Goal: Task Accomplishment & Management: Manage account settings

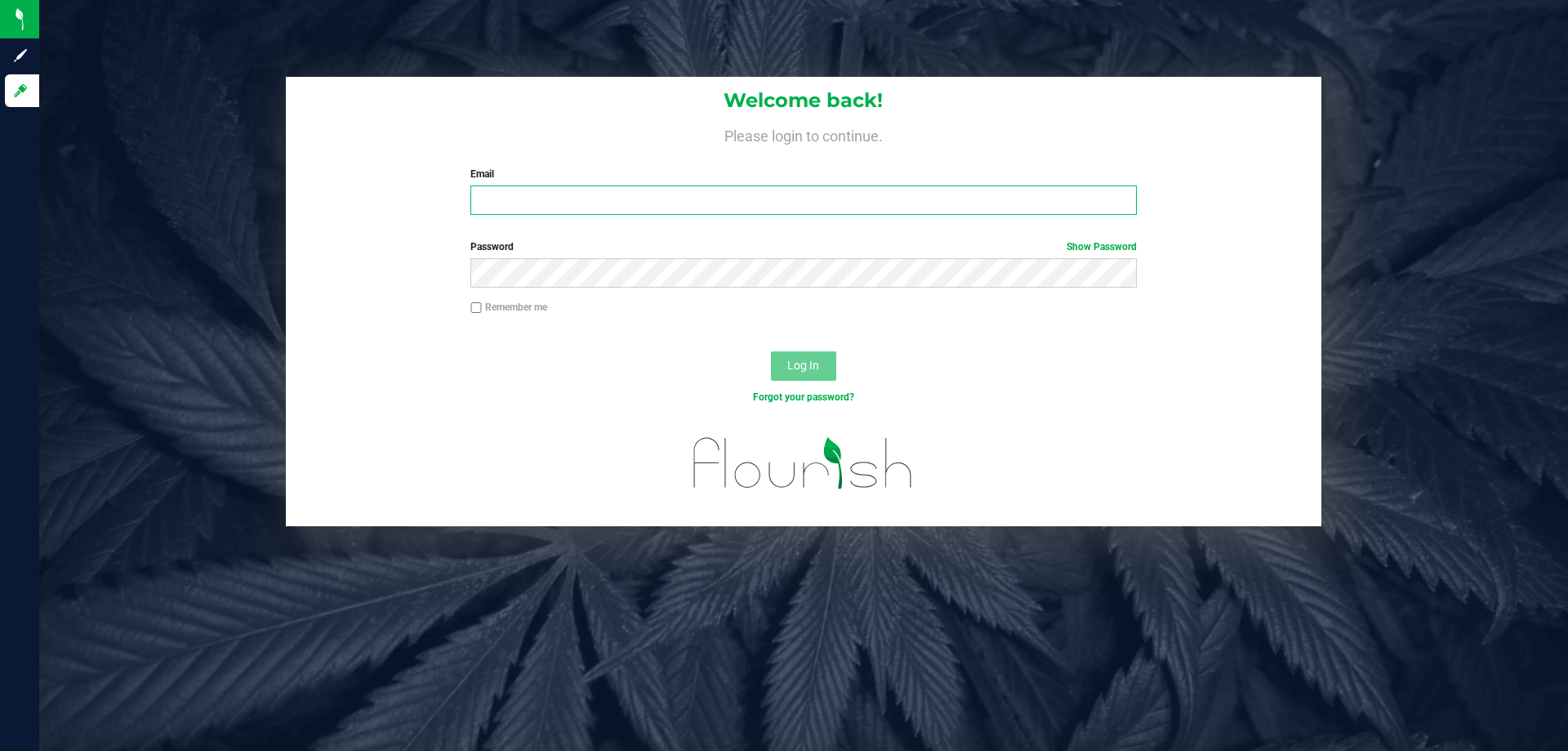
click at [511, 204] on input "Email" at bounding box center [803, 200] width 665 height 30
type input "[EMAIL_ADDRESS][DOMAIN_NAME]"
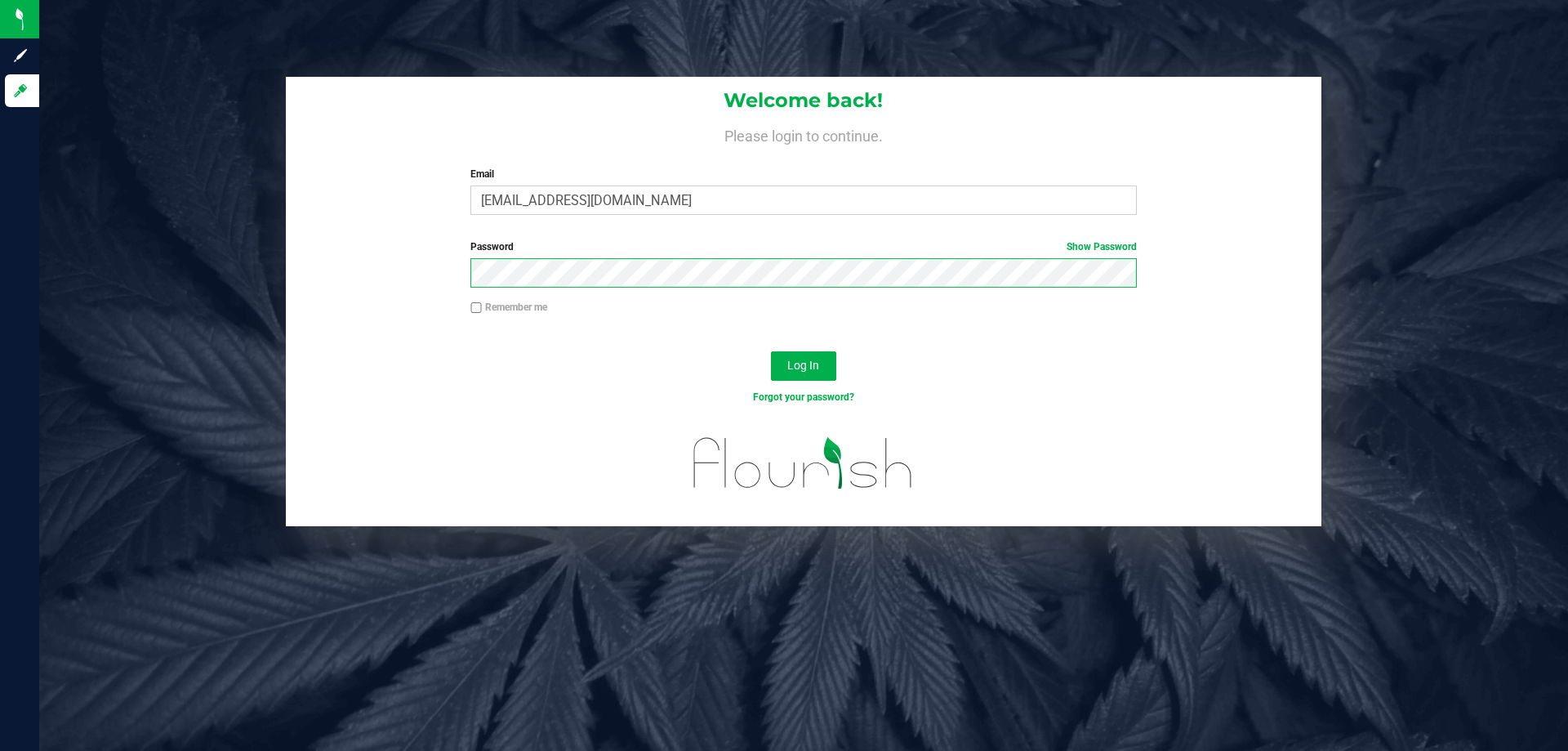
click at [771, 351] on button "Log In" at bounding box center [804, 366] width 66 height 30
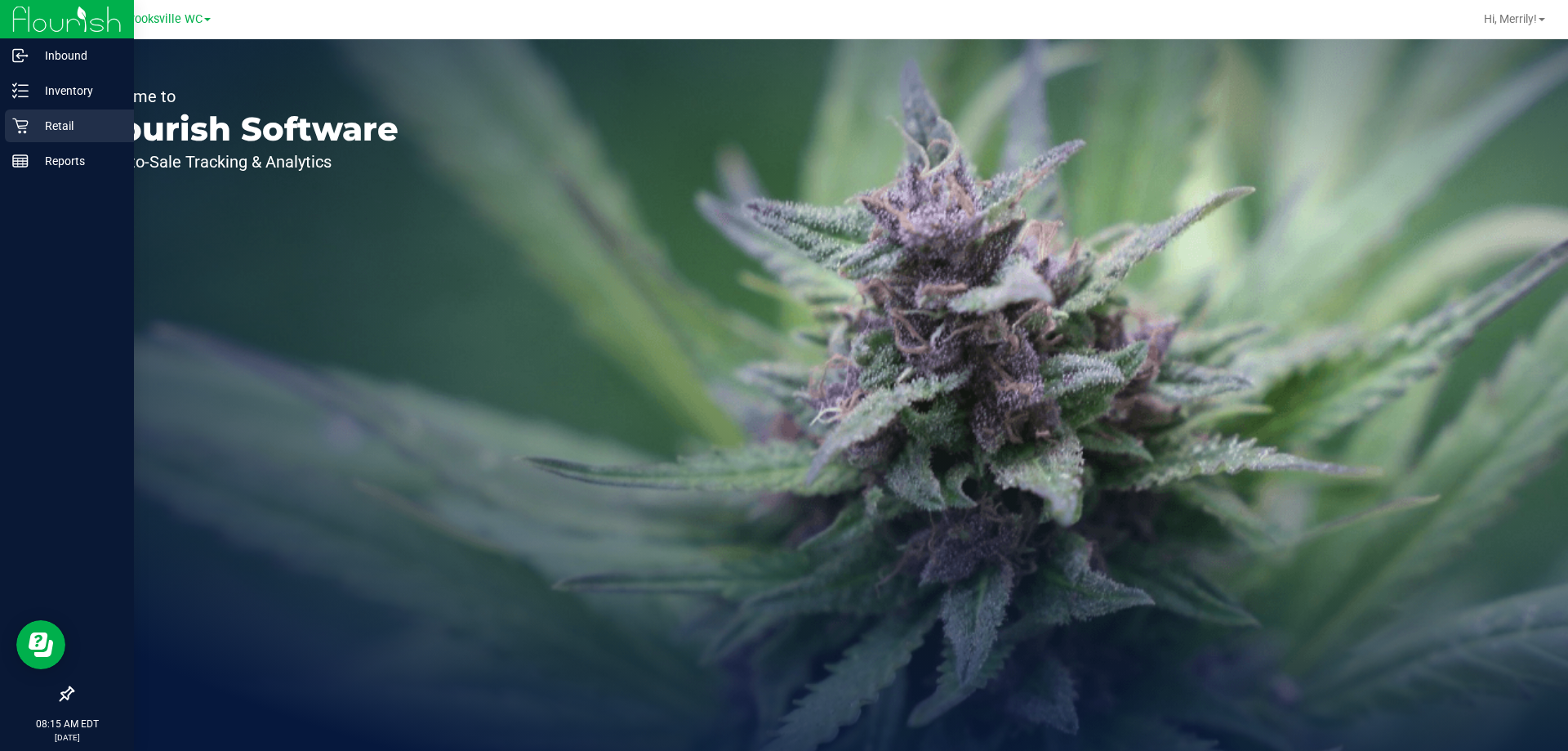
click at [18, 127] on icon at bounding box center [20, 126] width 15 height 15
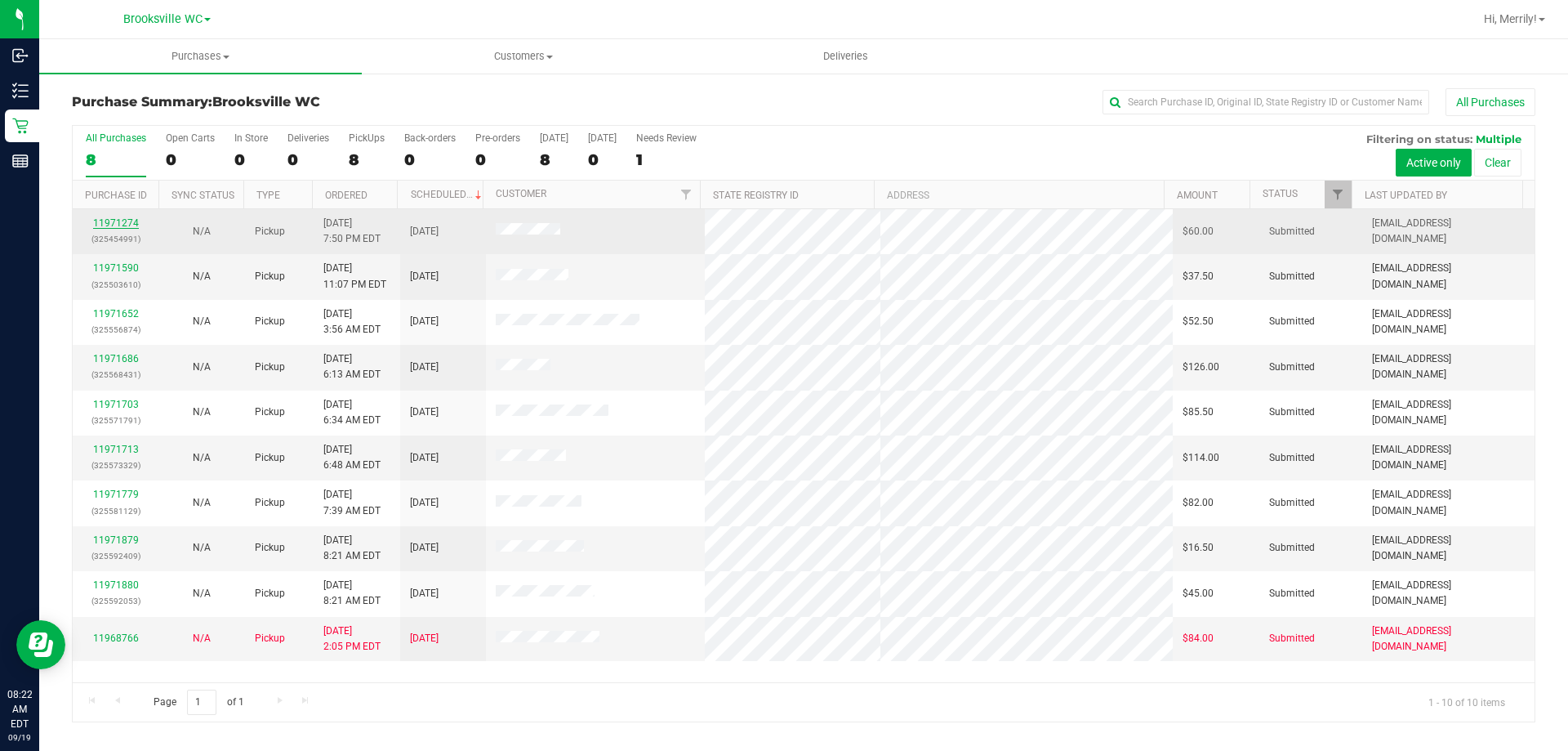
click at [119, 221] on link "11971274" at bounding box center [115, 222] width 46 height 12
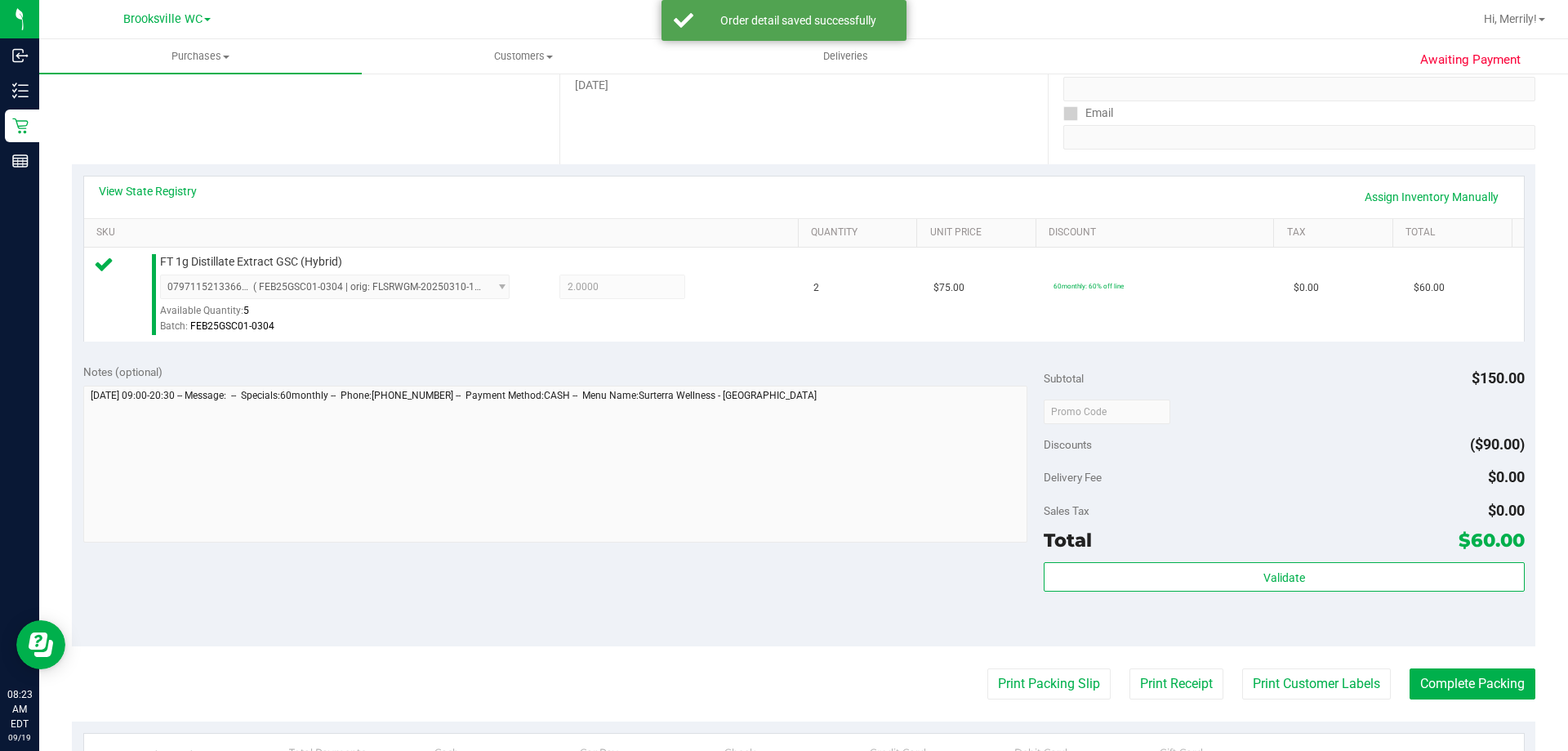
scroll to position [327, 0]
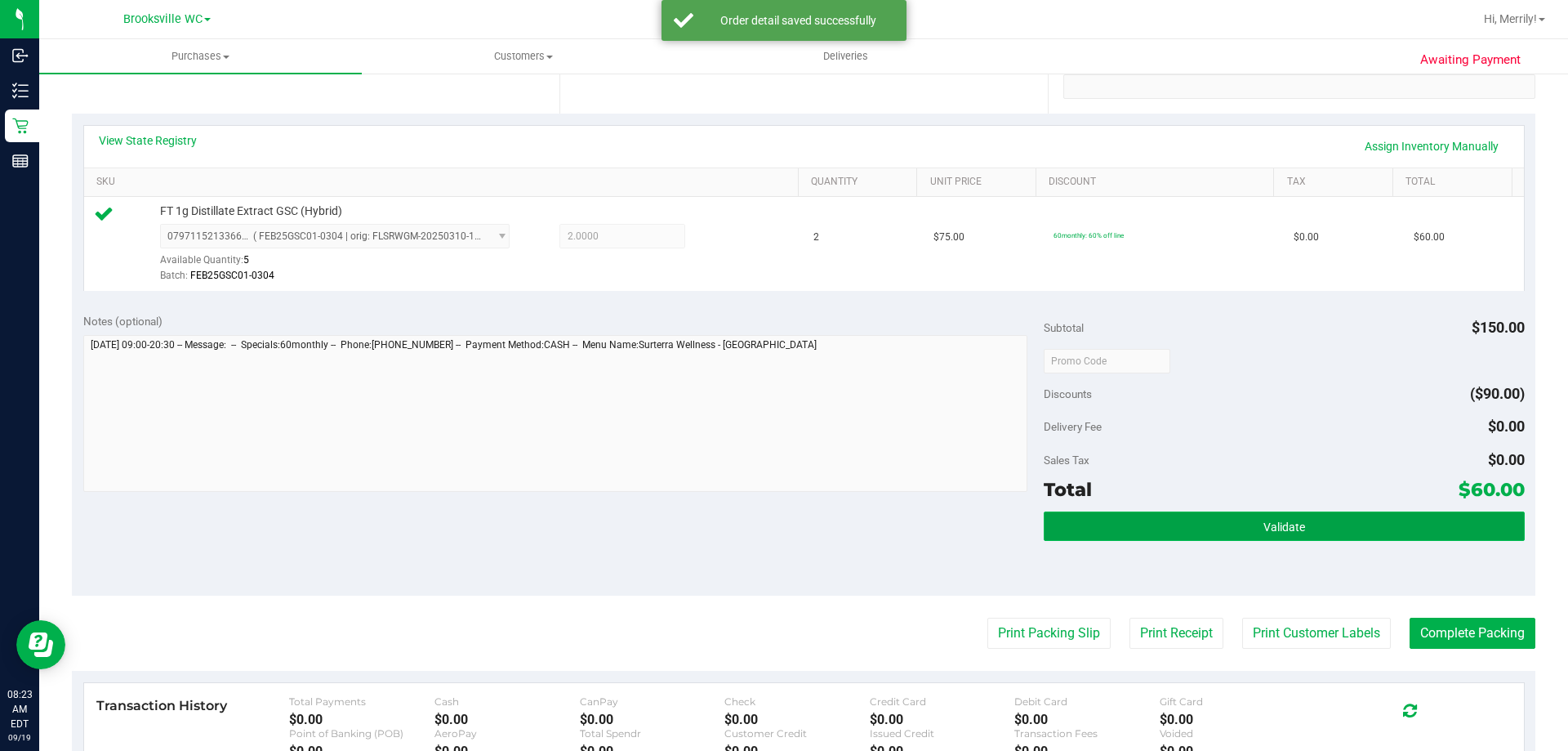
click at [1264, 527] on span "Validate" at bounding box center [1284, 527] width 41 height 14
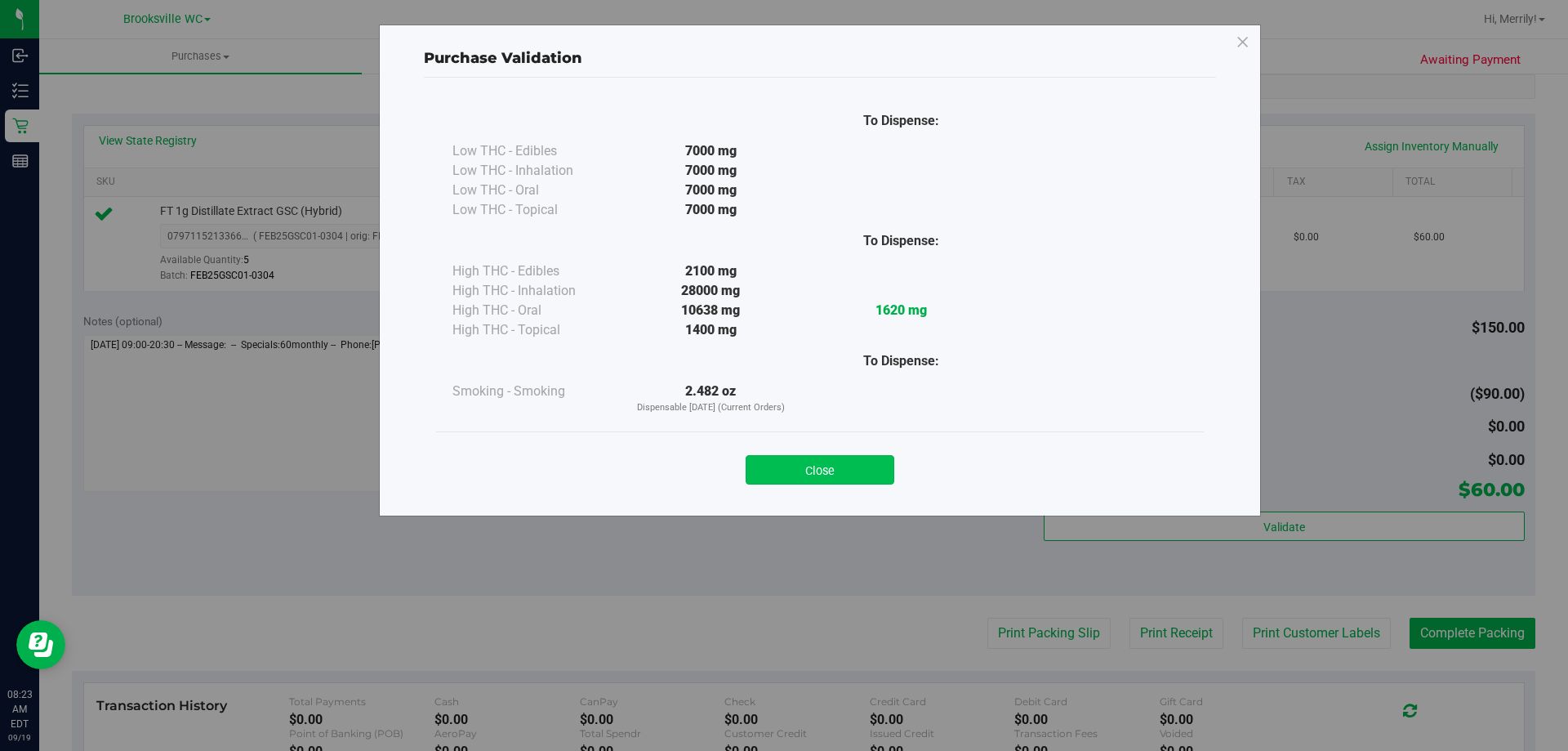
click at [807, 463] on button "Close" at bounding box center [819, 469] width 149 height 30
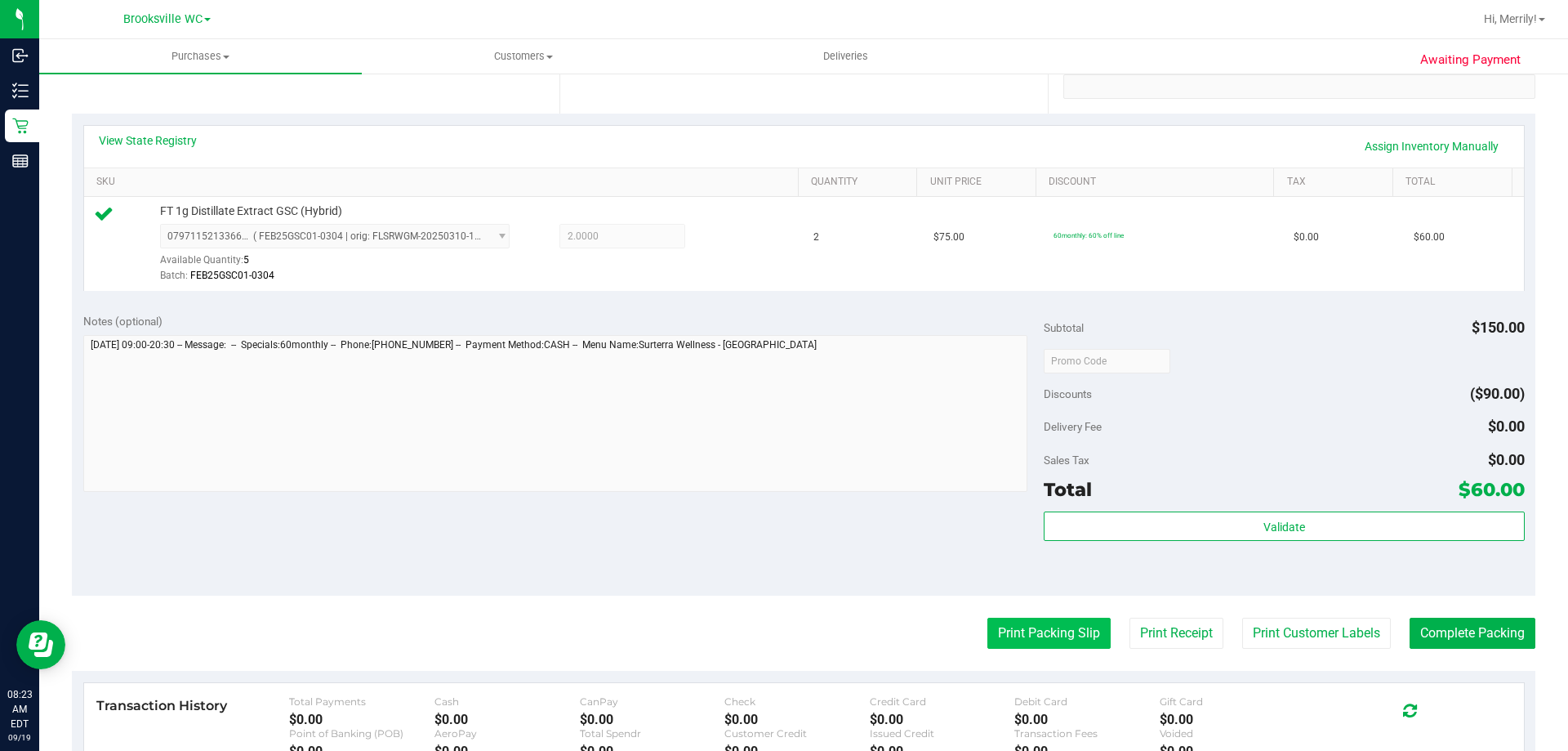
click at [1018, 639] on button "Print Packing Slip" at bounding box center [1049, 633] width 123 height 31
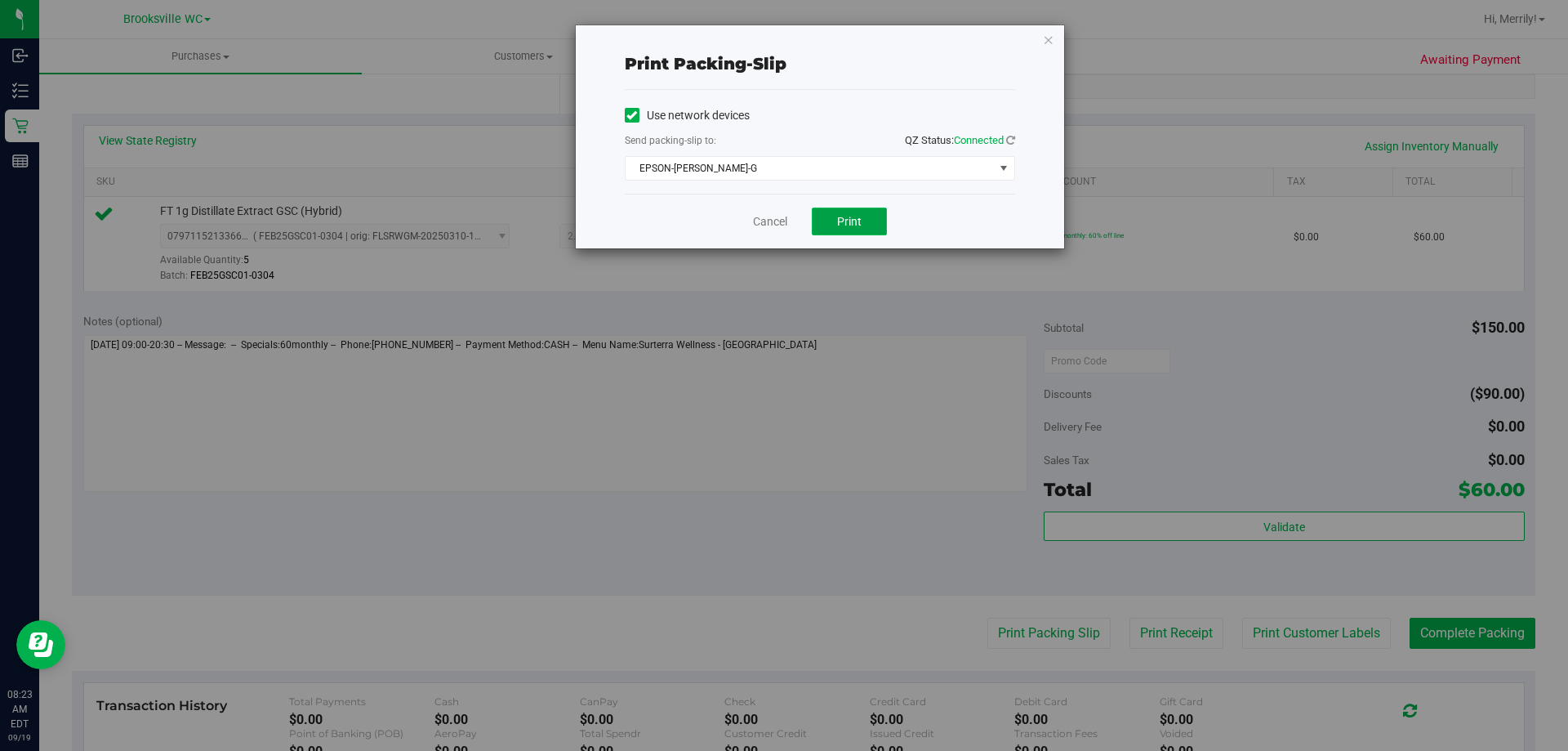
click at [856, 212] on button "Print" at bounding box center [849, 221] width 75 height 28
click at [773, 222] on link "Cancel" at bounding box center [770, 222] width 34 height 17
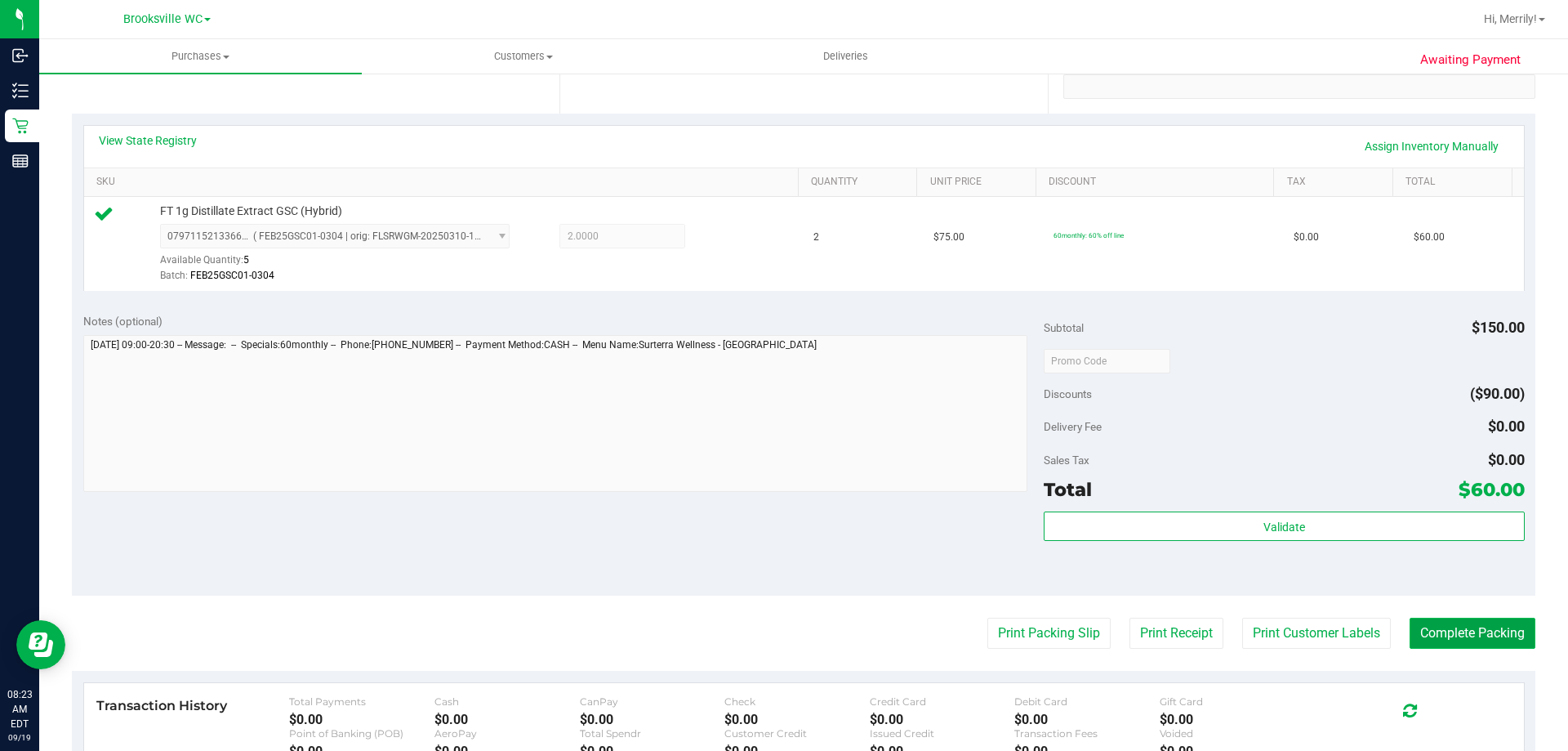
click at [1454, 625] on button "Complete Packing" at bounding box center [1473, 633] width 126 height 31
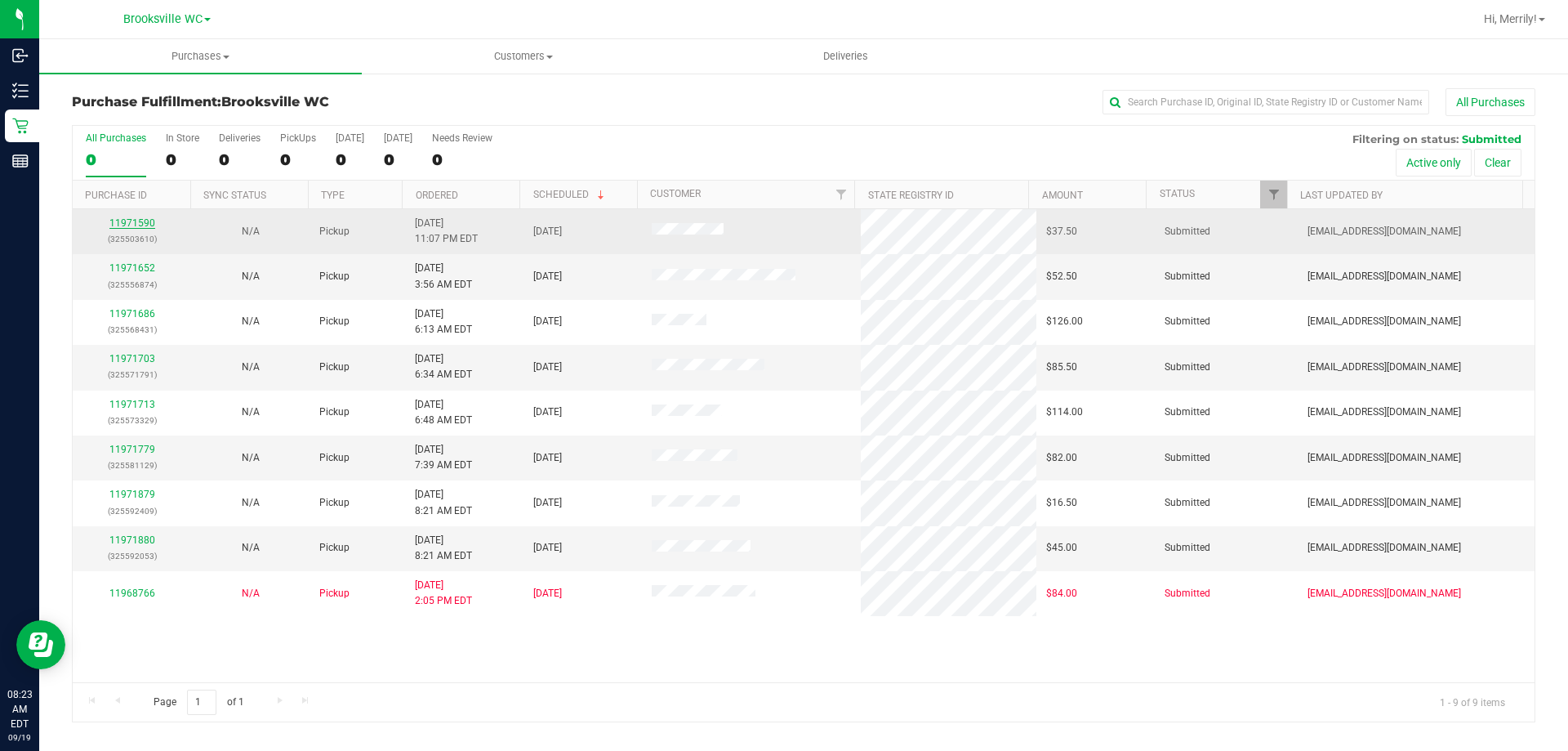
click at [133, 223] on link "11971590" at bounding box center [132, 222] width 46 height 12
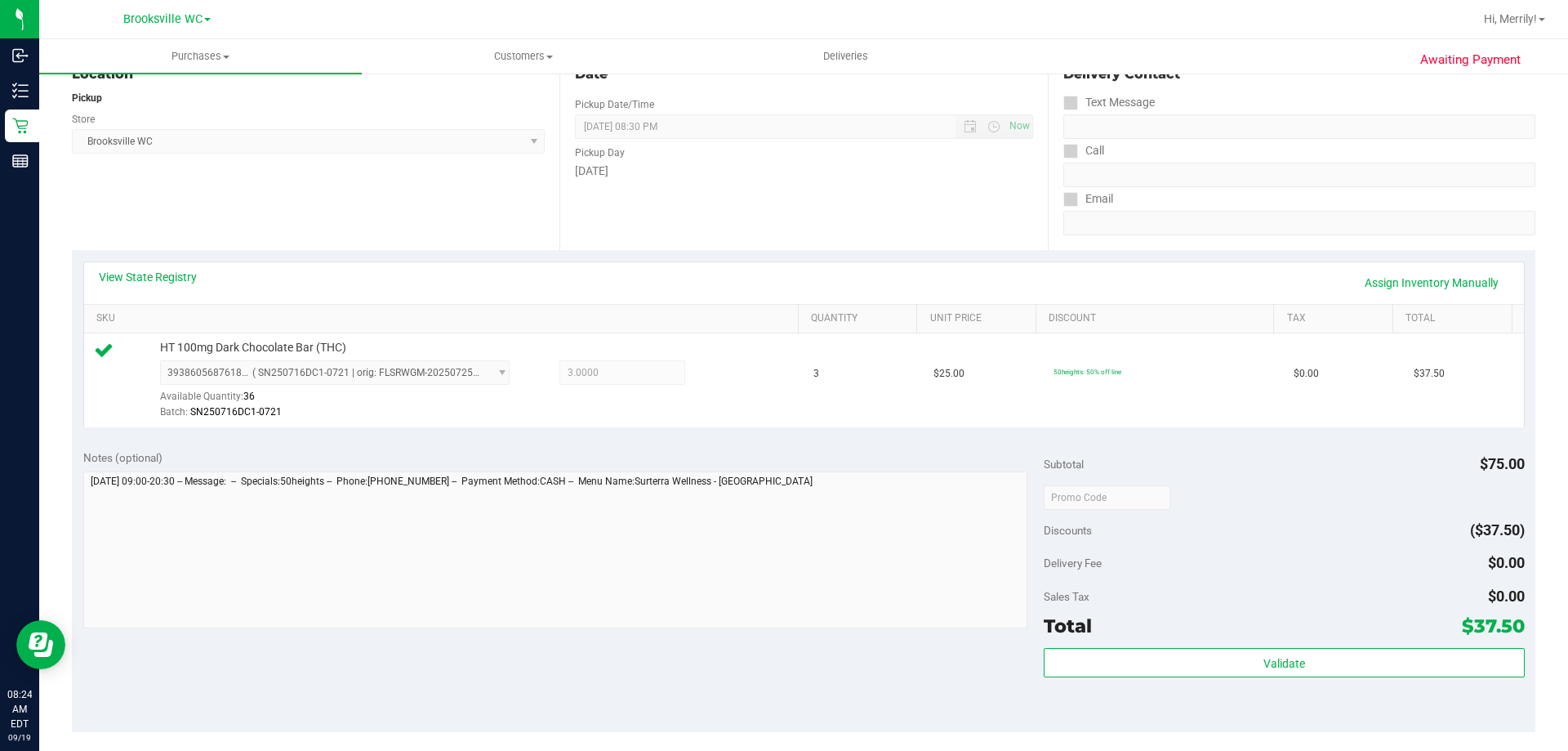
scroll to position [245, 0]
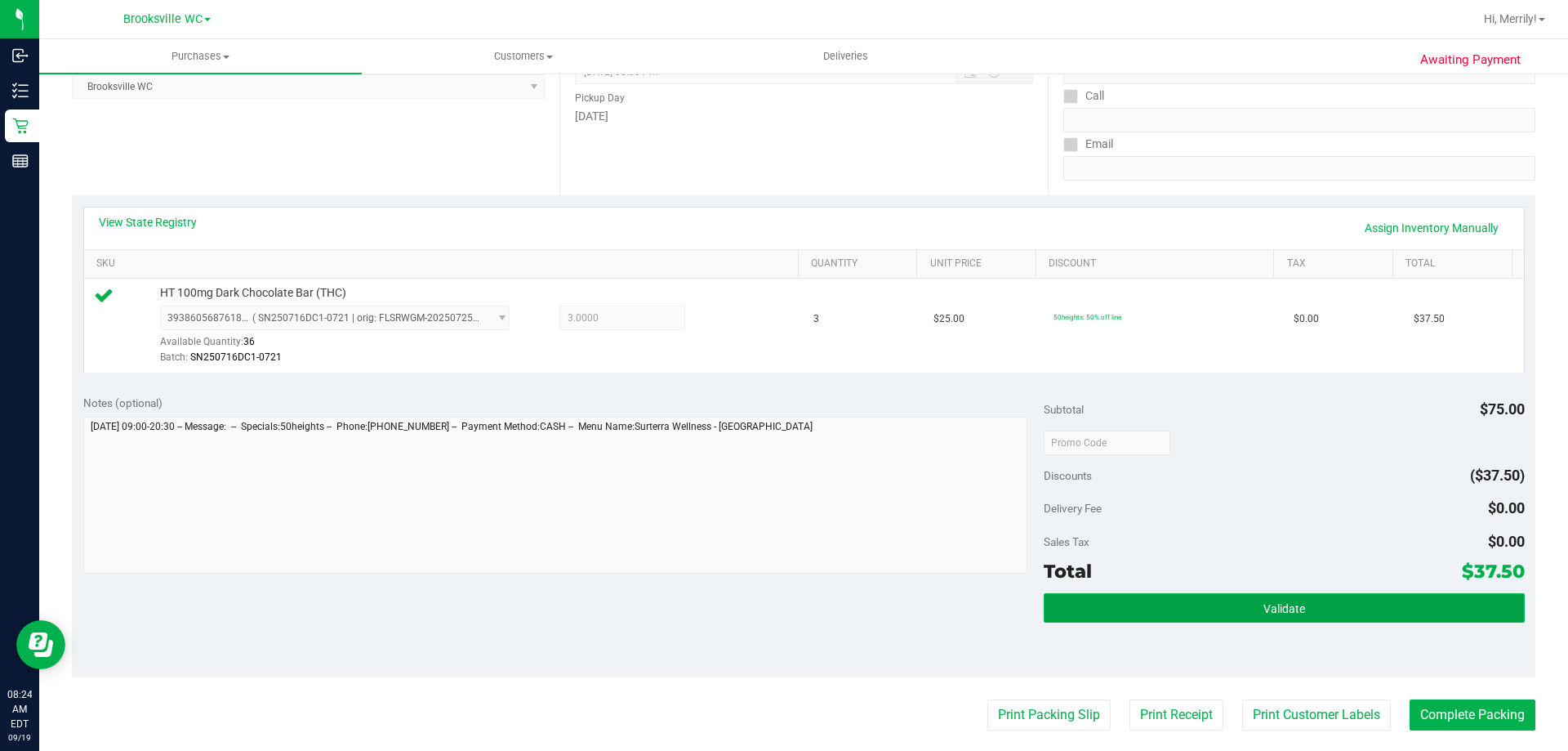
click at [1251, 615] on button "Validate" at bounding box center [1284, 608] width 481 height 30
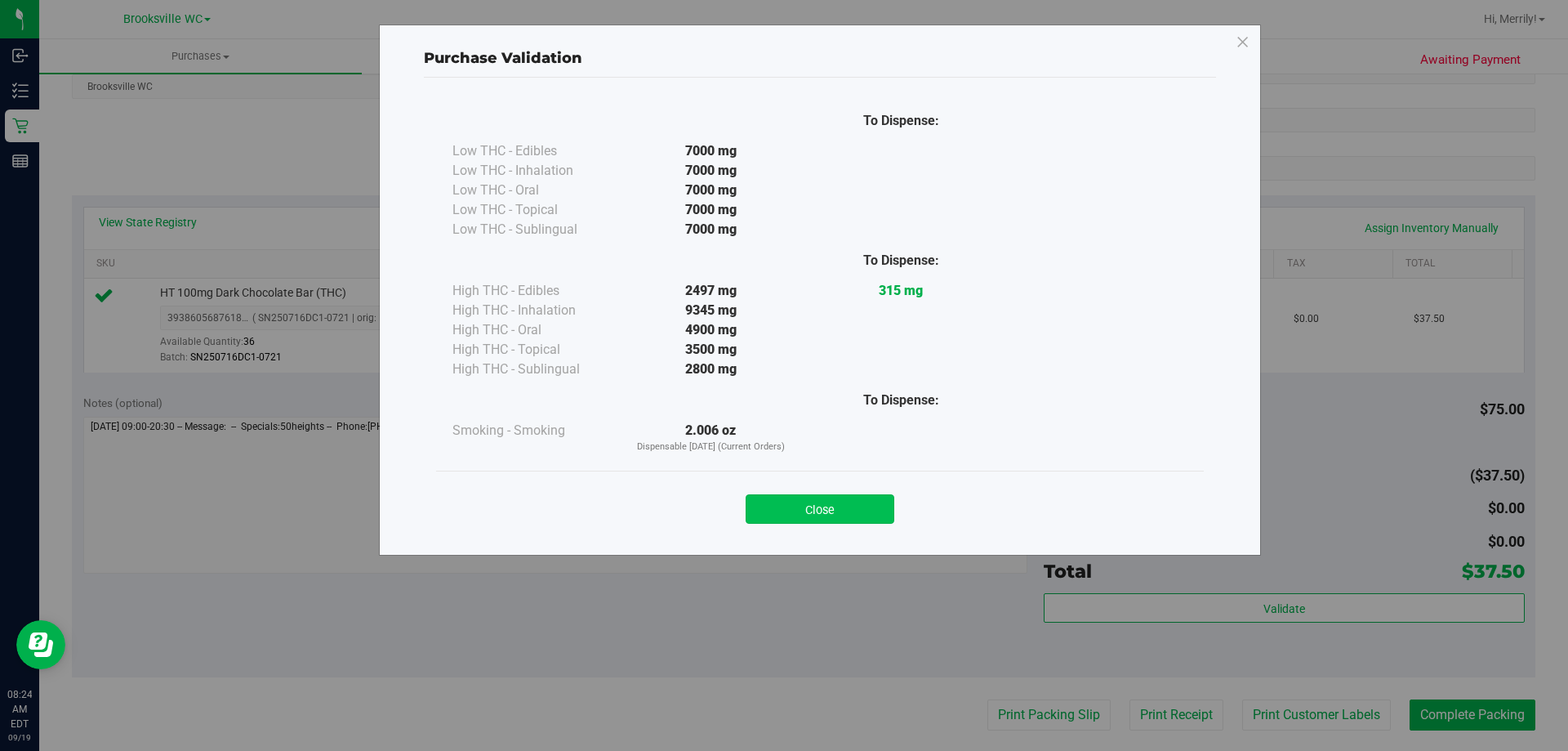
click at [801, 507] on button "Close" at bounding box center [819, 509] width 149 height 30
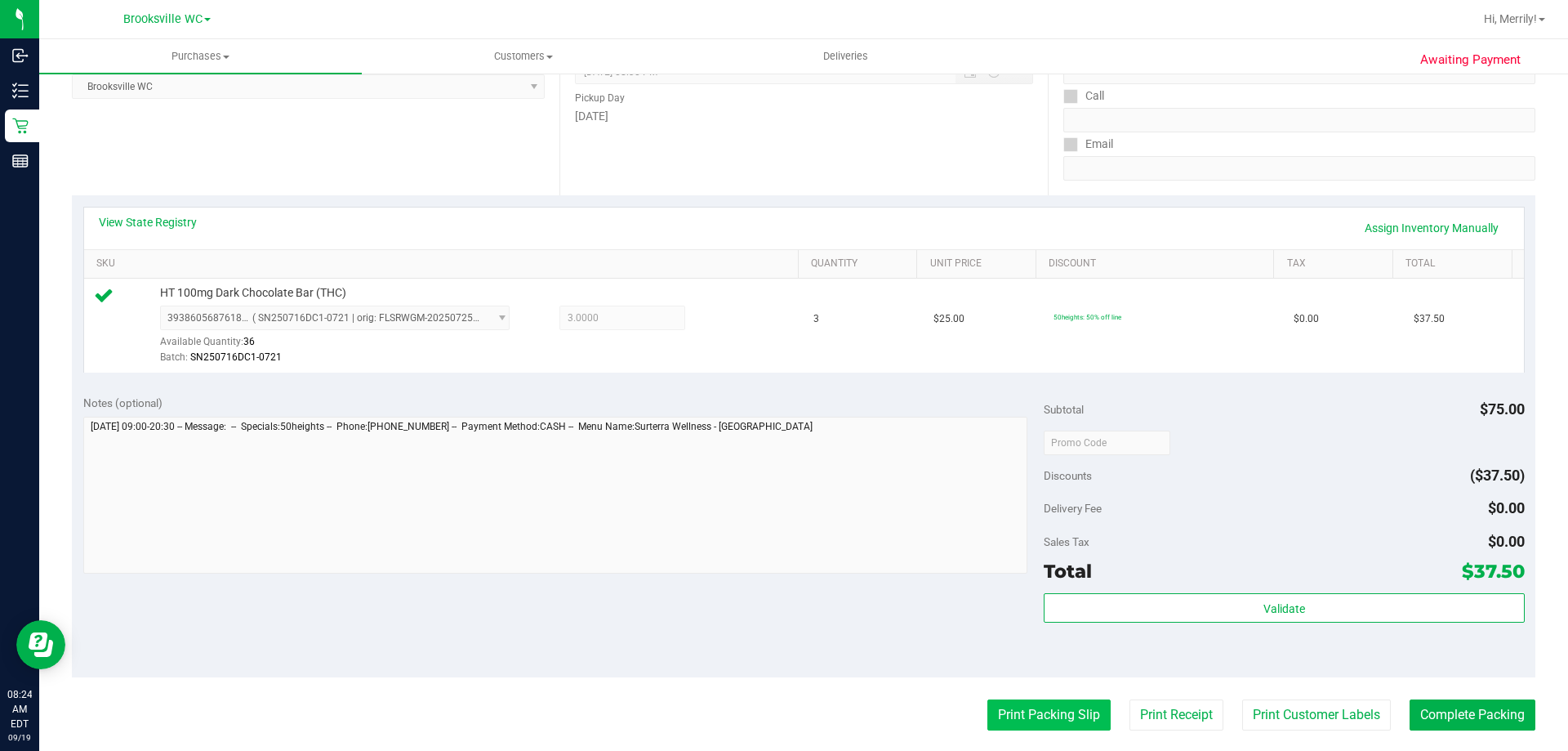
click at [1023, 715] on button "Print Packing Slip" at bounding box center [1049, 715] width 123 height 31
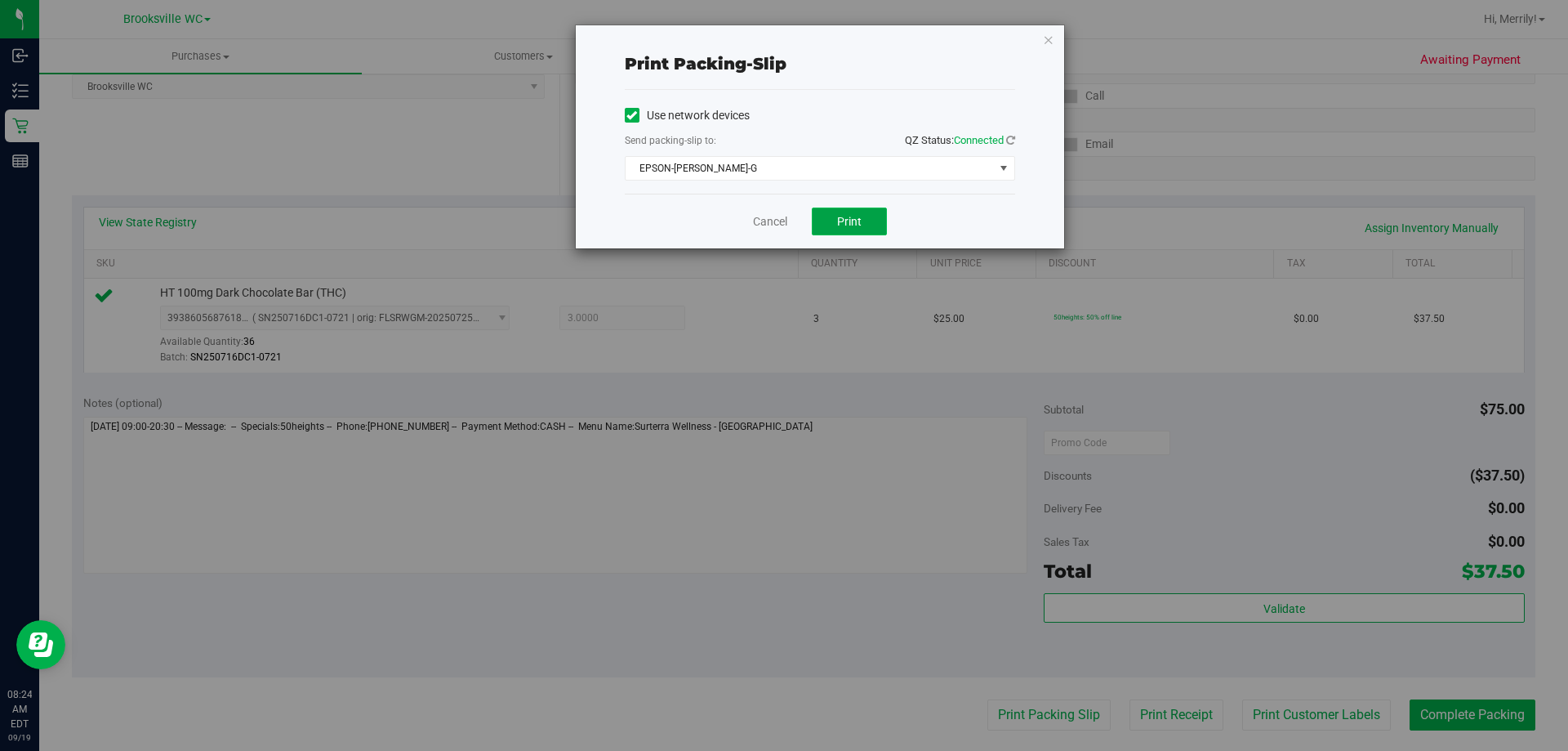
click at [844, 218] on span "Print" at bounding box center [849, 222] width 24 height 14
click at [781, 225] on link "Cancel" at bounding box center [770, 222] width 34 height 17
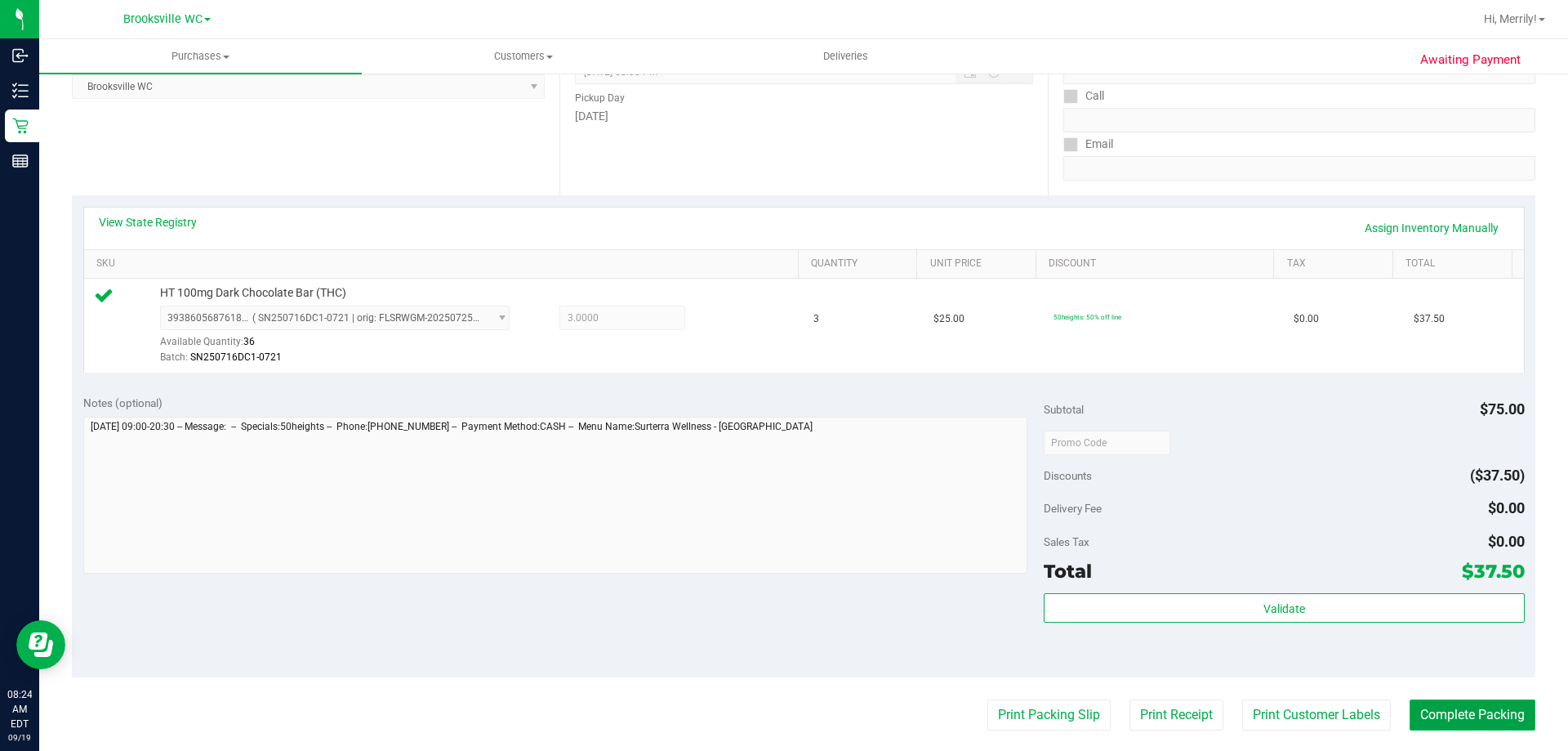
click at [1479, 719] on button "Complete Packing" at bounding box center [1473, 715] width 126 height 31
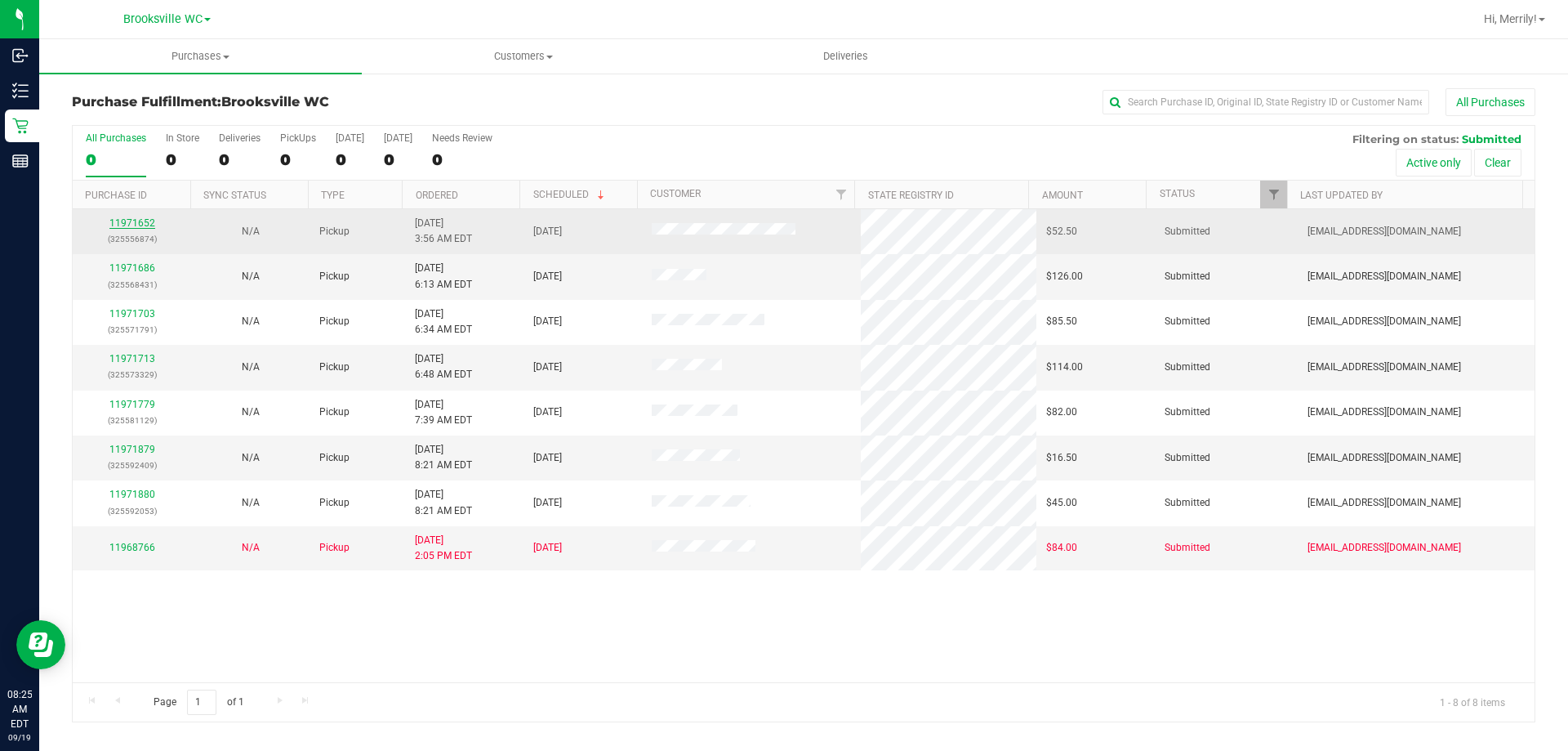
click at [133, 222] on link "11971652" at bounding box center [132, 222] width 46 height 12
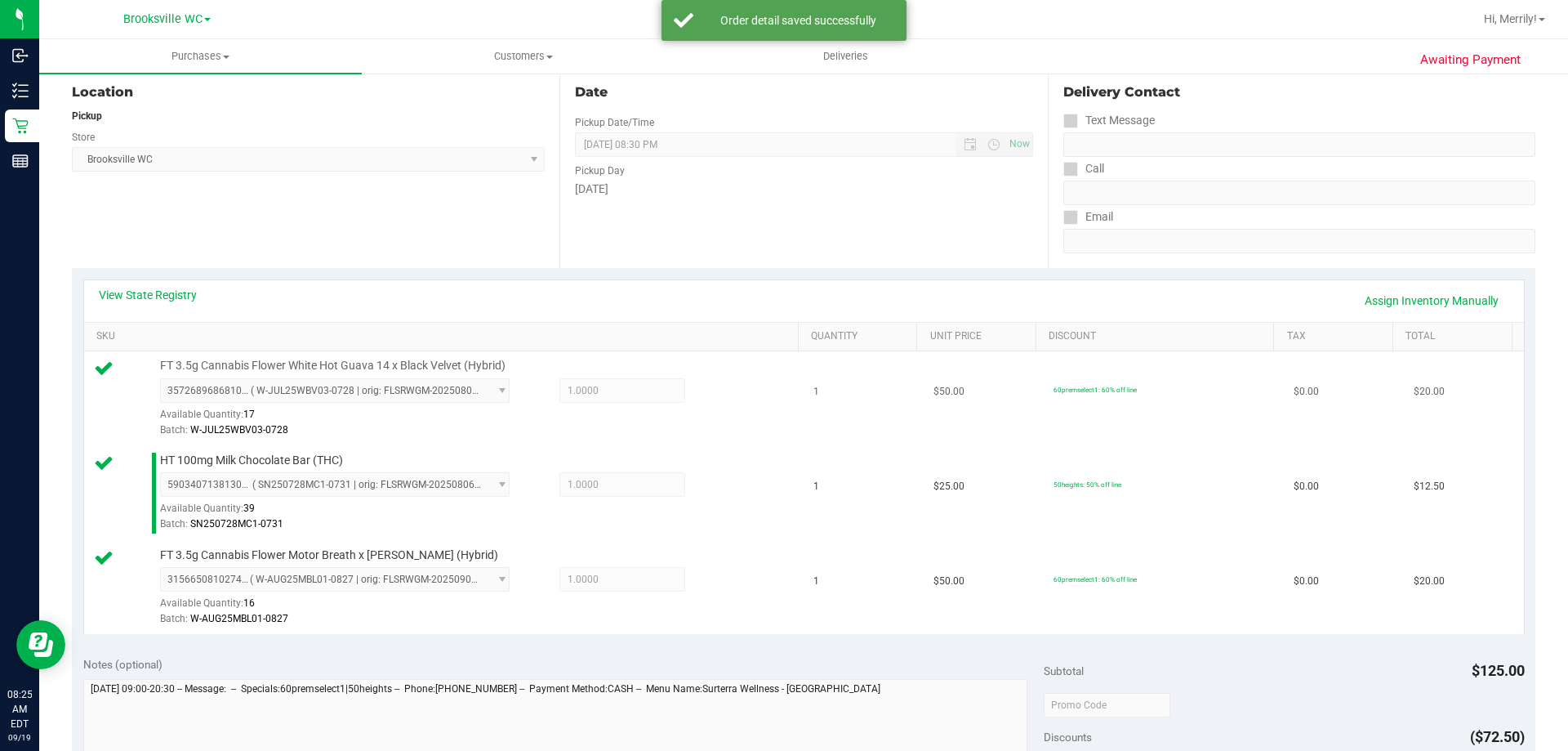
scroll to position [409, 0]
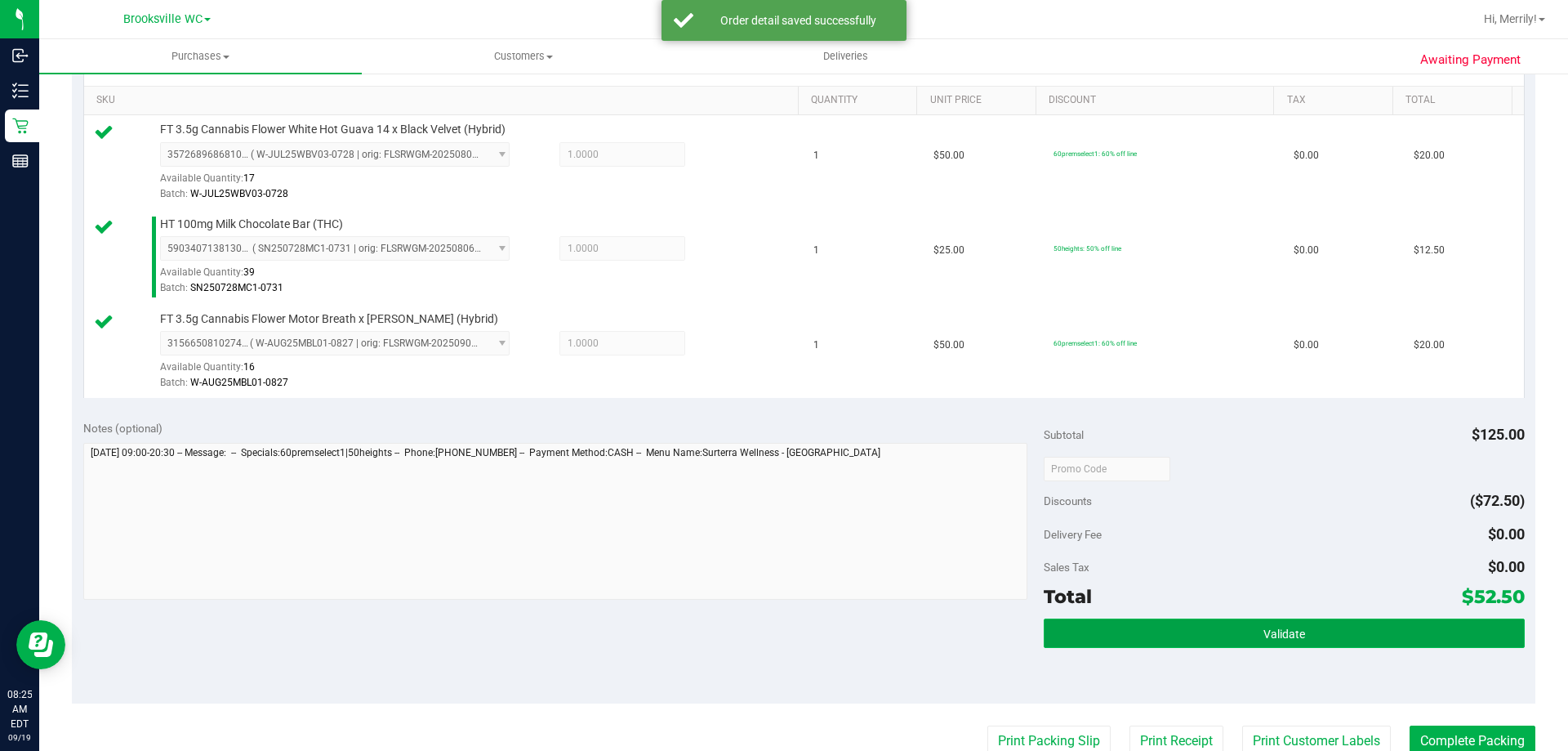
click at [1308, 636] on button "Validate" at bounding box center [1284, 633] width 481 height 30
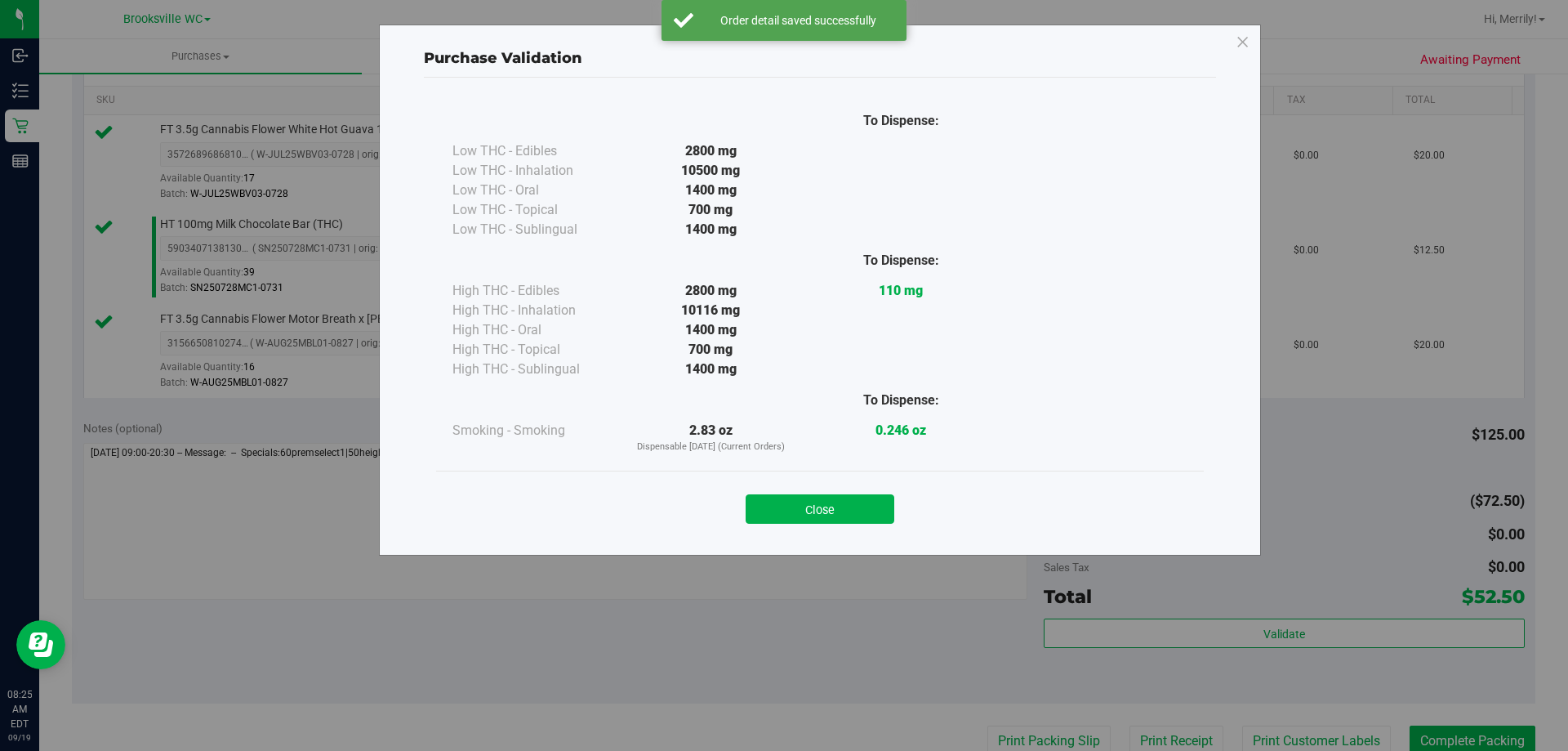
click at [829, 498] on button "Close" at bounding box center [819, 509] width 149 height 30
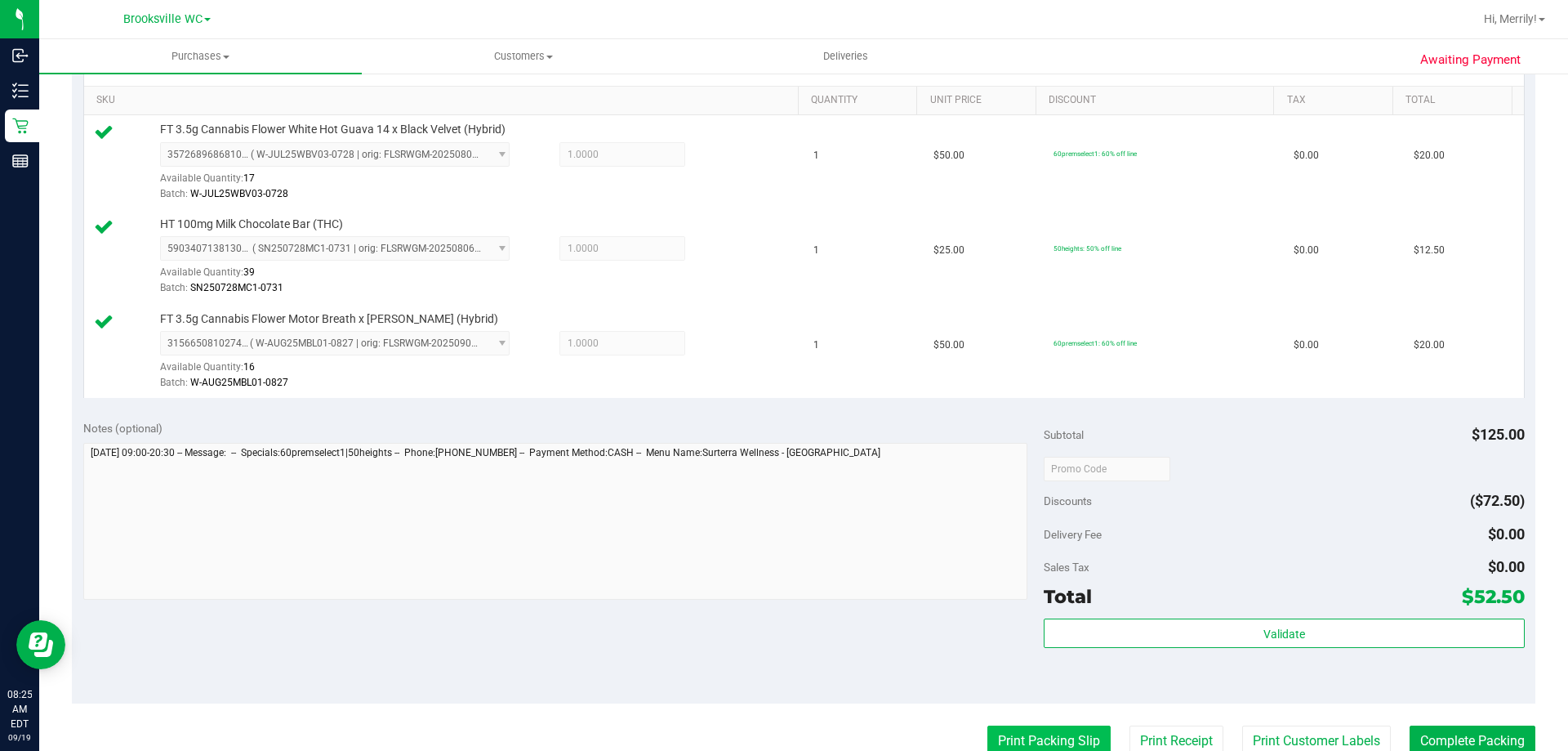
click at [1019, 738] on button "Print Packing Slip" at bounding box center [1049, 741] width 123 height 31
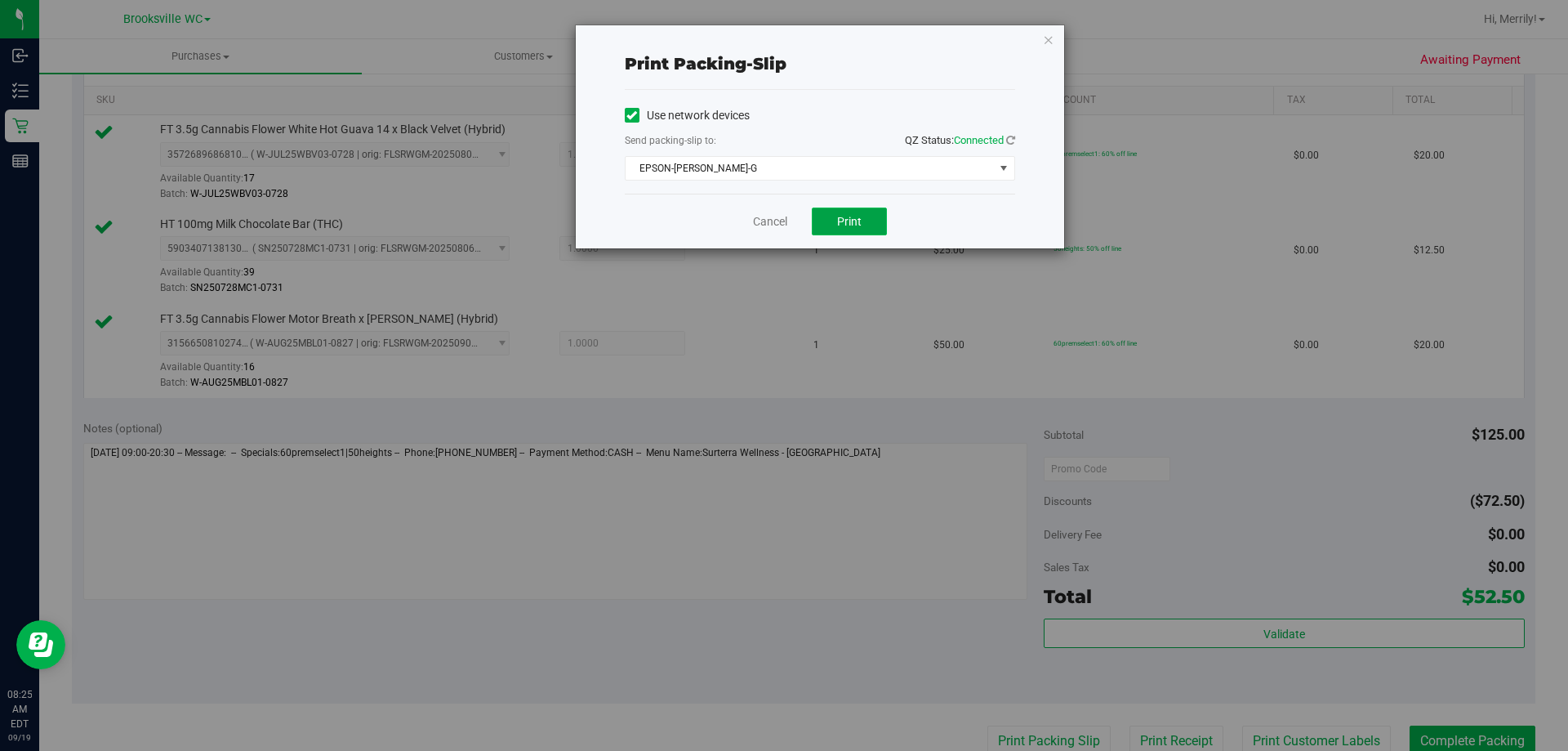
click at [863, 225] on button "Print" at bounding box center [849, 221] width 75 height 28
click at [781, 216] on link "Cancel" at bounding box center [770, 222] width 34 height 17
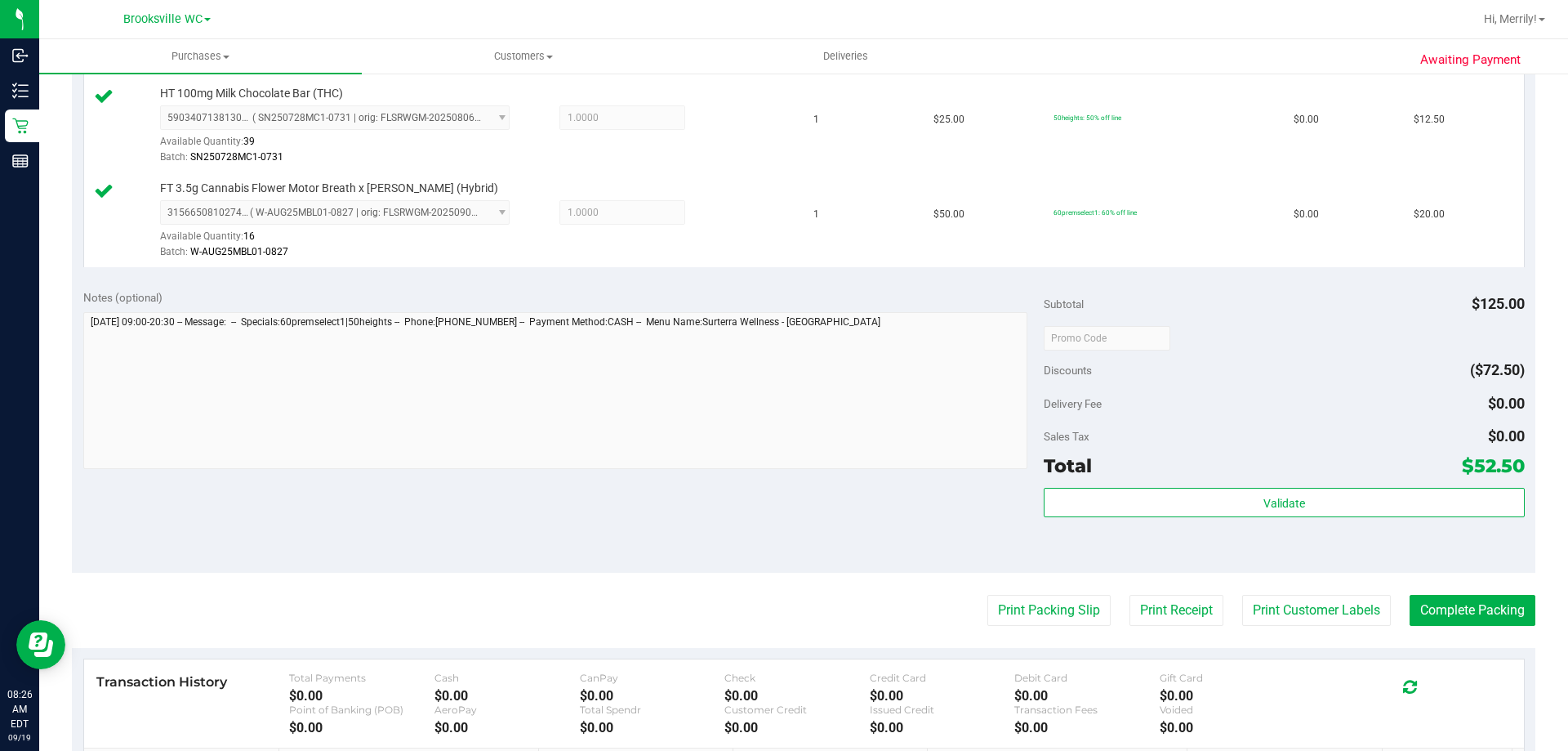
scroll to position [741, 0]
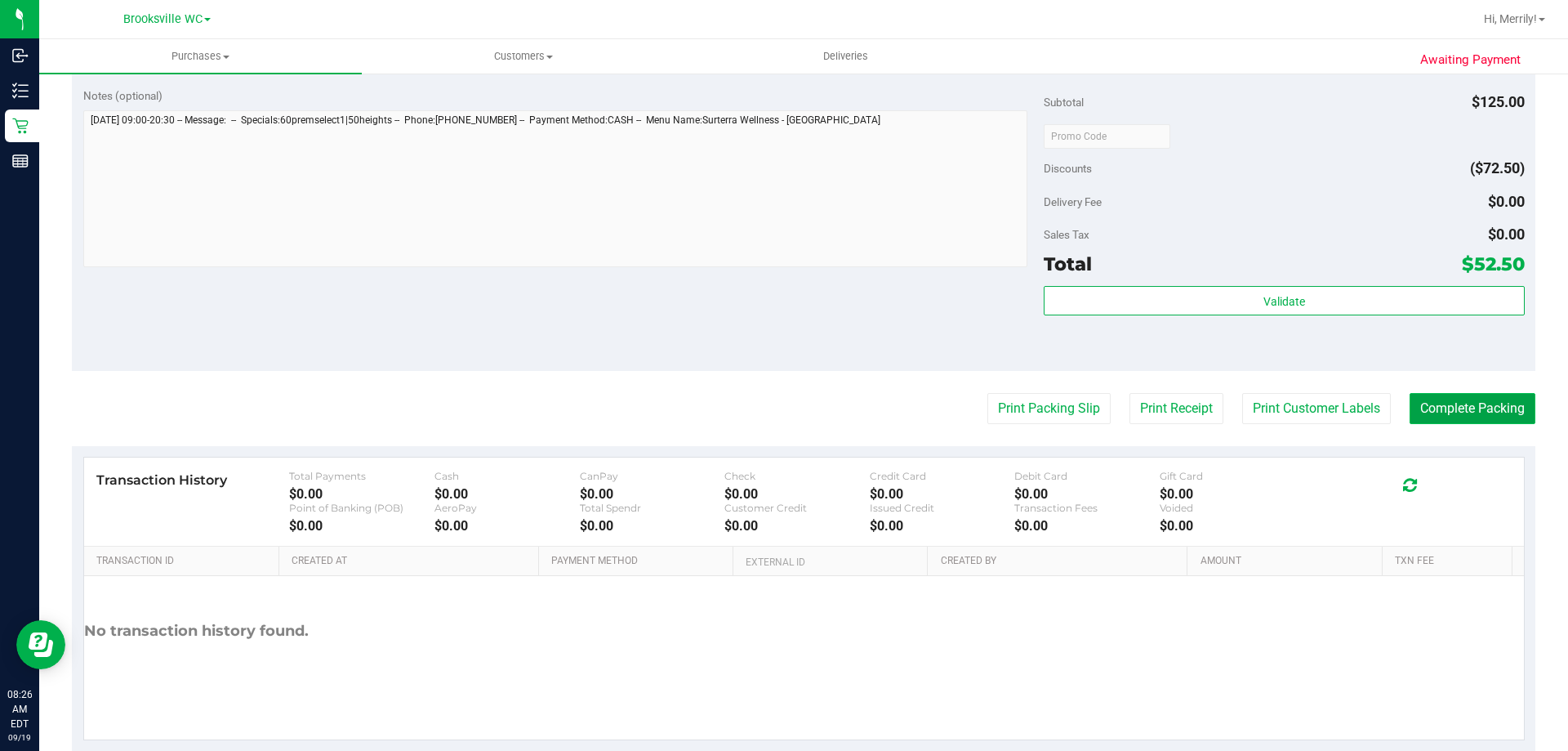
click at [1453, 400] on button "Complete Packing" at bounding box center [1473, 408] width 126 height 31
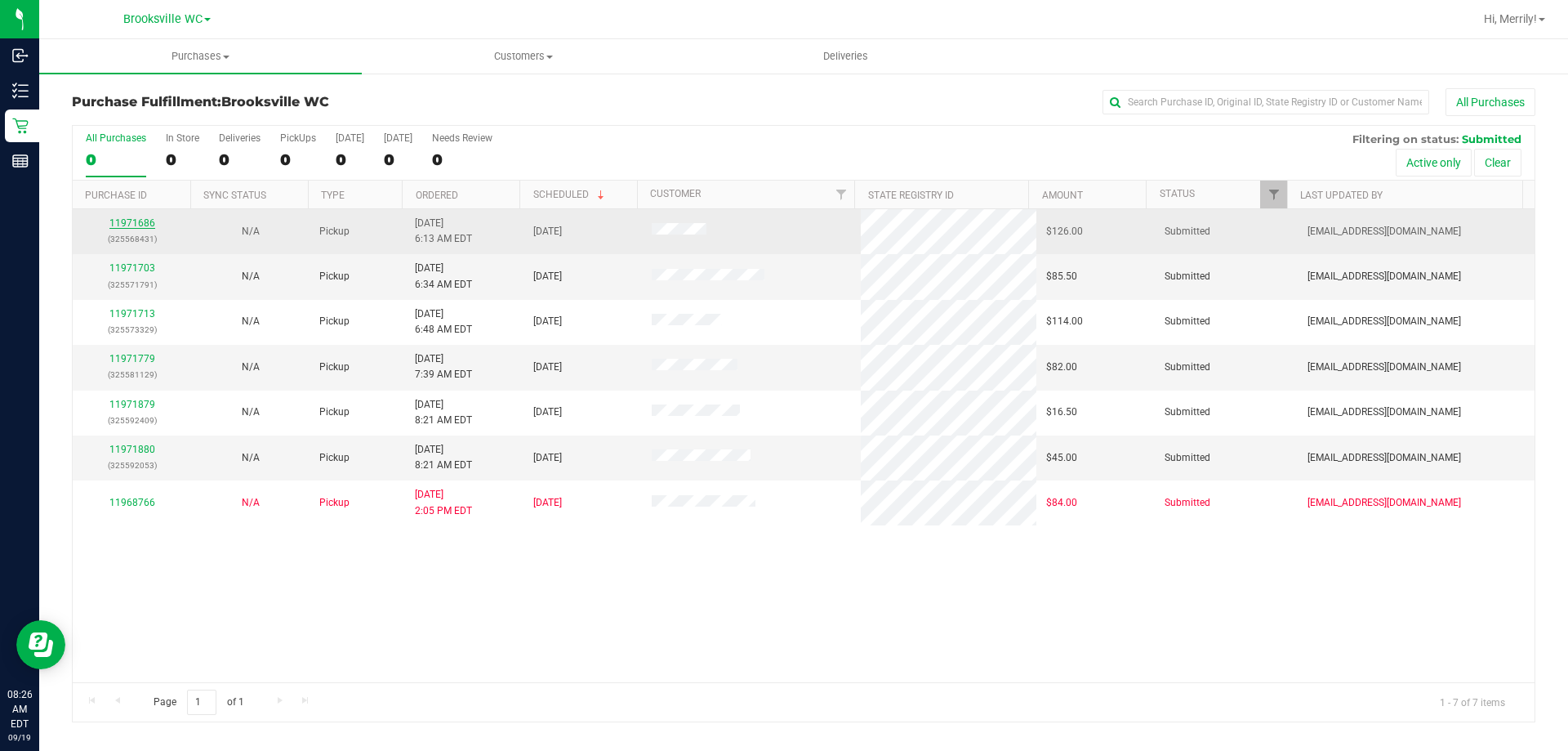
click at [133, 222] on link "11971686" at bounding box center [132, 222] width 46 height 12
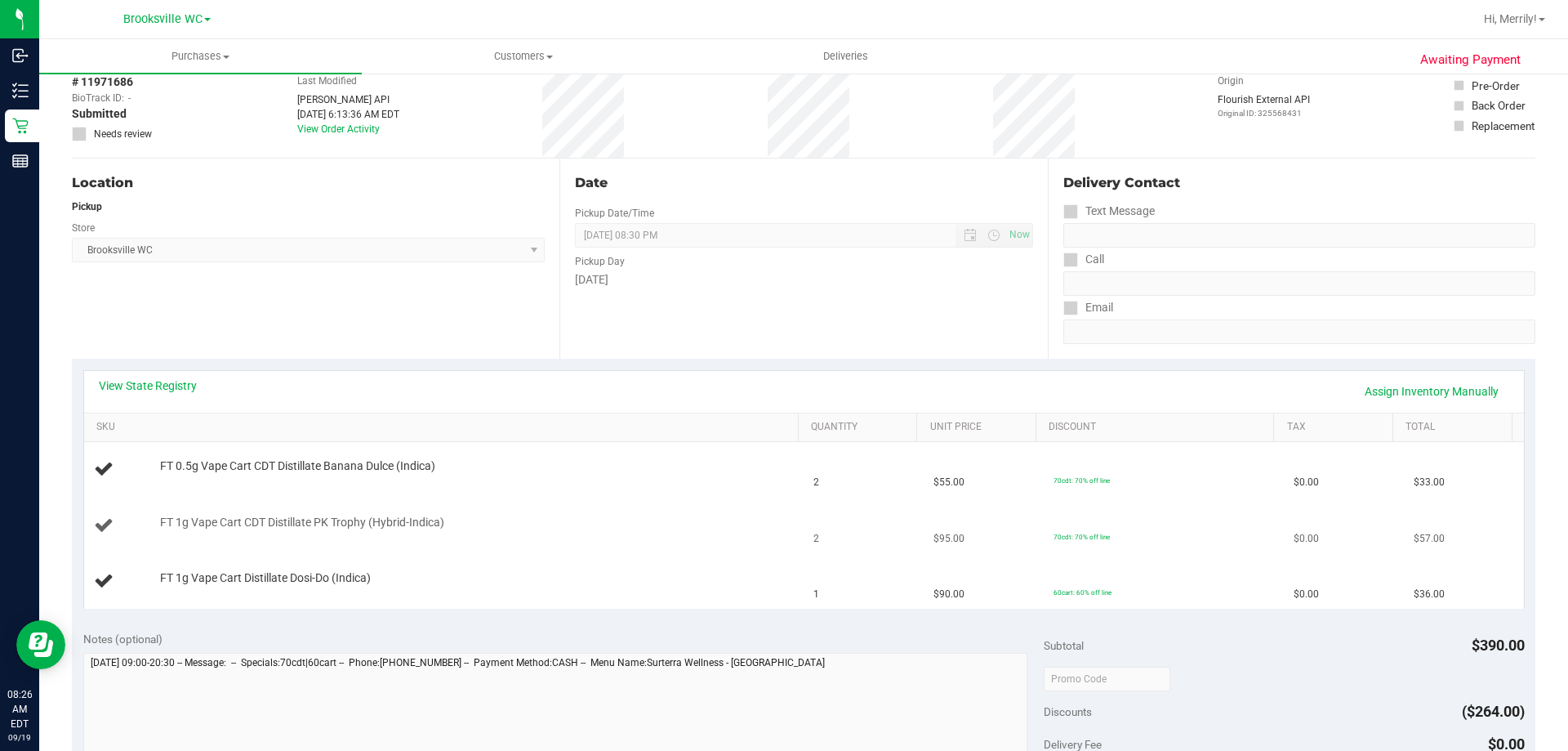
scroll to position [163, 0]
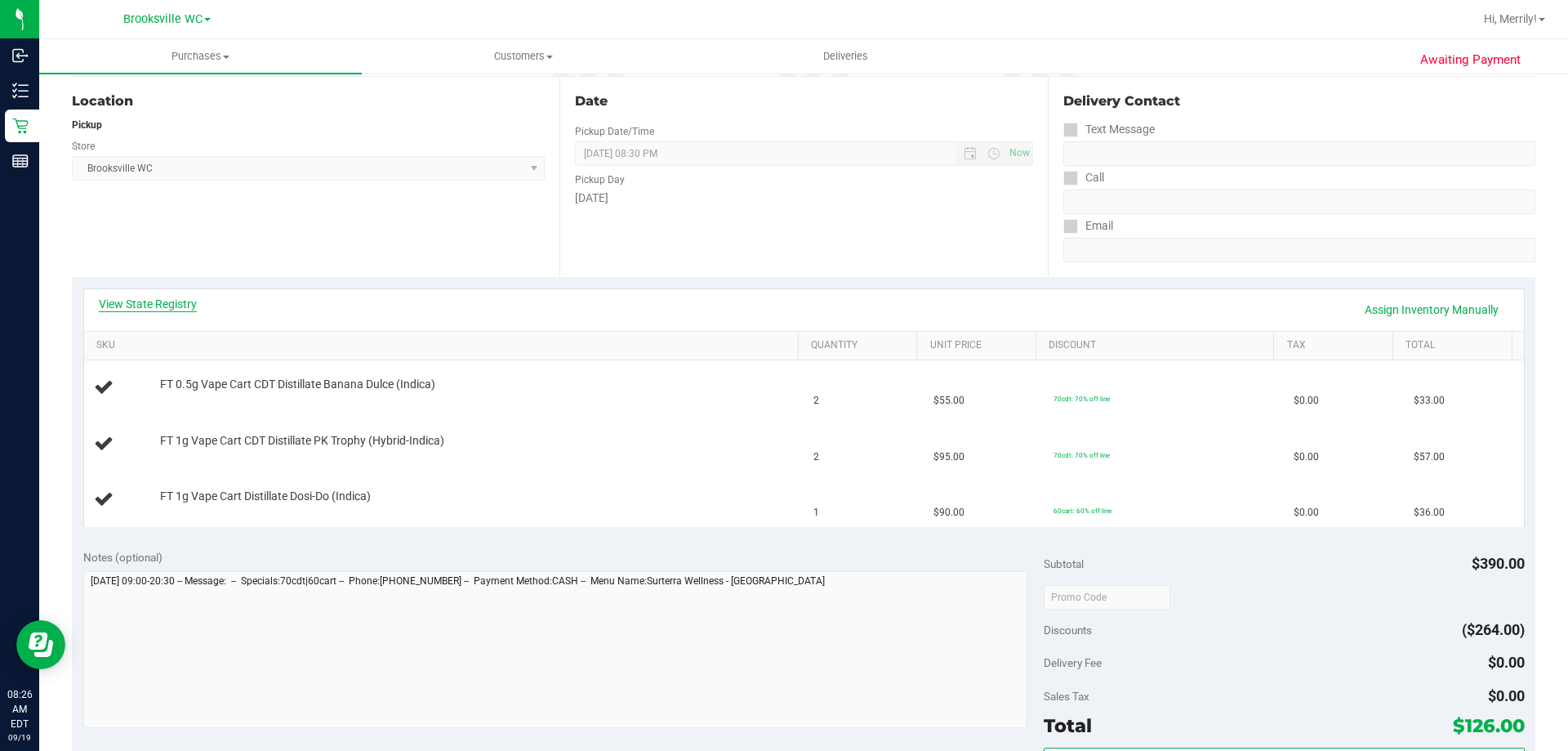
click at [134, 307] on link "View State Registry" at bounding box center [148, 303] width 98 height 16
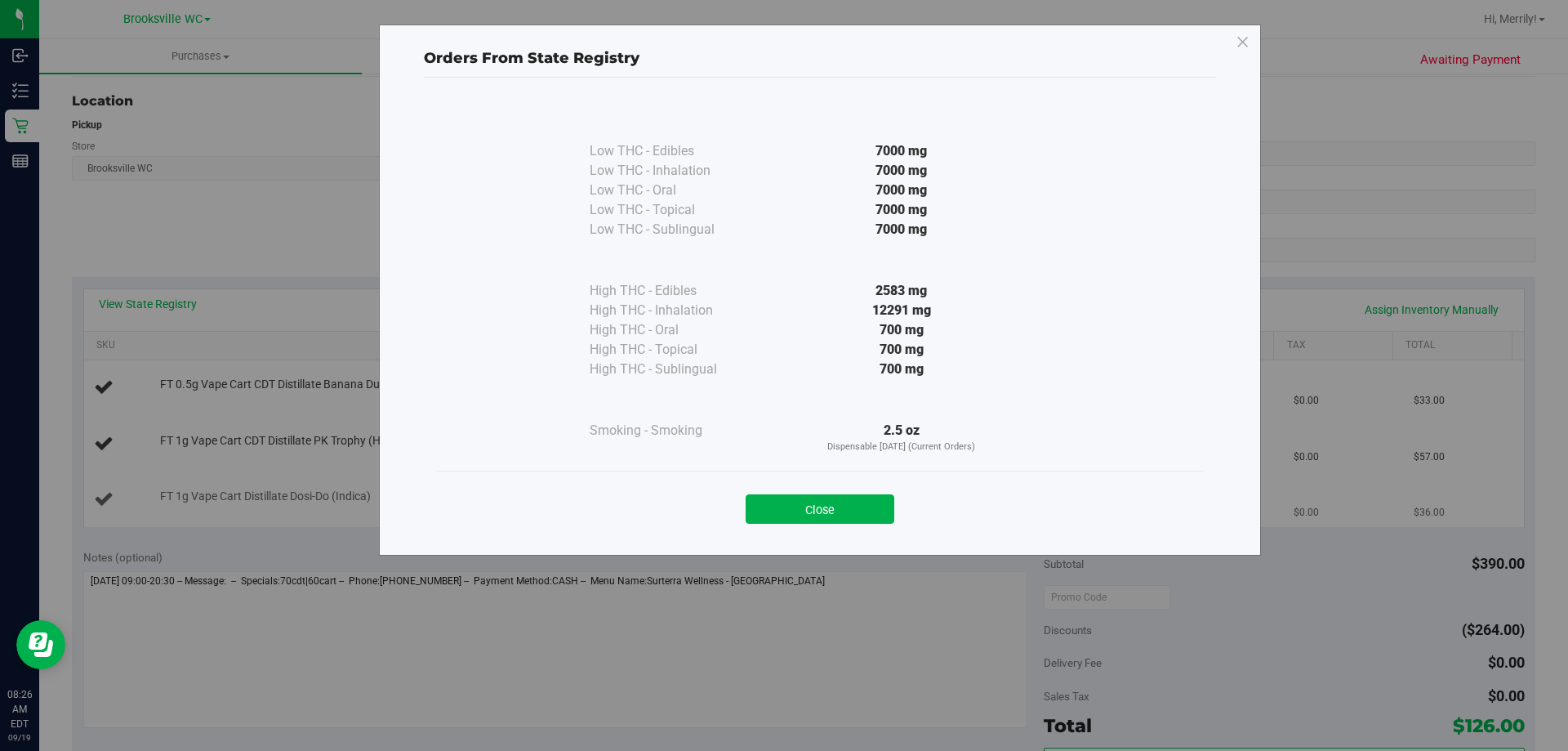
click at [840, 511] on button "Close" at bounding box center [819, 509] width 149 height 30
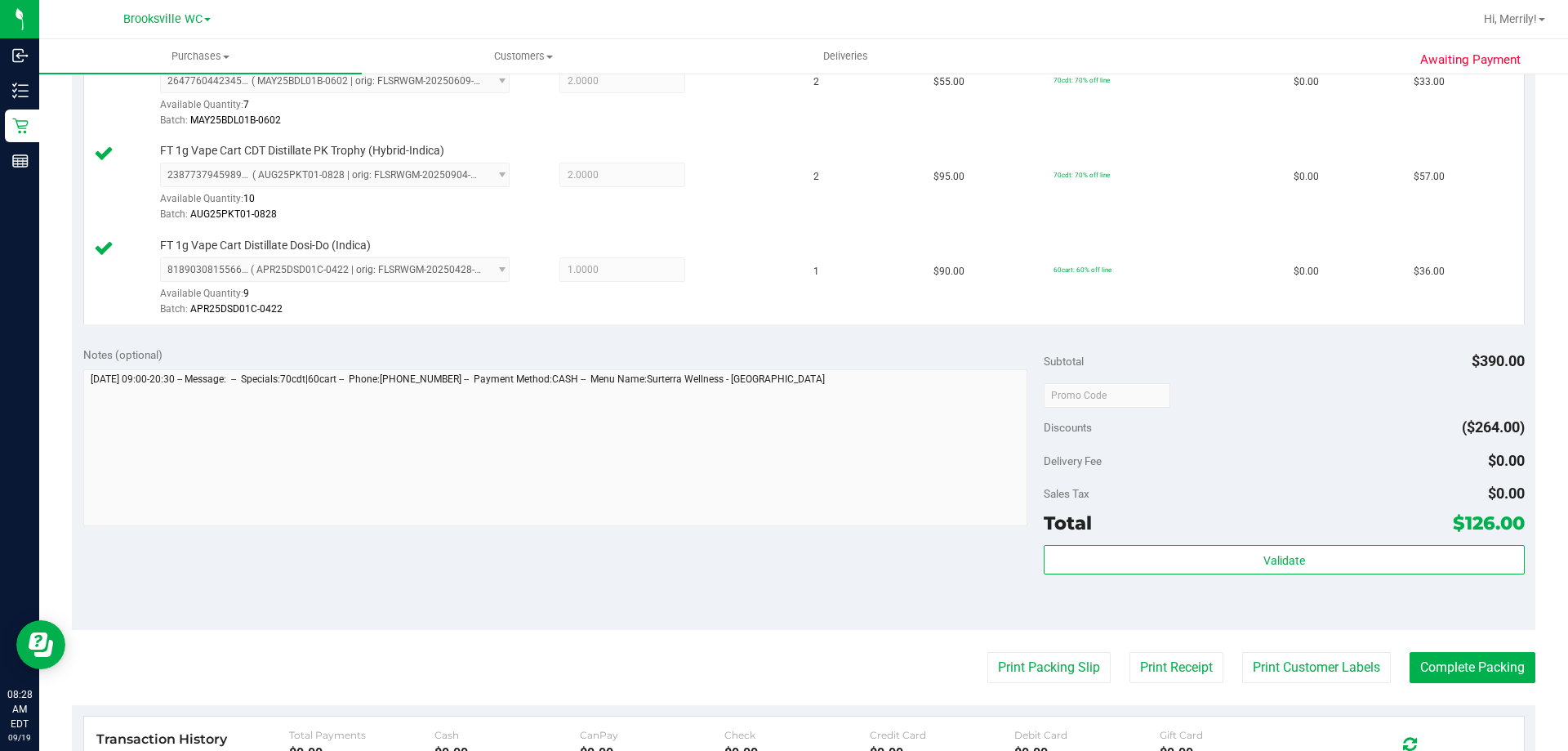
scroll to position [490, 0]
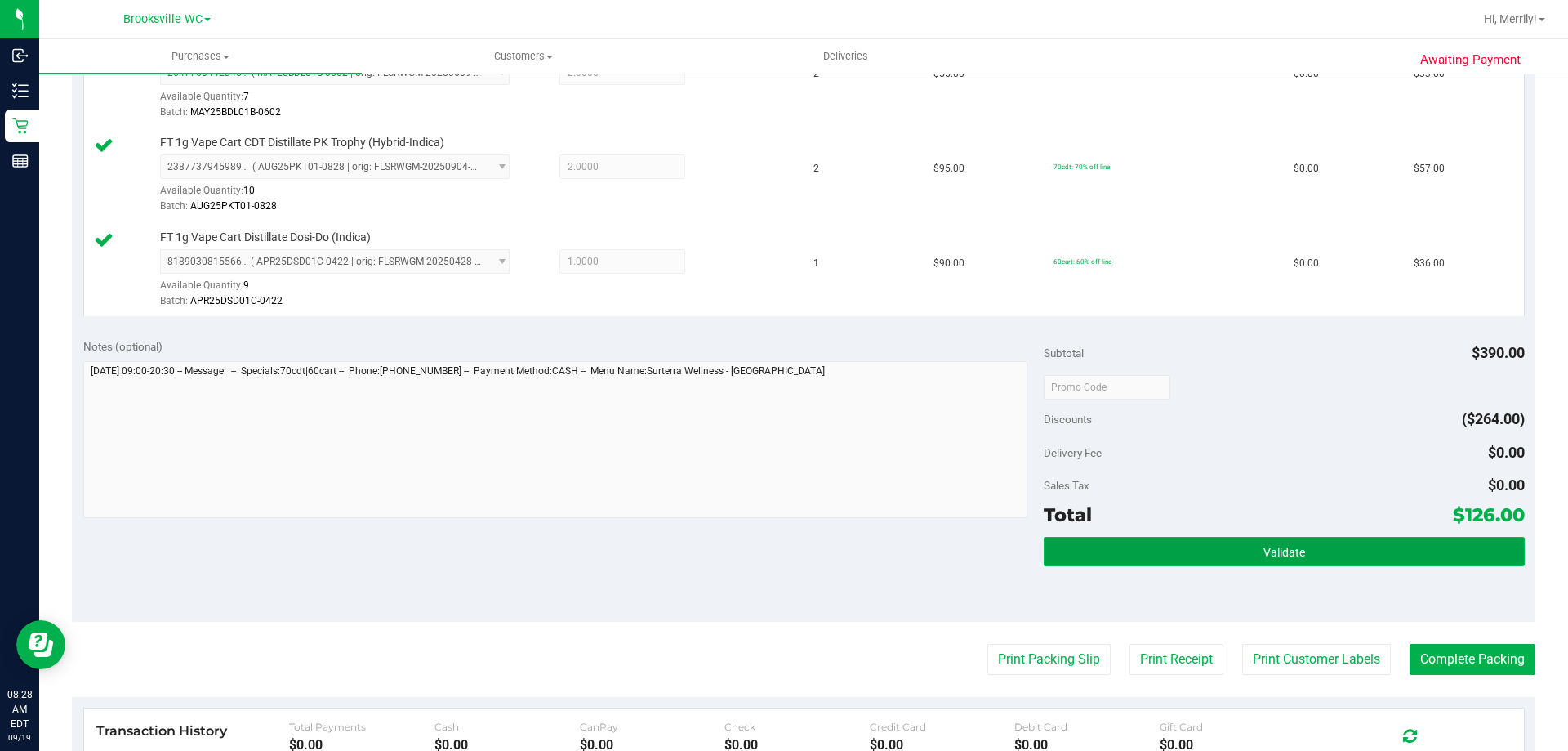
click at [1251, 554] on button "Validate" at bounding box center [1284, 551] width 481 height 30
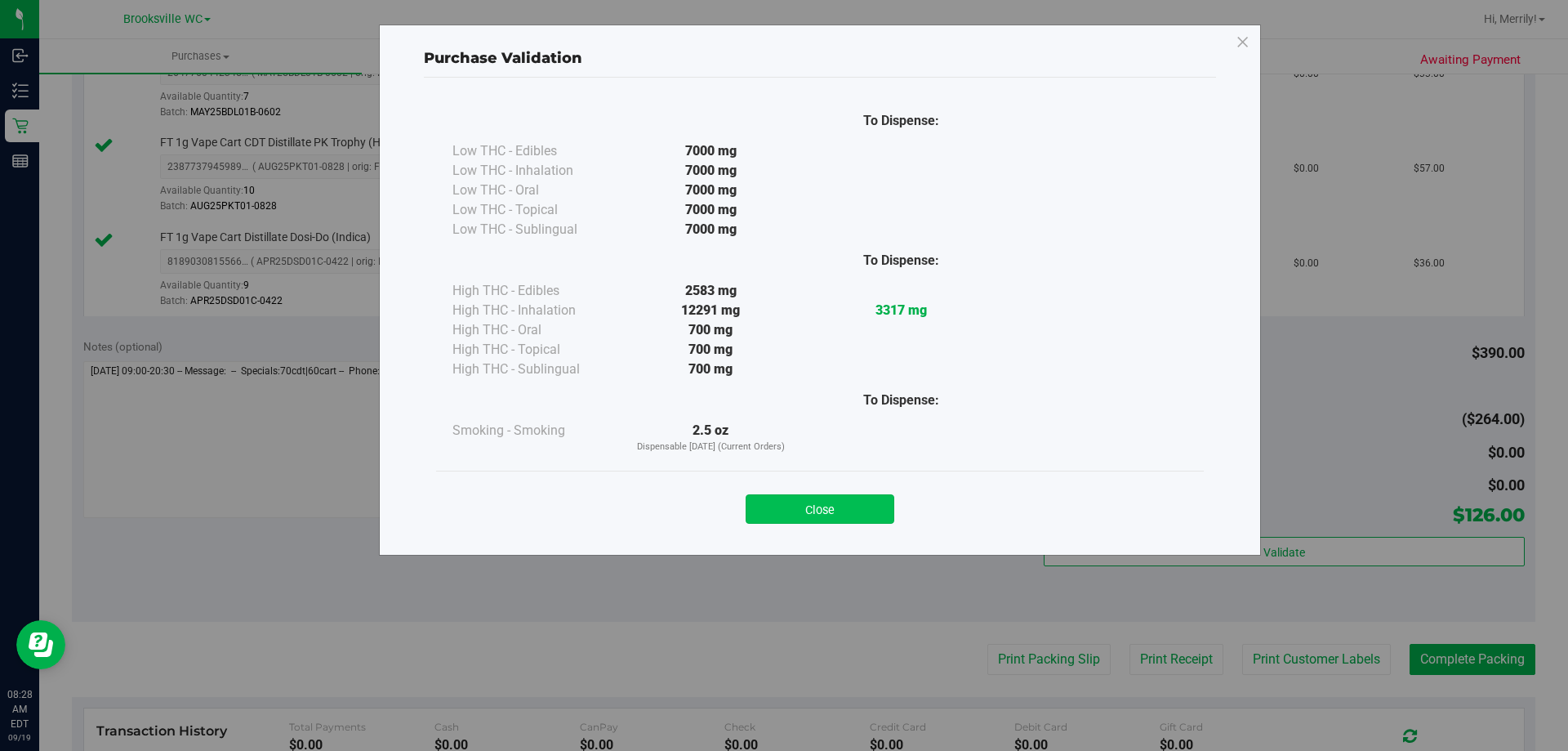
click at [821, 512] on button "Close" at bounding box center [819, 509] width 149 height 30
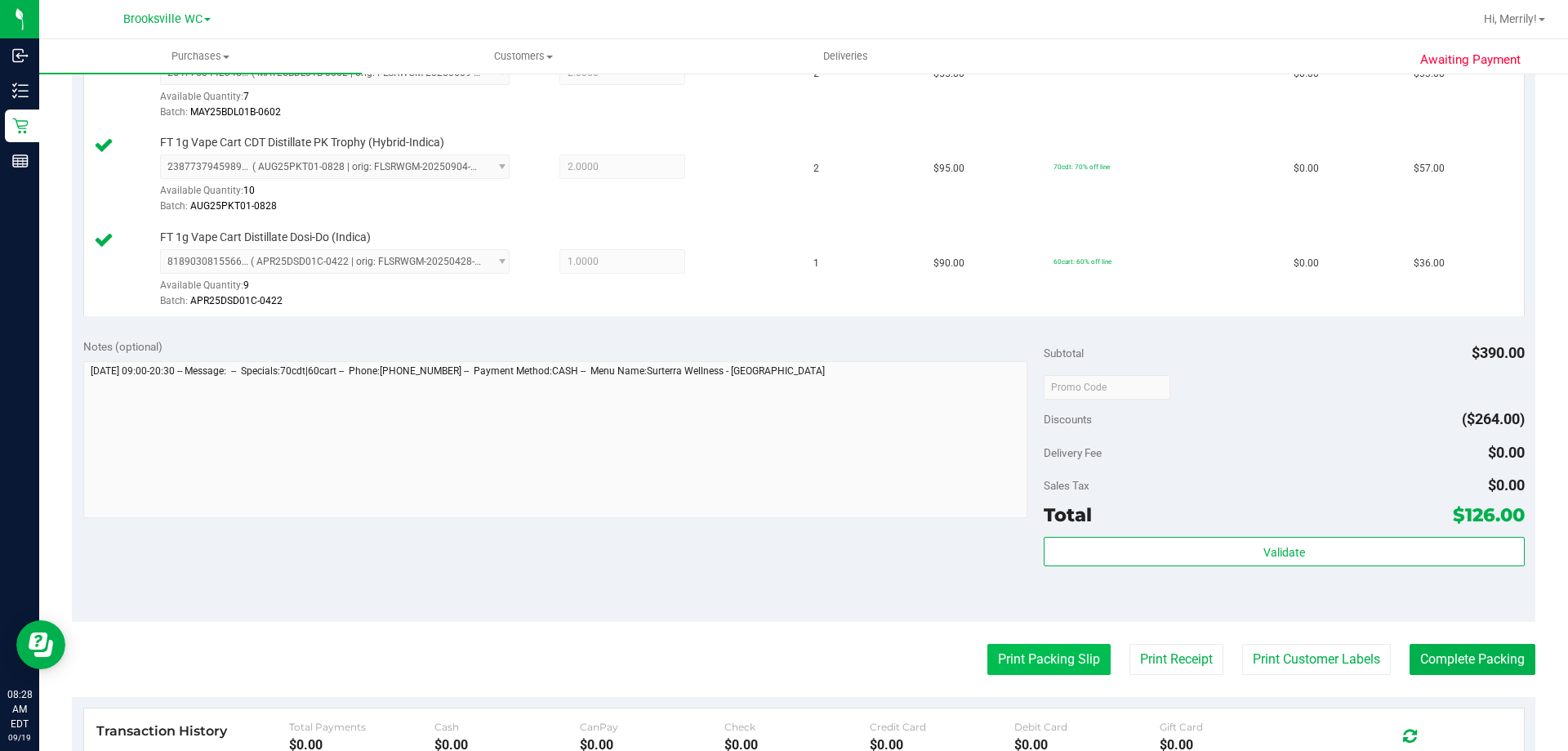
click at [1024, 665] on button "Print Packing Slip" at bounding box center [1049, 659] width 123 height 31
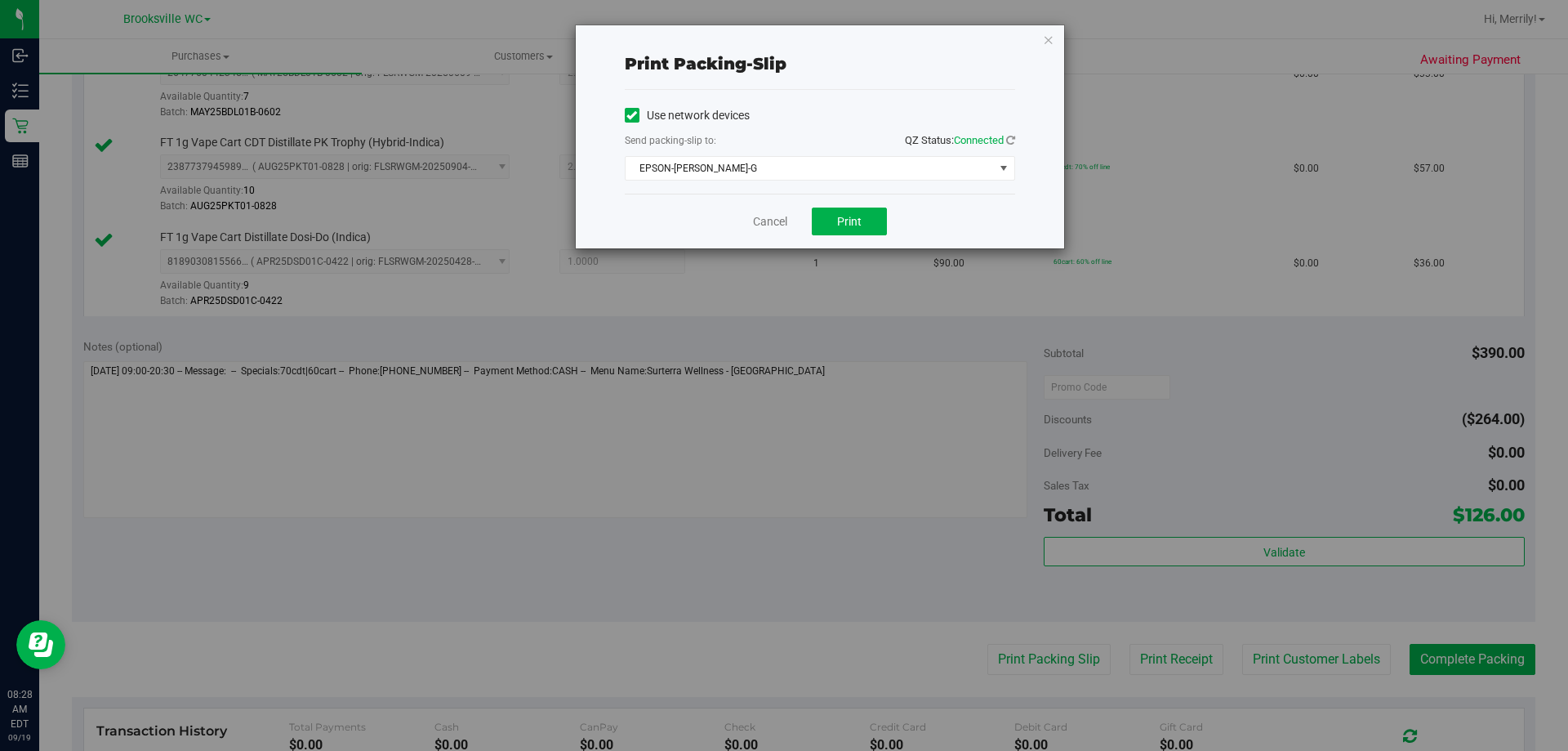
click at [853, 235] on div "Cancel Print" at bounding box center [820, 221] width 391 height 55
click at [852, 217] on span "Print" at bounding box center [849, 222] width 24 height 14
click at [773, 220] on link "Cancel" at bounding box center [770, 222] width 34 height 17
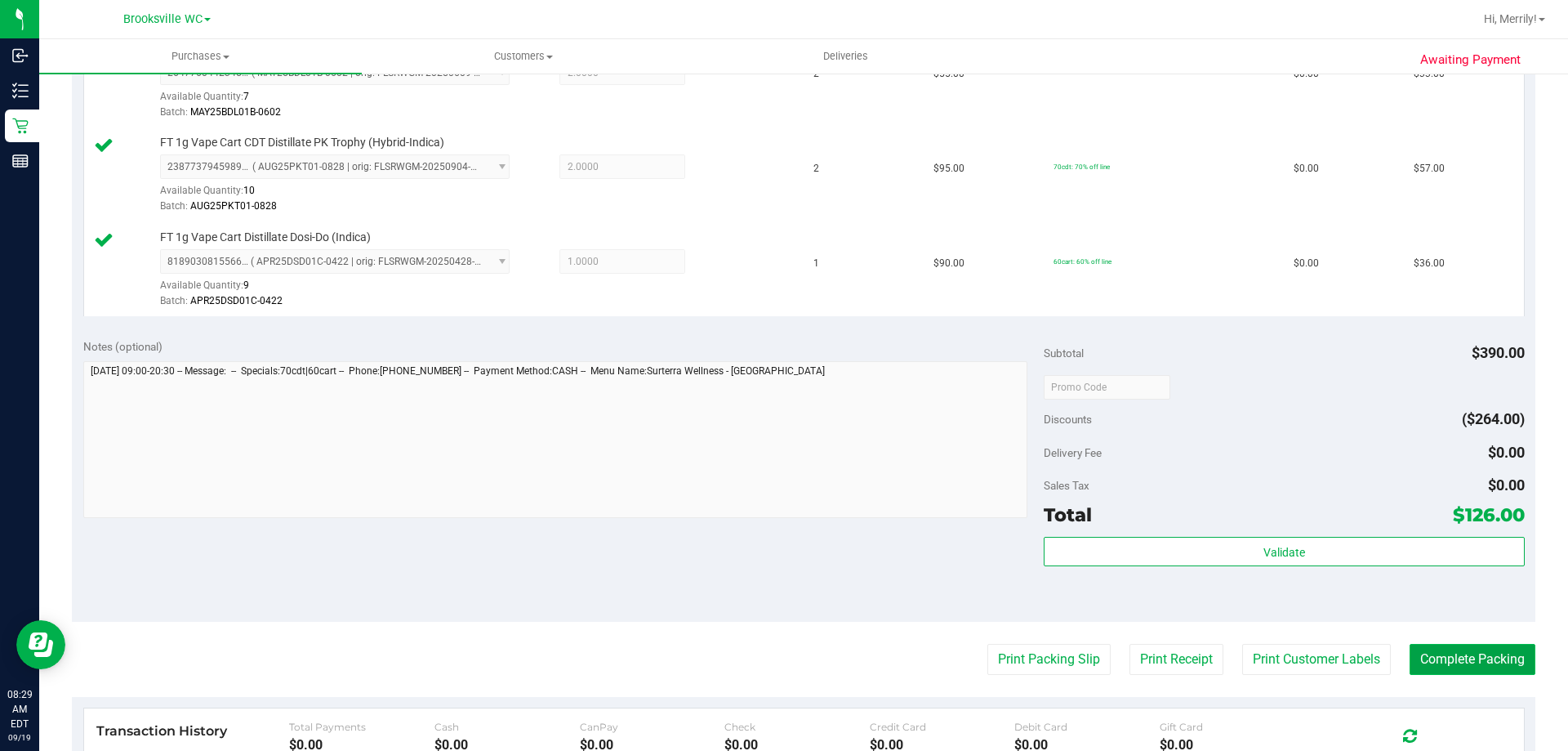
click at [1502, 657] on button "Complete Packing" at bounding box center [1473, 659] width 126 height 31
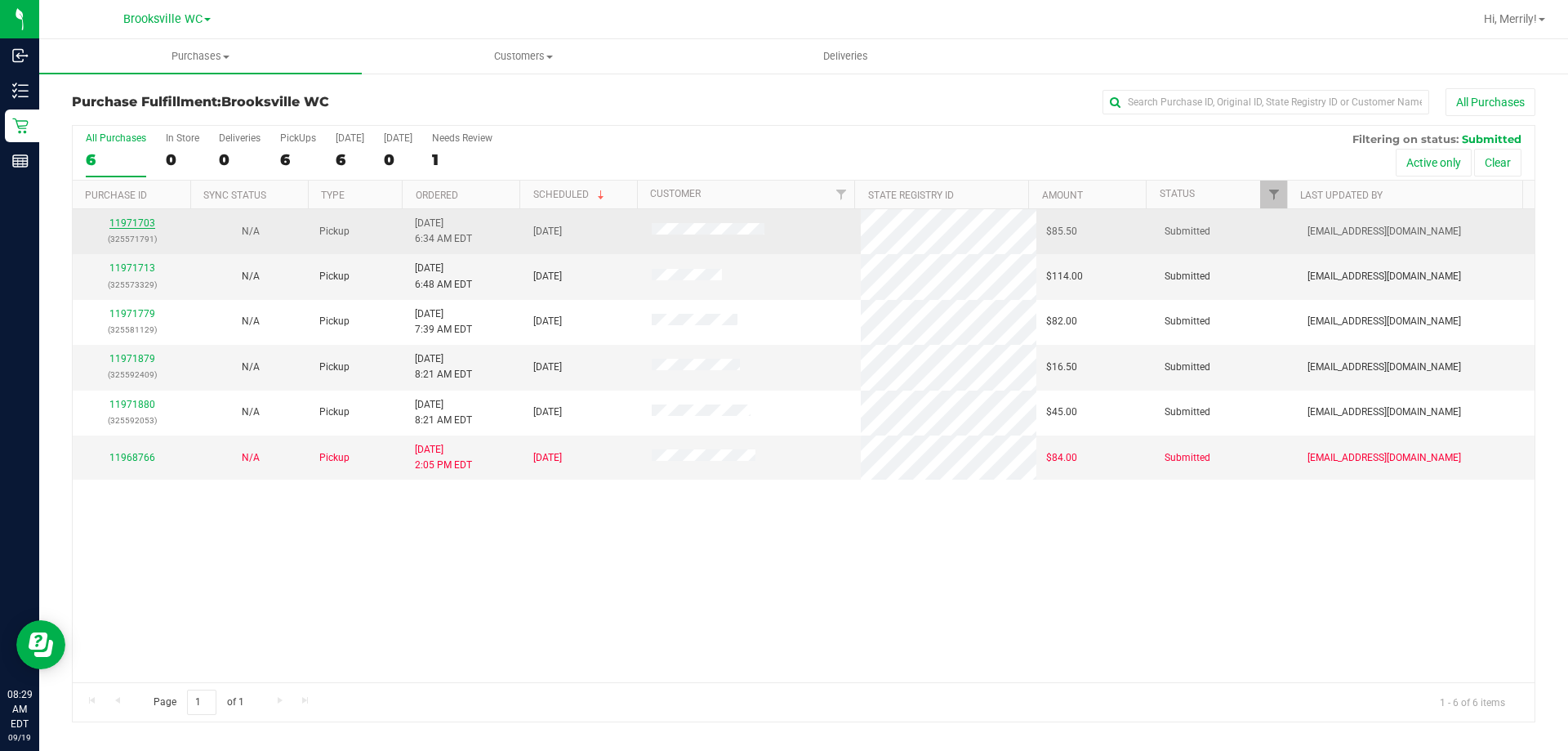
click at [136, 223] on link "11971703" at bounding box center [132, 222] width 46 height 12
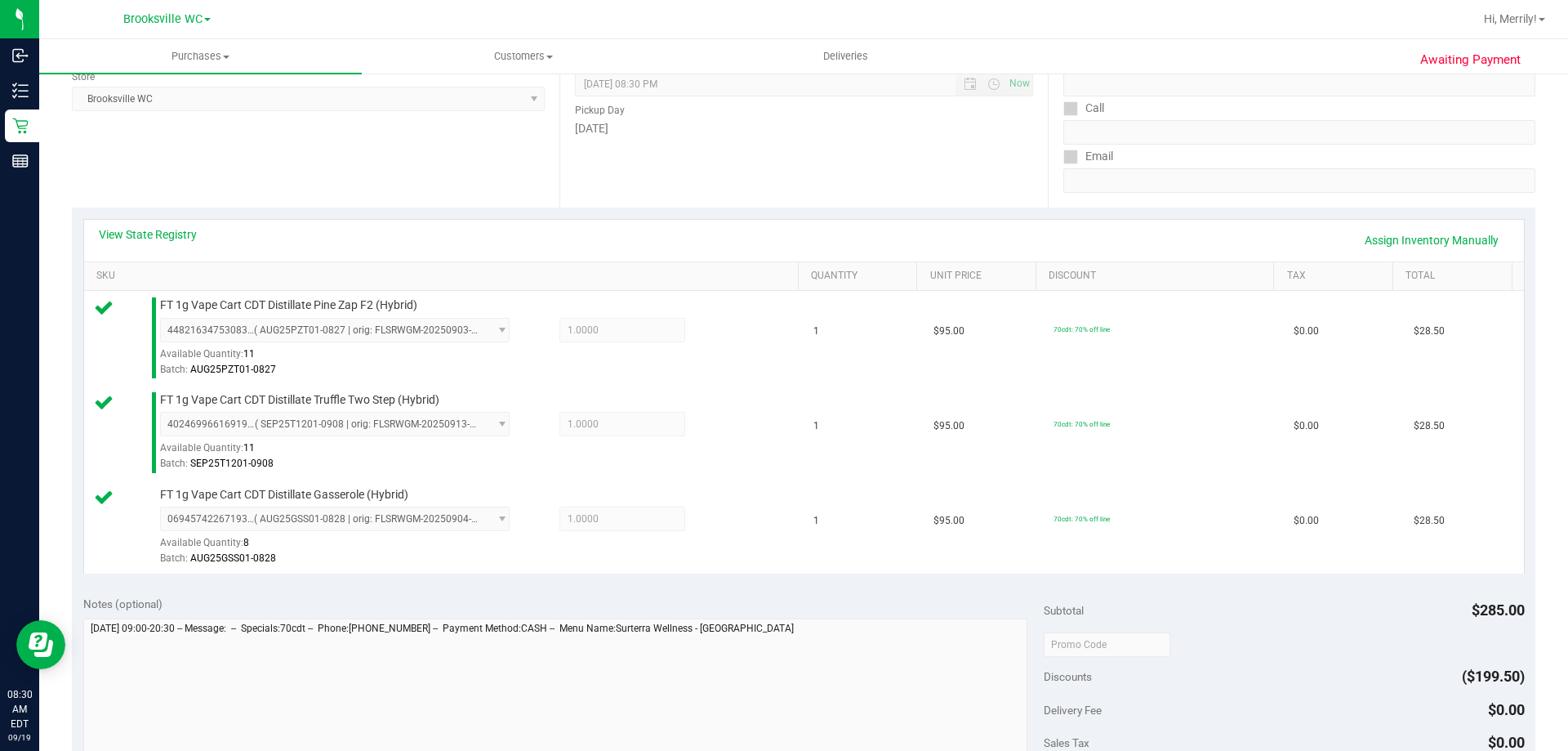
scroll to position [327, 0]
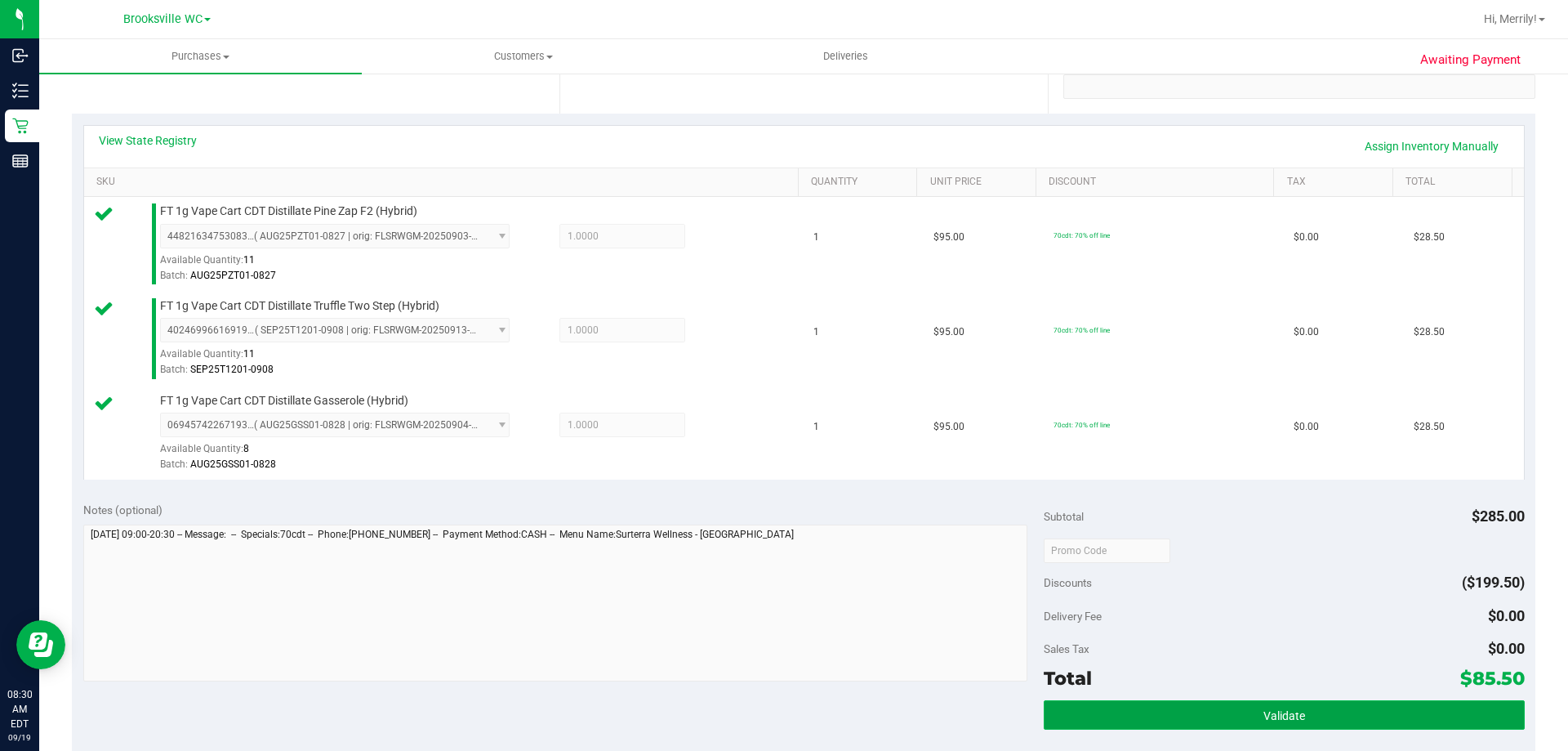
click at [1252, 719] on button "Validate" at bounding box center [1284, 715] width 481 height 30
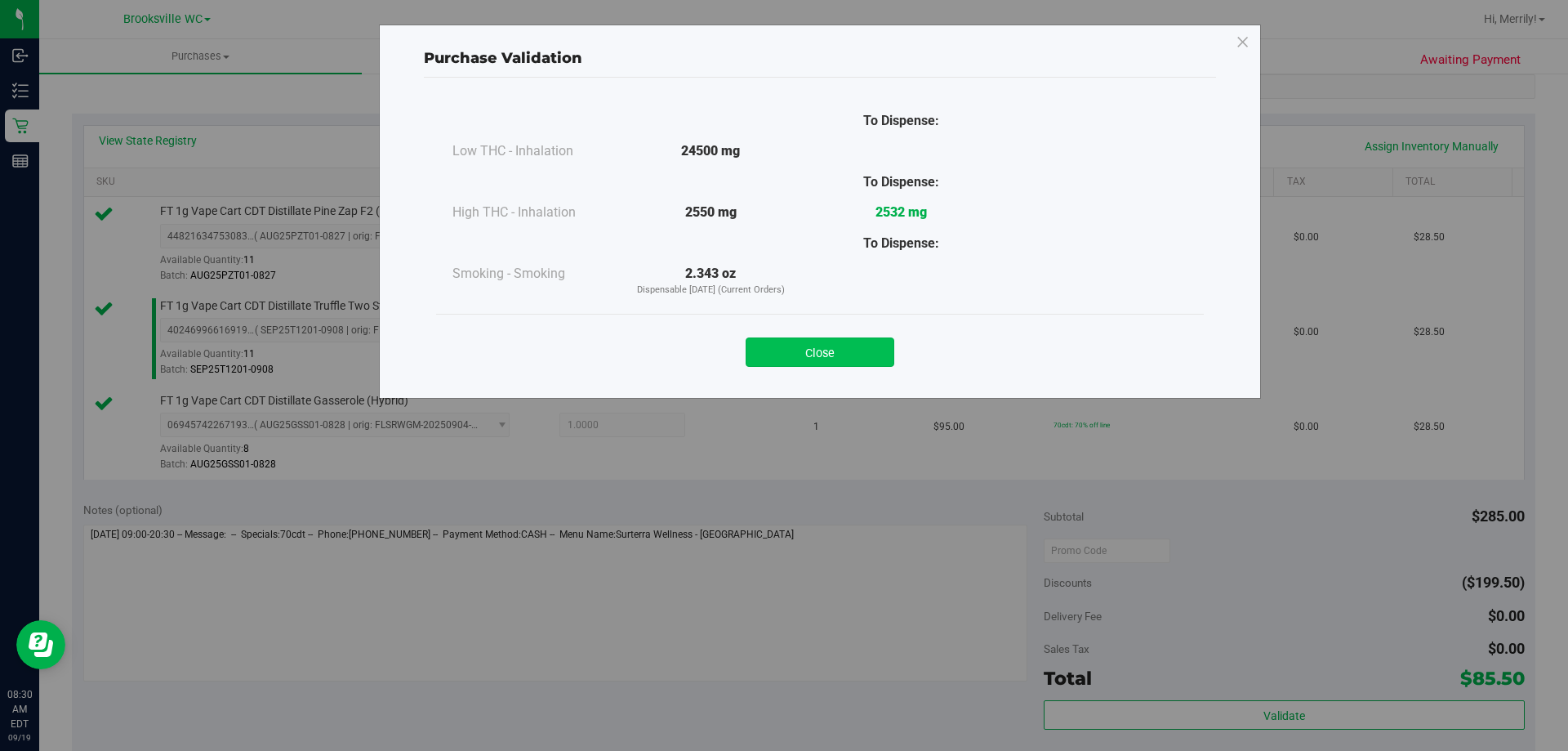
click at [829, 346] on button "Close" at bounding box center [819, 352] width 149 height 30
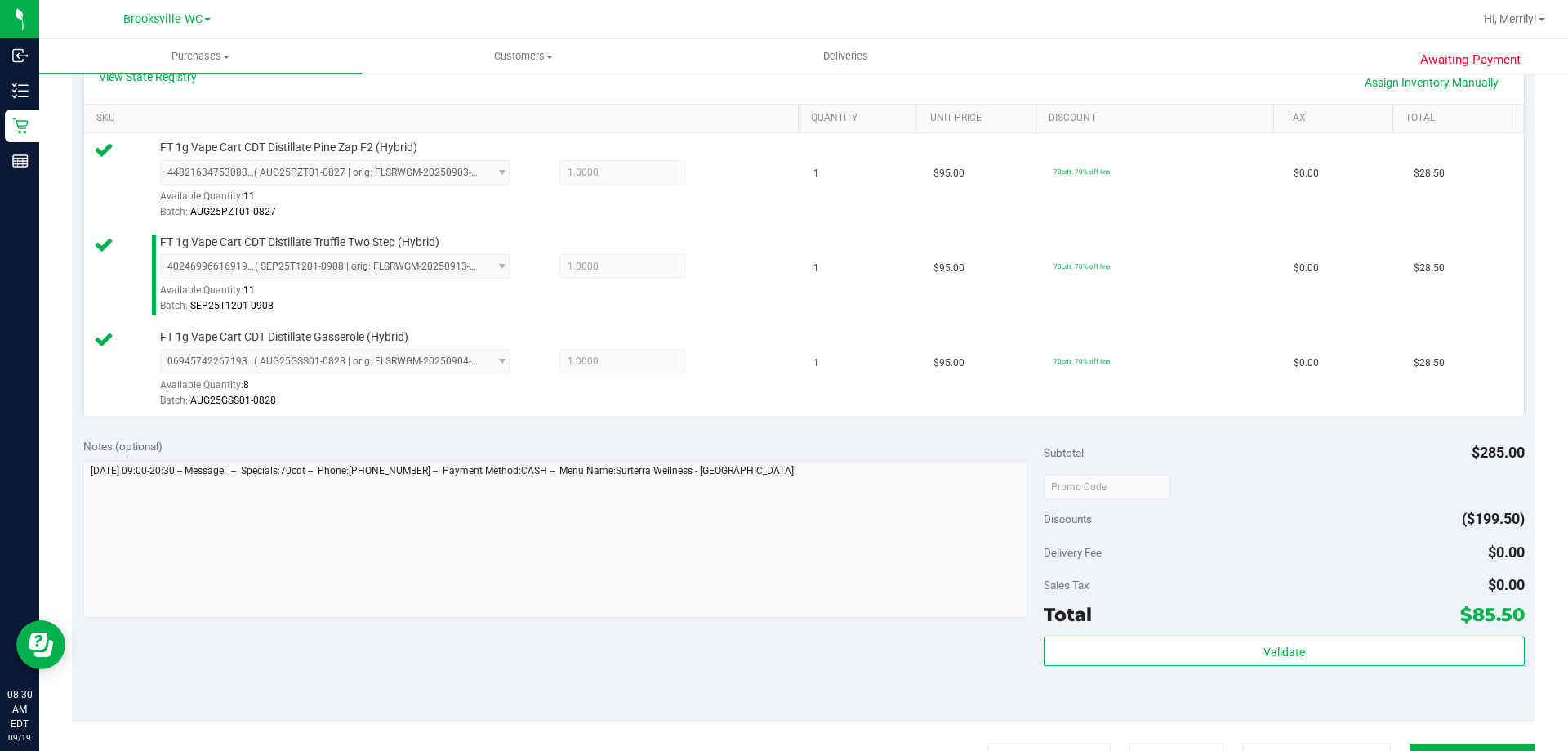
scroll to position [490, 0]
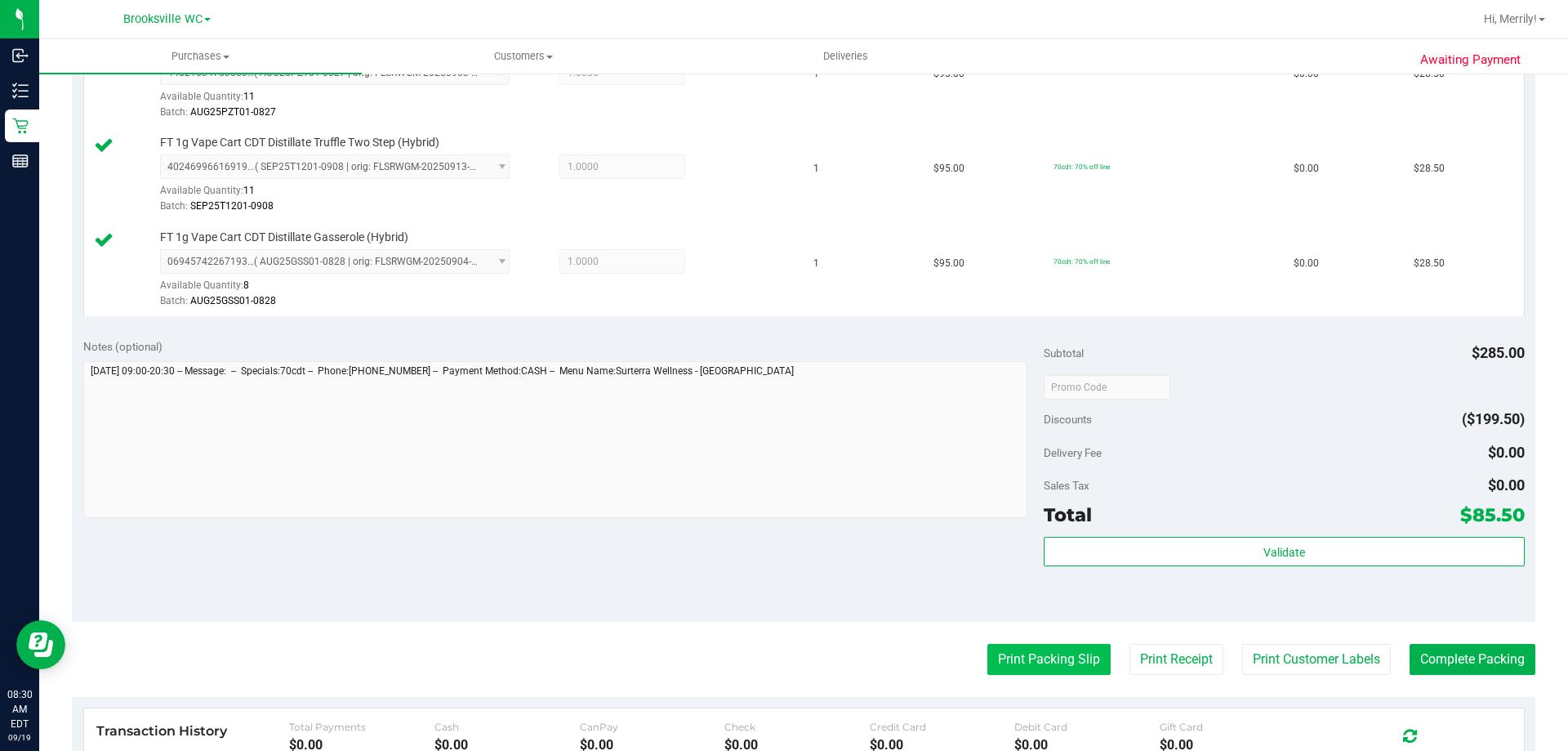
click at [1052, 660] on button "Print Packing Slip" at bounding box center [1049, 659] width 123 height 31
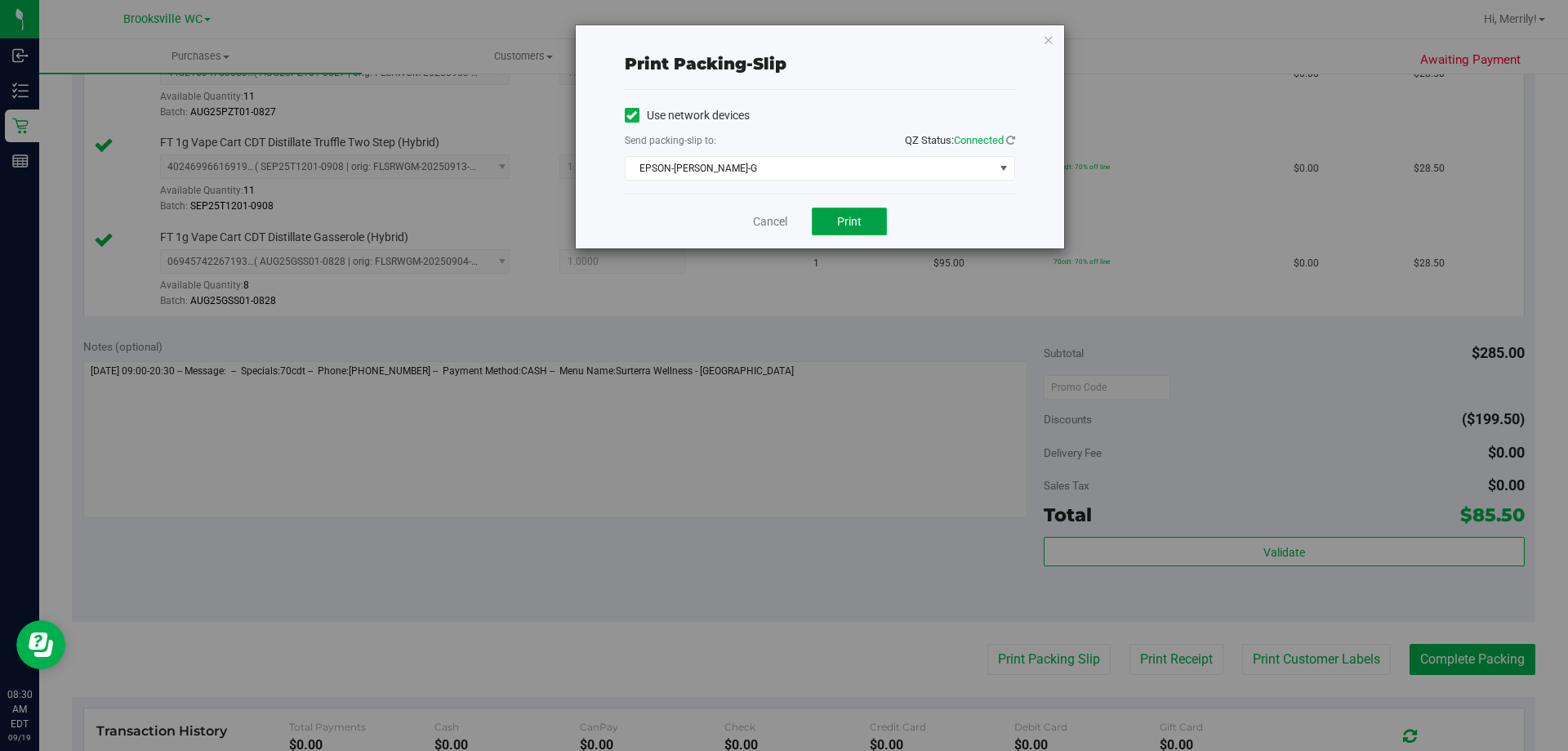
click at [844, 225] on span "Print" at bounding box center [849, 222] width 24 height 14
click at [763, 218] on link "Cancel" at bounding box center [770, 222] width 34 height 17
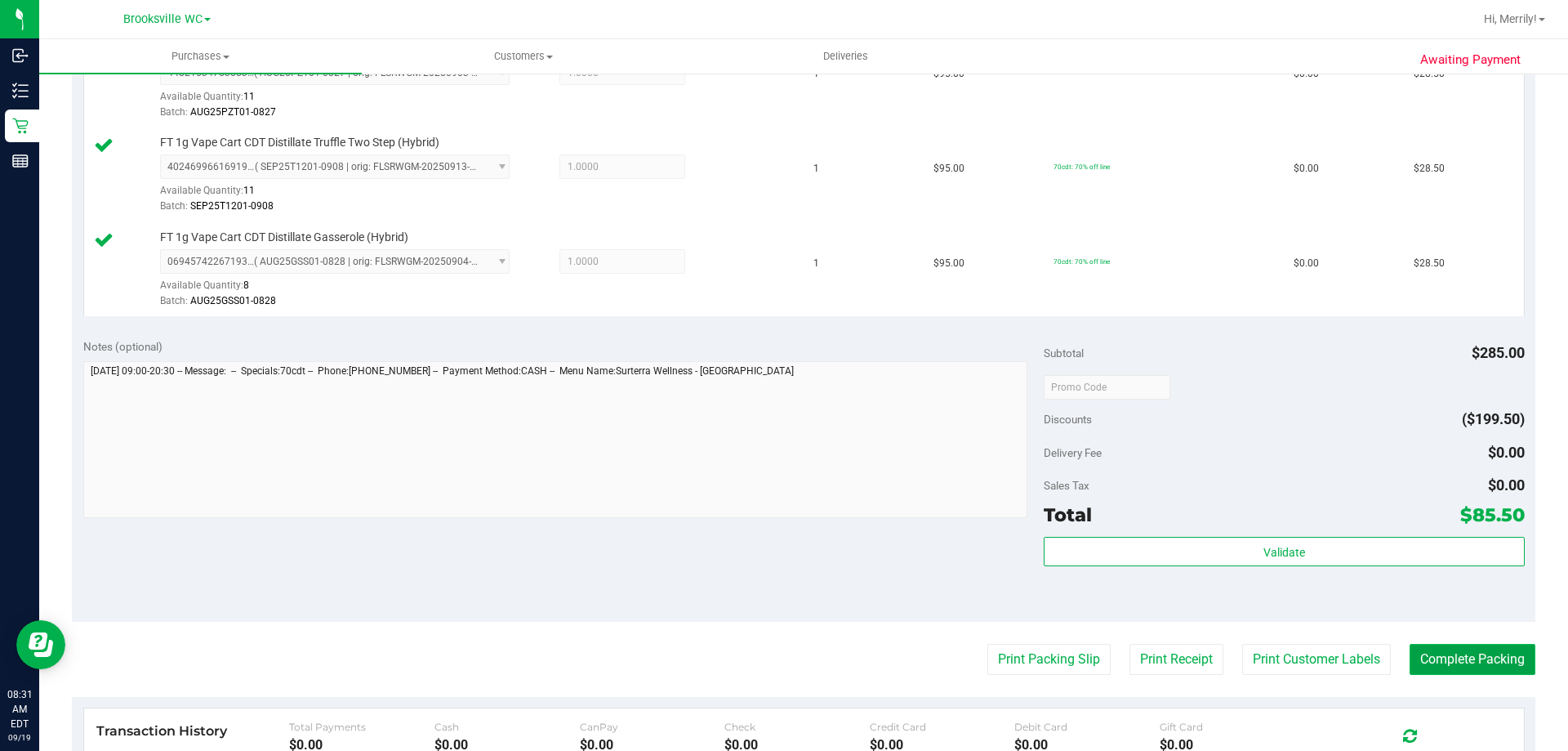
click at [1433, 658] on button "Complete Packing" at bounding box center [1473, 659] width 126 height 31
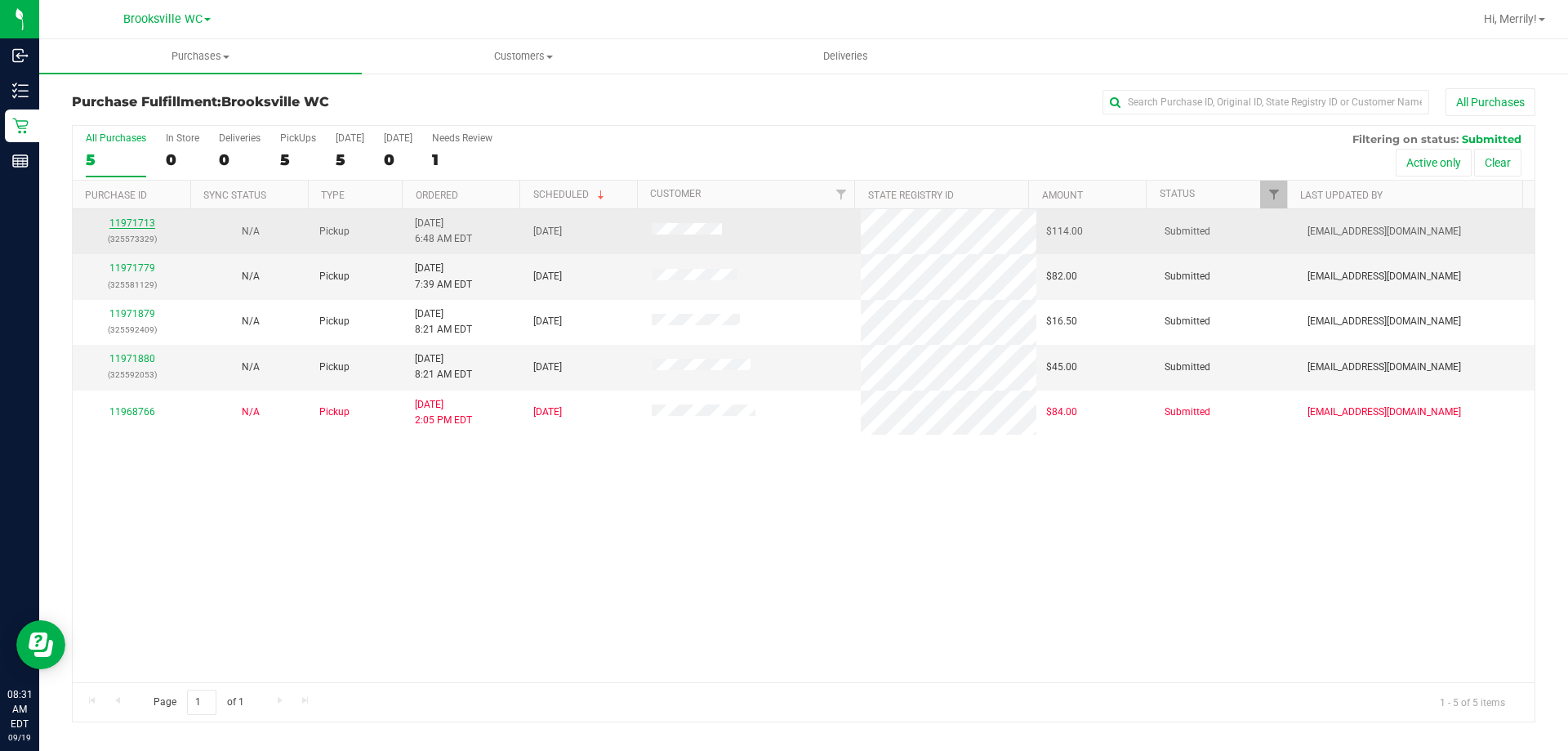
click at [123, 221] on link "11971713" at bounding box center [132, 222] width 46 height 12
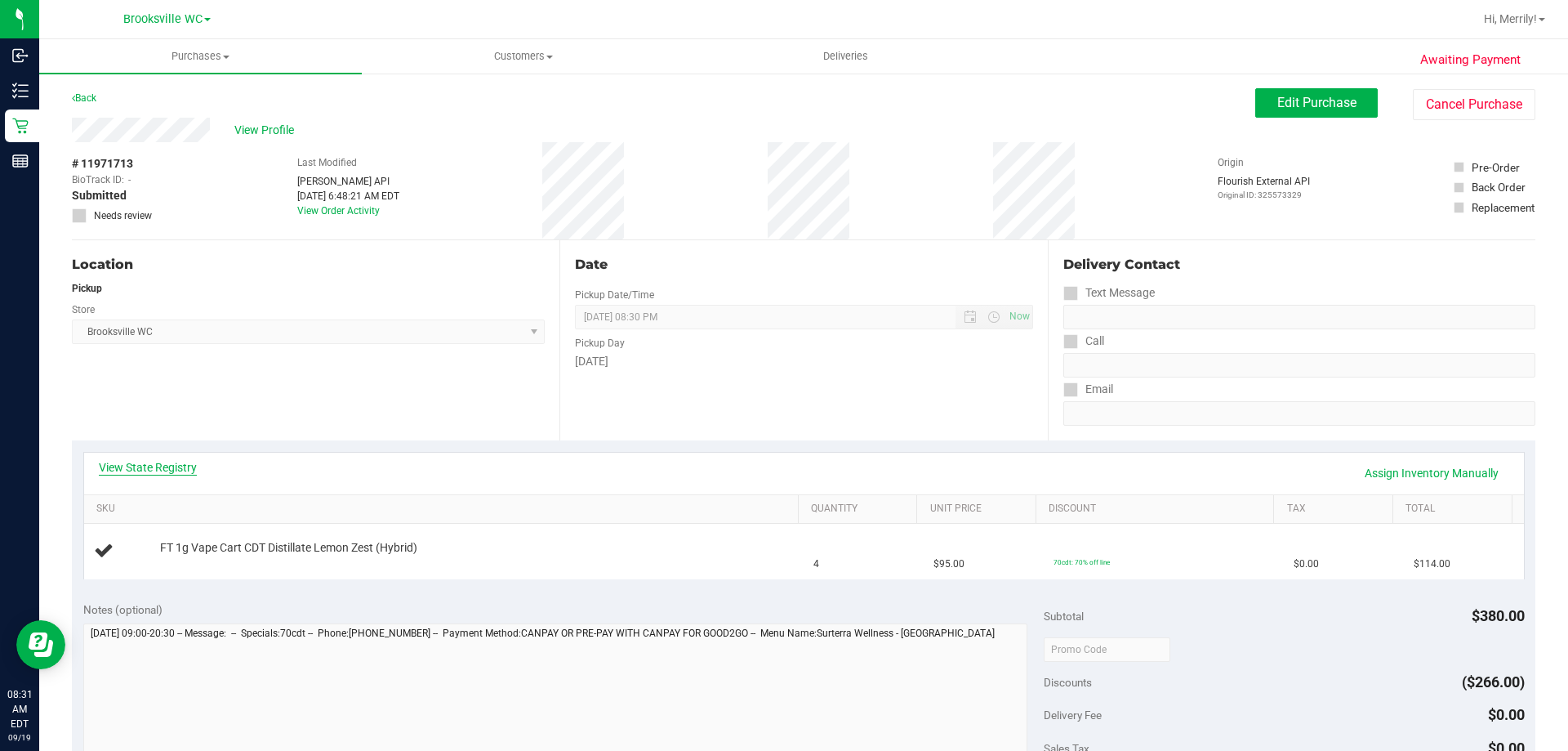
click at [163, 469] on link "View State Registry" at bounding box center [148, 467] width 98 height 16
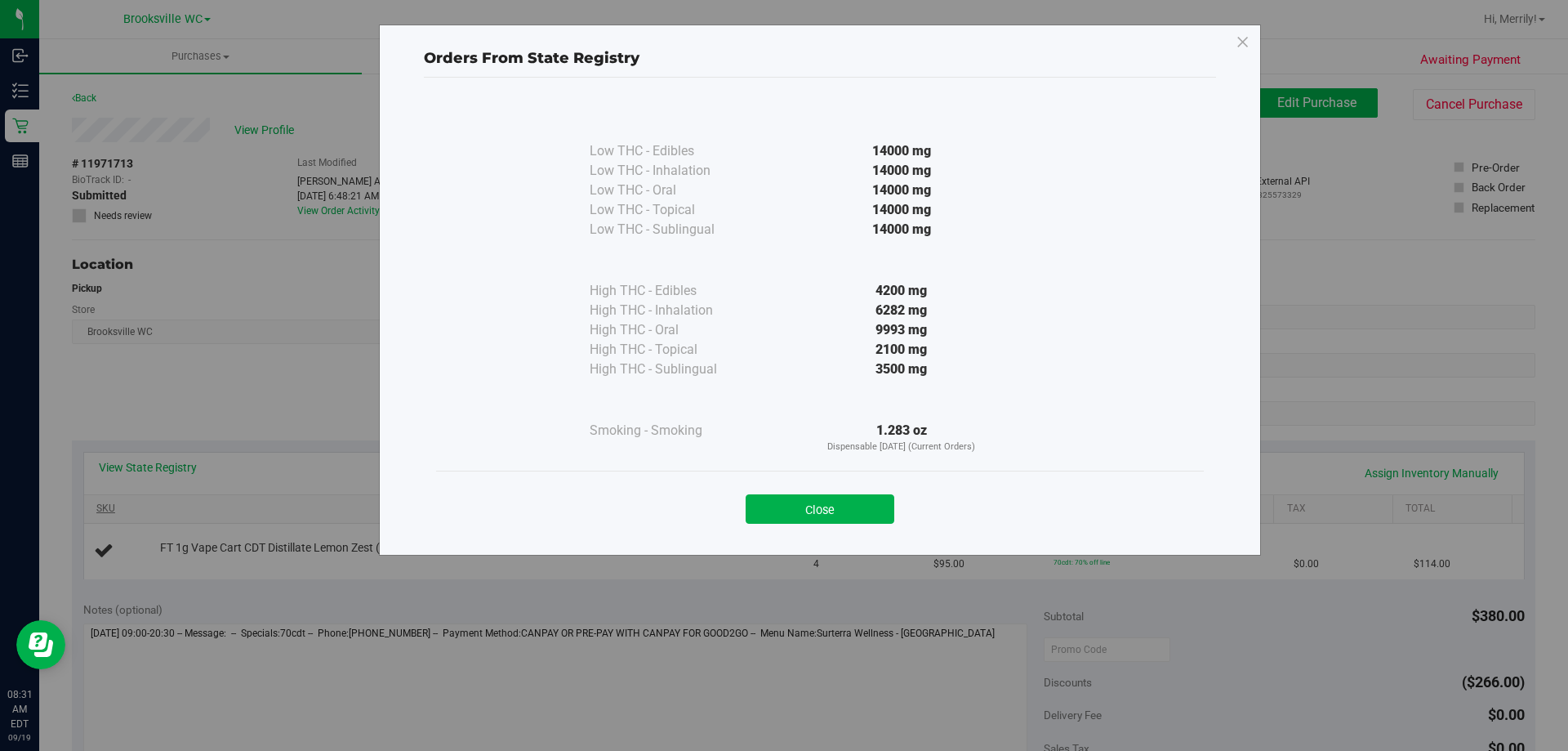
drag, startPoint x: 826, startPoint y: 507, endPoint x: 689, endPoint y: 509, distance: 137.0
click at [825, 507] on button "Close" at bounding box center [819, 509] width 149 height 30
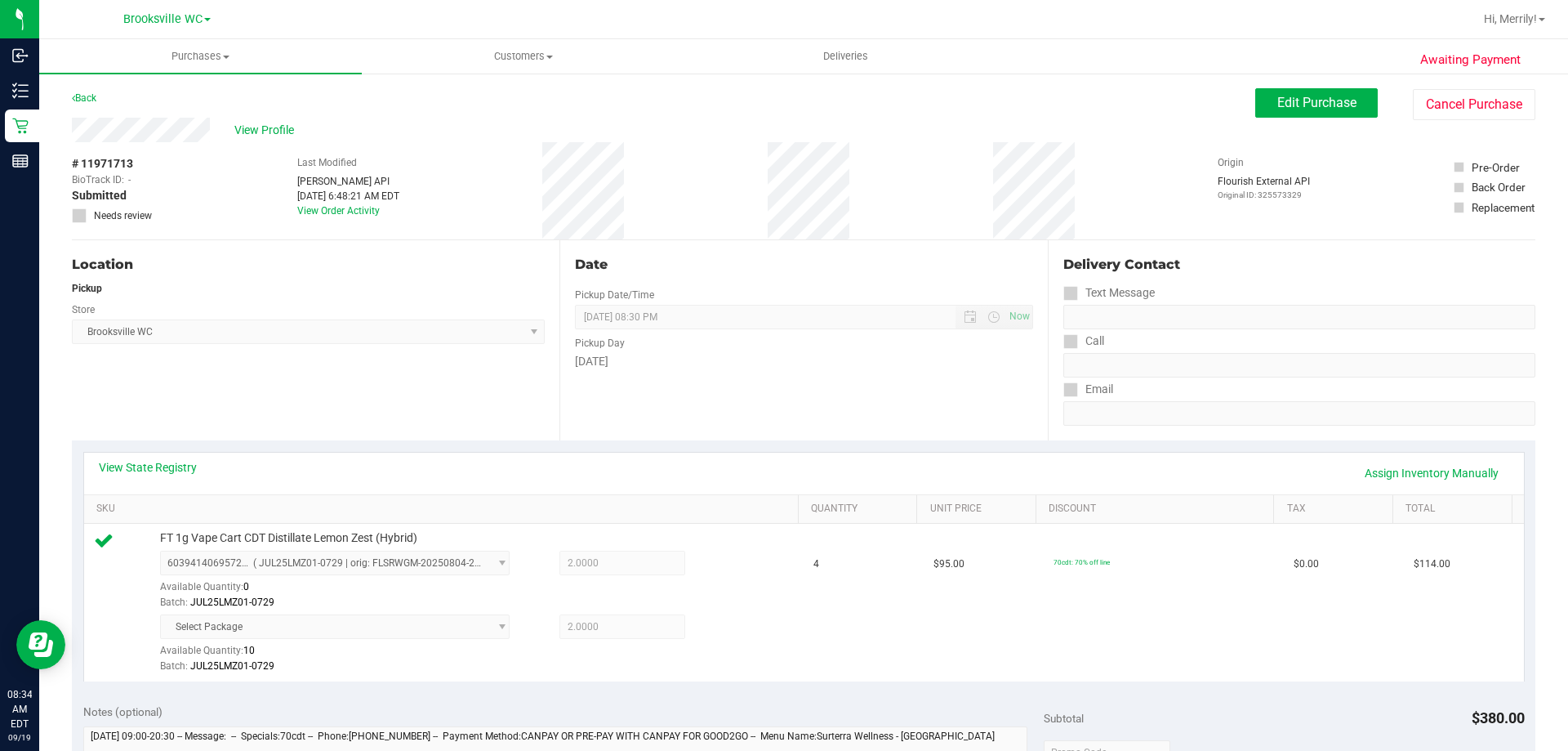
scroll to position [245, 0]
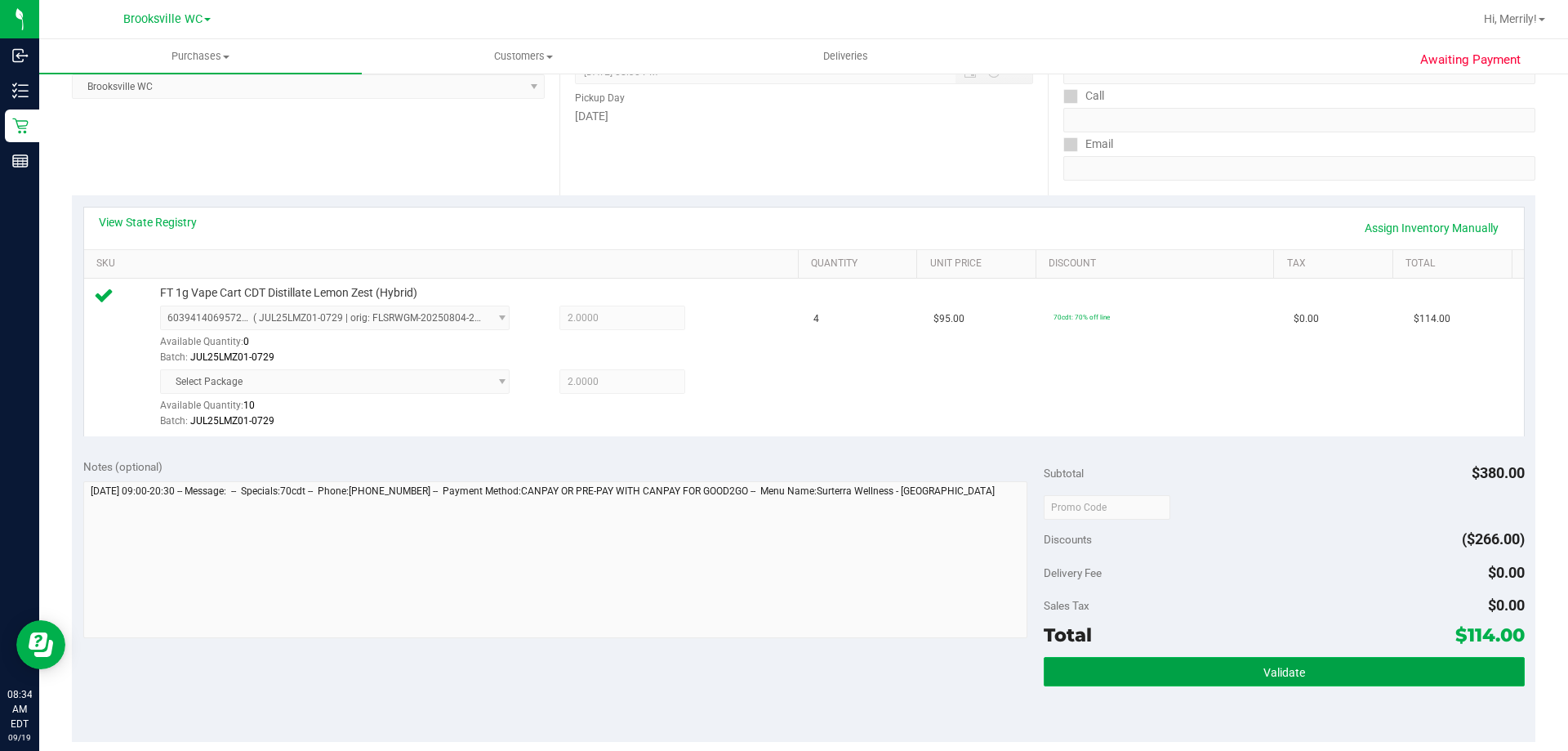
click at [1238, 670] on button "Validate" at bounding box center [1284, 671] width 481 height 30
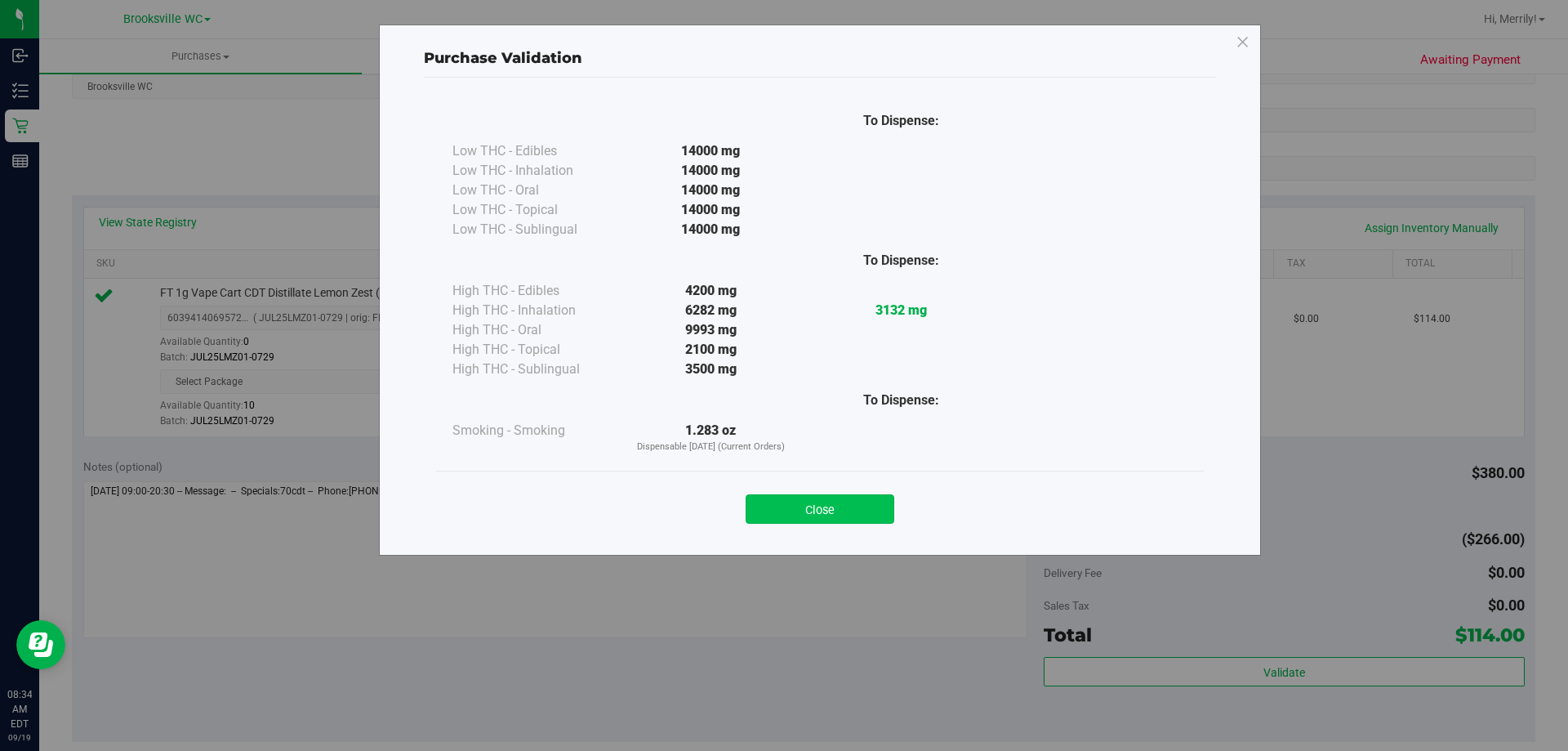
click at [833, 505] on button "Close" at bounding box center [819, 509] width 149 height 30
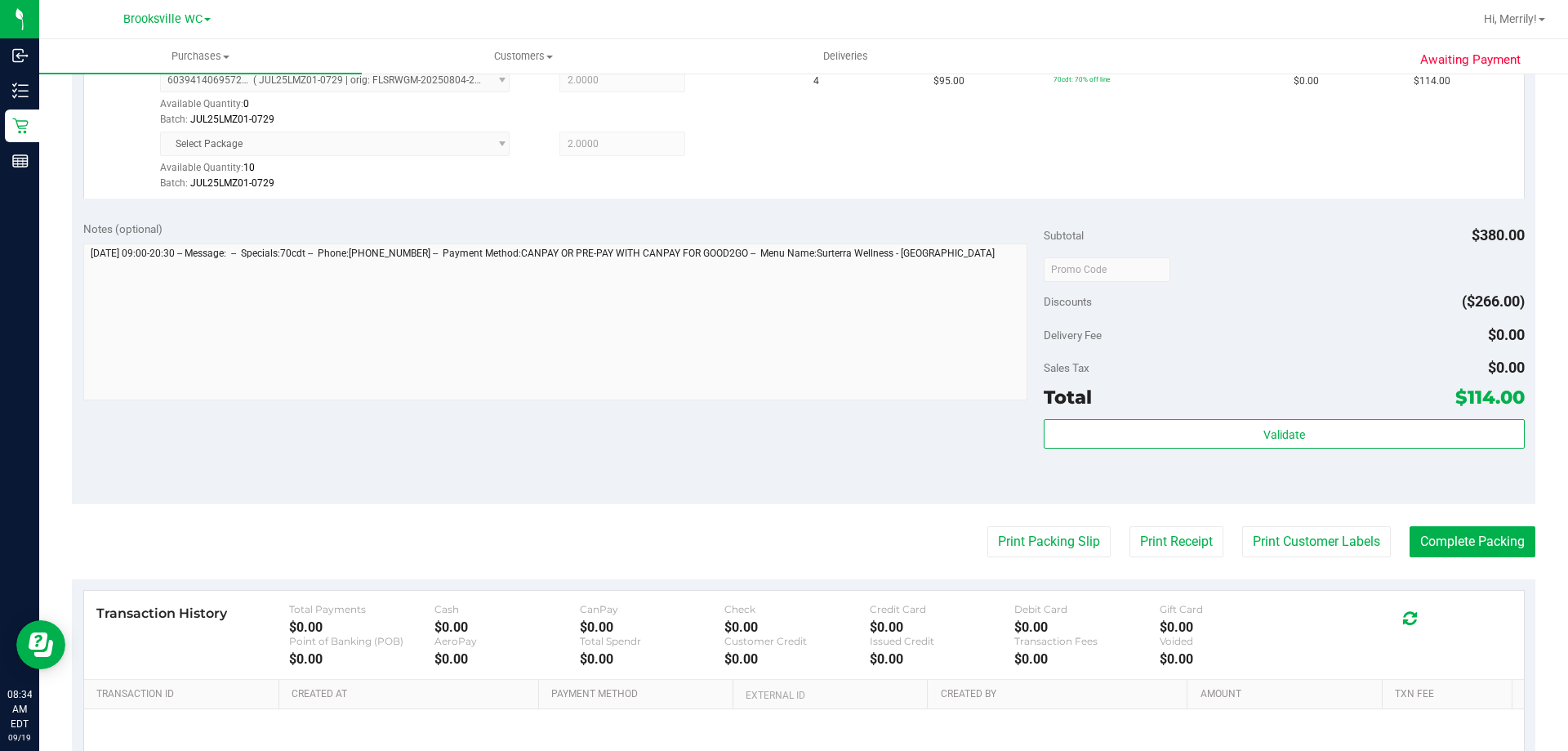
scroll to position [490, 0]
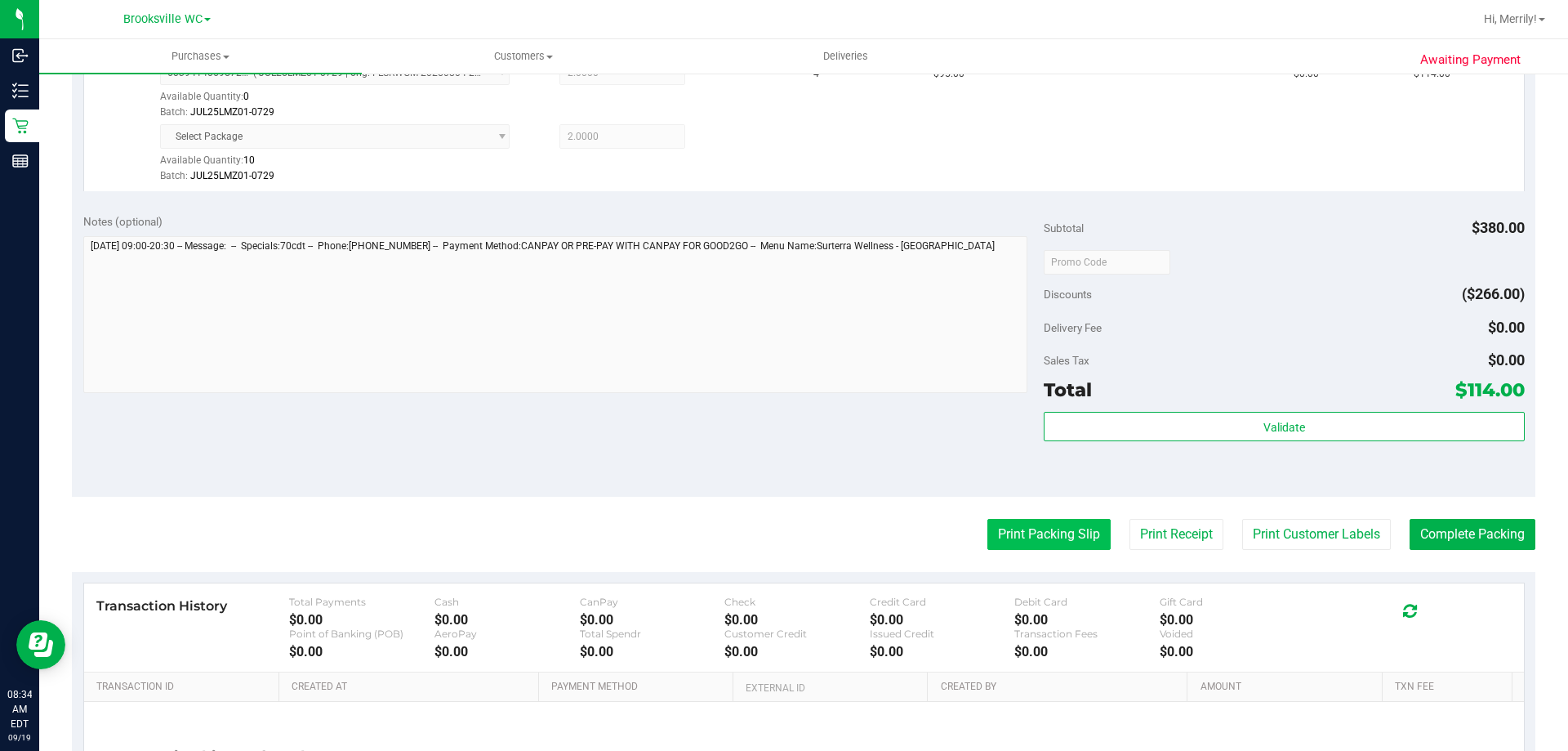
click at [1031, 536] on button "Print Packing Slip" at bounding box center [1049, 534] width 123 height 31
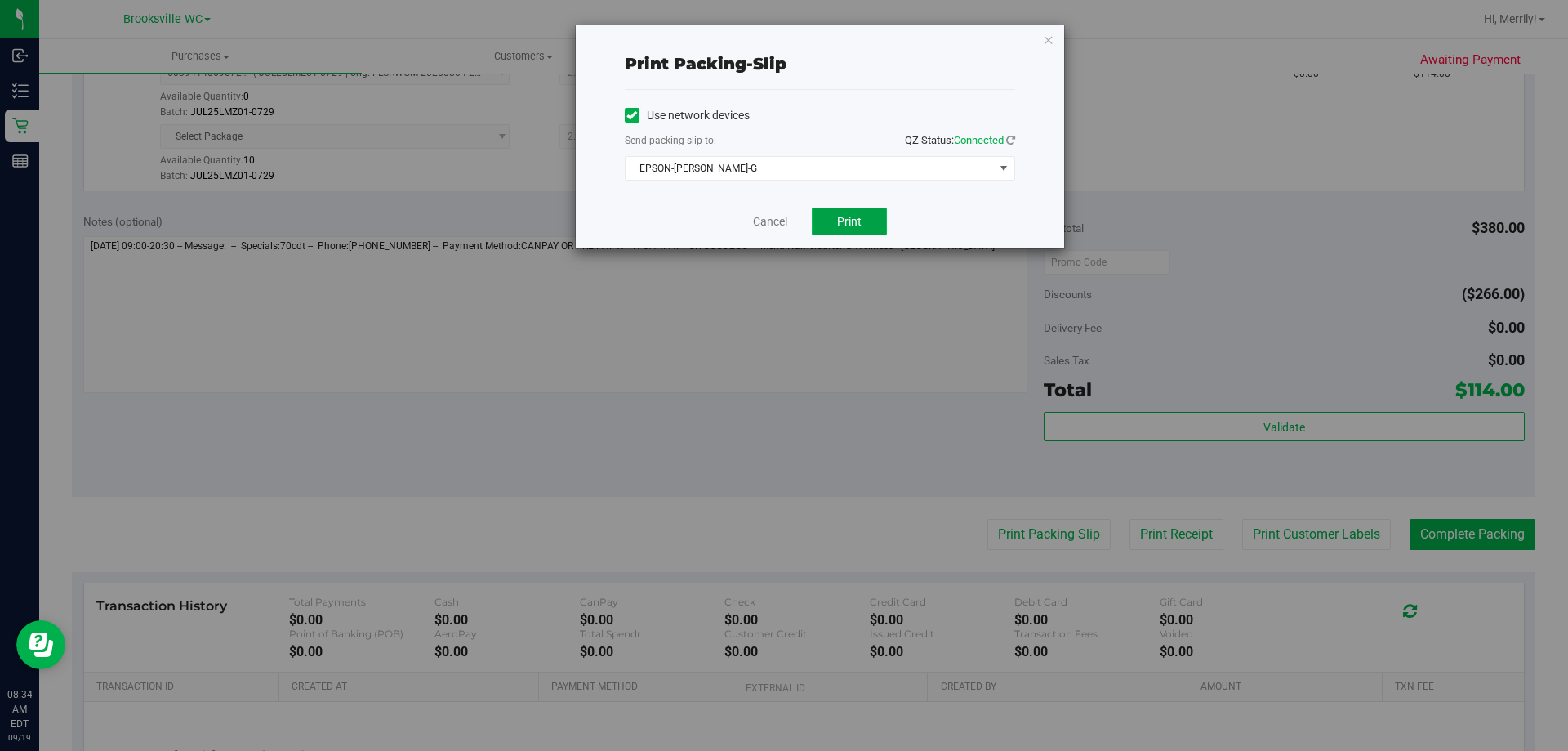
click at [833, 225] on button "Print" at bounding box center [849, 221] width 75 height 28
click at [768, 218] on link "Cancel" at bounding box center [770, 222] width 34 height 17
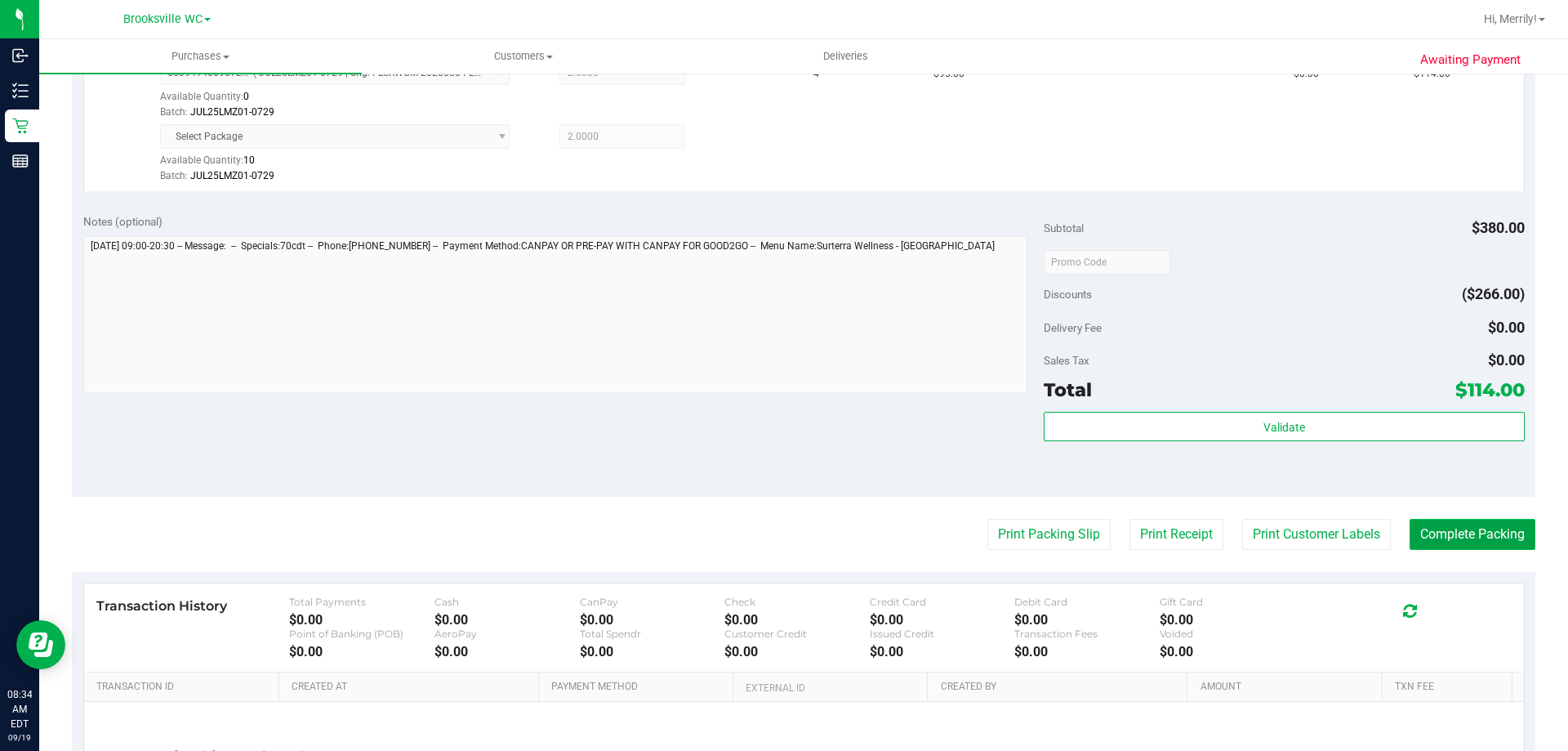
click at [1471, 531] on button "Complete Packing" at bounding box center [1473, 534] width 126 height 31
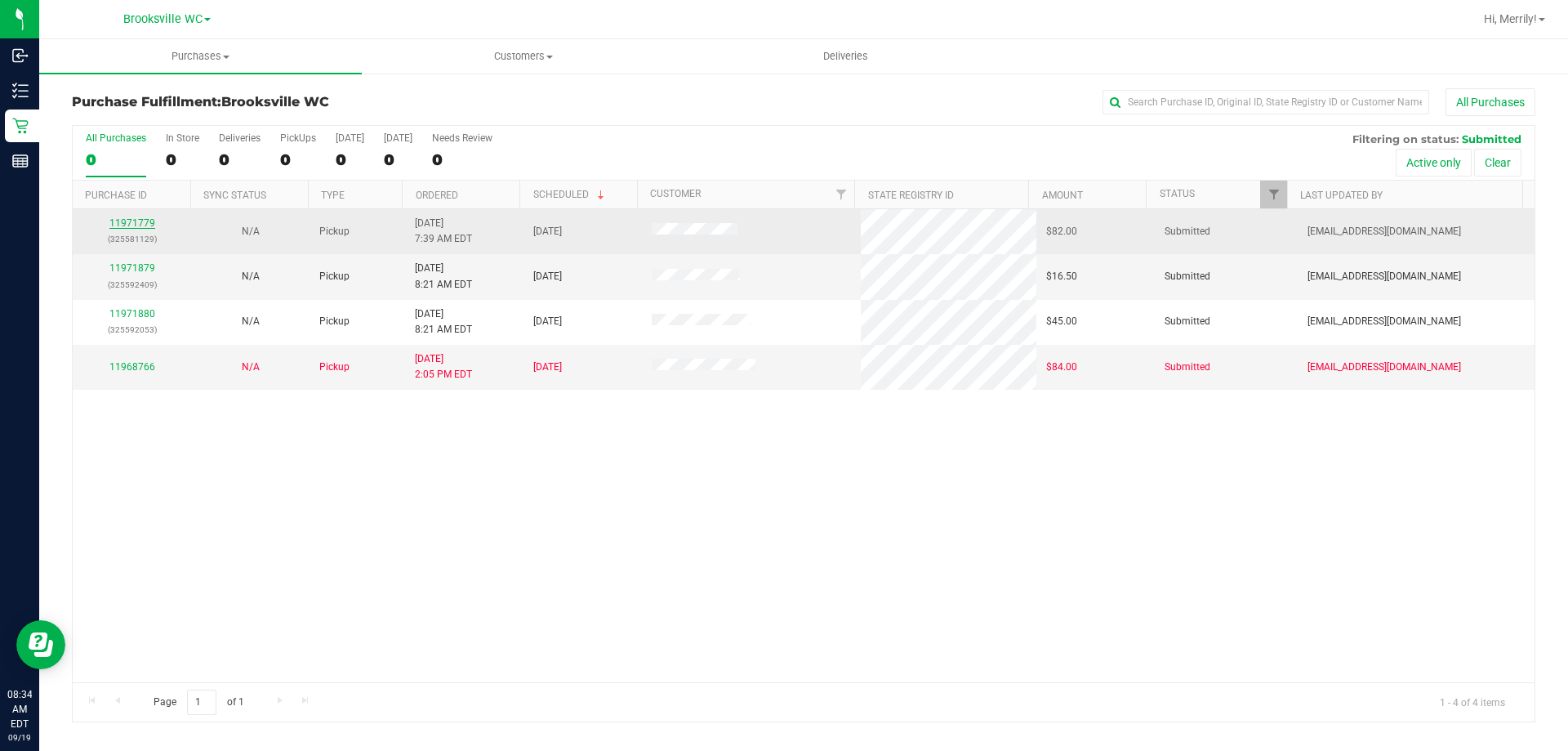
click at [140, 224] on link "11971779" at bounding box center [132, 222] width 46 height 12
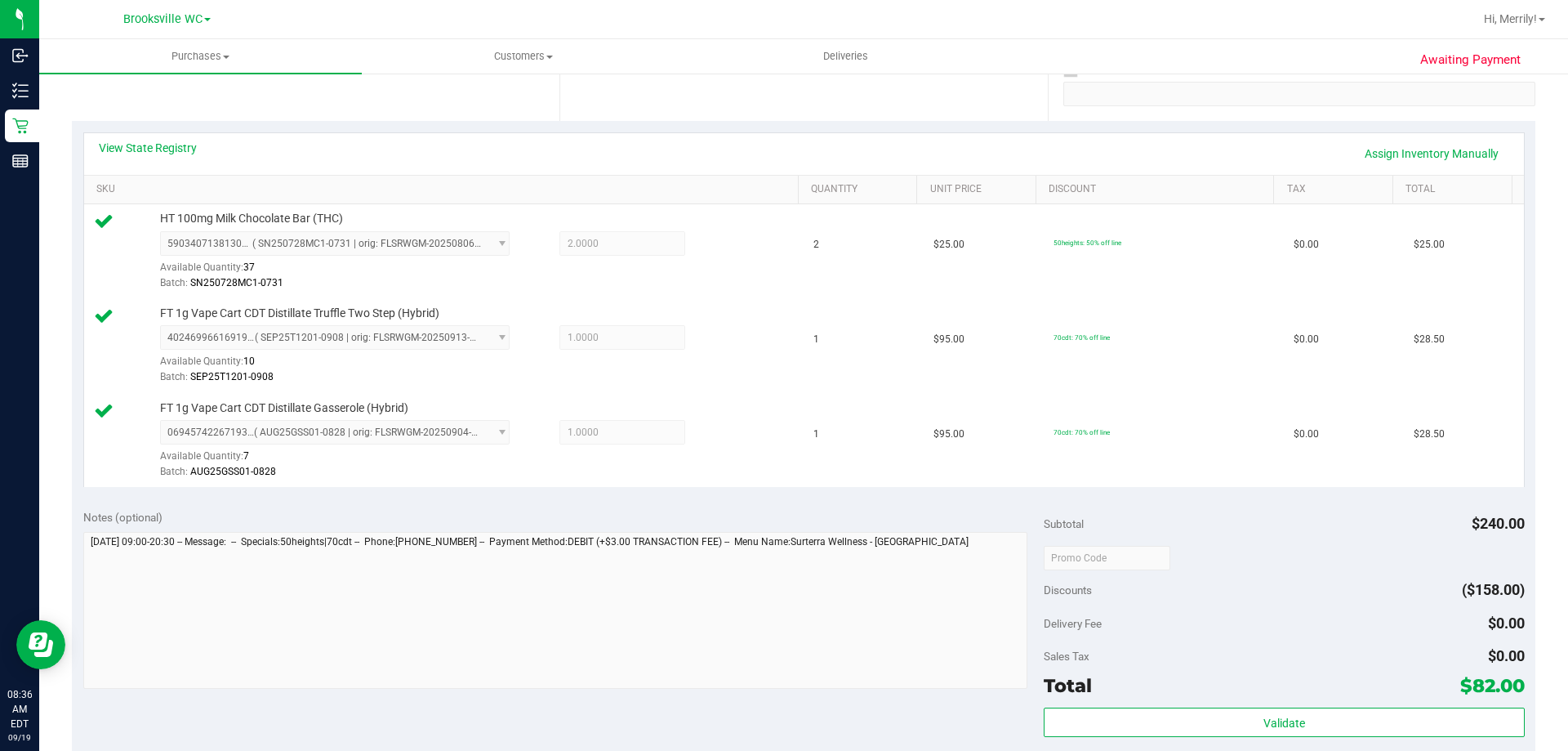
scroll to position [327, 0]
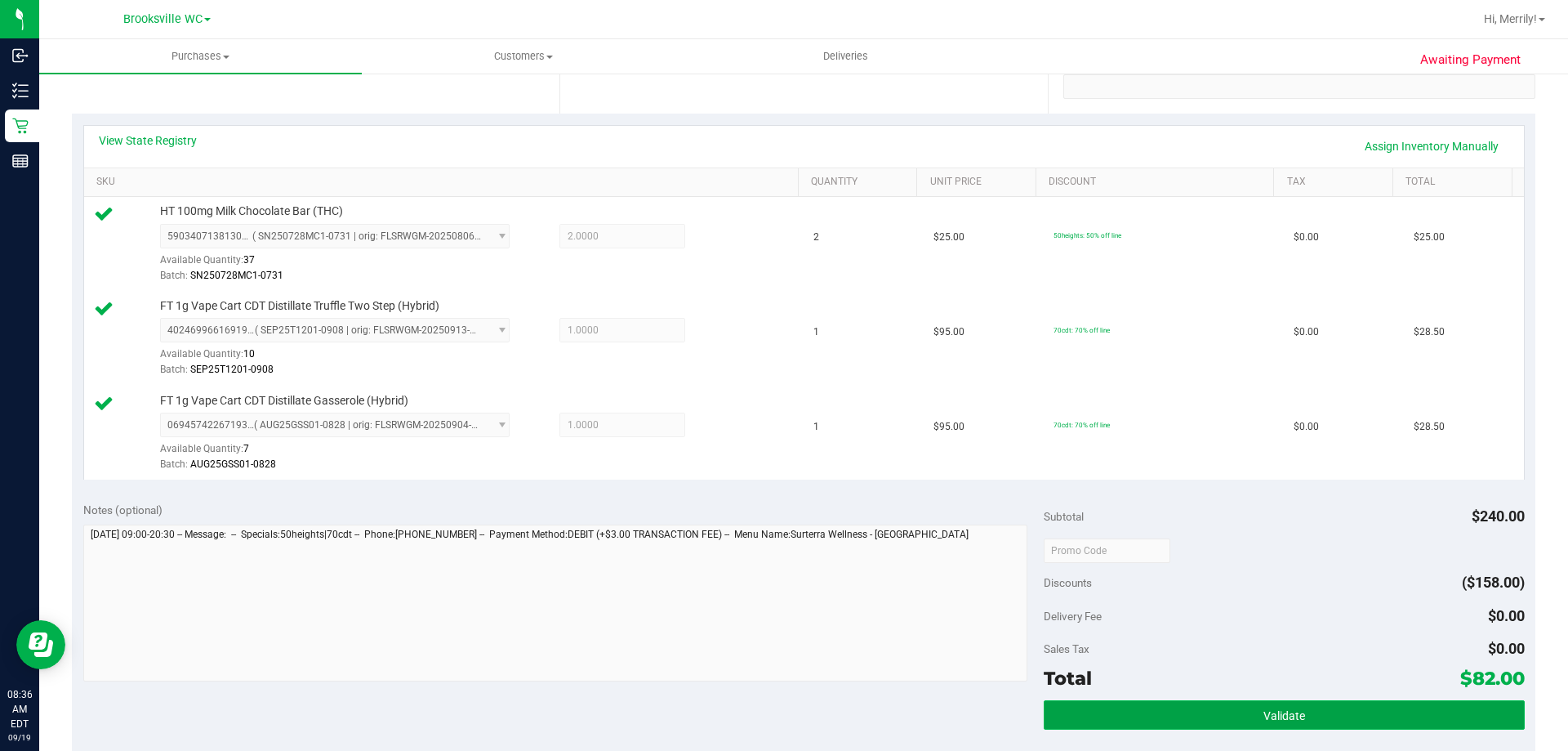
click at [1248, 719] on button "Validate" at bounding box center [1284, 715] width 481 height 30
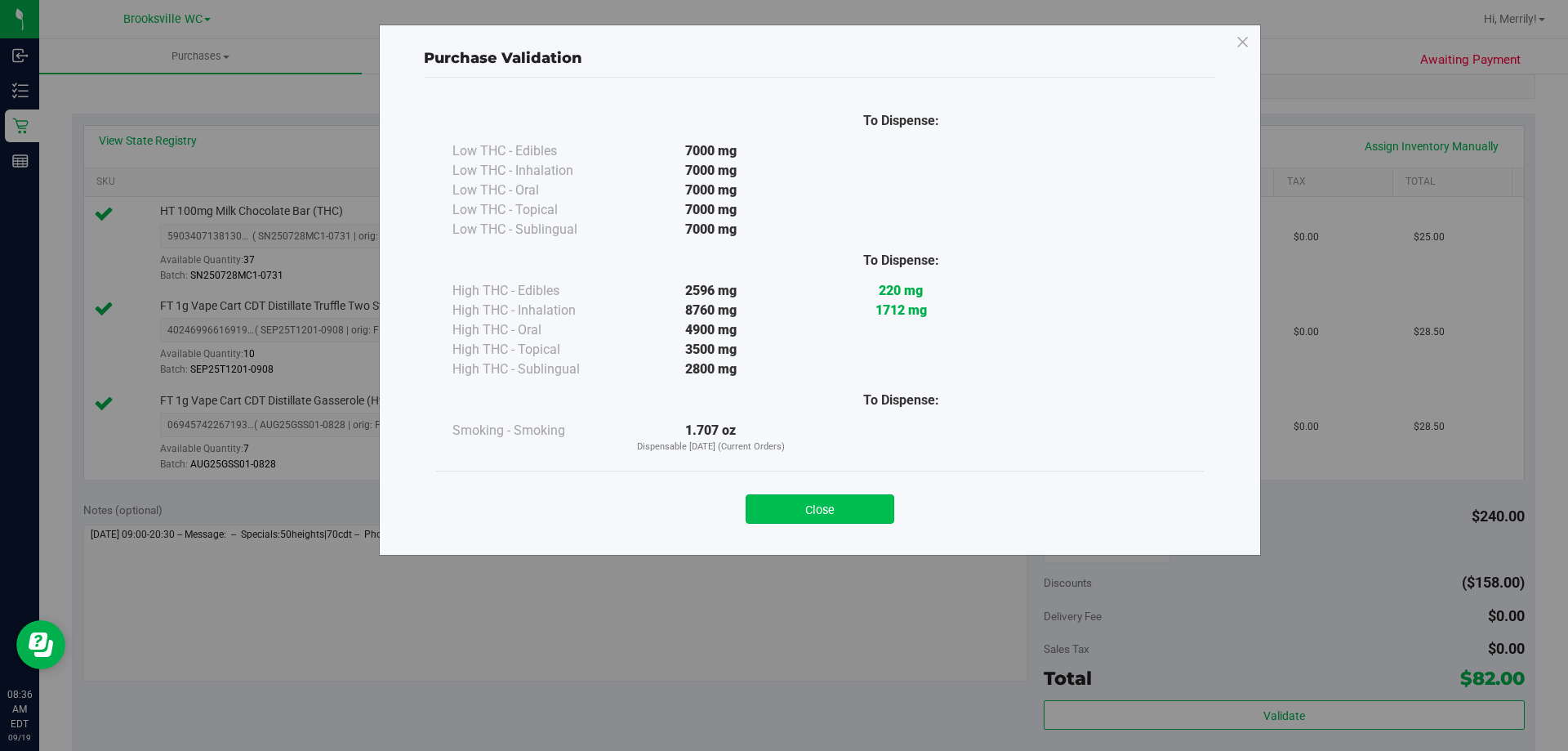
click at [818, 508] on button "Close" at bounding box center [819, 509] width 149 height 30
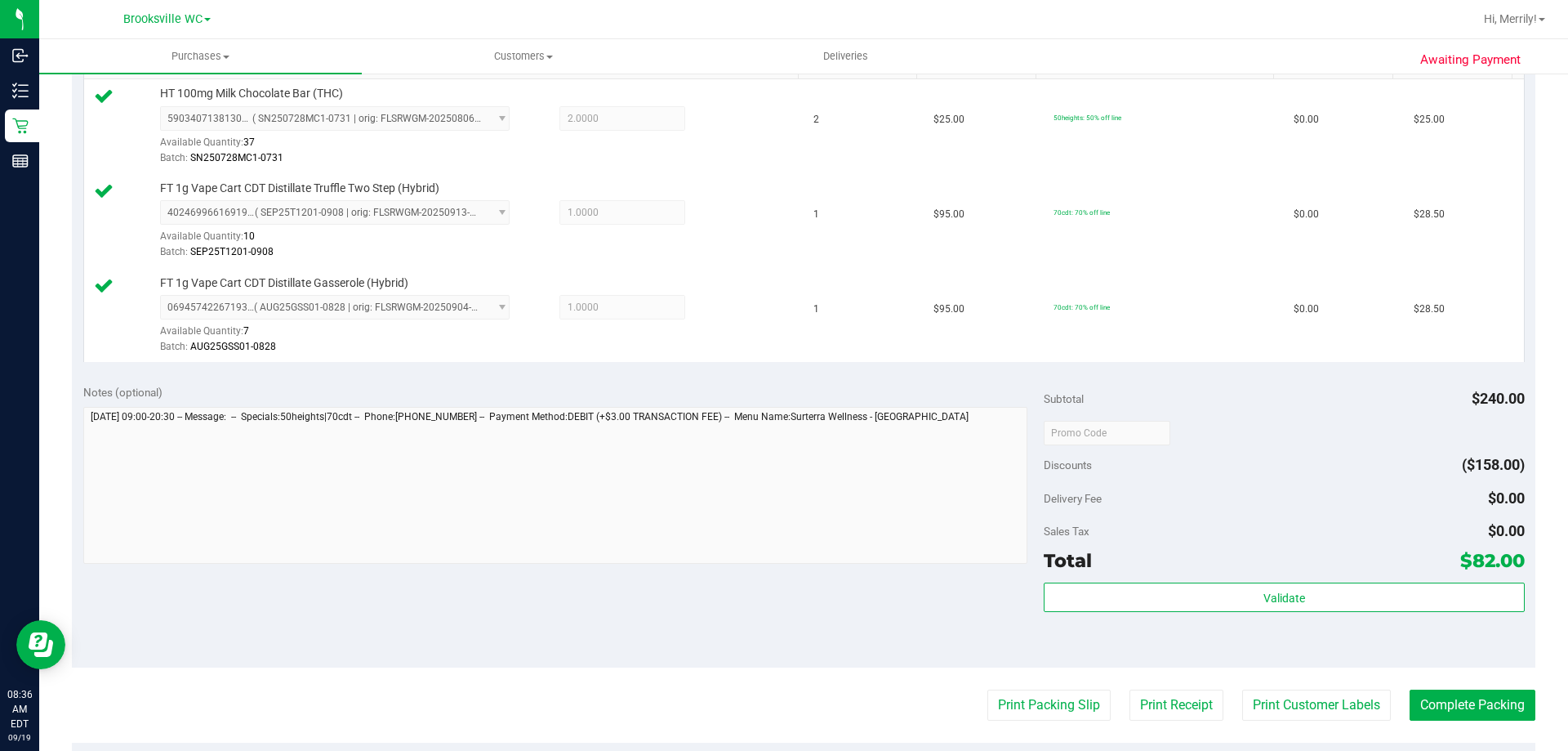
scroll to position [572, 0]
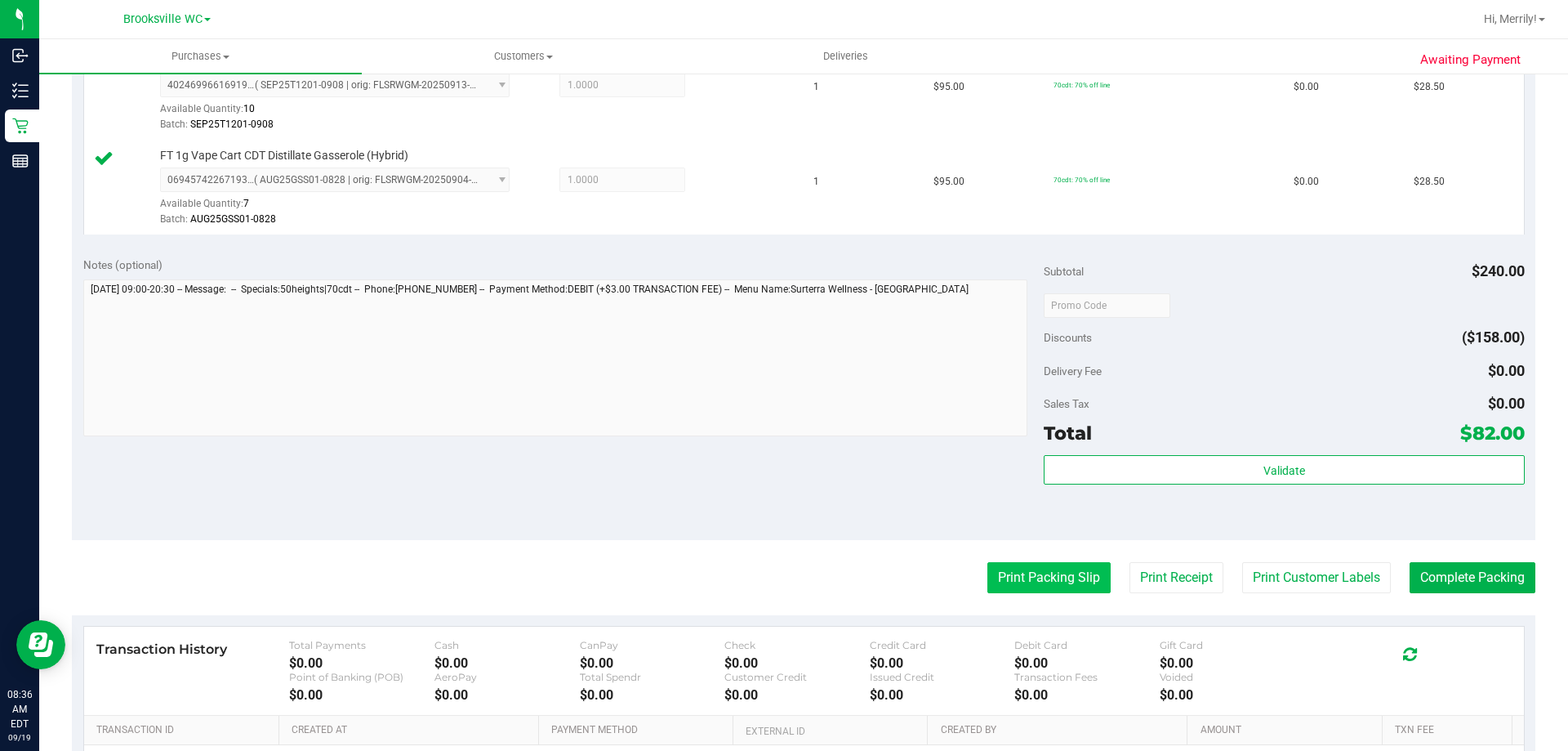
click at [1050, 588] on button "Print Packing Slip" at bounding box center [1049, 577] width 123 height 31
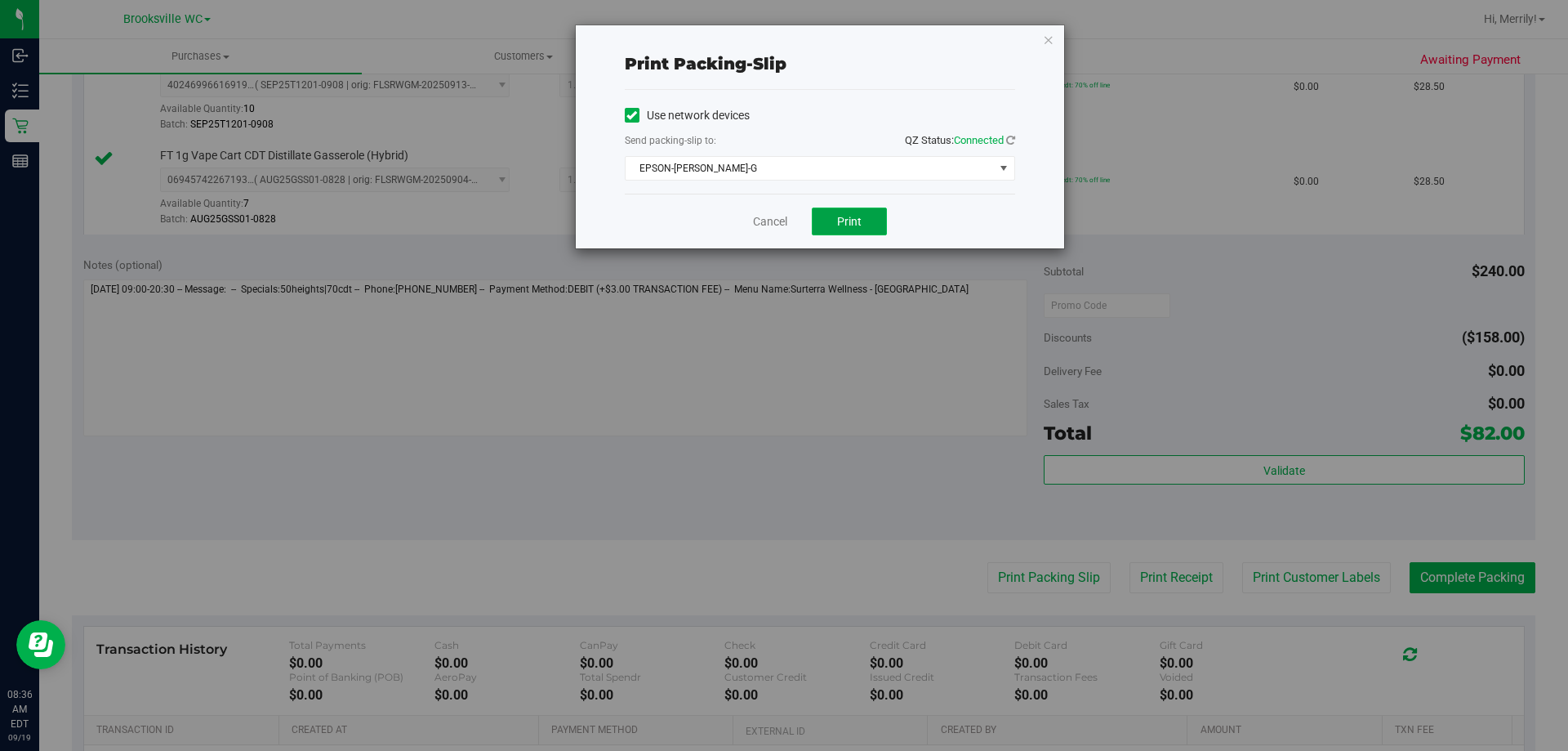
click at [846, 231] on button "Print" at bounding box center [849, 221] width 75 height 28
click at [772, 225] on link "Cancel" at bounding box center [770, 222] width 34 height 17
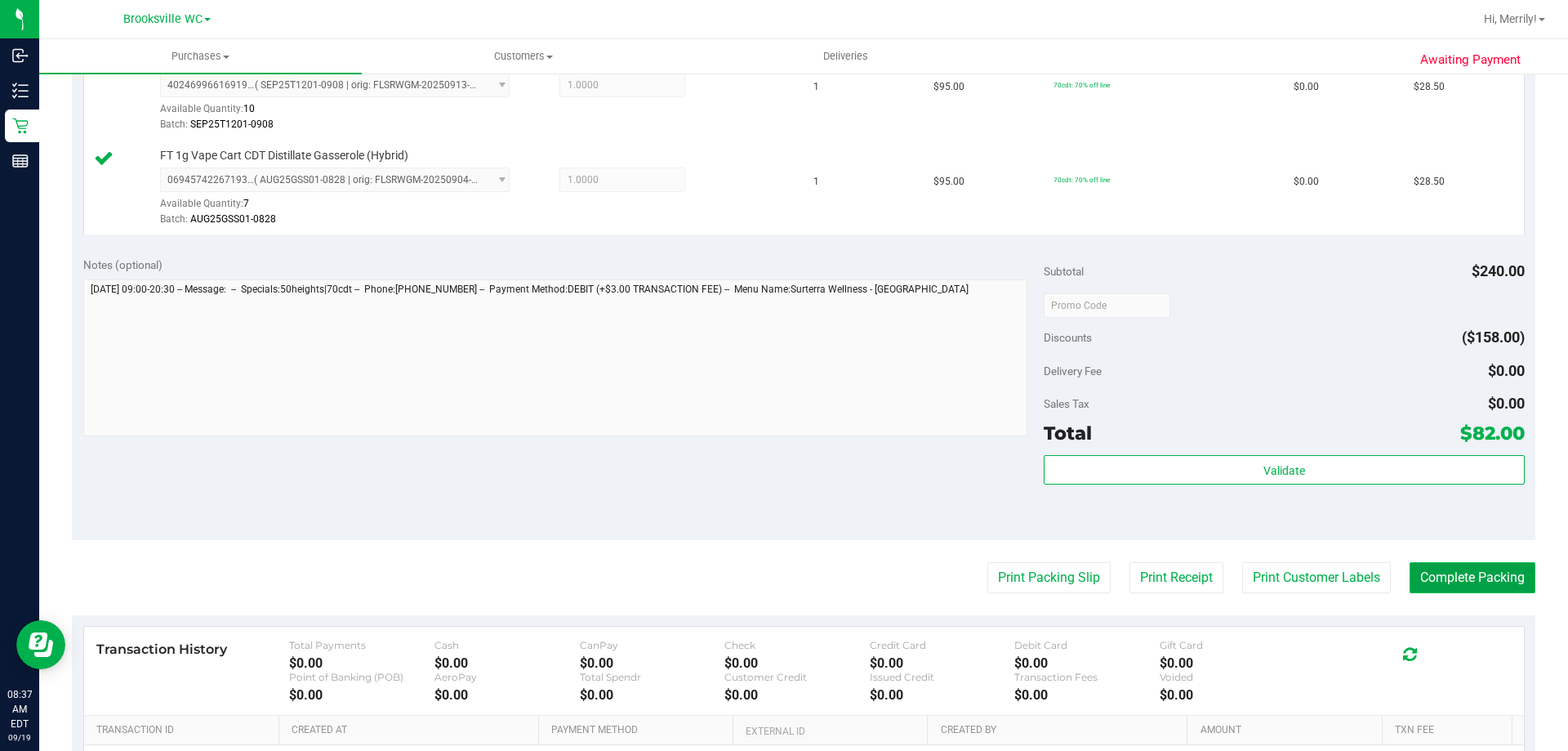
click at [1436, 583] on button "Complete Packing" at bounding box center [1473, 577] width 126 height 31
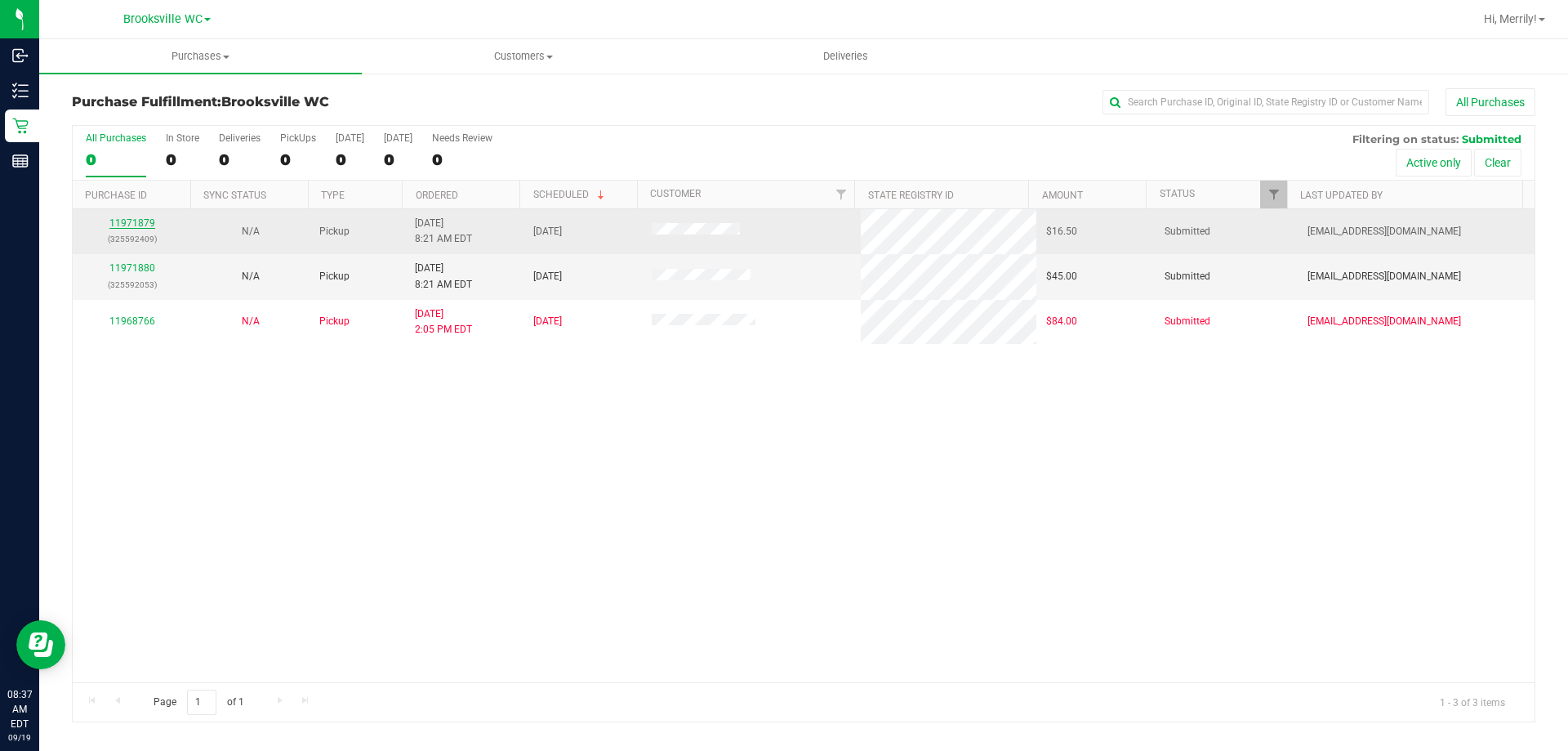
click at [142, 221] on link "11971879" at bounding box center [132, 222] width 46 height 12
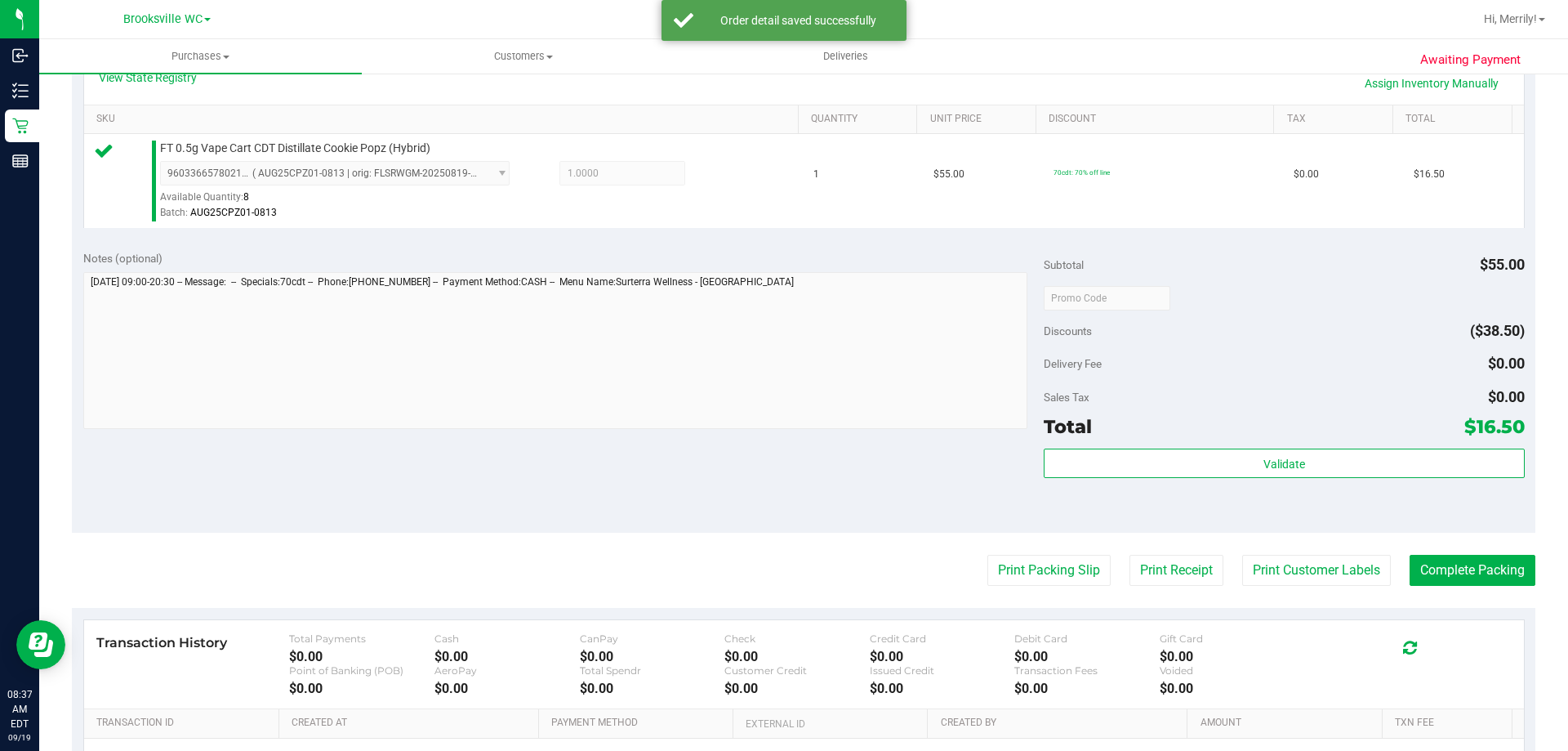
scroll to position [409, 0]
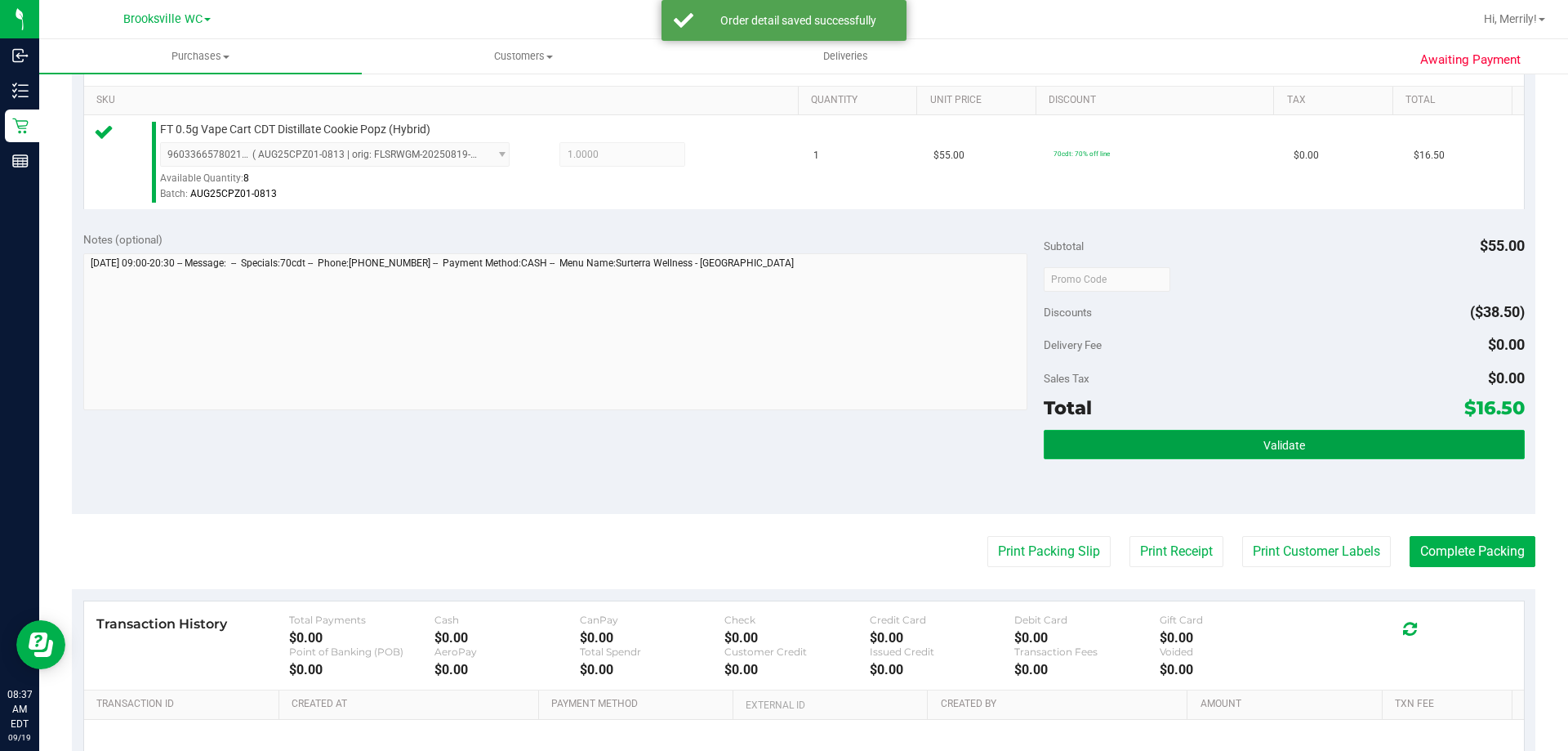
click at [1221, 446] on button "Validate" at bounding box center [1284, 444] width 481 height 30
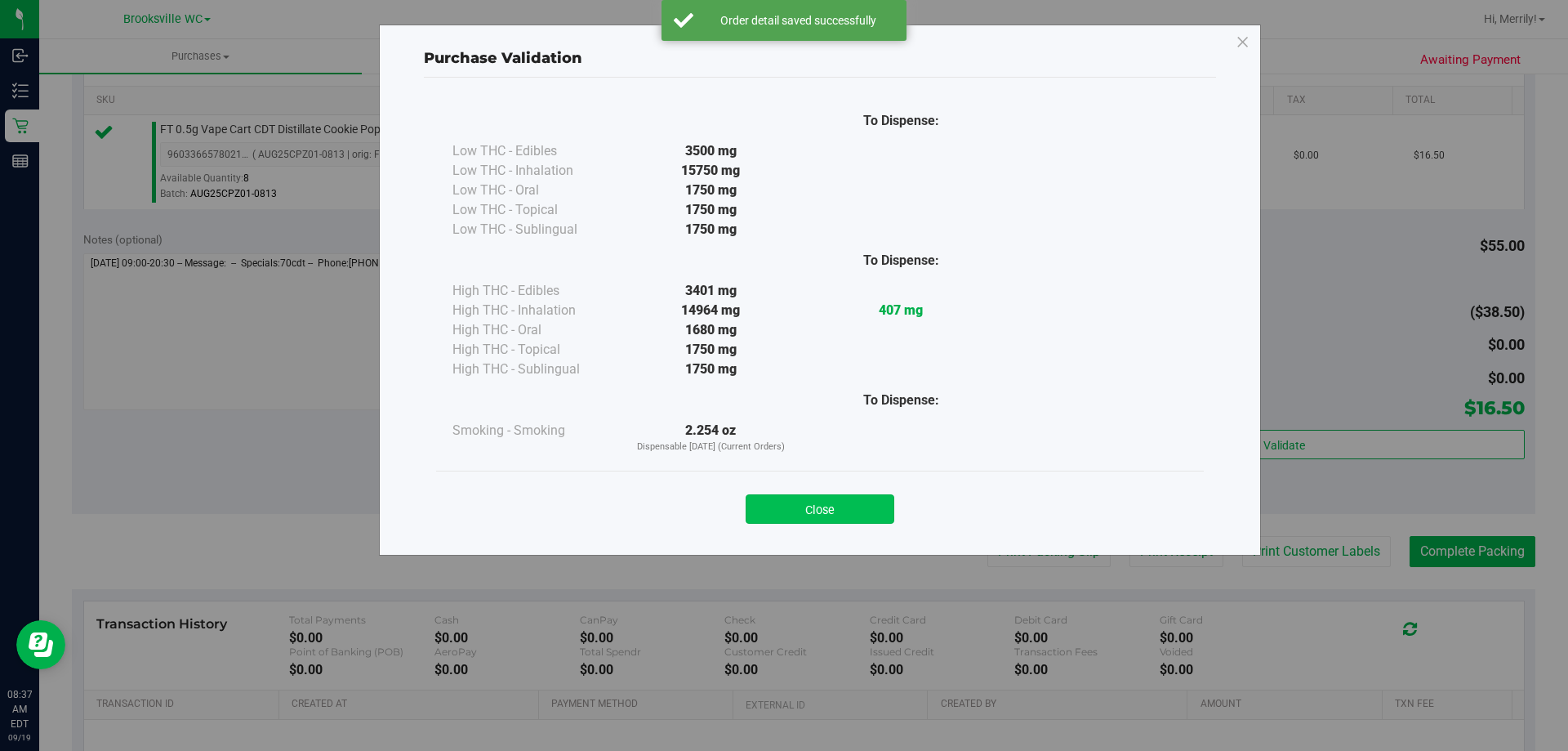
click at [851, 505] on button "Close" at bounding box center [819, 509] width 149 height 30
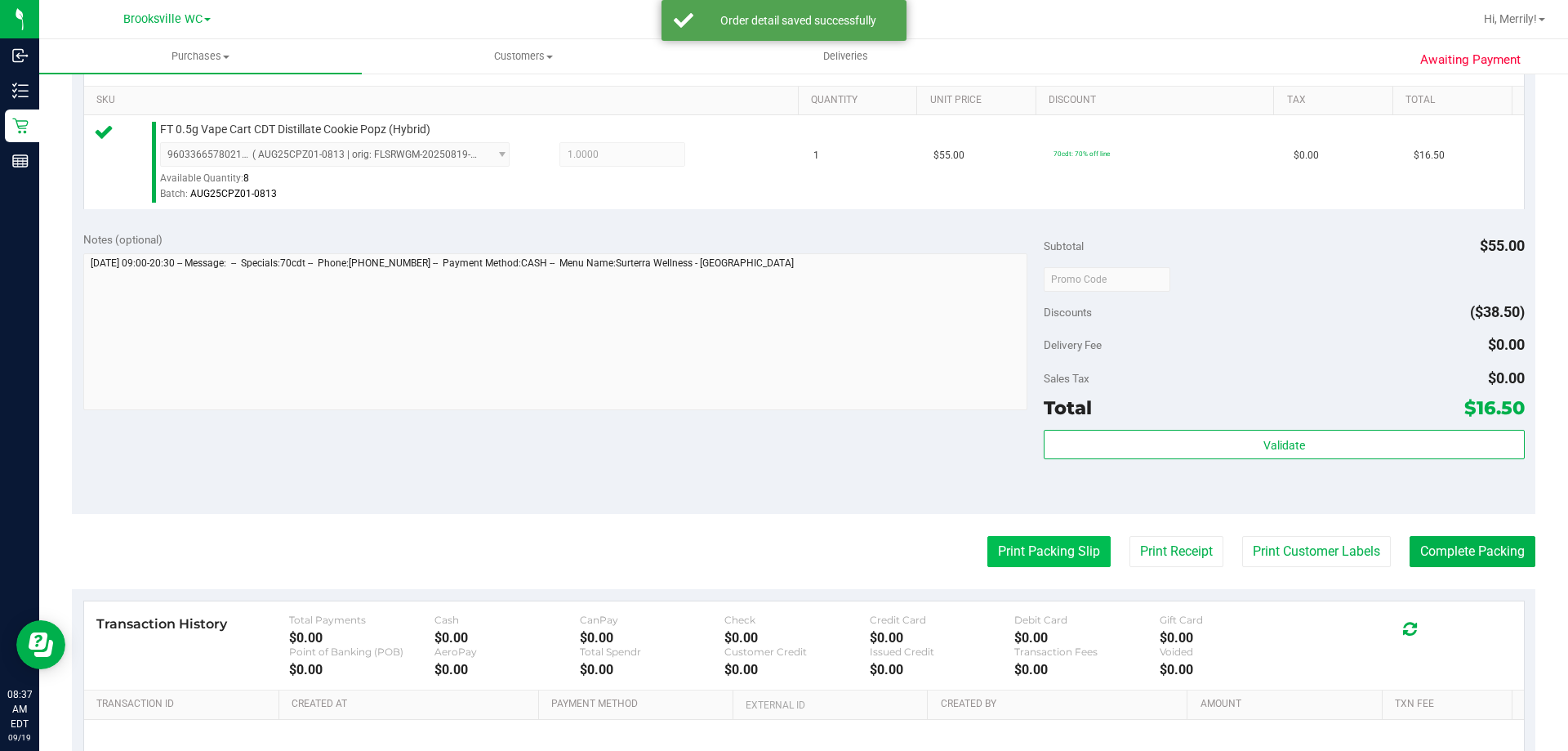
click at [1021, 547] on button "Print Packing Slip" at bounding box center [1049, 551] width 123 height 31
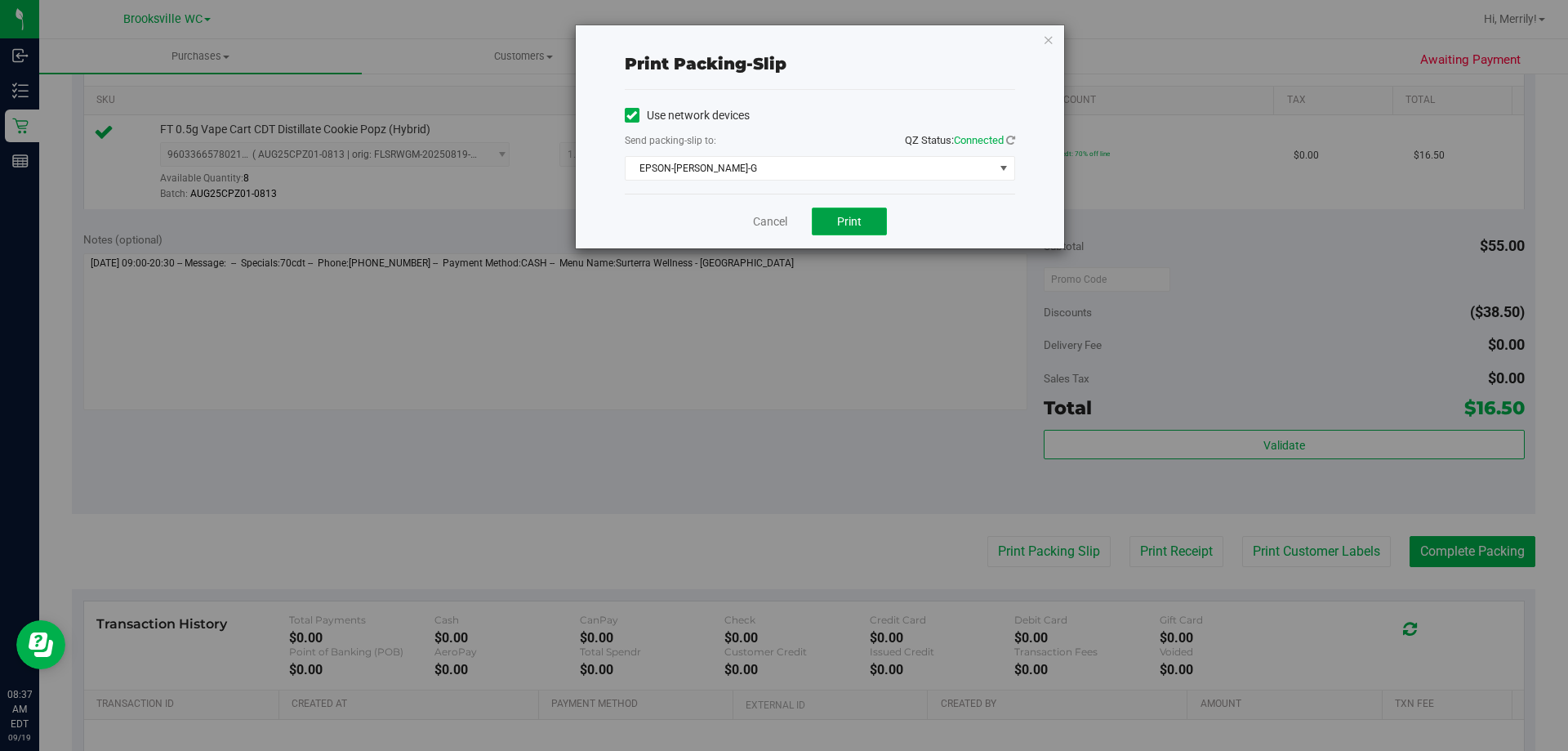
click at [860, 228] on button "Print" at bounding box center [849, 221] width 75 height 28
click at [762, 225] on link "Cancel" at bounding box center [770, 222] width 34 height 17
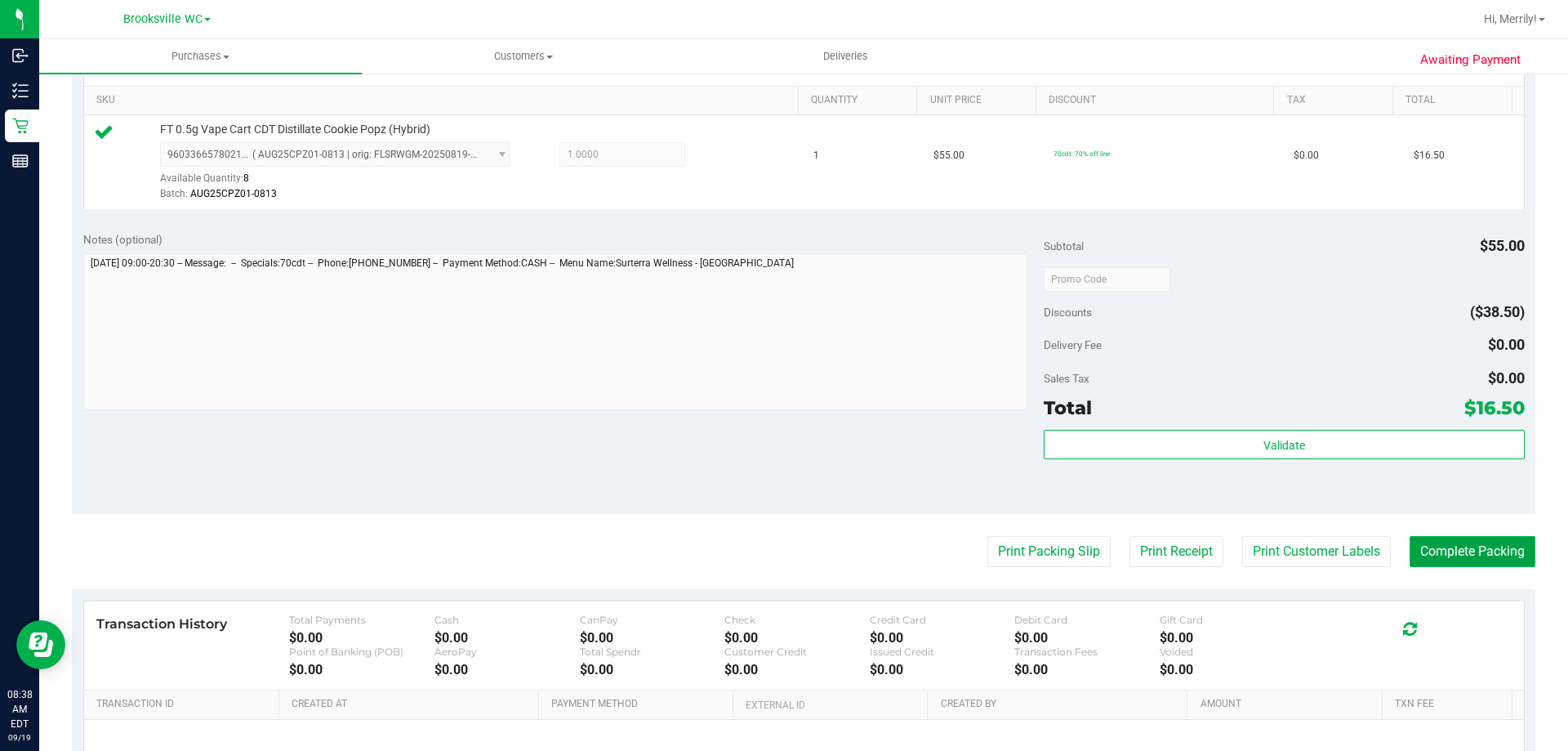
click at [1487, 548] on button "Complete Packing" at bounding box center [1473, 551] width 126 height 31
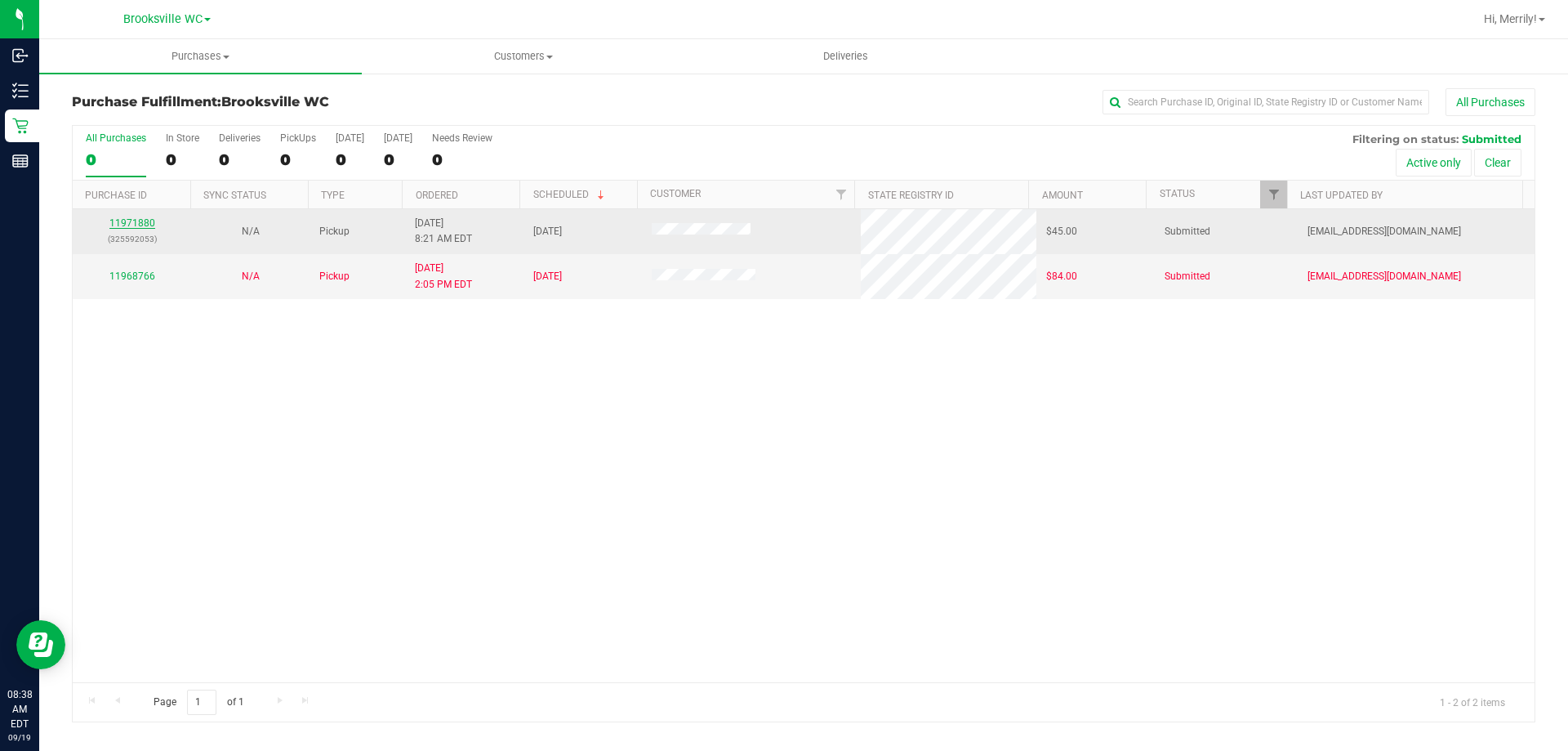
click at [121, 222] on link "11971880" at bounding box center [132, 222] width 46 height 12
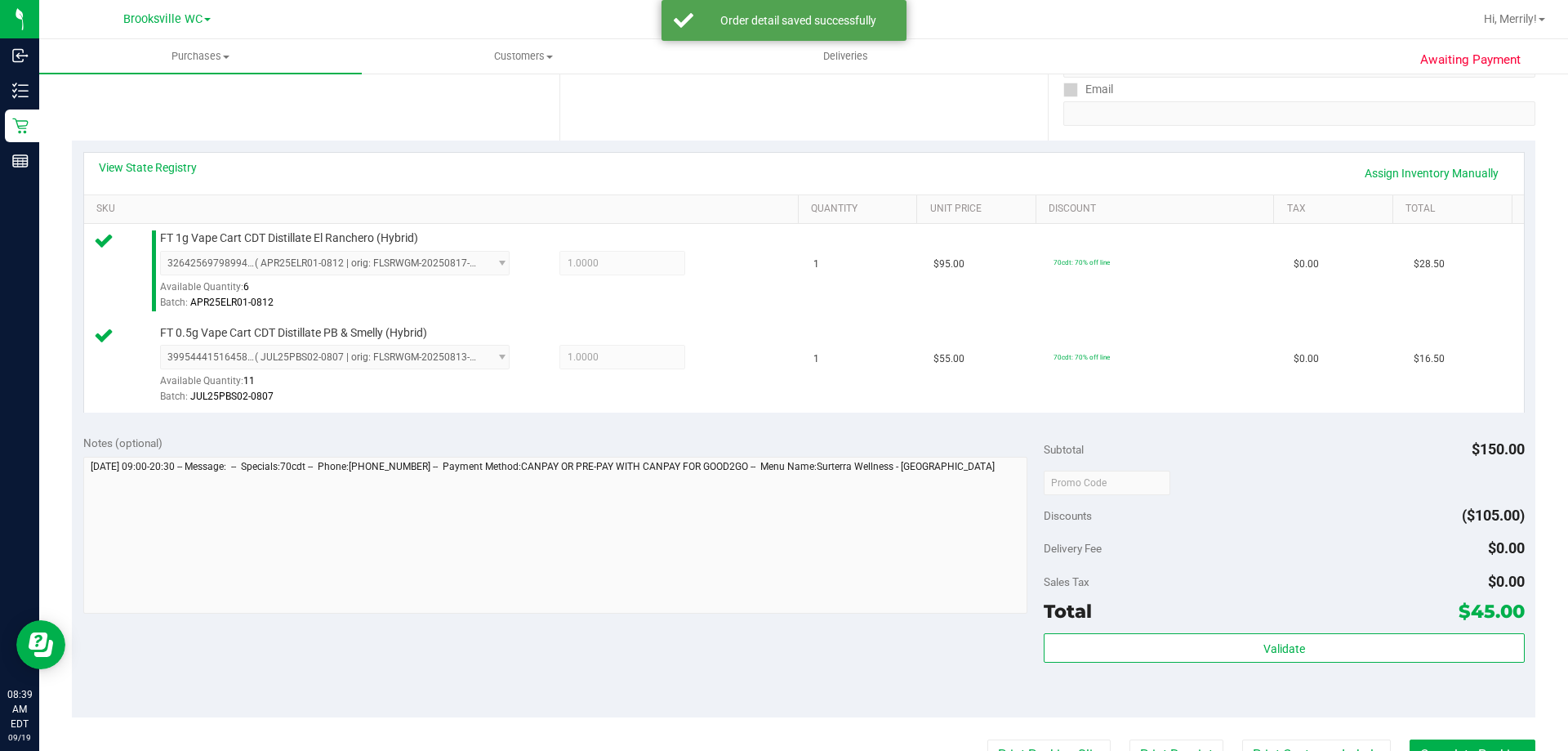
scroll to position [409, 0]
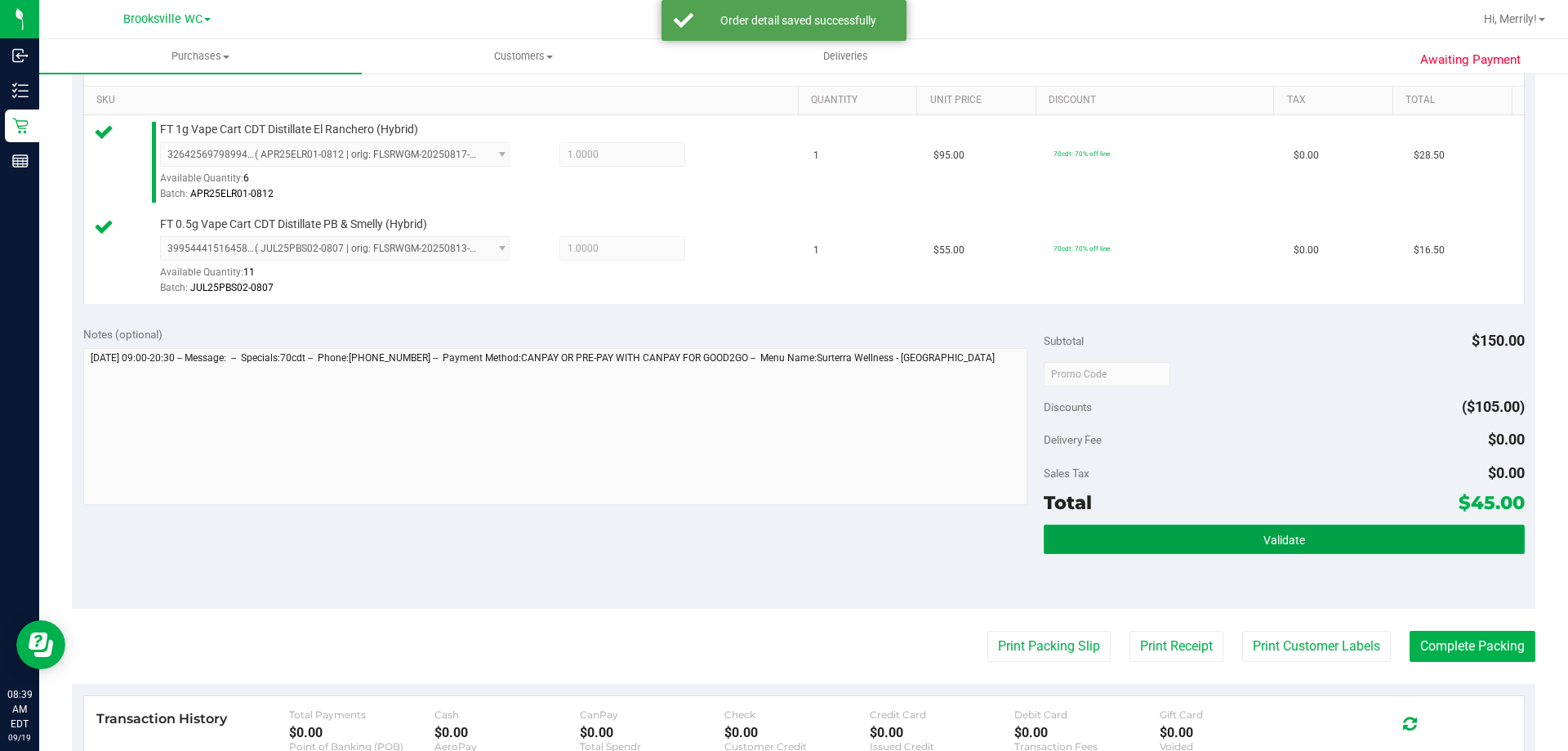
click at [1212, 533] on button "Validate" at bounding box center [1284, 538] width 481 height 30
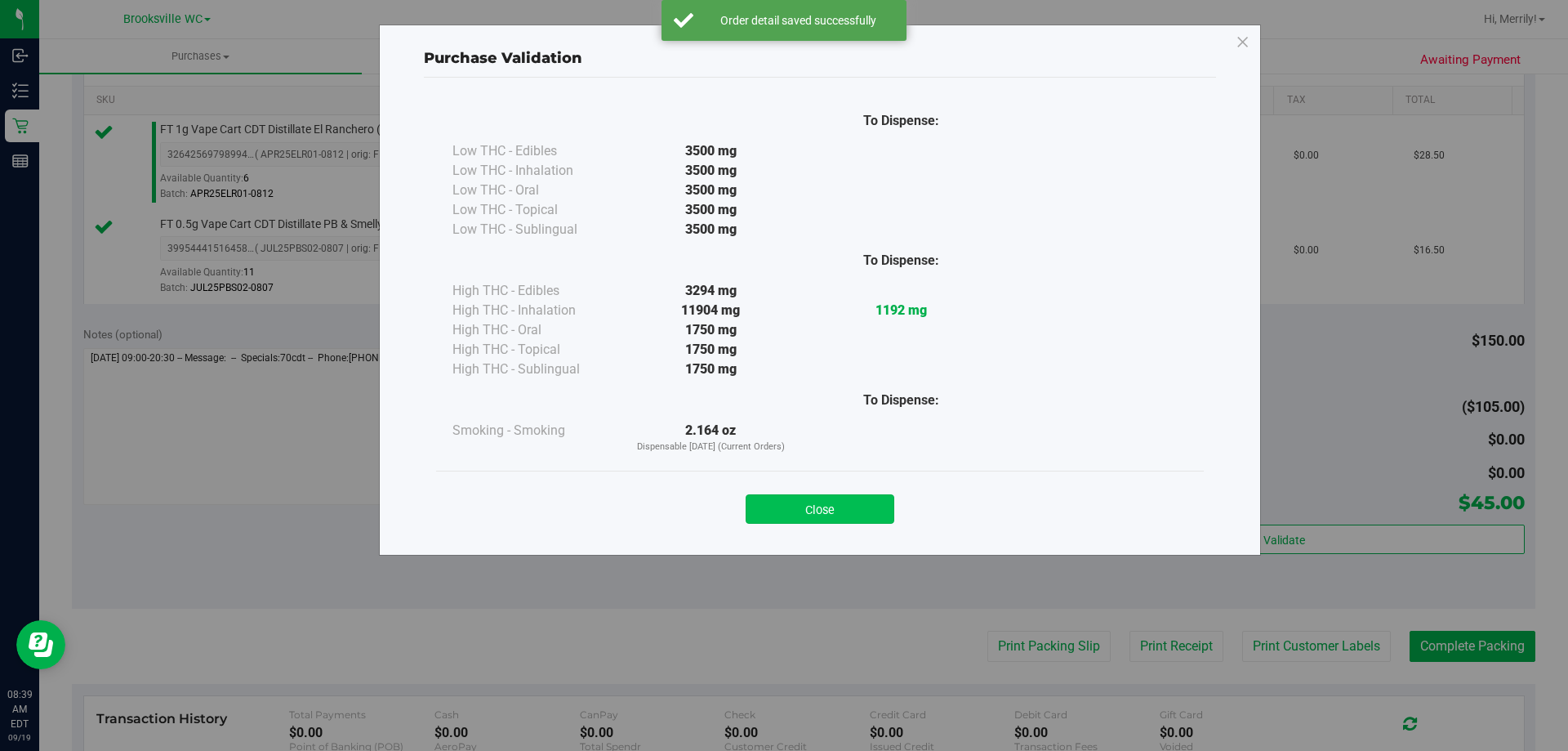
click at [825, 504] on button "Close" at bounding box center [819, 509] width 149 height 30
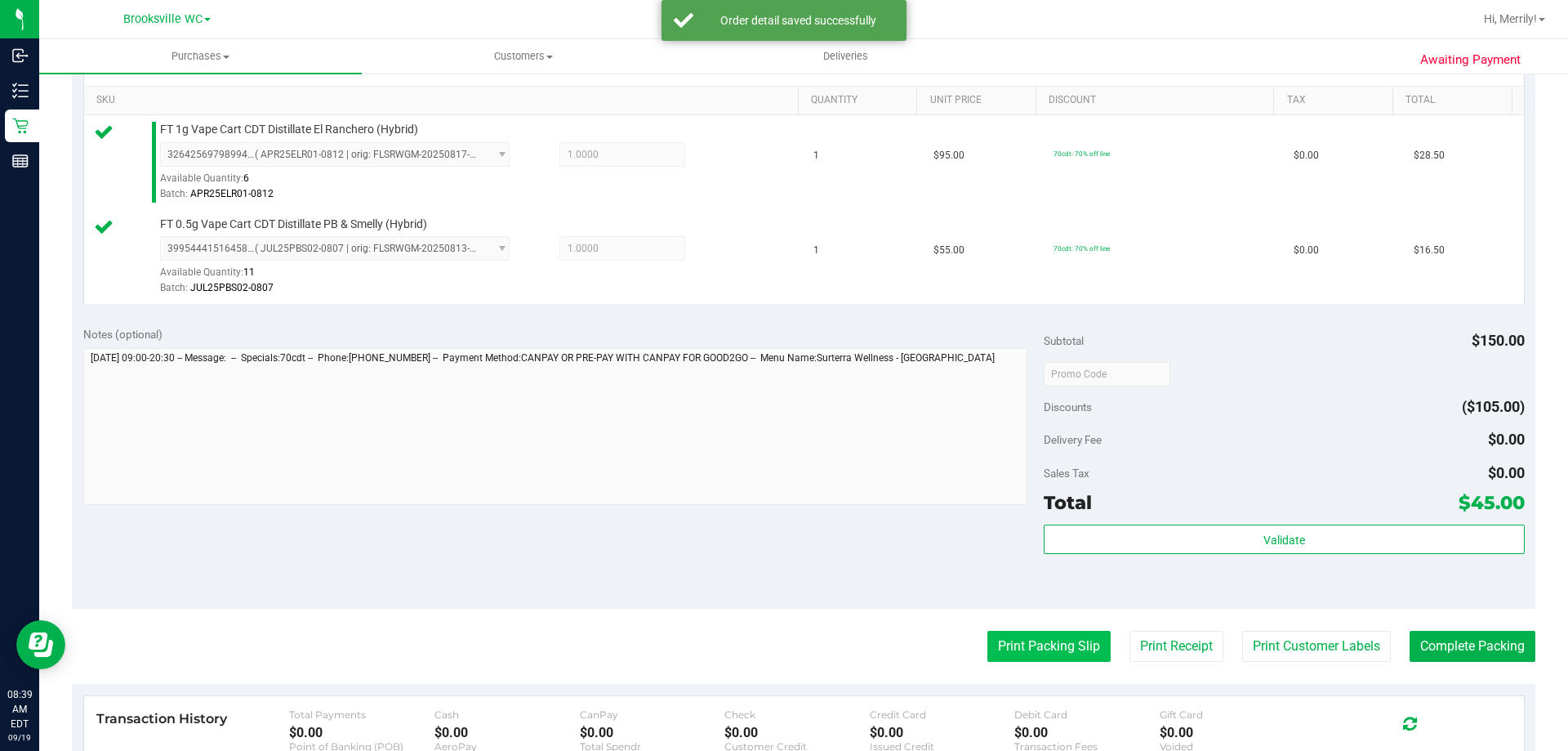
click at [1022, 643] on button "Print Packing Slip" at bounding box center [1049, 646] width 123 height 31
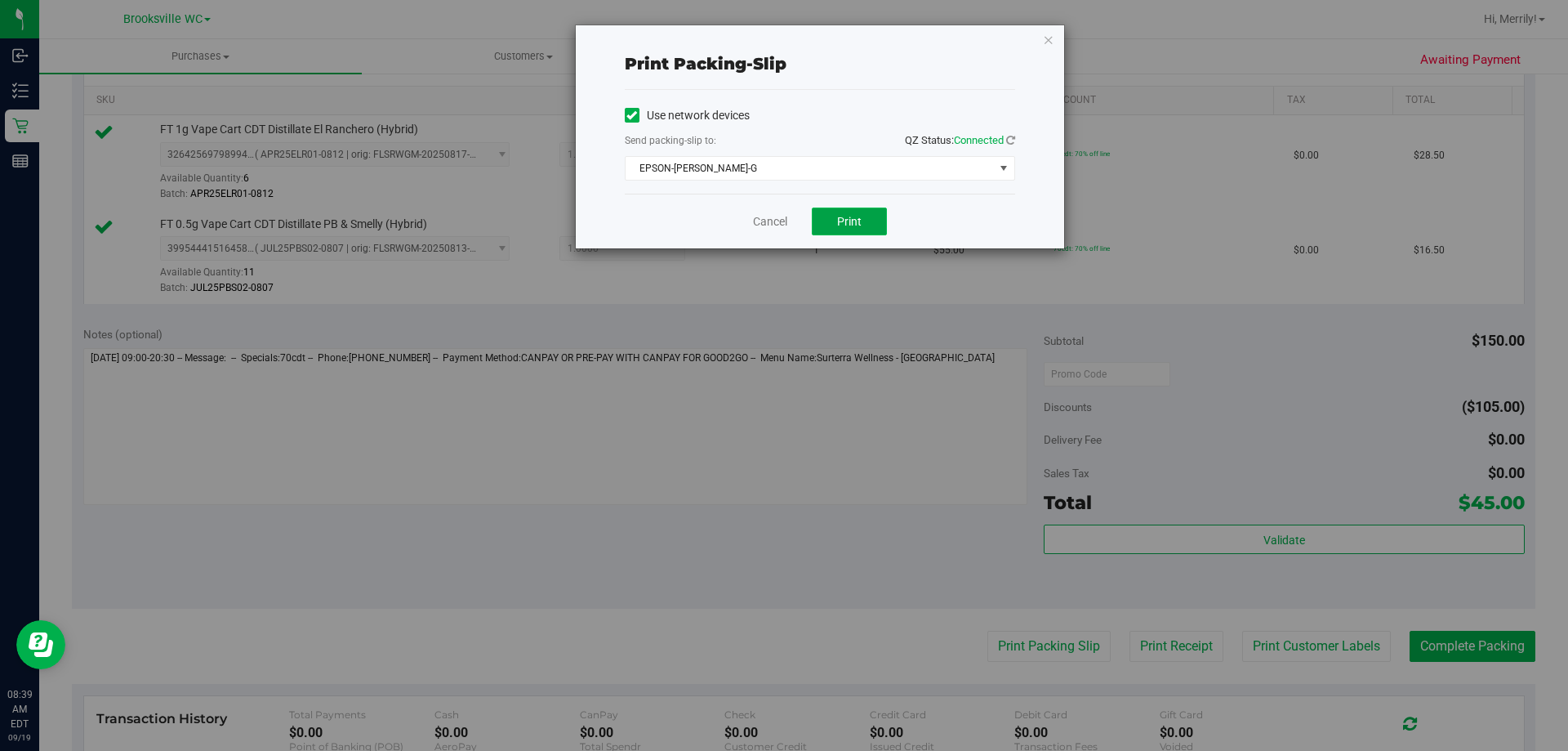
click at [833, 223] on button "Print" at bounding box center [849, 221] width 75 height 28
click at [777, 230] on link "Cancel" at bounding box center [770, 222] width 34 height 17
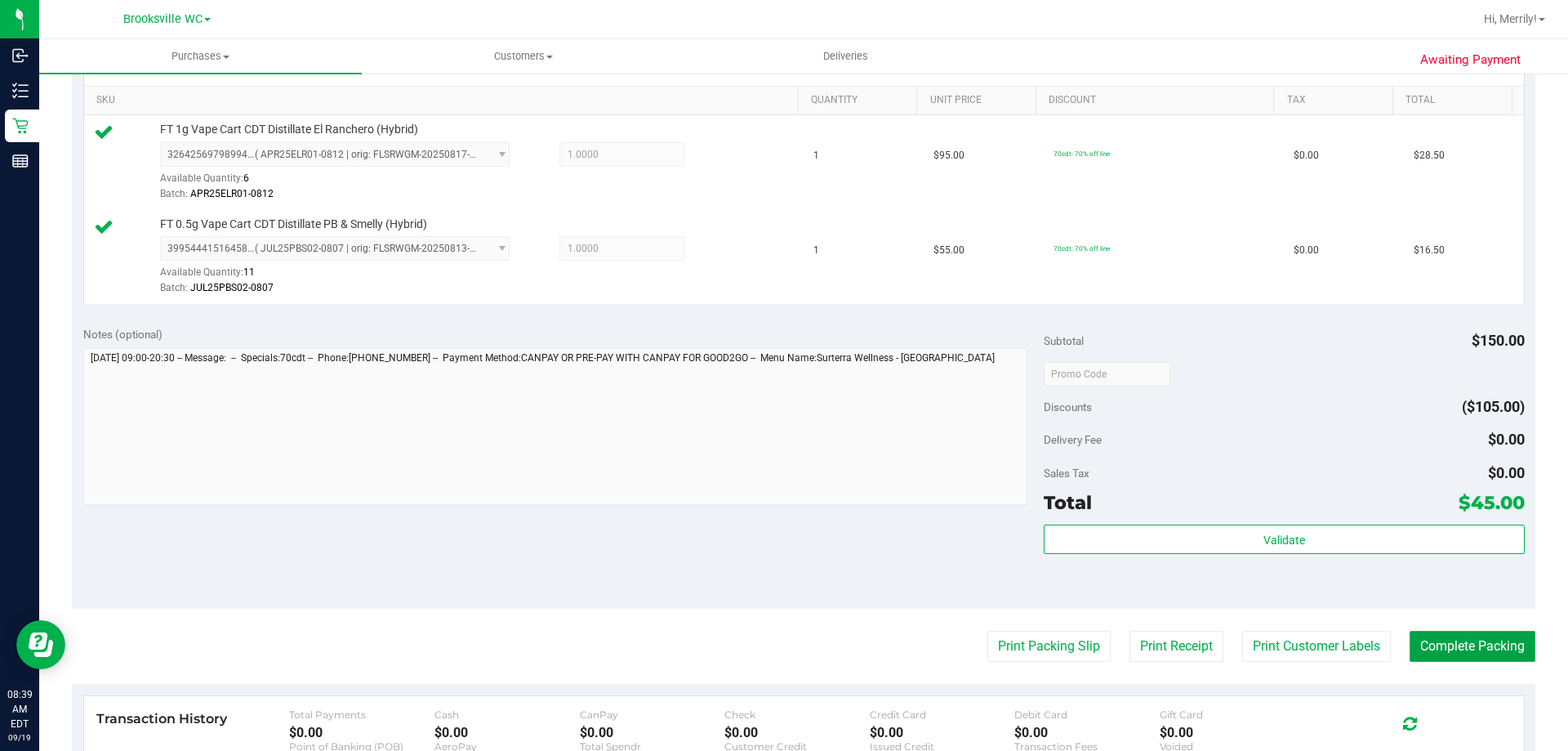
click at [1475, 641] on button "Complete Packing" at bounding box center [1473, 646] width 126 height 31
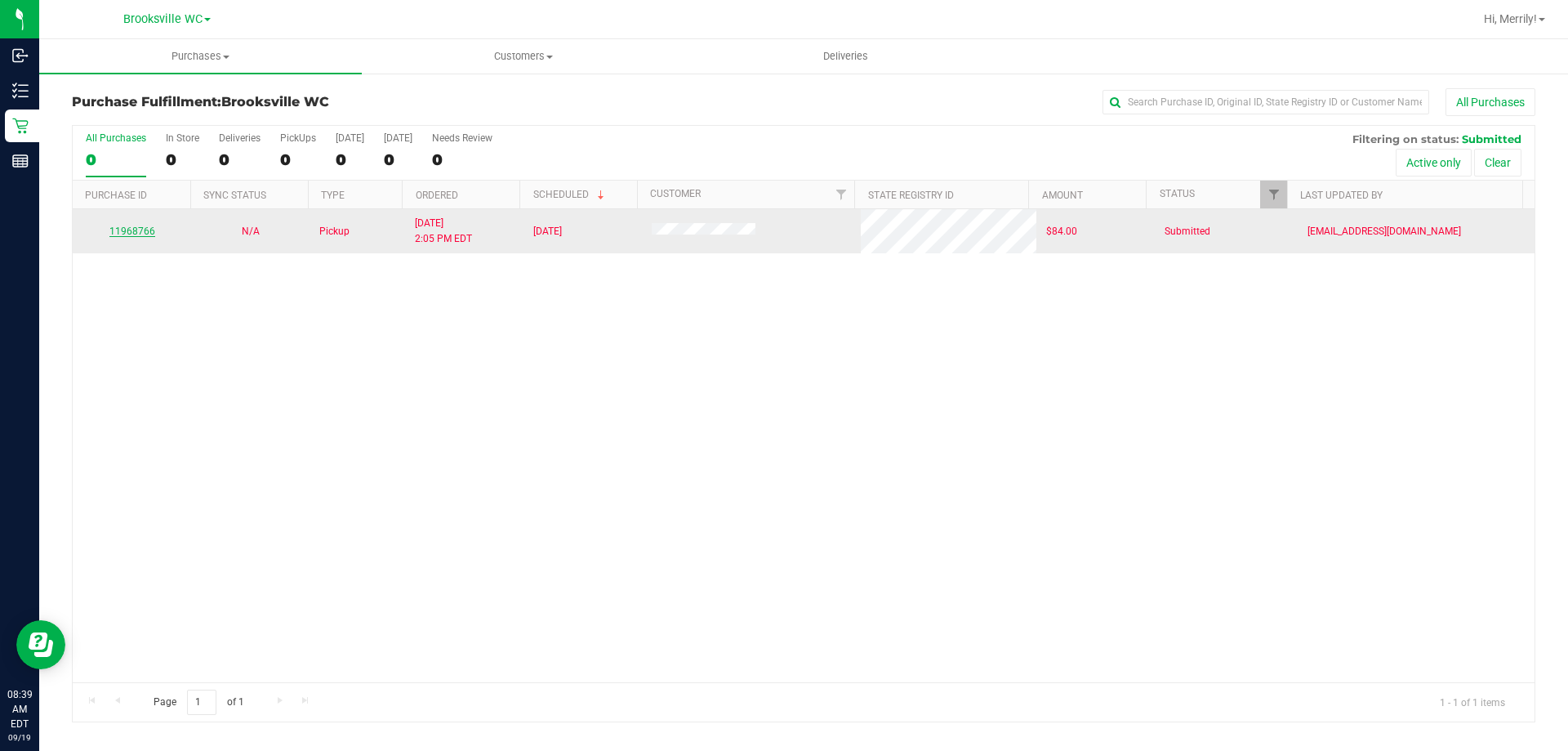
click at [129, 233] on link "11968766" at bounding box center [132, 231] width 46 height 12
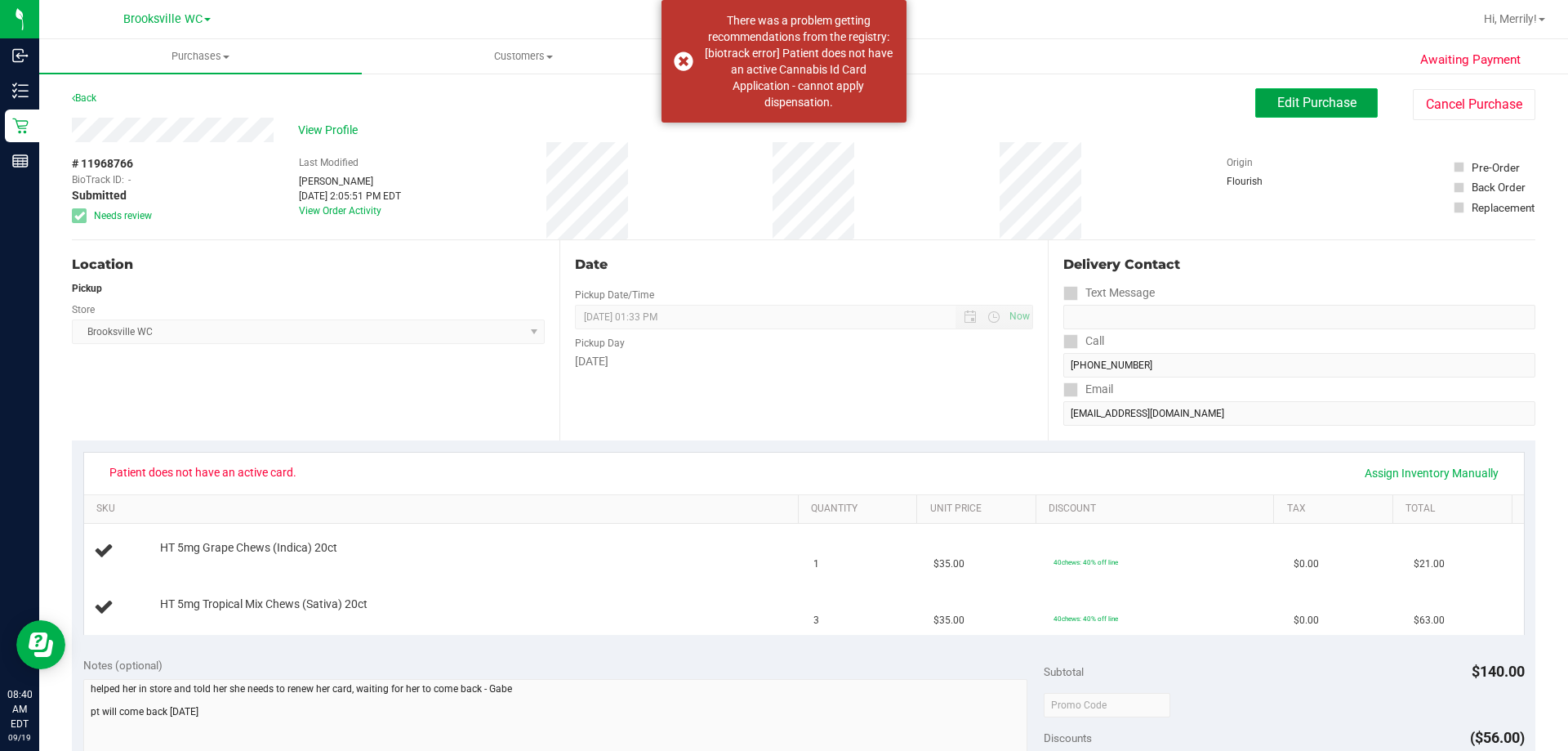
click at [1301, 104] on span "Edit Purchase" at bounding box center [1317, 102] width 79 height 15
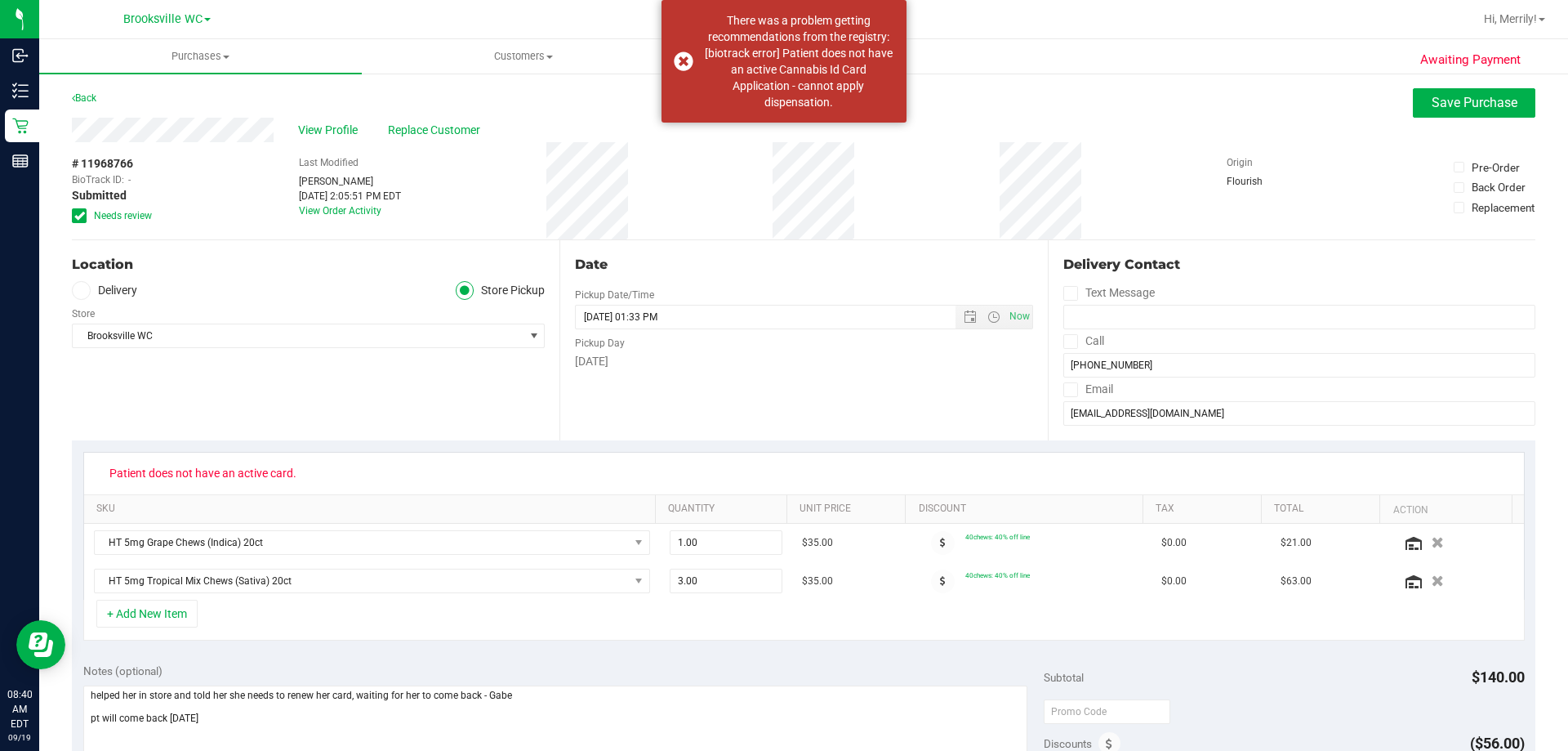
click at [80, 216] on icon at bounding box center [80, 216] width 11 height 0
click at [0, 0] on input "Needs review" at bounding box center [0, 0] width 0 height 0
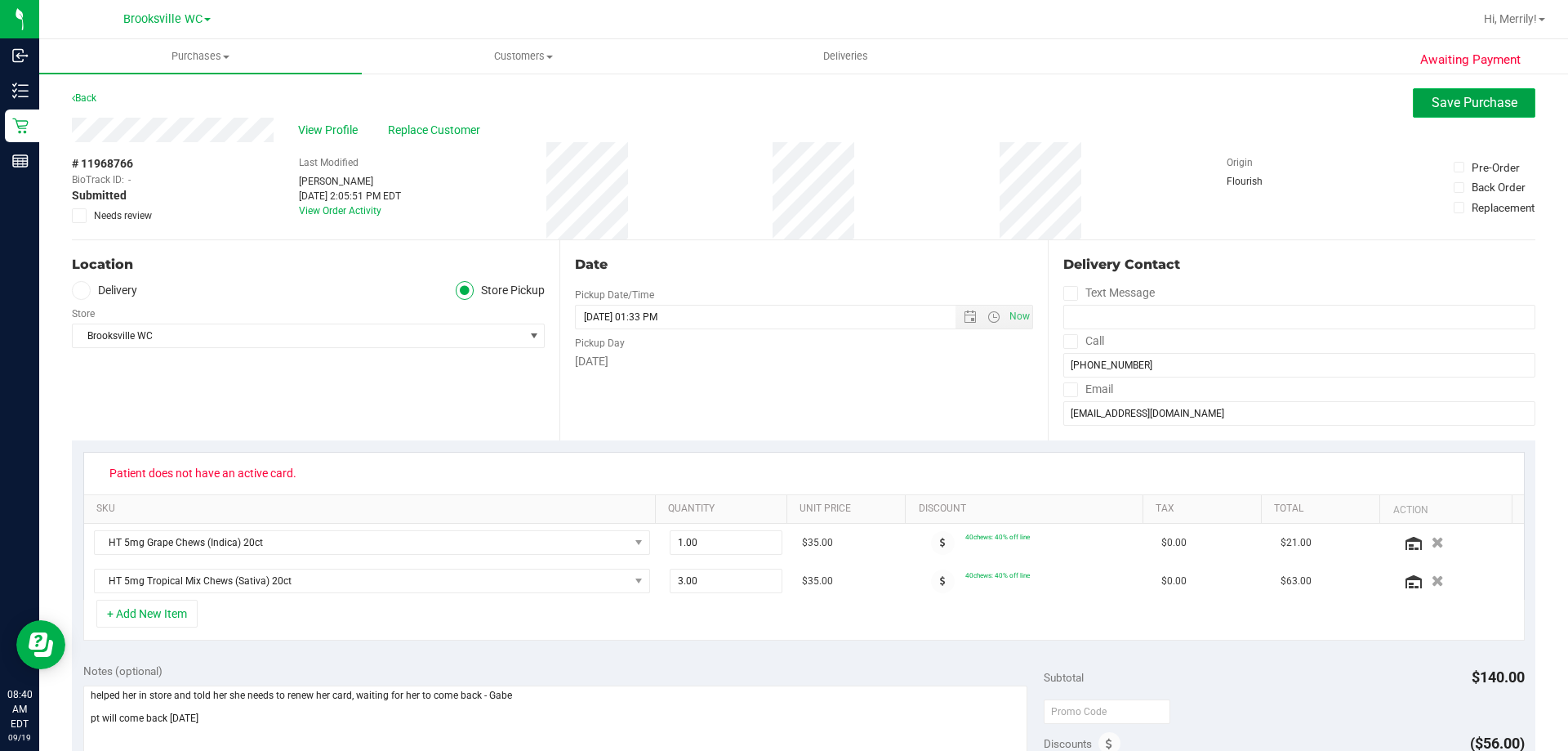
click at [1476, 100] on span "Save Purchase" at bounding box center [1474, 102] width 86 height 15
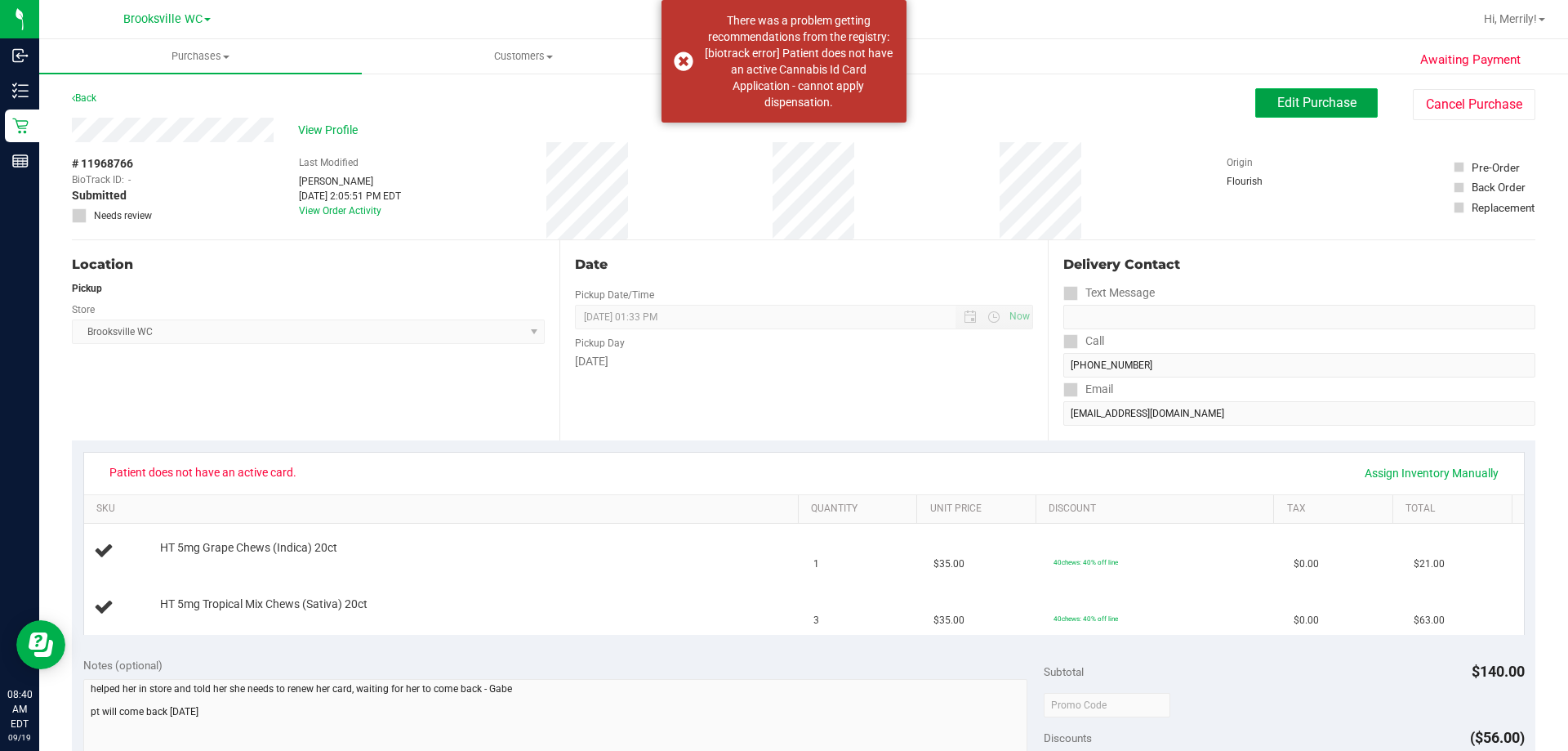
click at [1318, 107] on span "Edit Purchase" at bounding box center [1317, 102] width 79 height 15
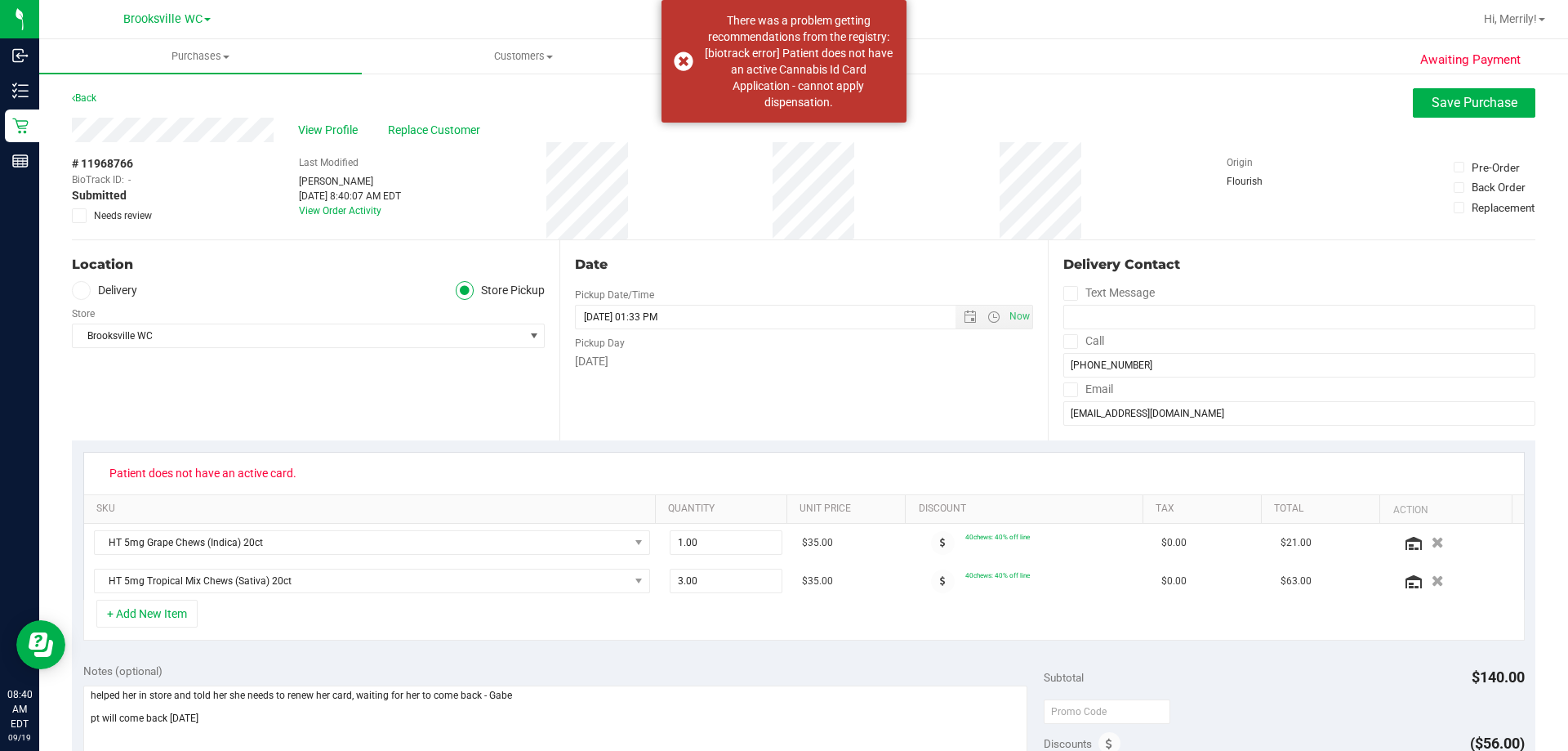
click at [81, 216] on icon at bounding box center [80, 216] width 11 height 0
click at [0, 0] on input "Needs review" at bounding box center [0, 0] width 0 height 0
click at [217, 722] on textarea at bounding box center [556, 764] width 945 height 157
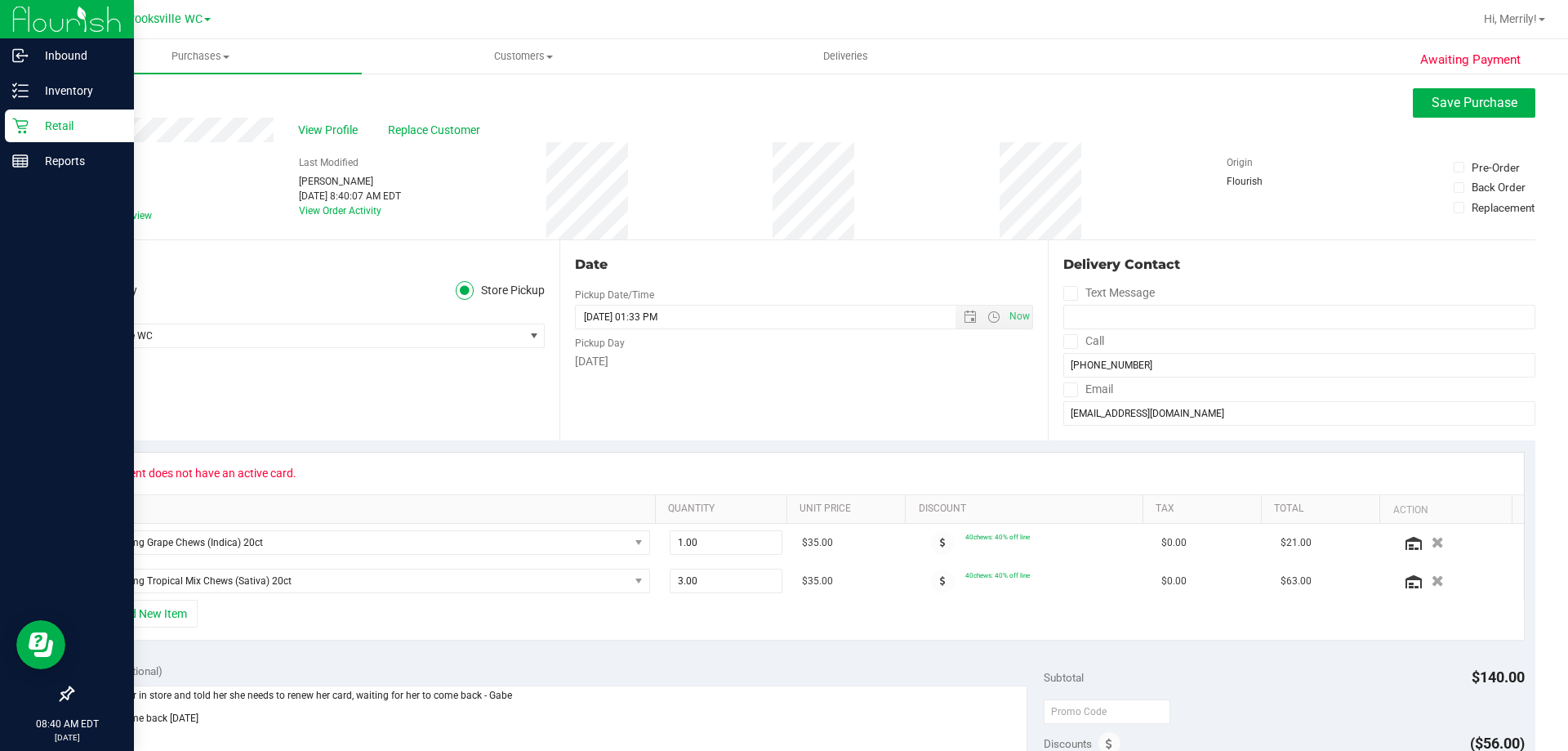
click at [12, 129] on div "Retail" at bounding box center [68, 126] width 129 height 32
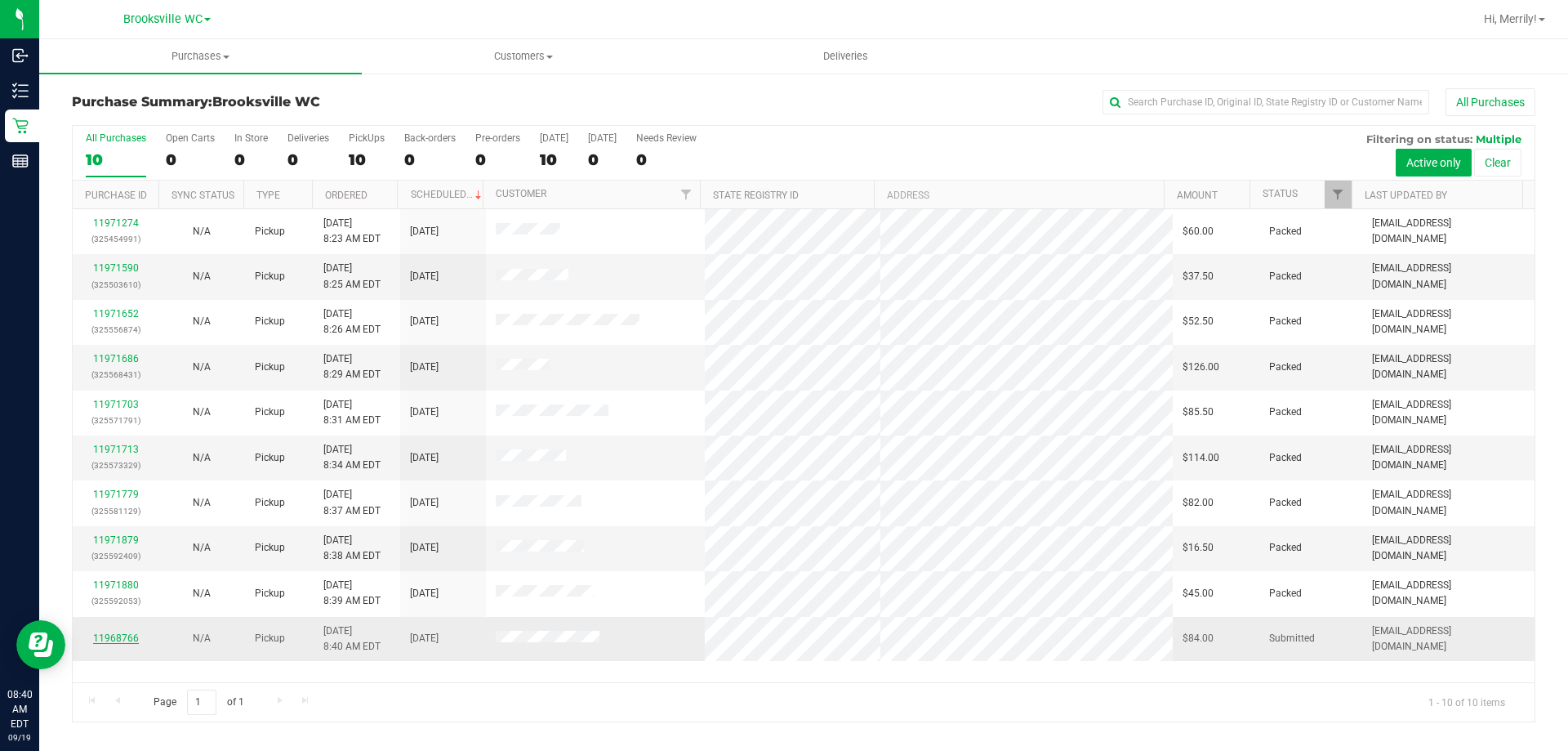
click at [113, 639] on link "11968766" at bounding box center [115, 638] width 46 height 12
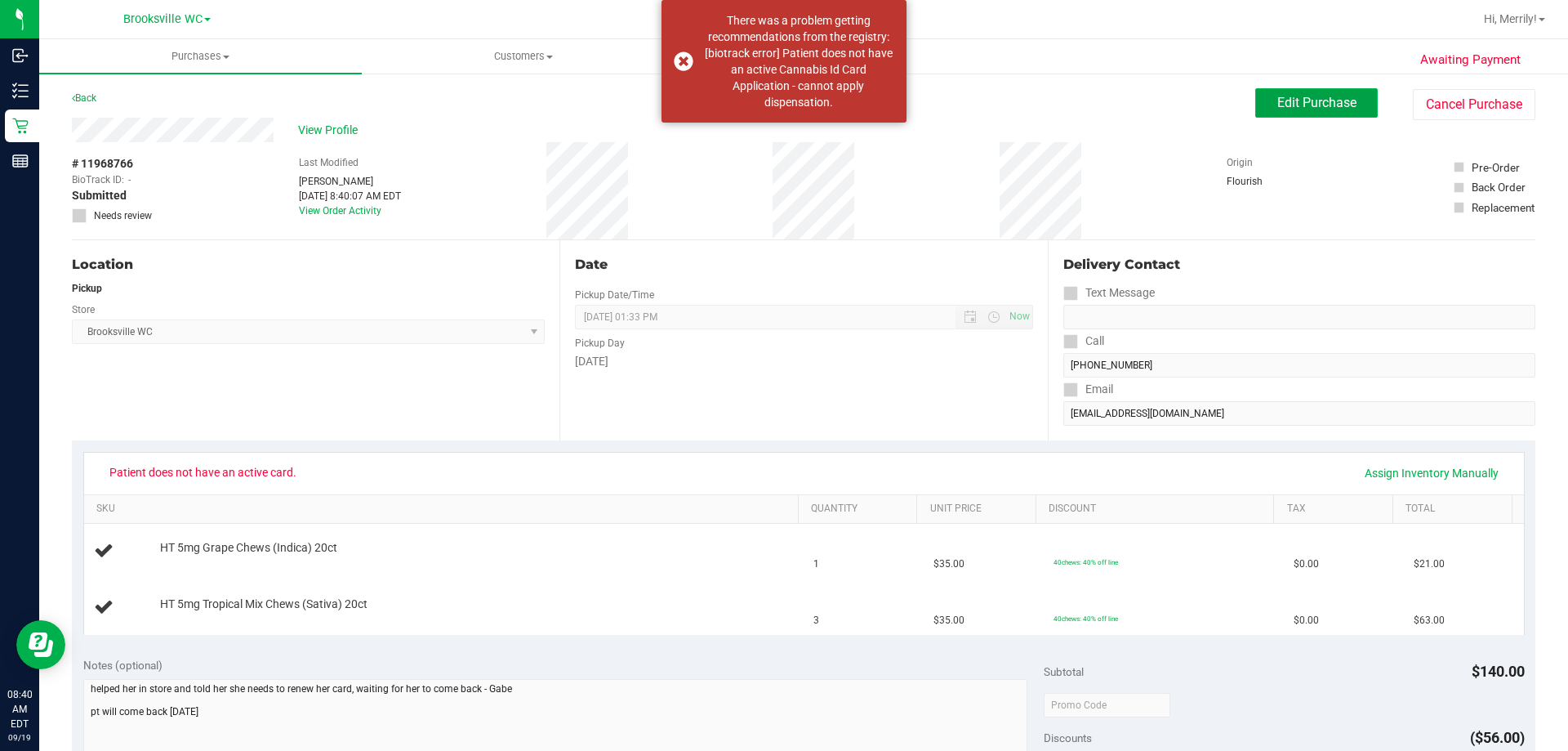
click at [1282, 109] on span "Edit Purchase" at bounding box center [1317, 102] width 79 height 15
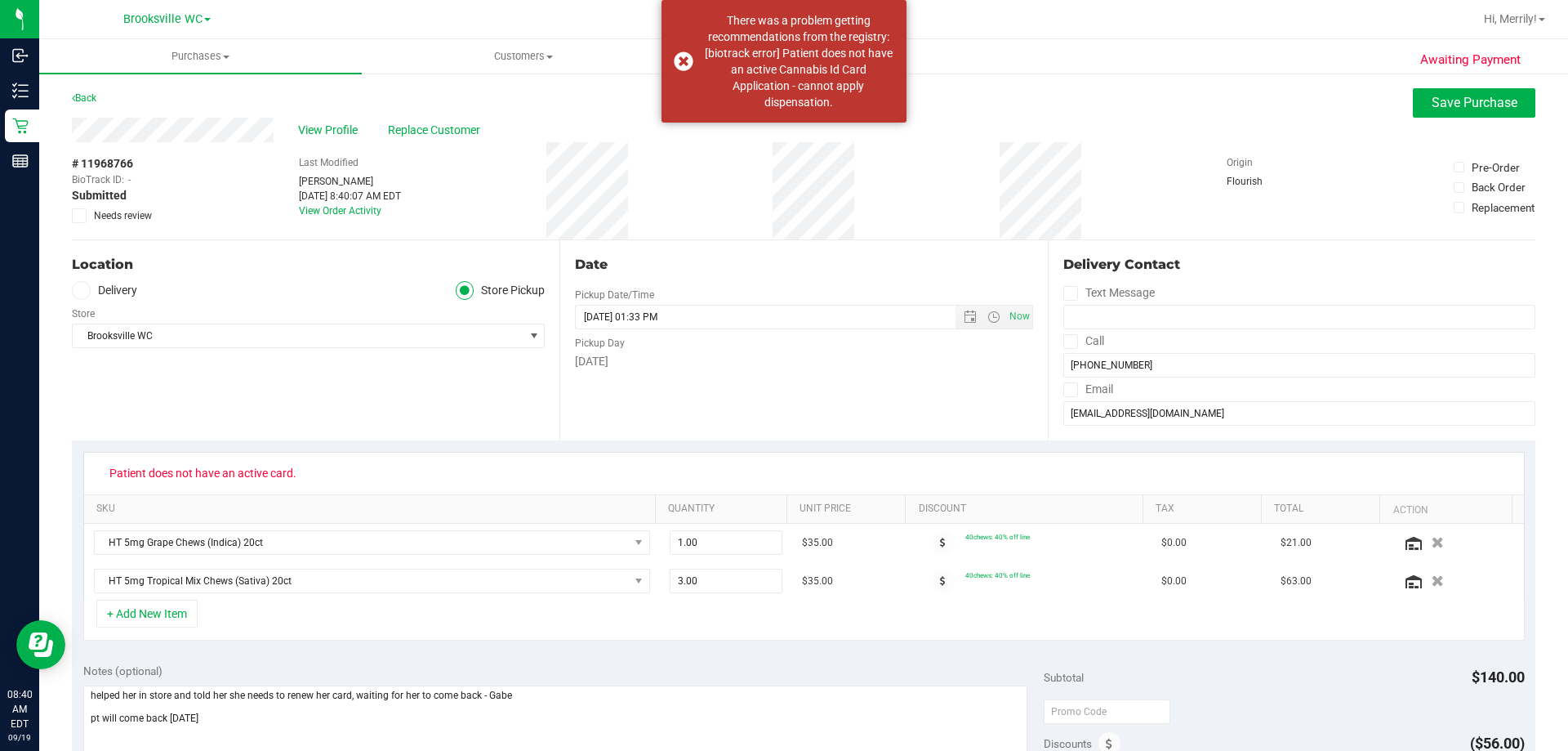
click at [78, 222] on span at bounding box center [79, 215] width 14 height 14
click at [0, 0] on input "Needs review" at bounding box center [0, 0] width 0 height 0
click at [1444, 108] on span "Save Purchase" at bounding box center [1474, 102] width 86 height 15
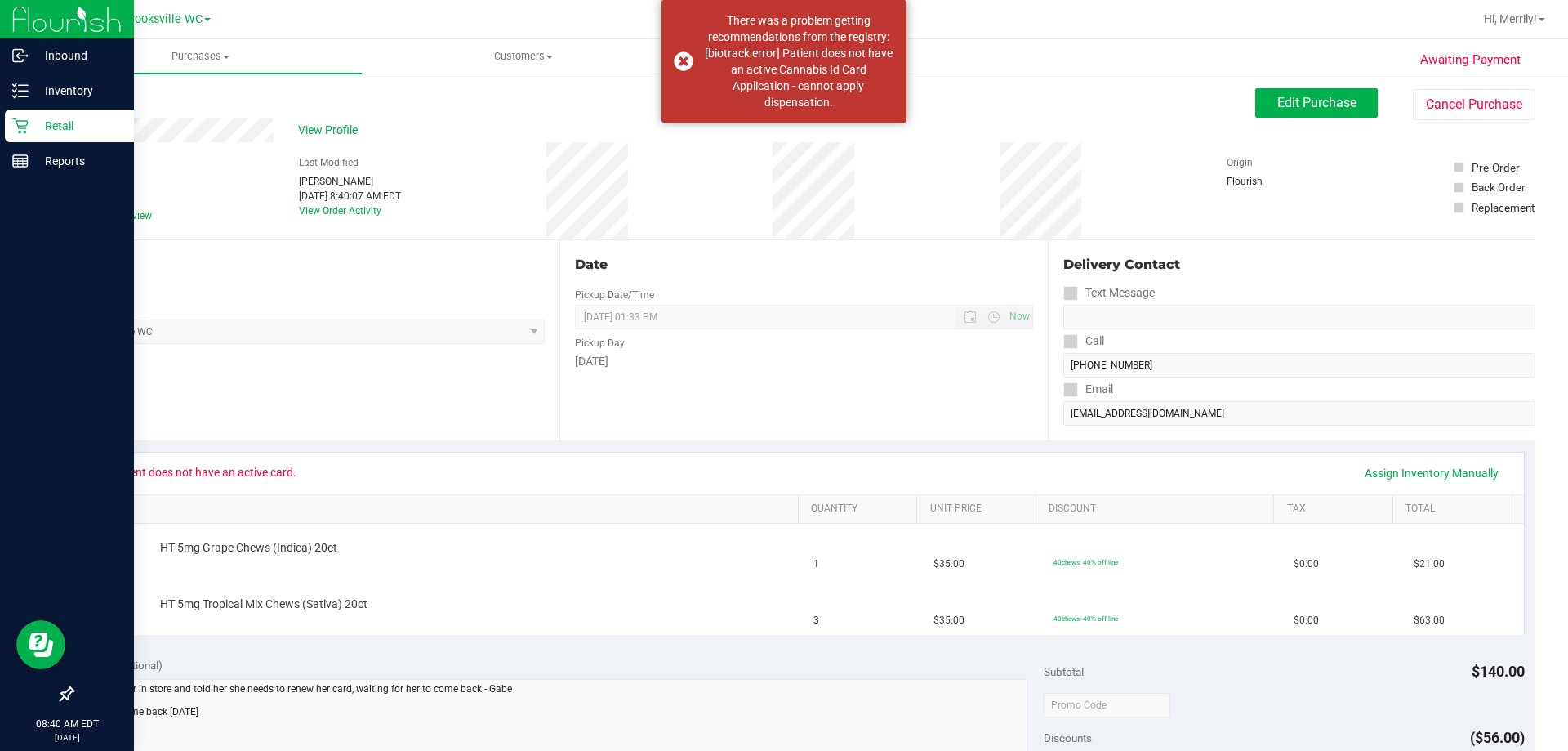
click at [24, 122] on icon at bounding box center [21, 126] width 16 height 16
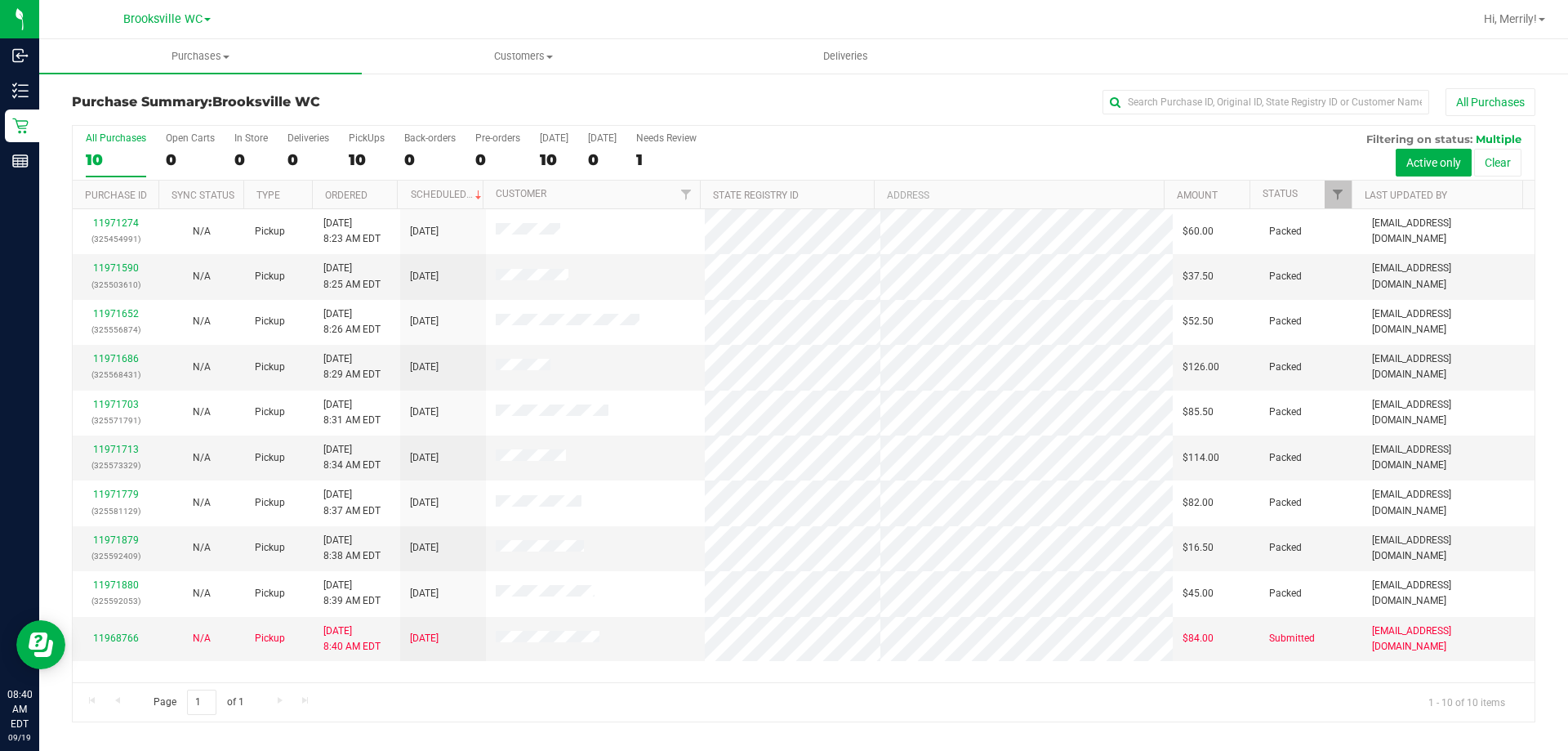
drag, startPoint x: 1408, startPoint y: 7, endPoint x: 872, endPoint y: 98, distance: 543.7
click at [872, 98] on div "All Purchases" at bounding box center [1048, 102] width 976 height 28
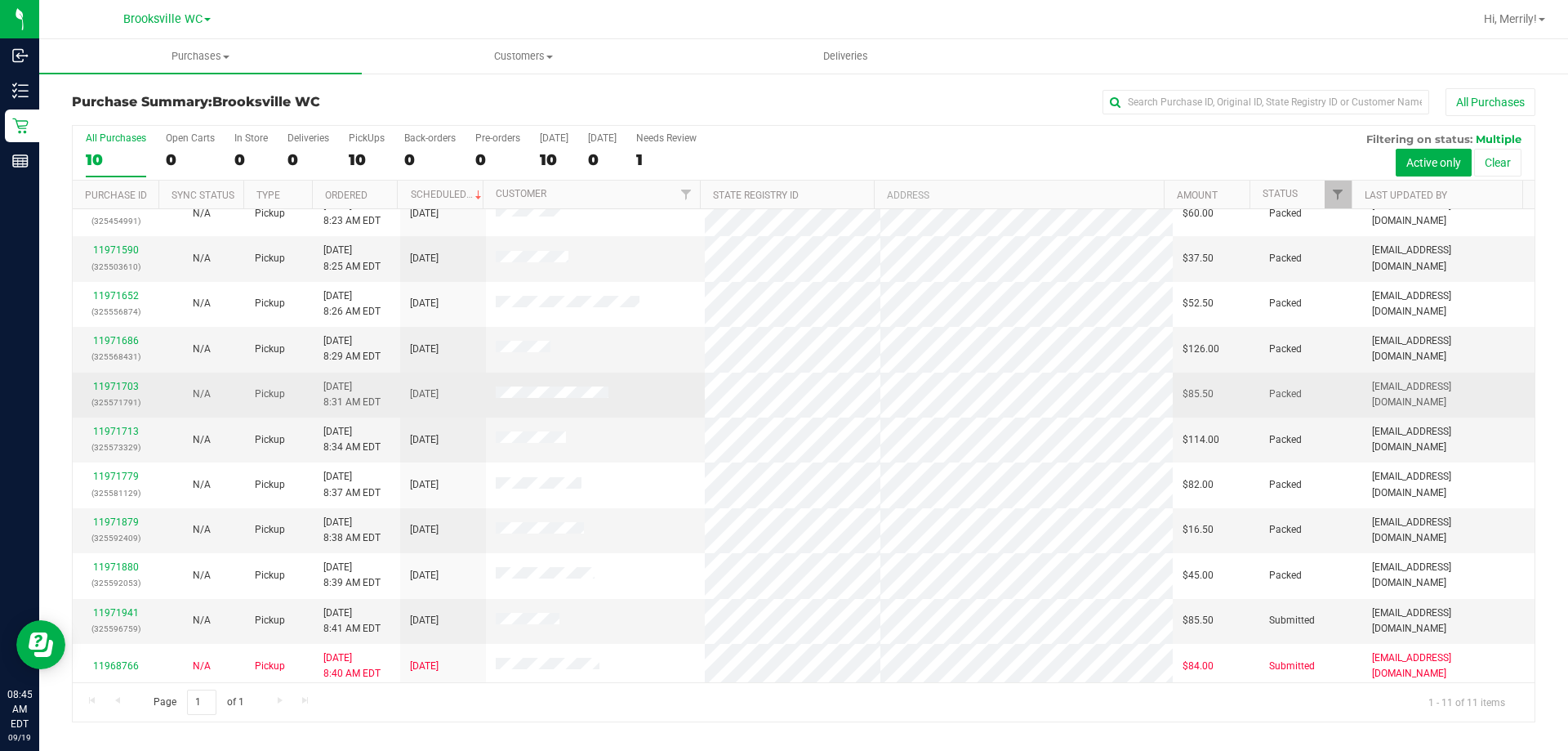
scroll to position [23, 0]
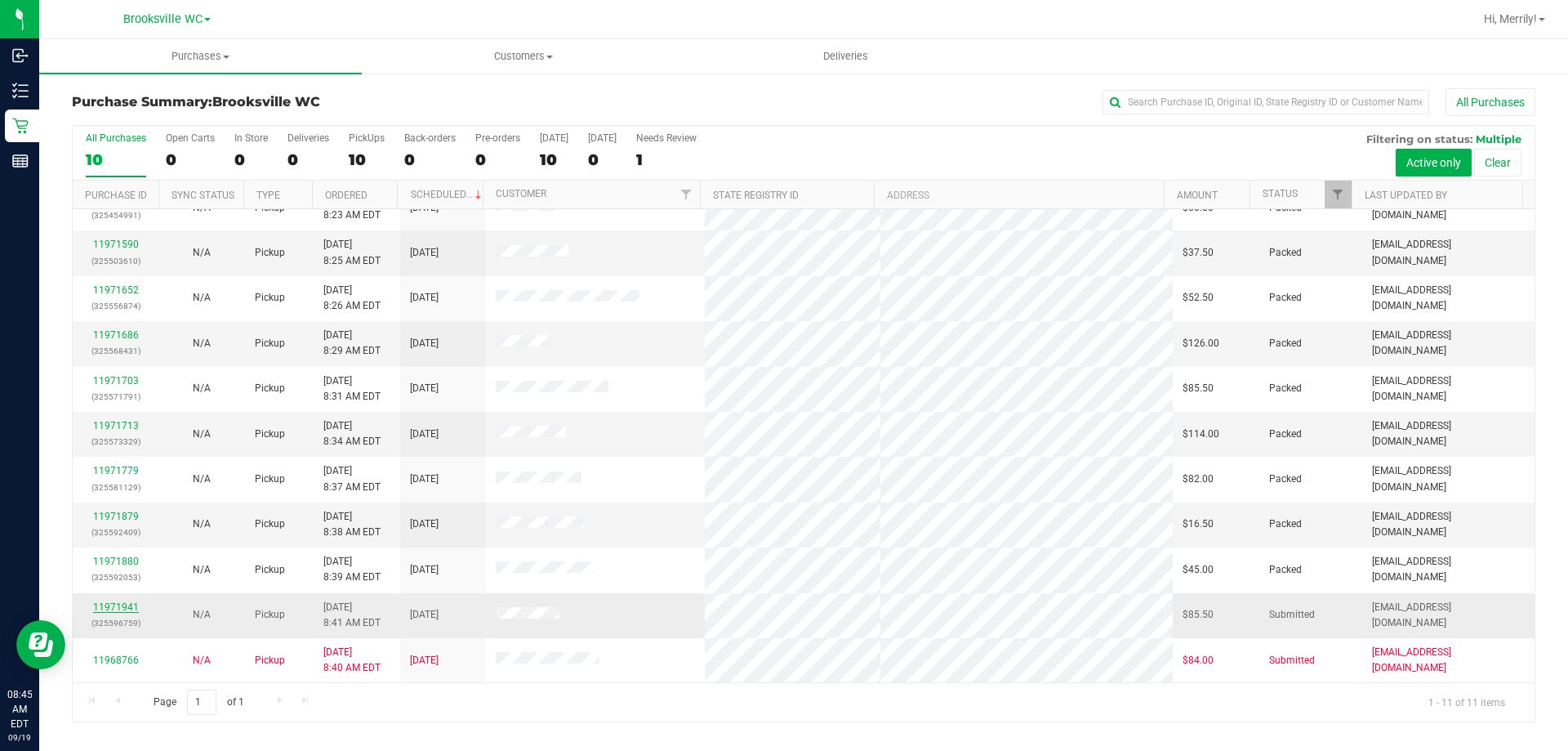
click at [116, 605] on link "11971941" at bounding box center [115, 607] width 46 height 12
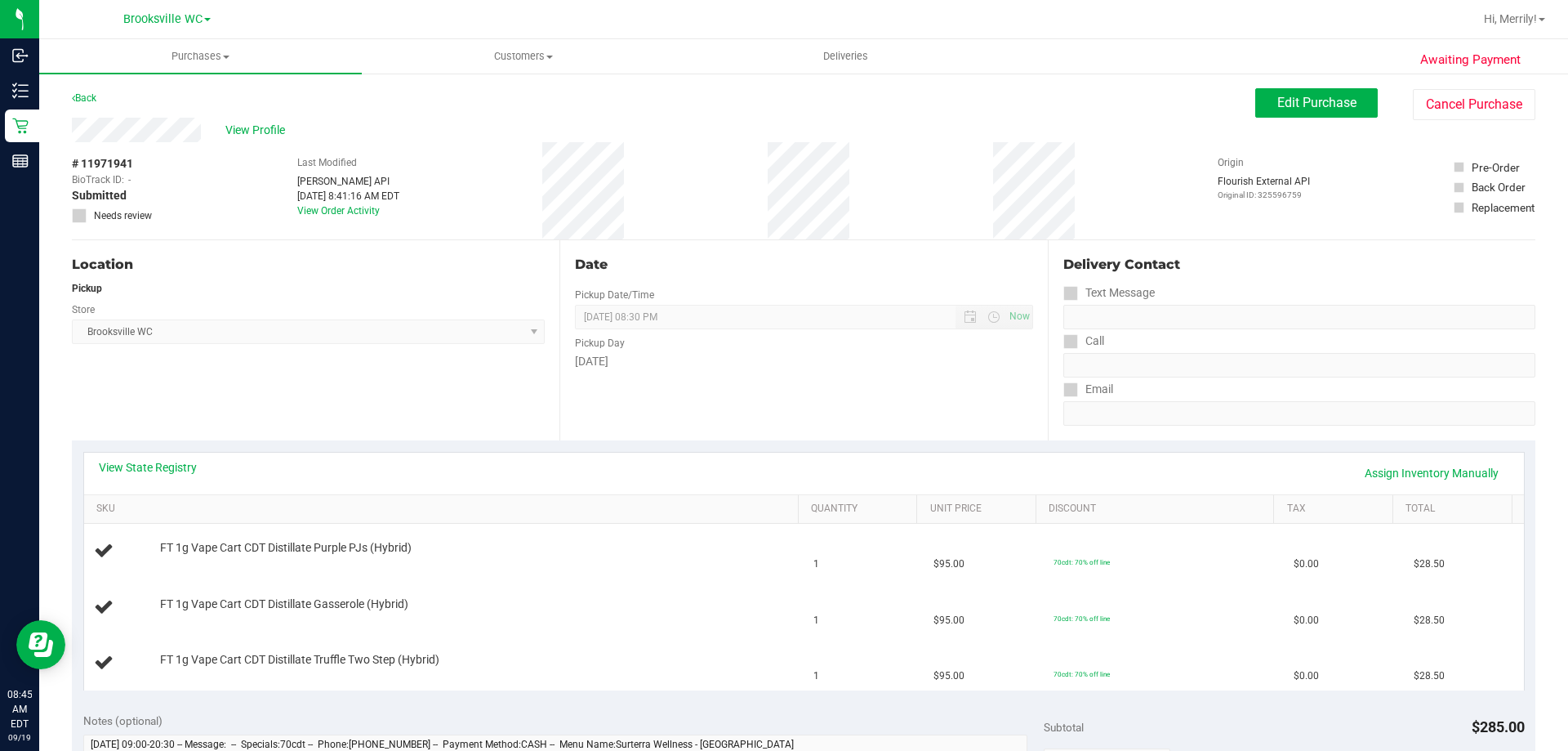
scroll to position [82, 0]
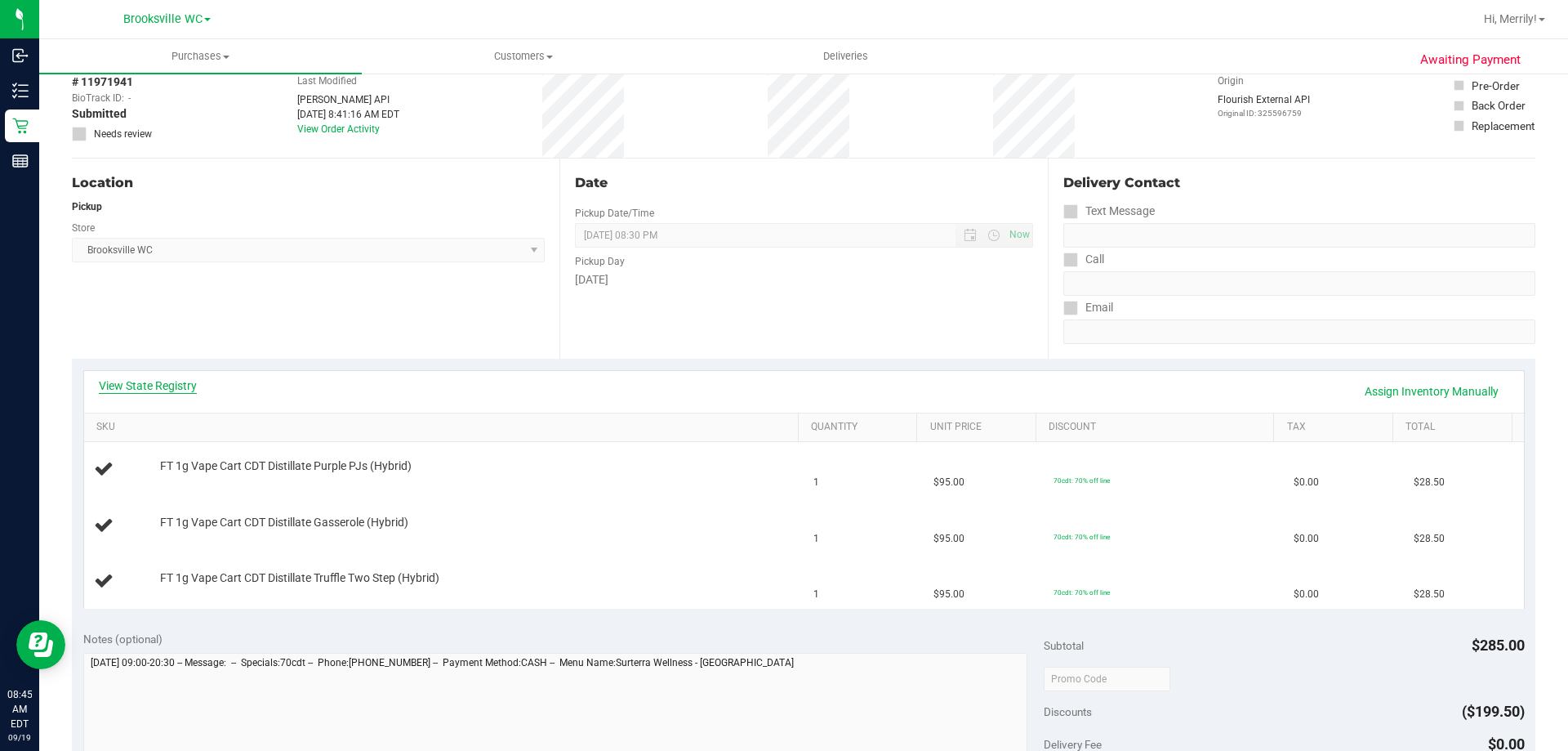
click at [151, 389] on link "View State Registry" at bounding box center [148, 385] width 98 height 16
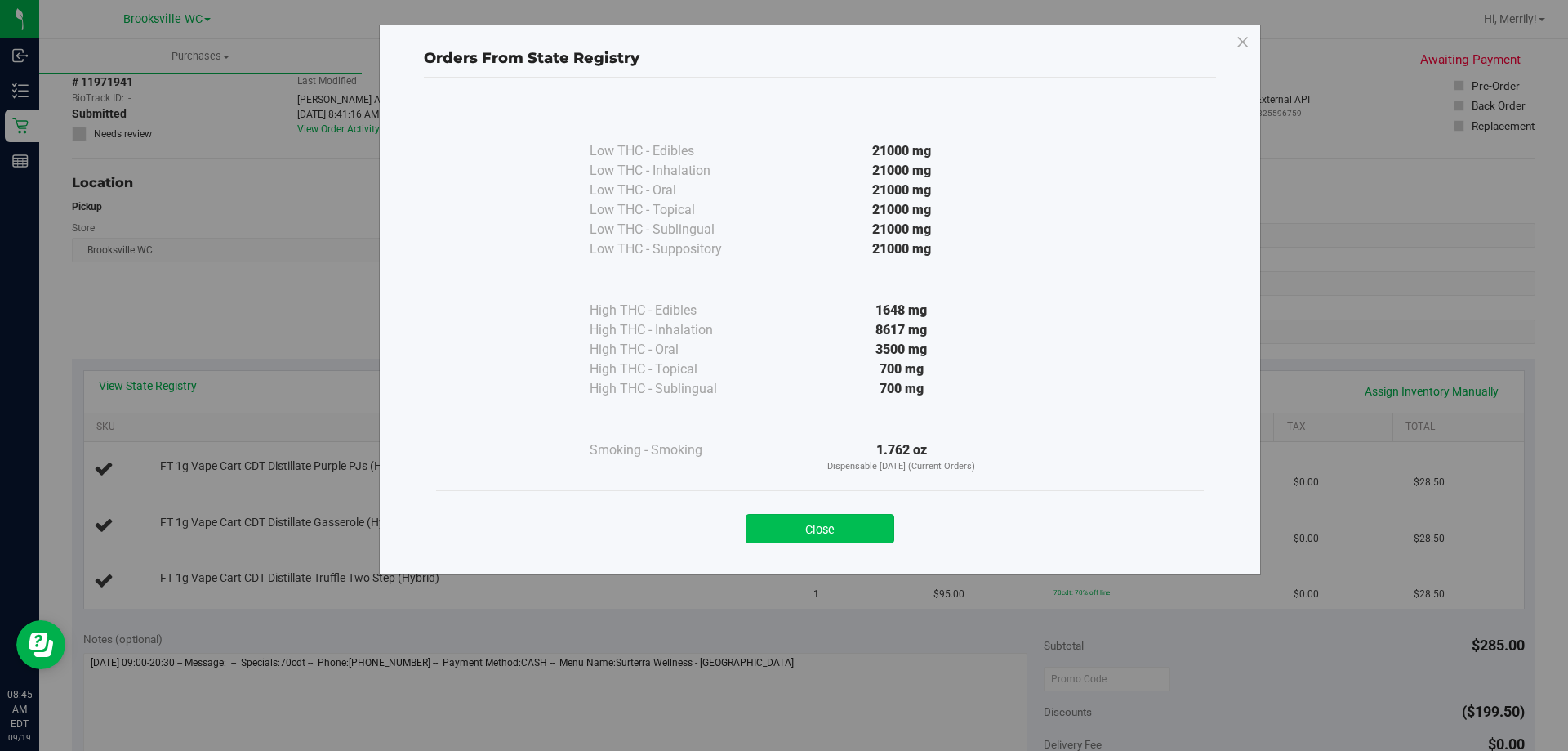
click at [850, 526] on button "Close" at bounding box center [819, 529] width 149 height 30
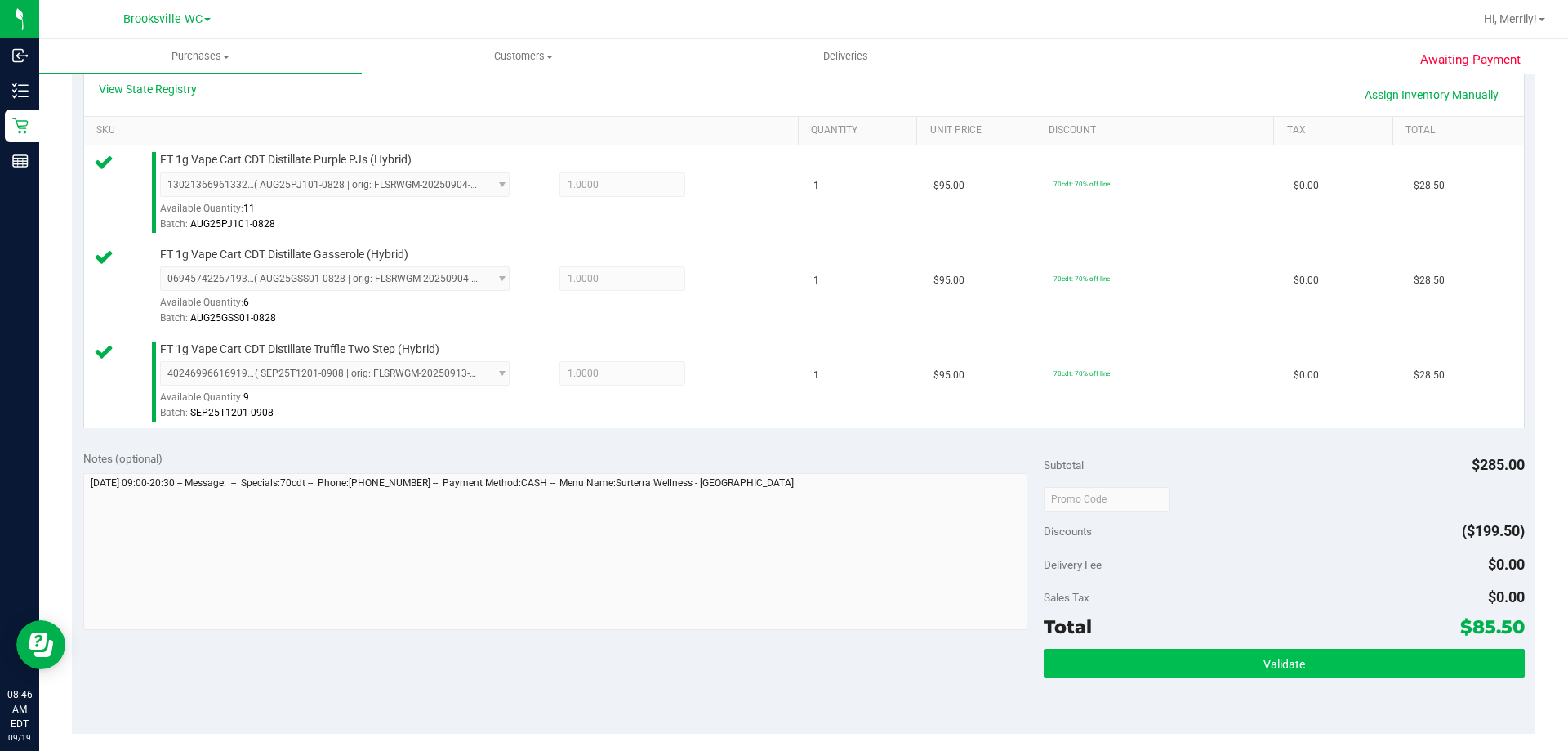
scroll to position [409, 0]
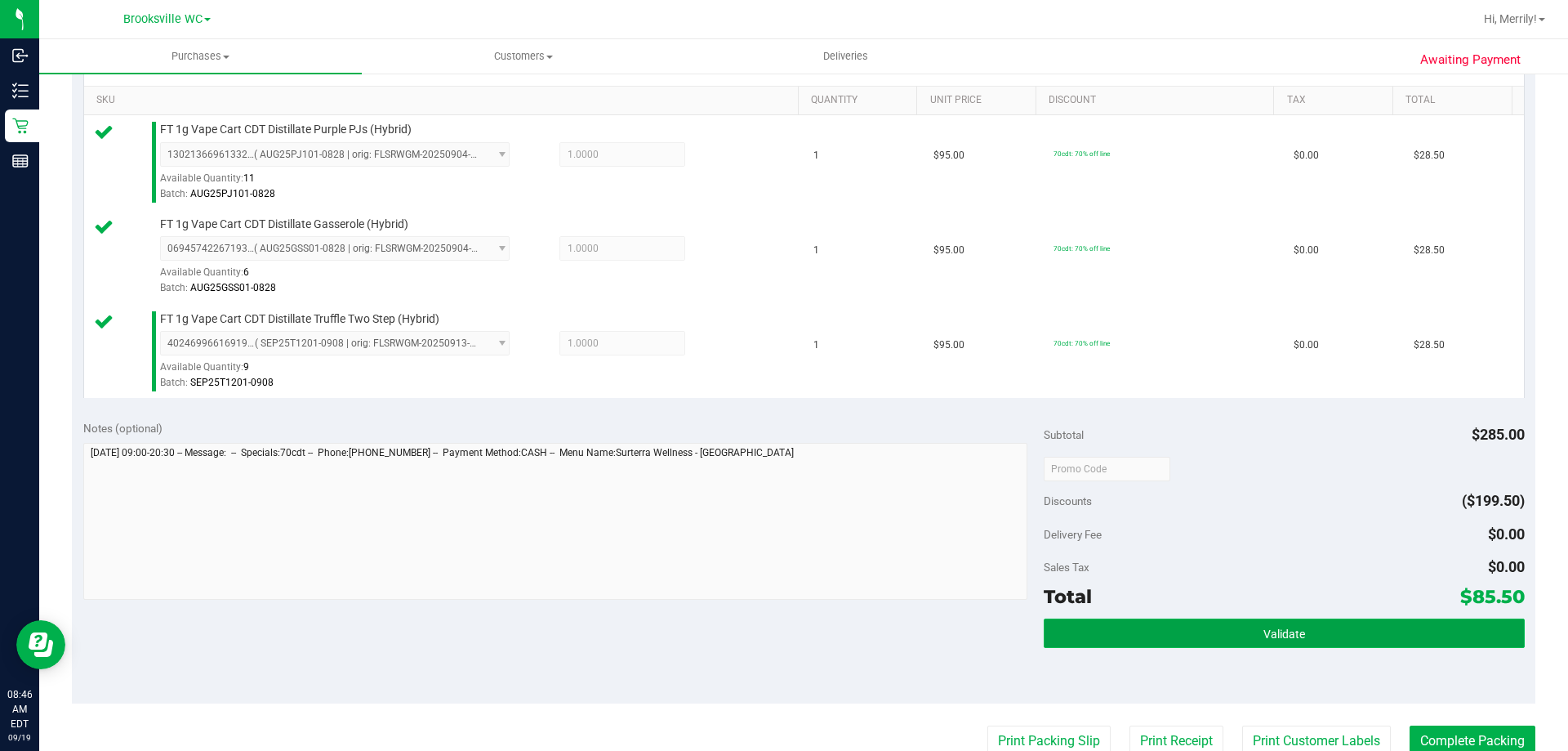
click at [1242, 632] on button "Validate" at bounding box center [1284, 633] width 481 height 30
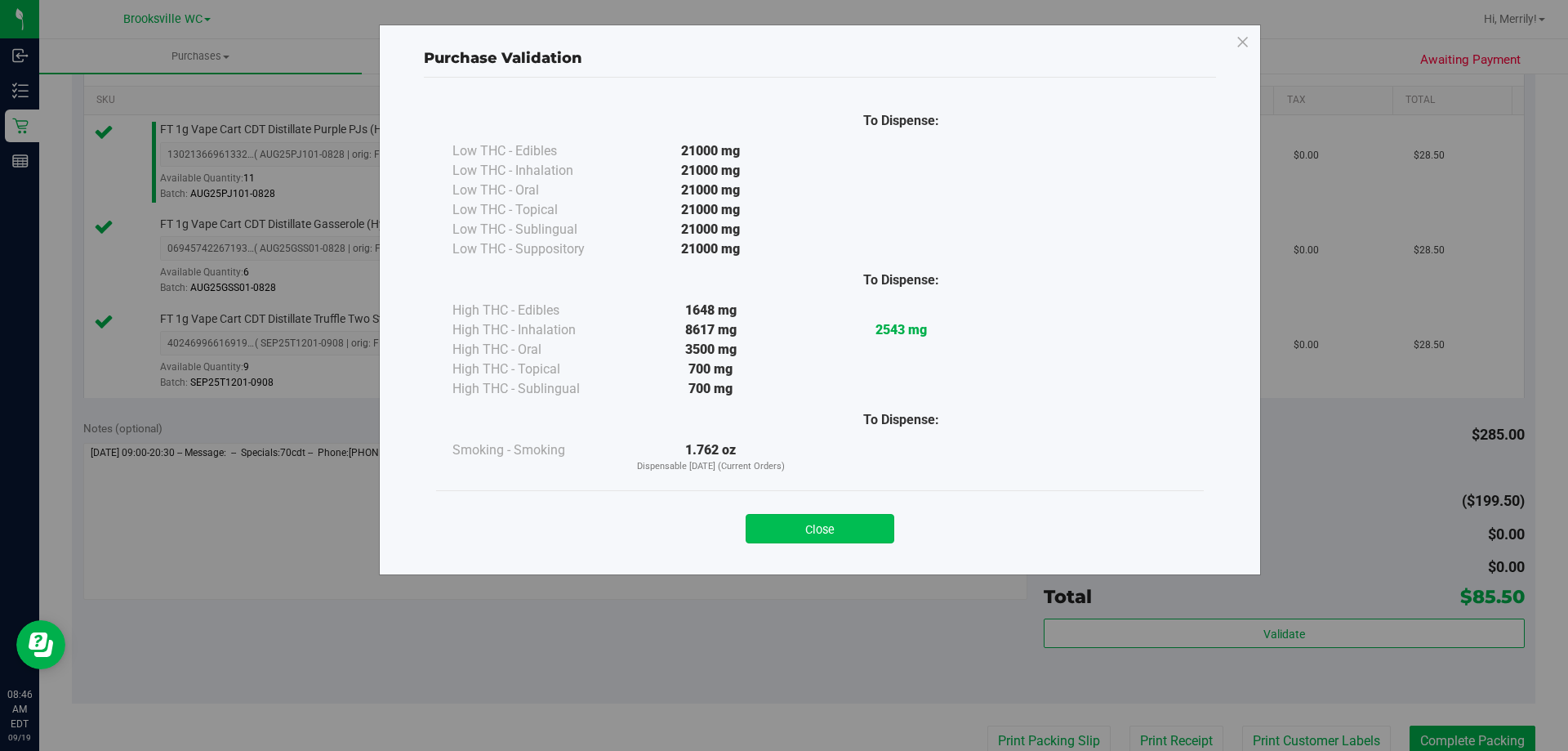
click at [868, 530] on button "Close" at bounding box center [819, 529] width 149 height 30
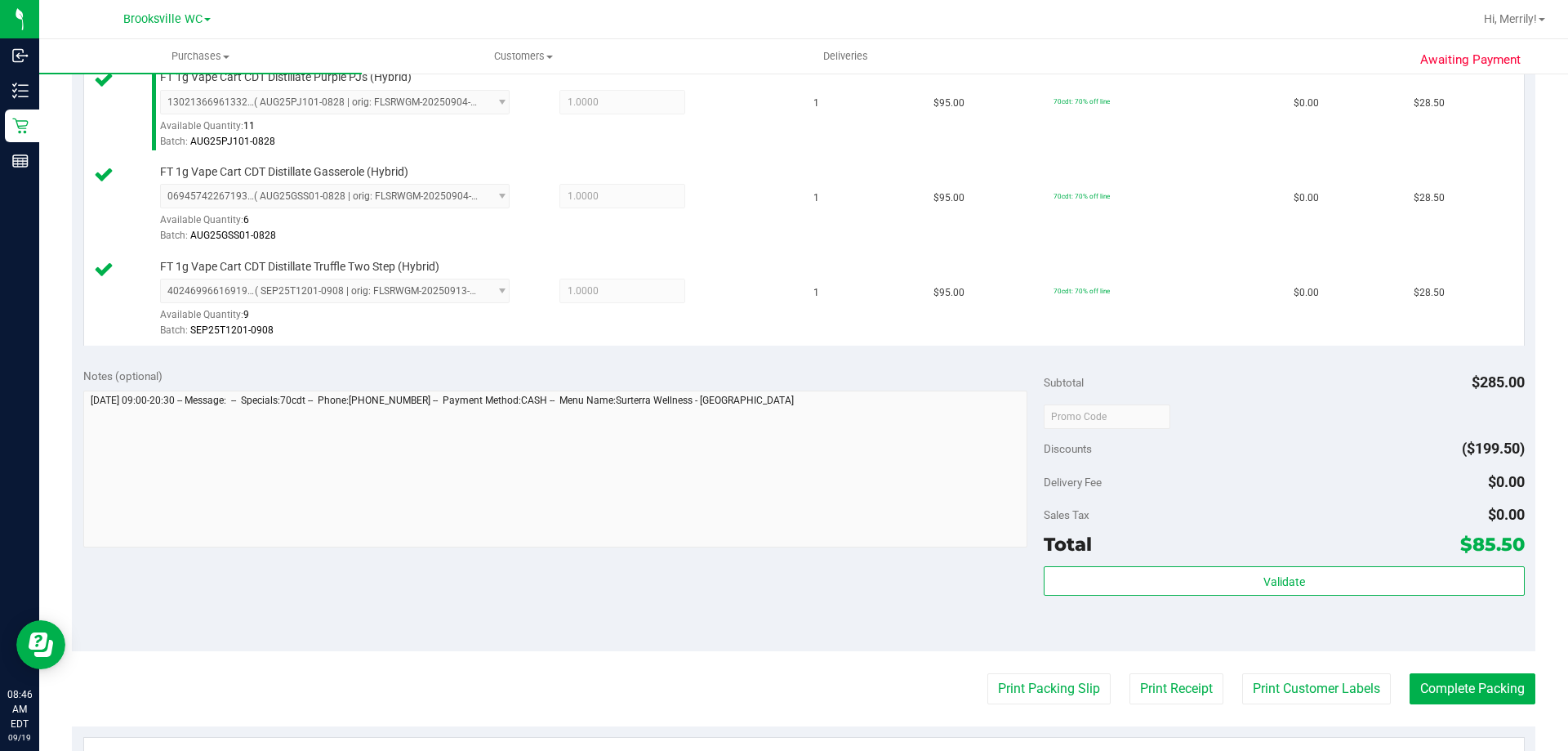
scroll to position [490, 0]
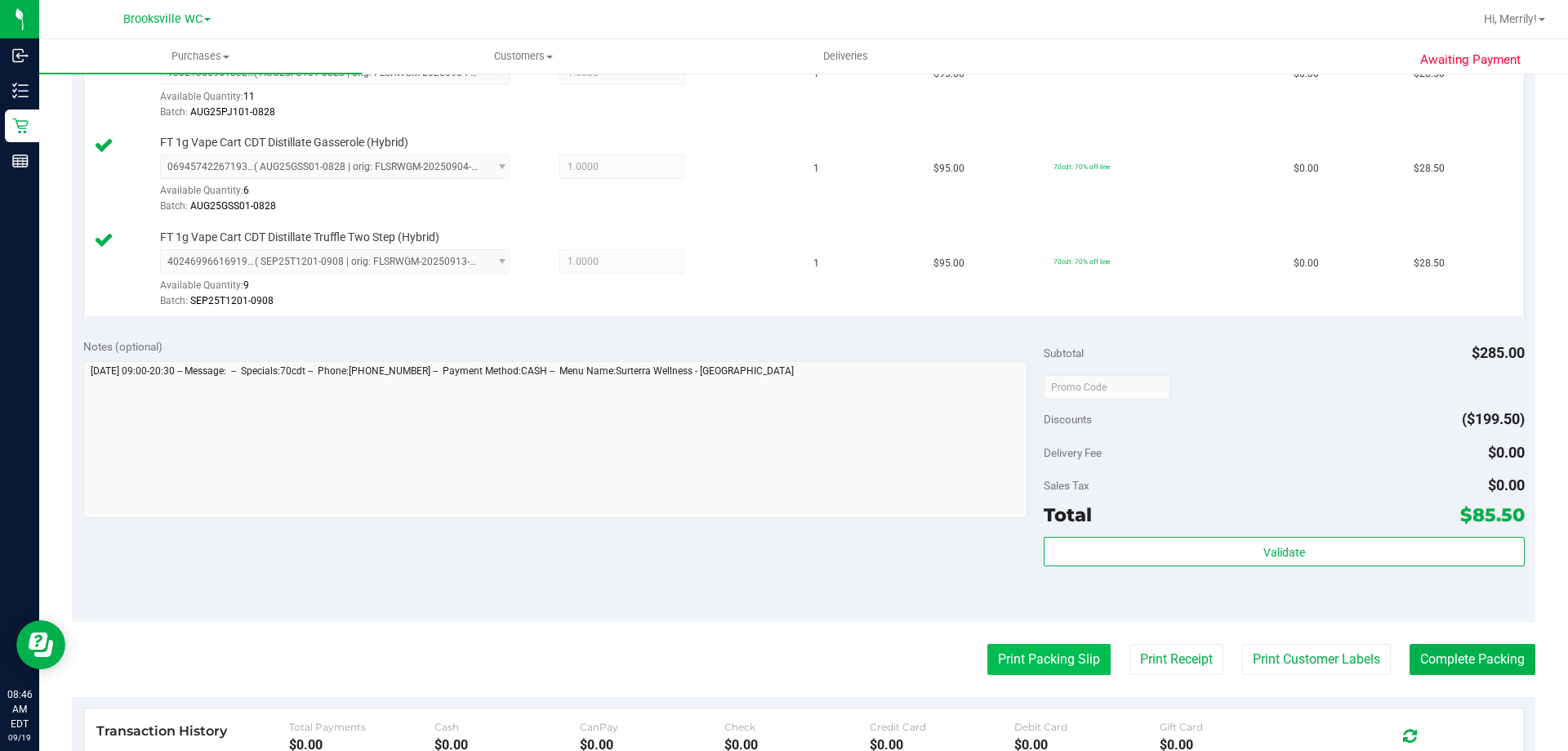
click at [1030, 656] on button "Print Packing Slip" at bounding box center [1049, 659] width 123 height 31
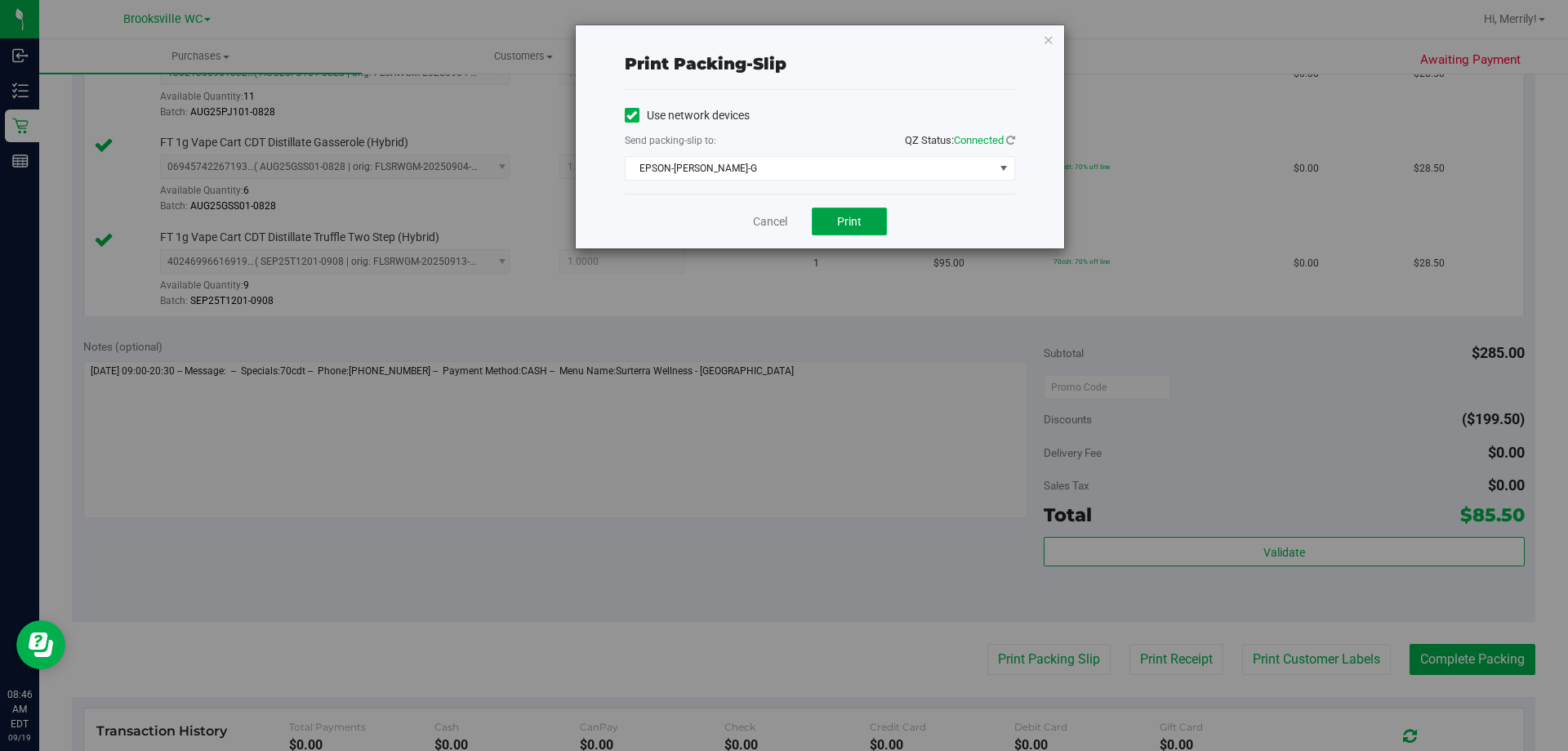
click at [834, 224] on button "Print" at bounding box center [849, 221] width 75 height 28
click at [766, 224] on link "Cancel" at bounding box center [770, 222] width 34 height 17
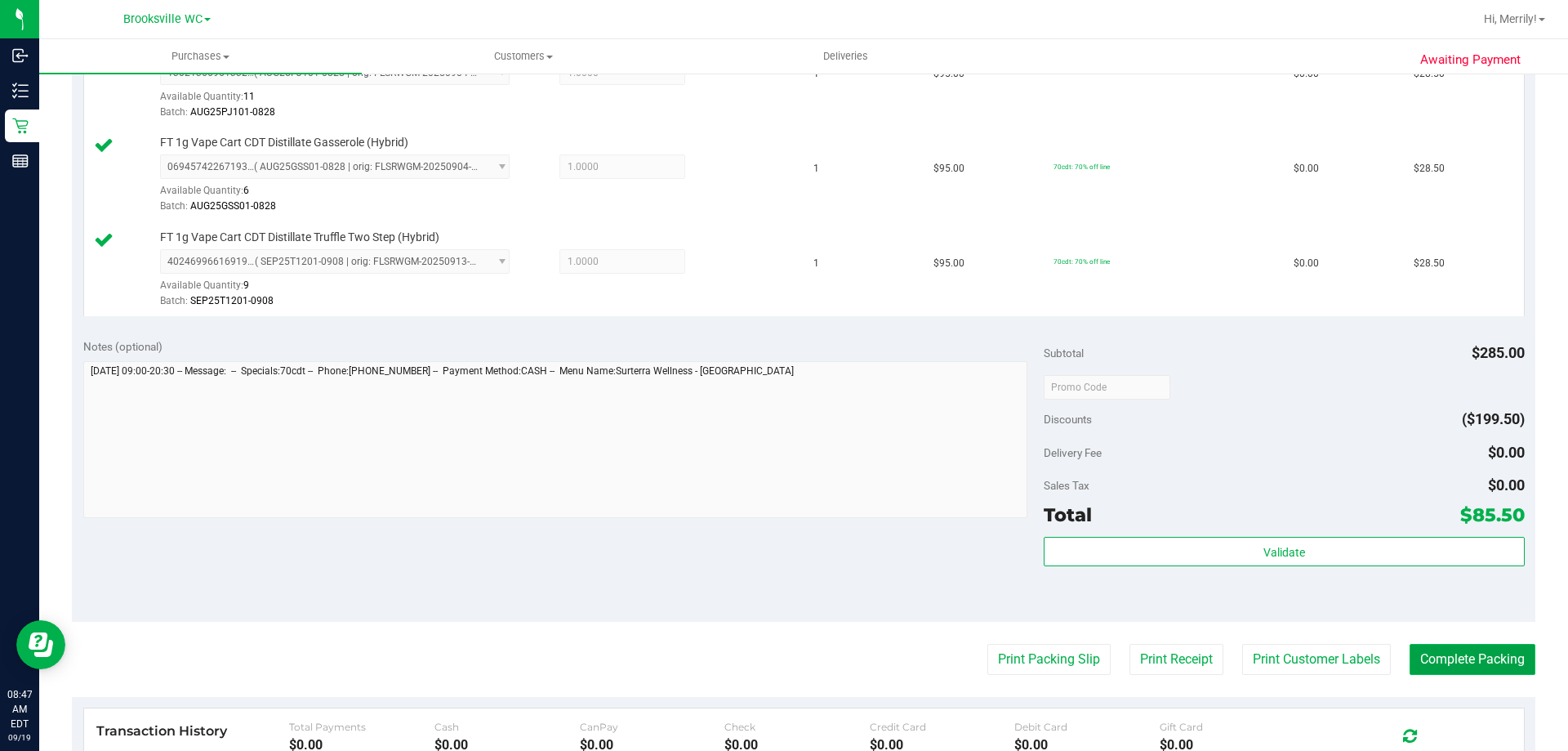
click at [1446, 656] on button "Complete Packing" at bounding box center [1473, 659] width 126 height 31
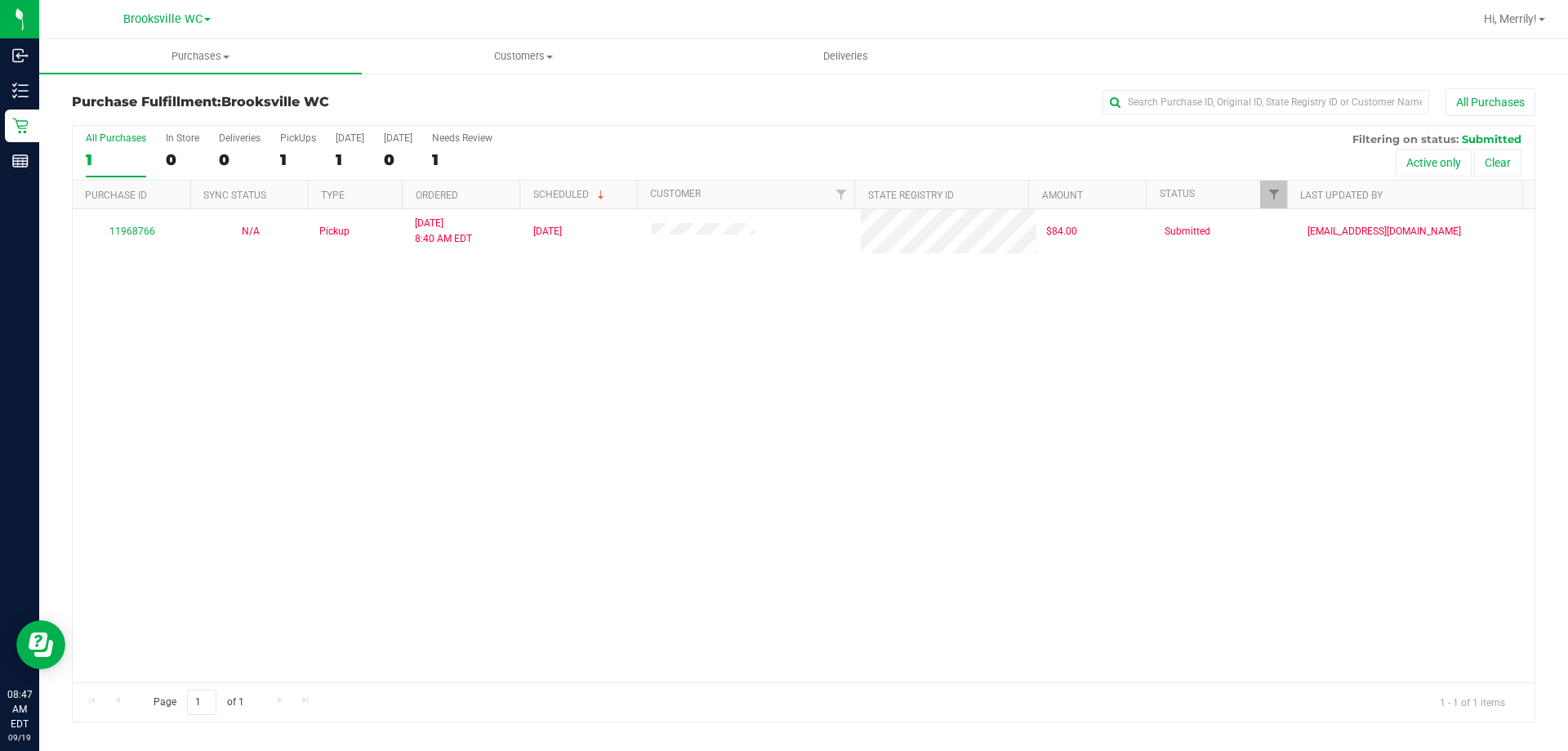
click at [339, 384] on div "11968766 N/A Pickup 9/19/2025 8:40 AM EDT 9/19/2025 $84.00 Submitted meanderson…" at bounding box center [804, 445] width 1462 height 473
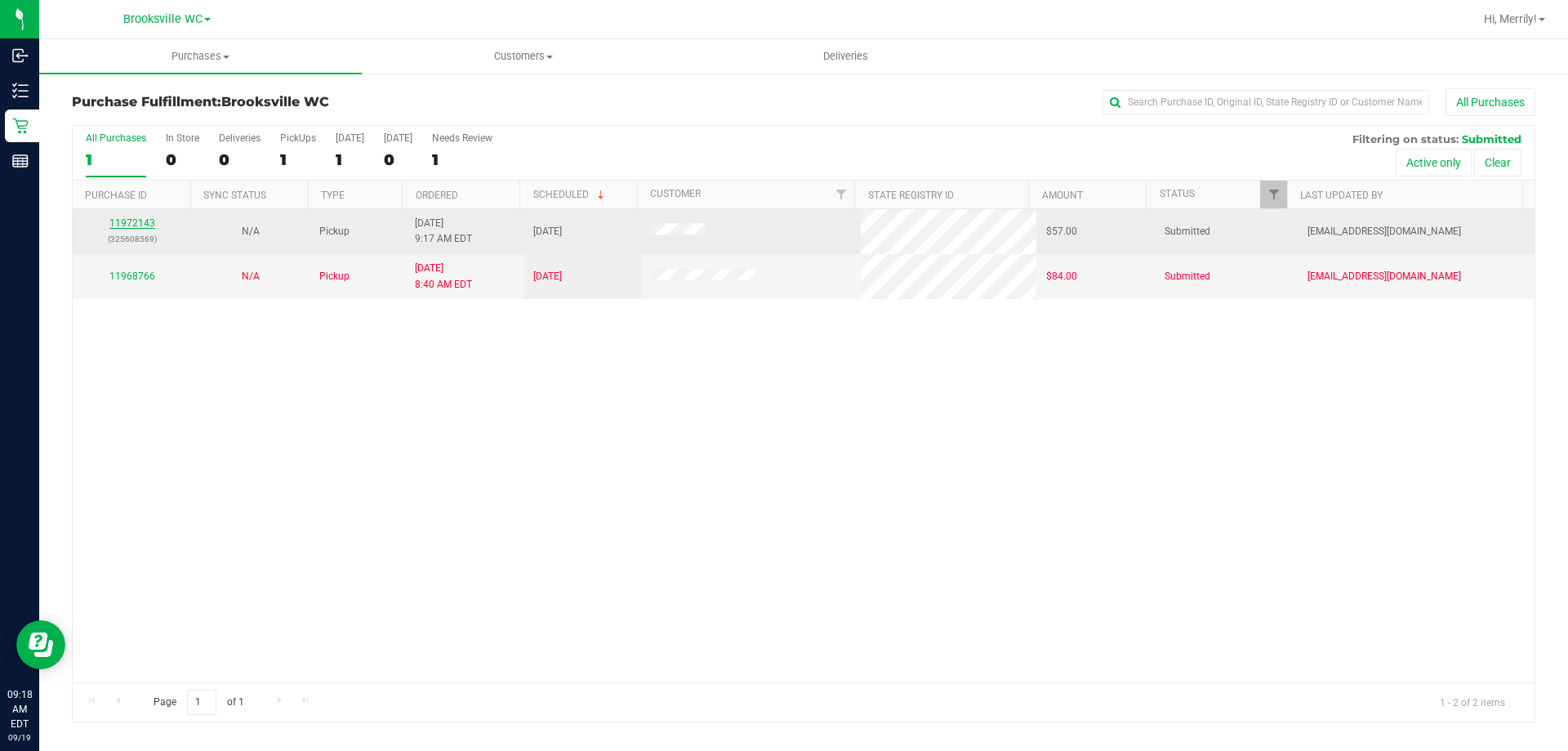
click at [136, 221] on link "11972143" at bounding box center [132, 222] width 46 height 12
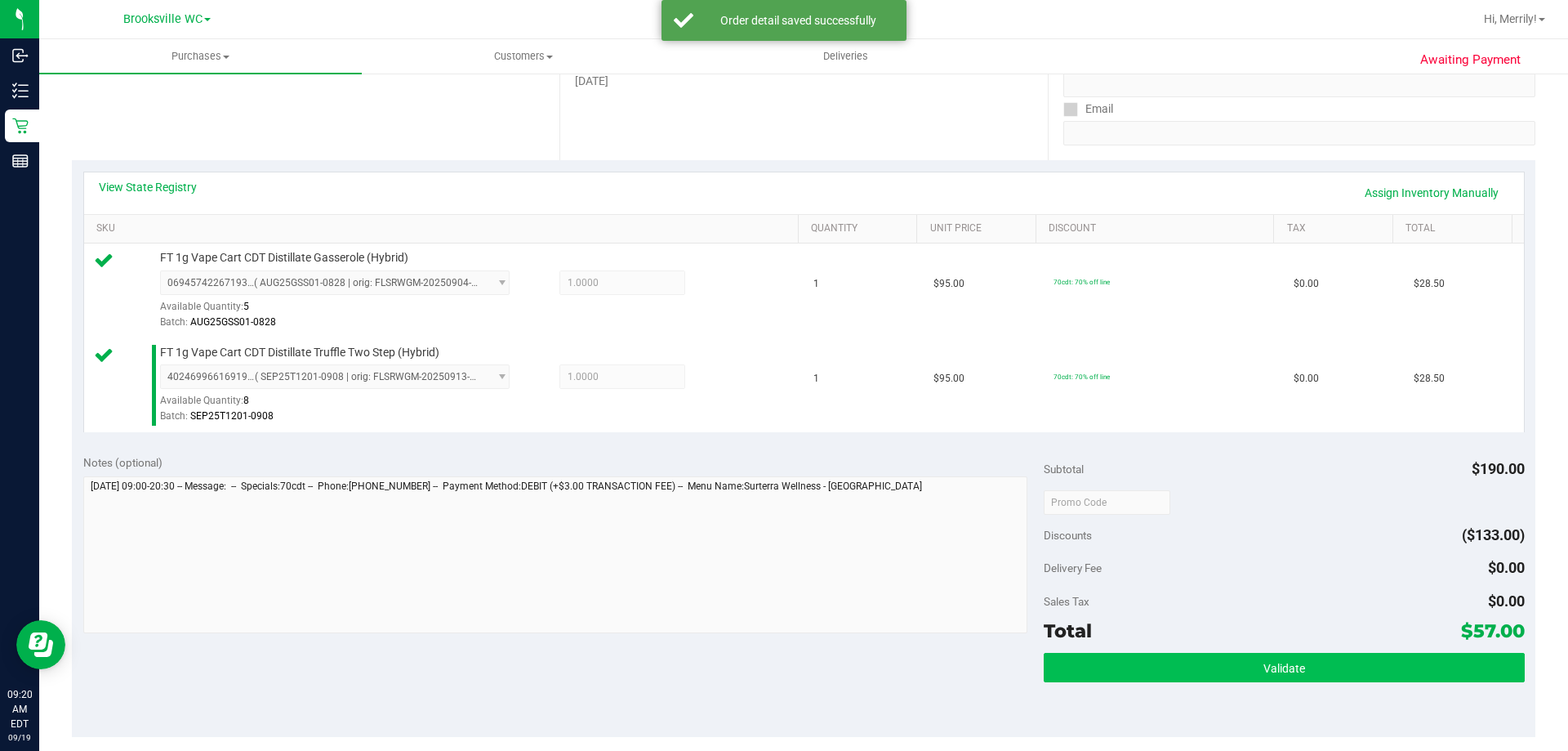
scroll to position [327, 0]
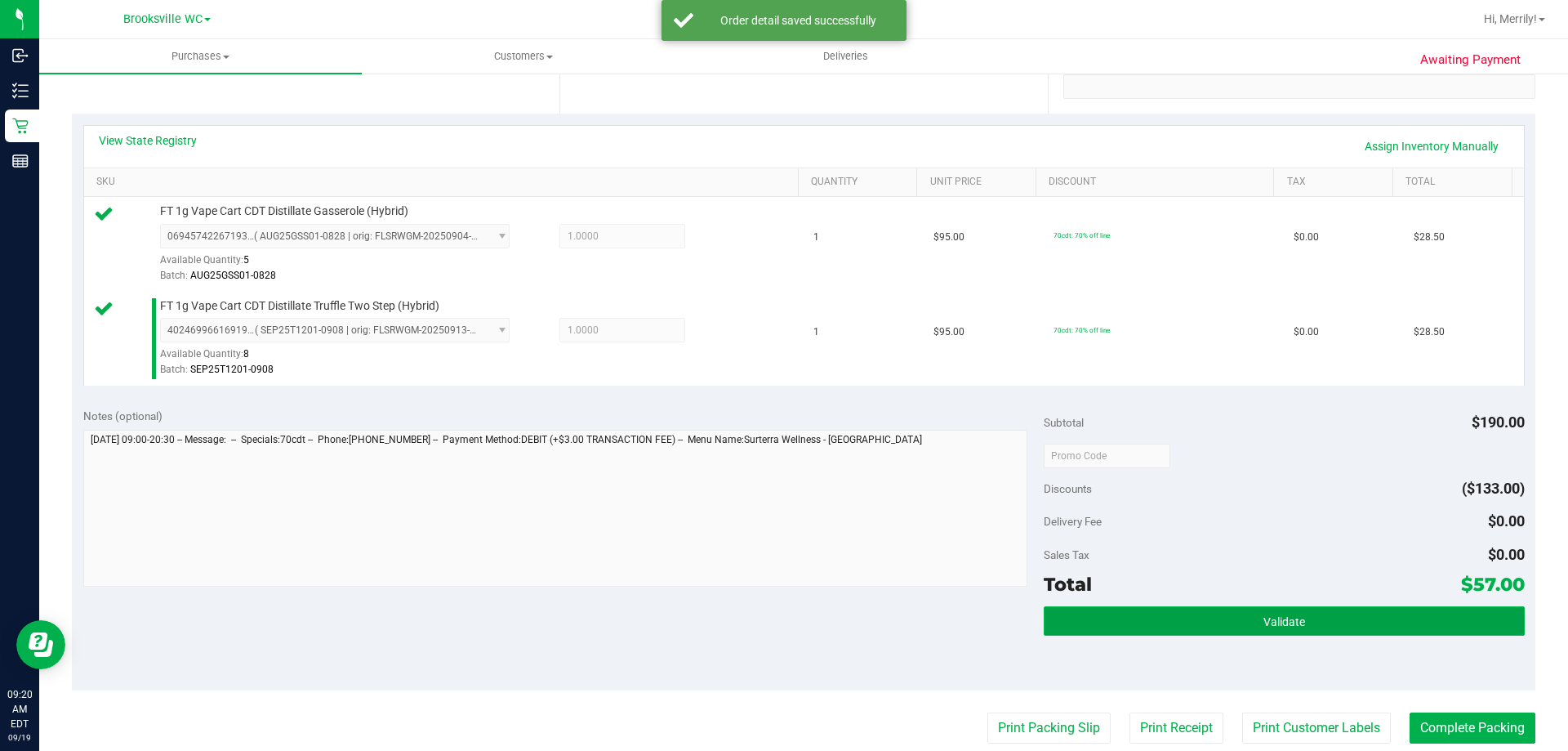
click at [1304, 615] on button "Validate" at bounding box center [1284, 620] width 481 height 30
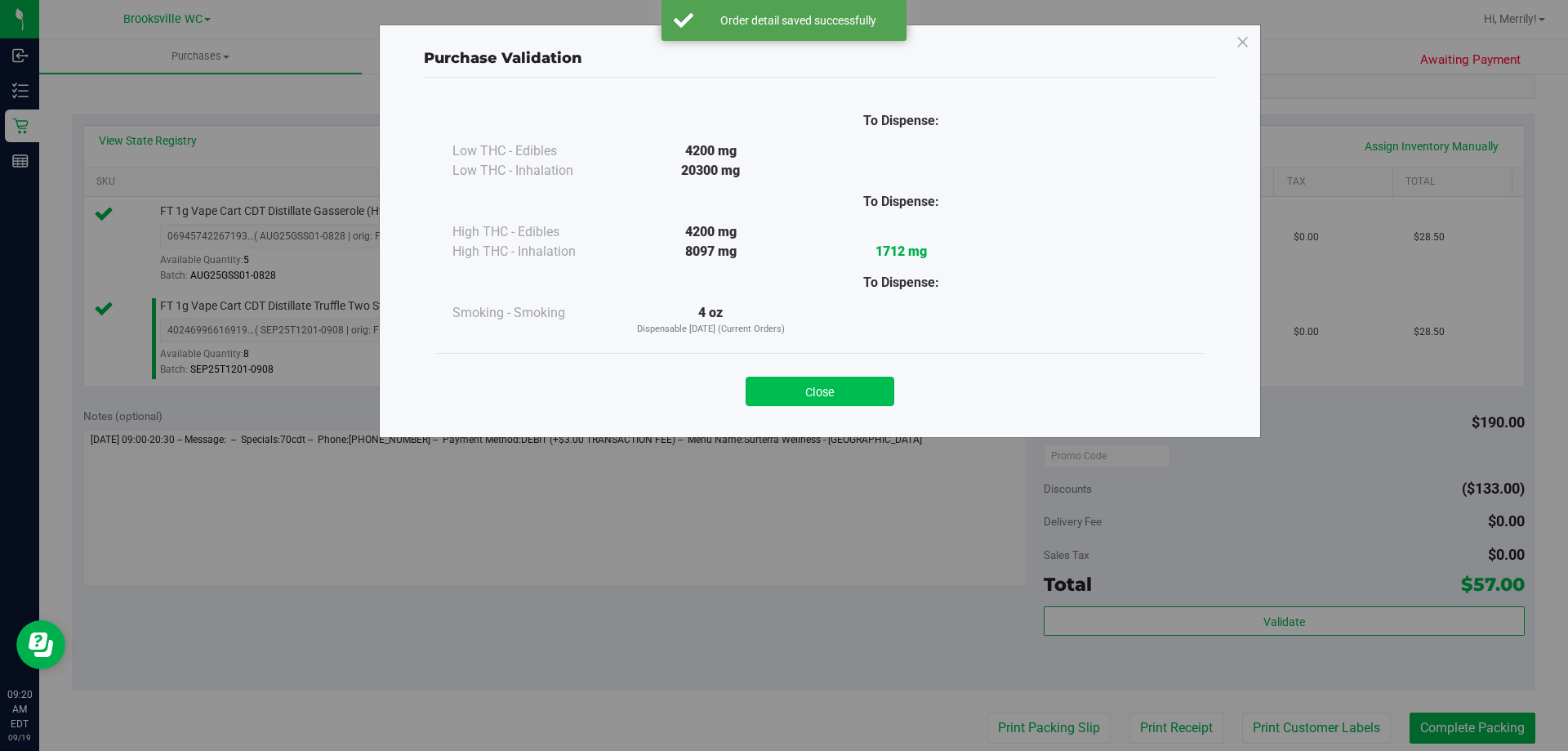
click at [842, 393] on button "Close" at bounding box center [819, 391] width 149 height 30
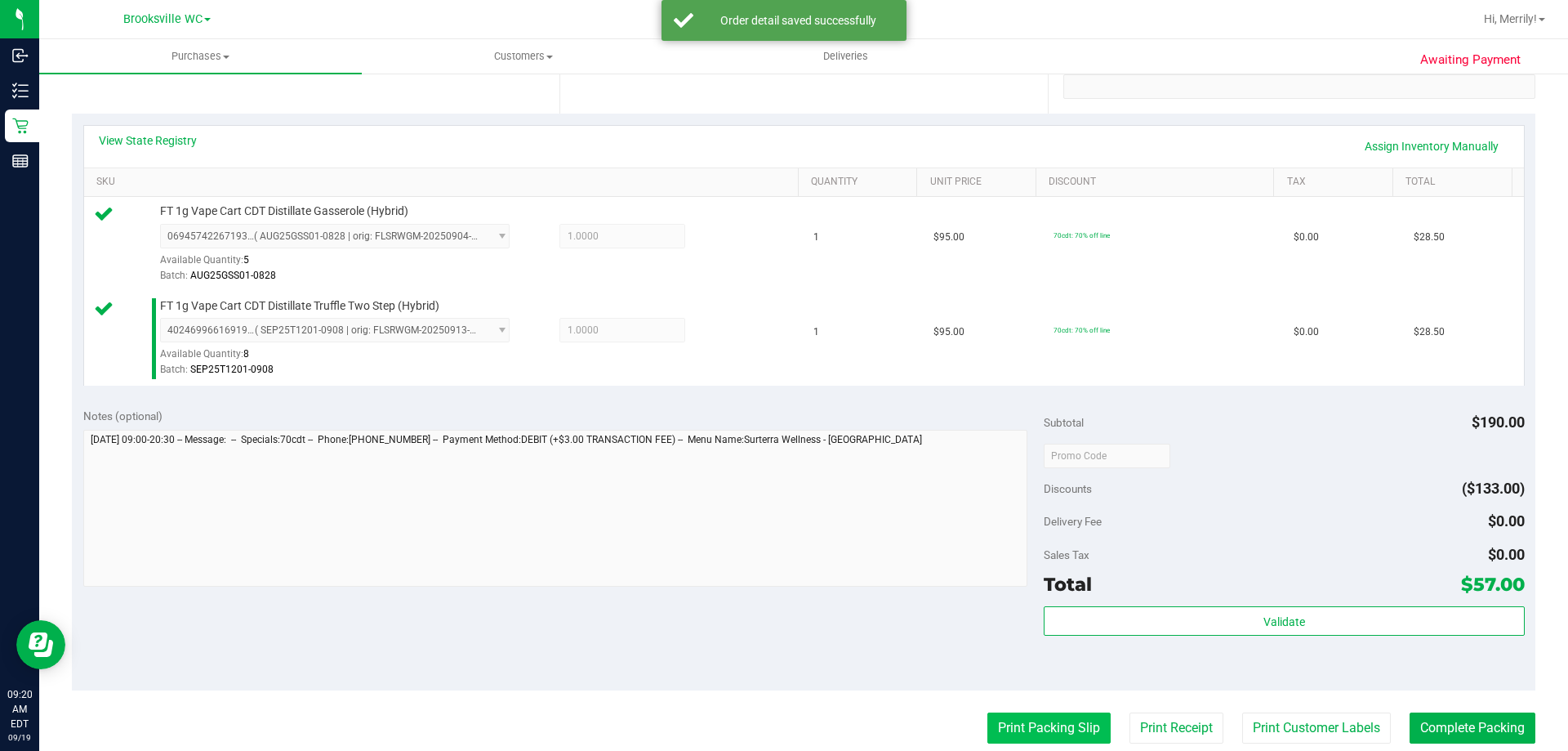
click at [1048, 734] on button "Print Packing Slip" at bounding box center [1049, 728] width 123 height 31
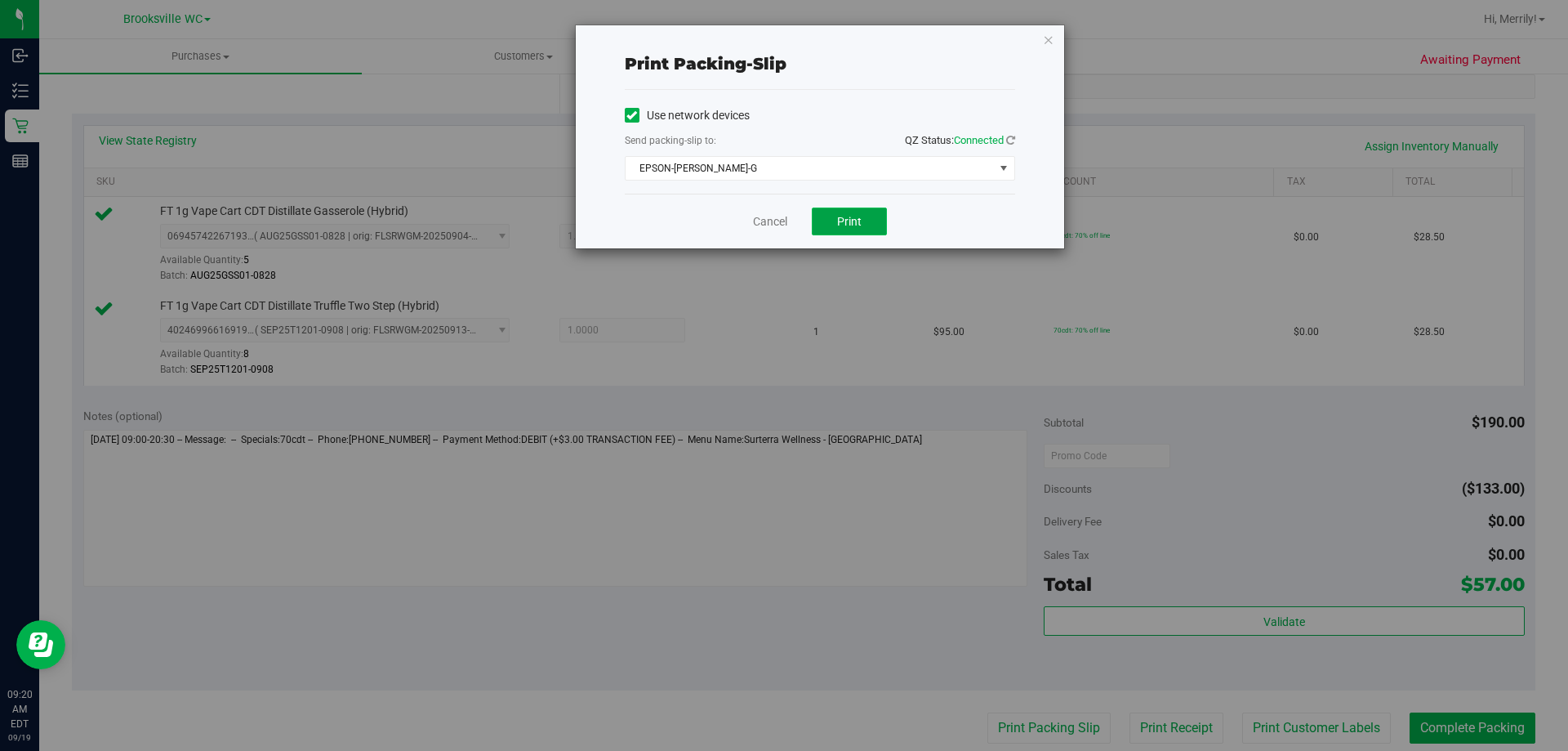
click at [843, 224] on span "Print" at bounding box center [849, 222] width 24 height 14
click at [772, 221] on link "Cancel" at bounding box center [770, 222] width 34 height 17
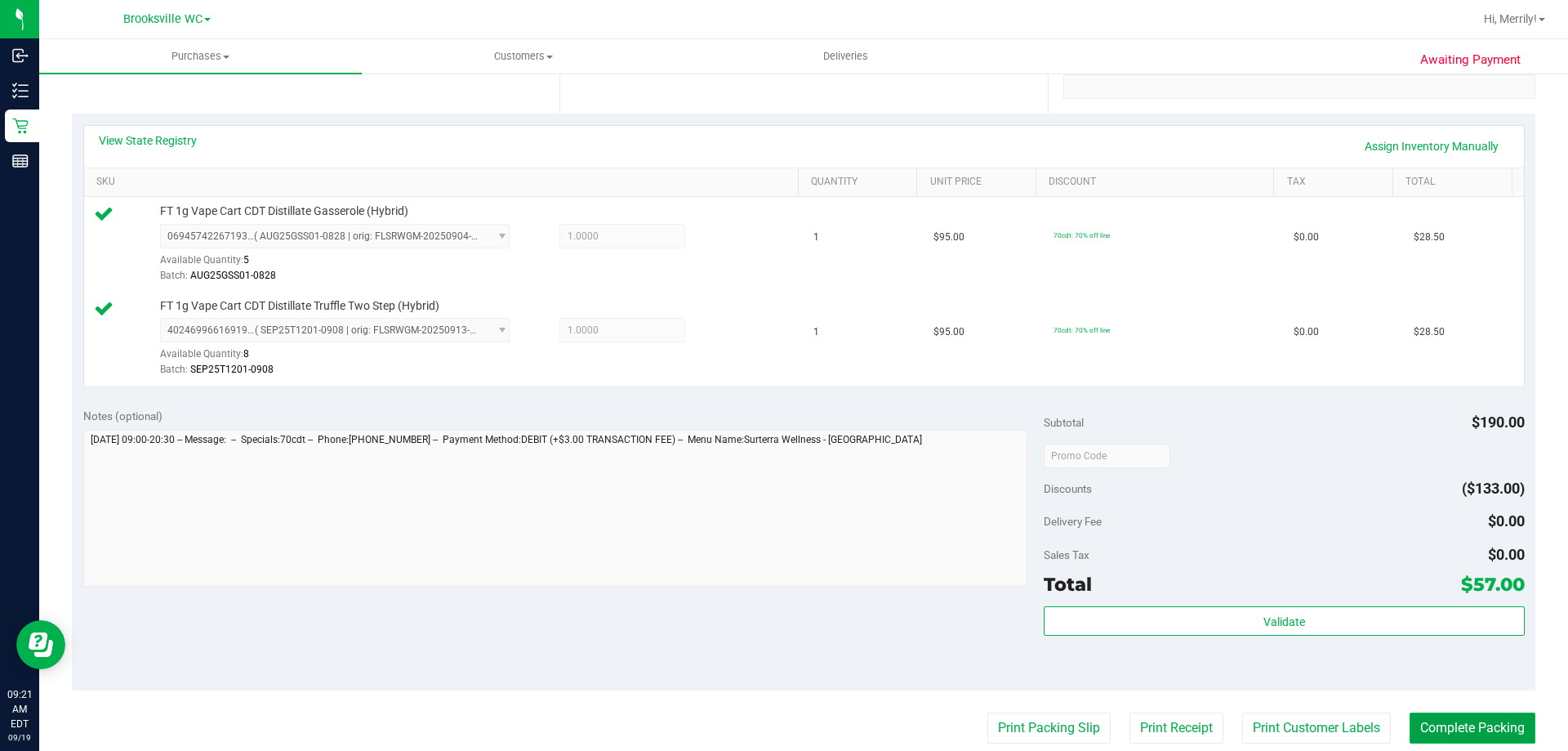
click at [1453, 728] on button "Complete Packing" at bounding box center [1473, 728] width 126 height 31
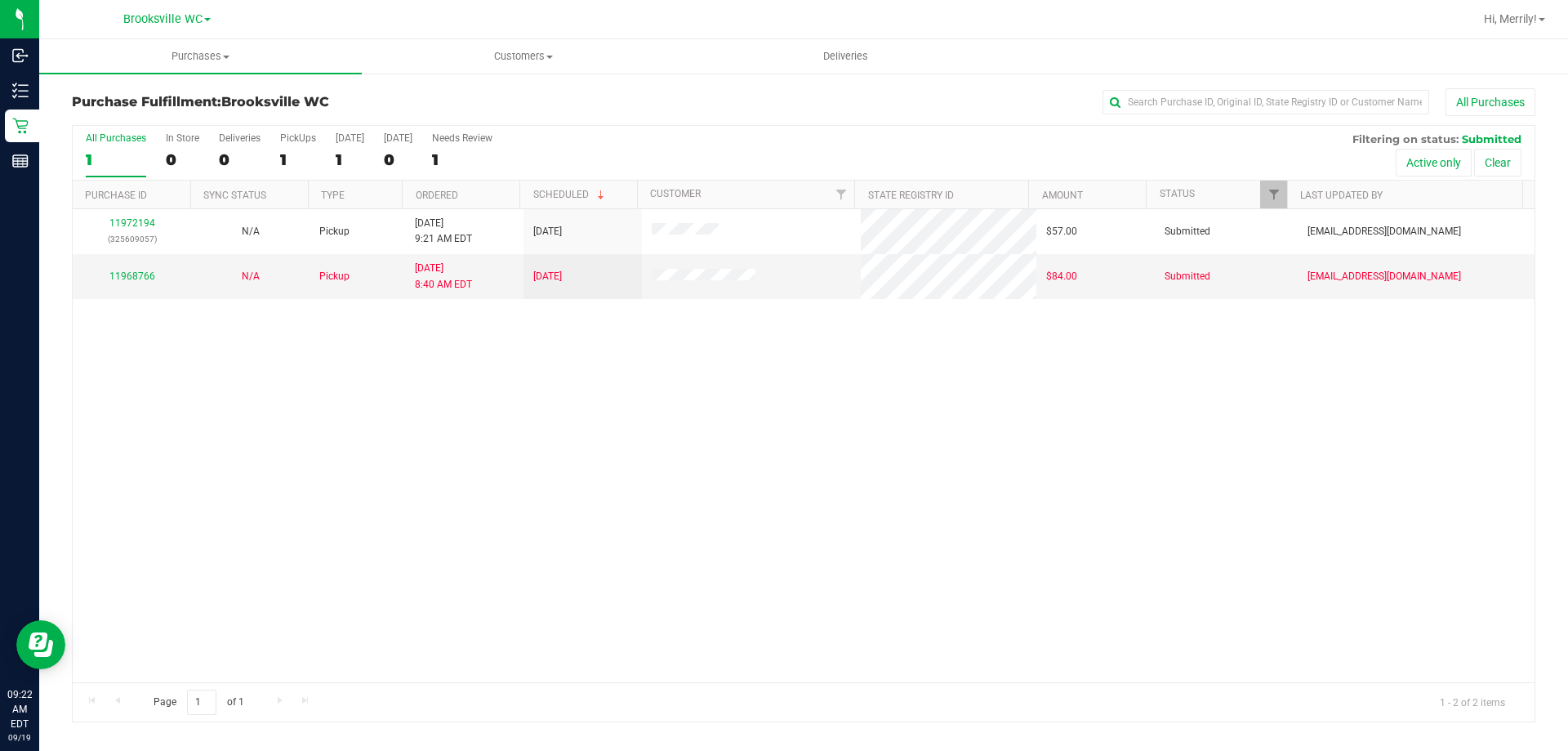
drag, startPoint x: 232, startPoint y: 506, endPoint x: 219, endPoint y: 474, distance: 34.5
click at [233, 504] on div "11972194 (325609057) N/A Pickup 9/19/2025 9:21 AM EDT 9/19/2025 $57.00 Submitte…" at bounding box center [804, 445] width 1462 height 473
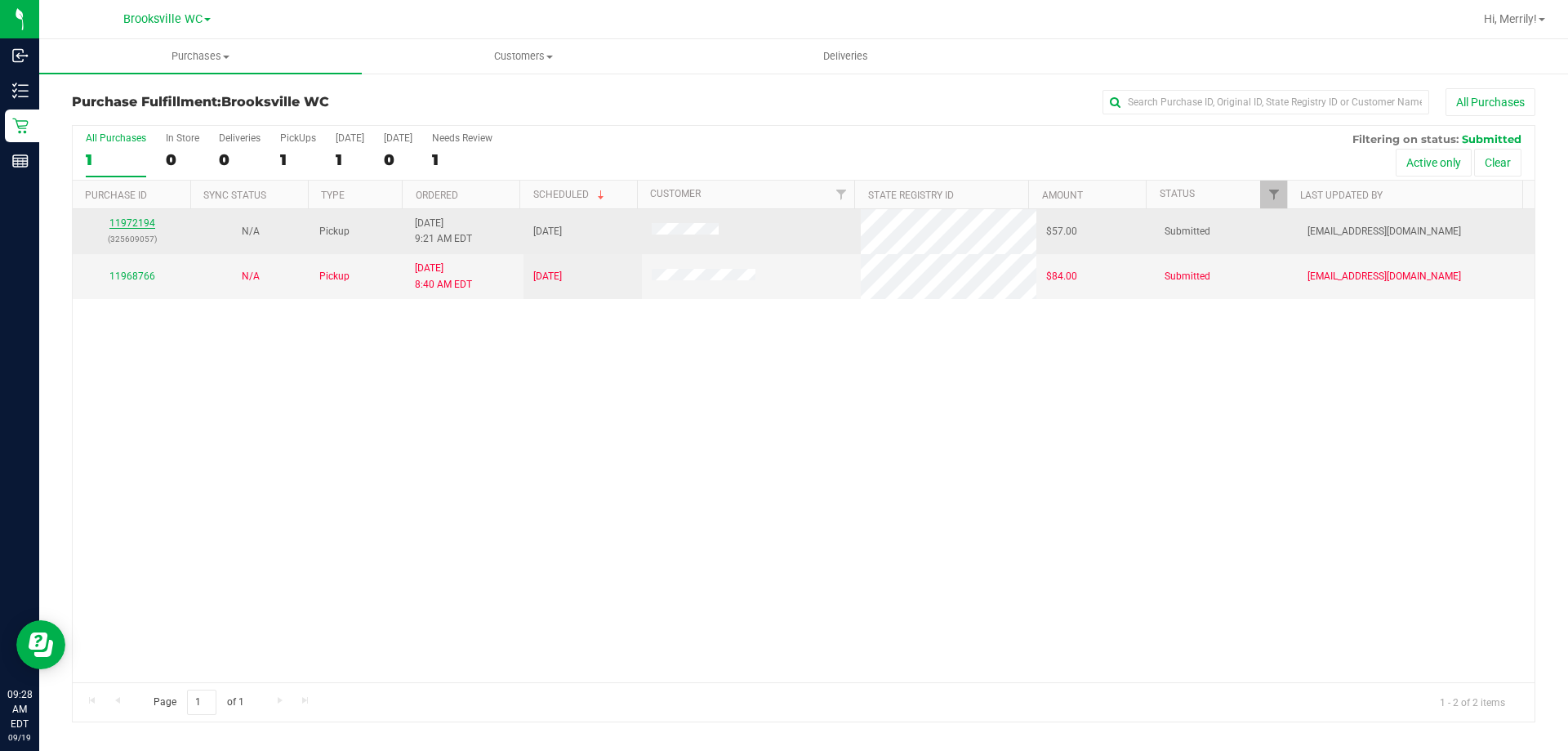
click at [128, 225] on link "11972194" at bounding box center [132, 222] width 46 height 12
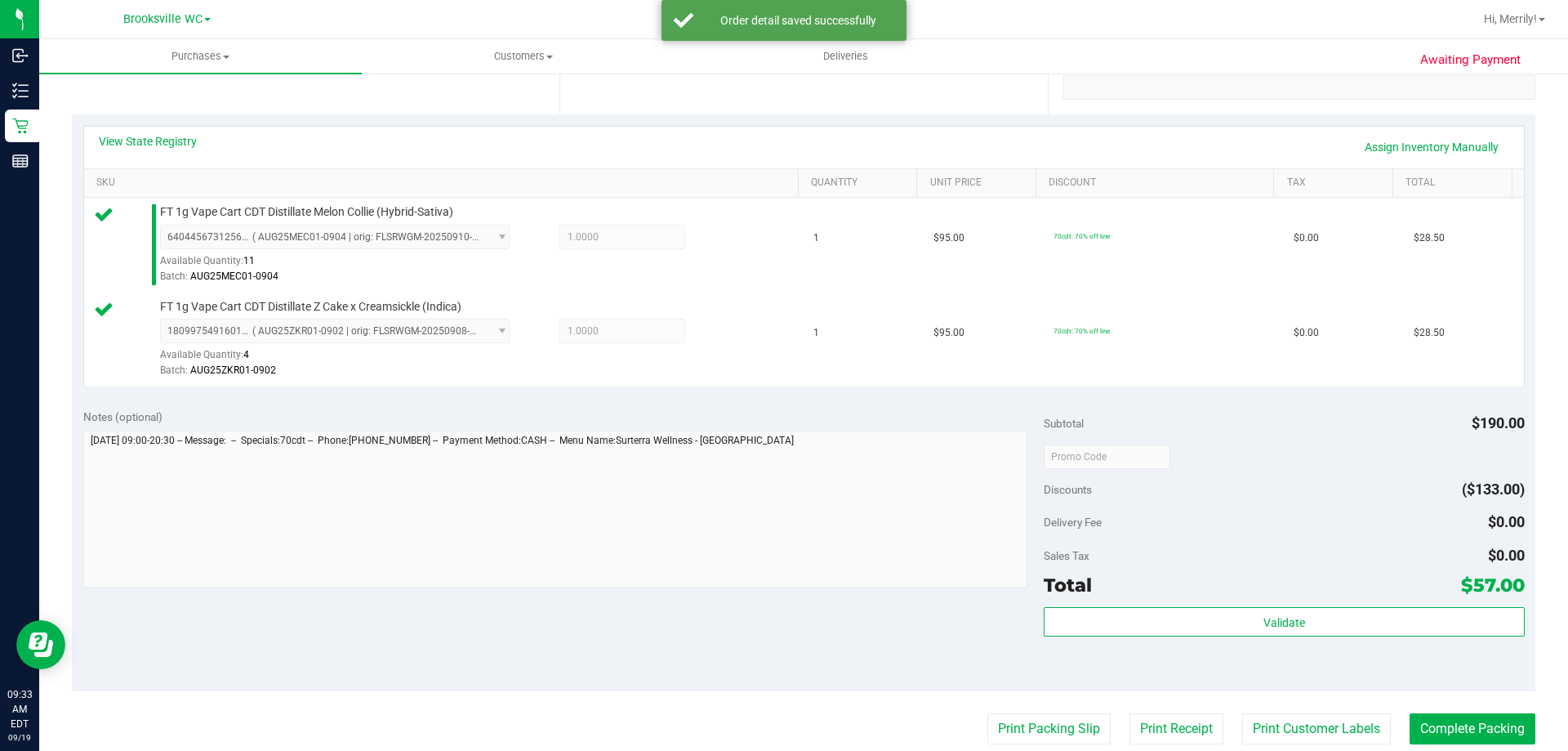
scroll to position [327, 0]
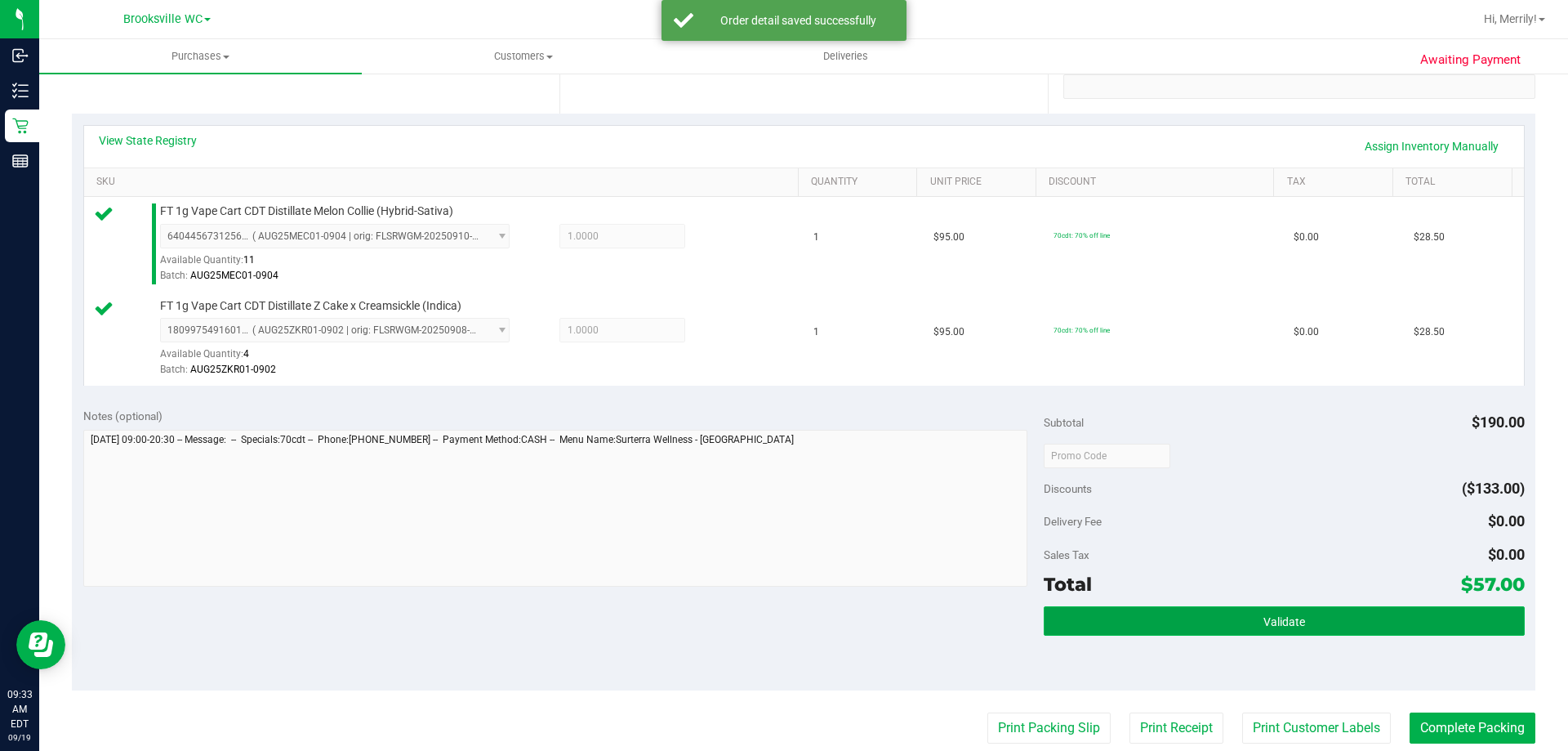
click at [1291, 625] on span "Validate" at bounding box center [1284, 621] width 41 height 14
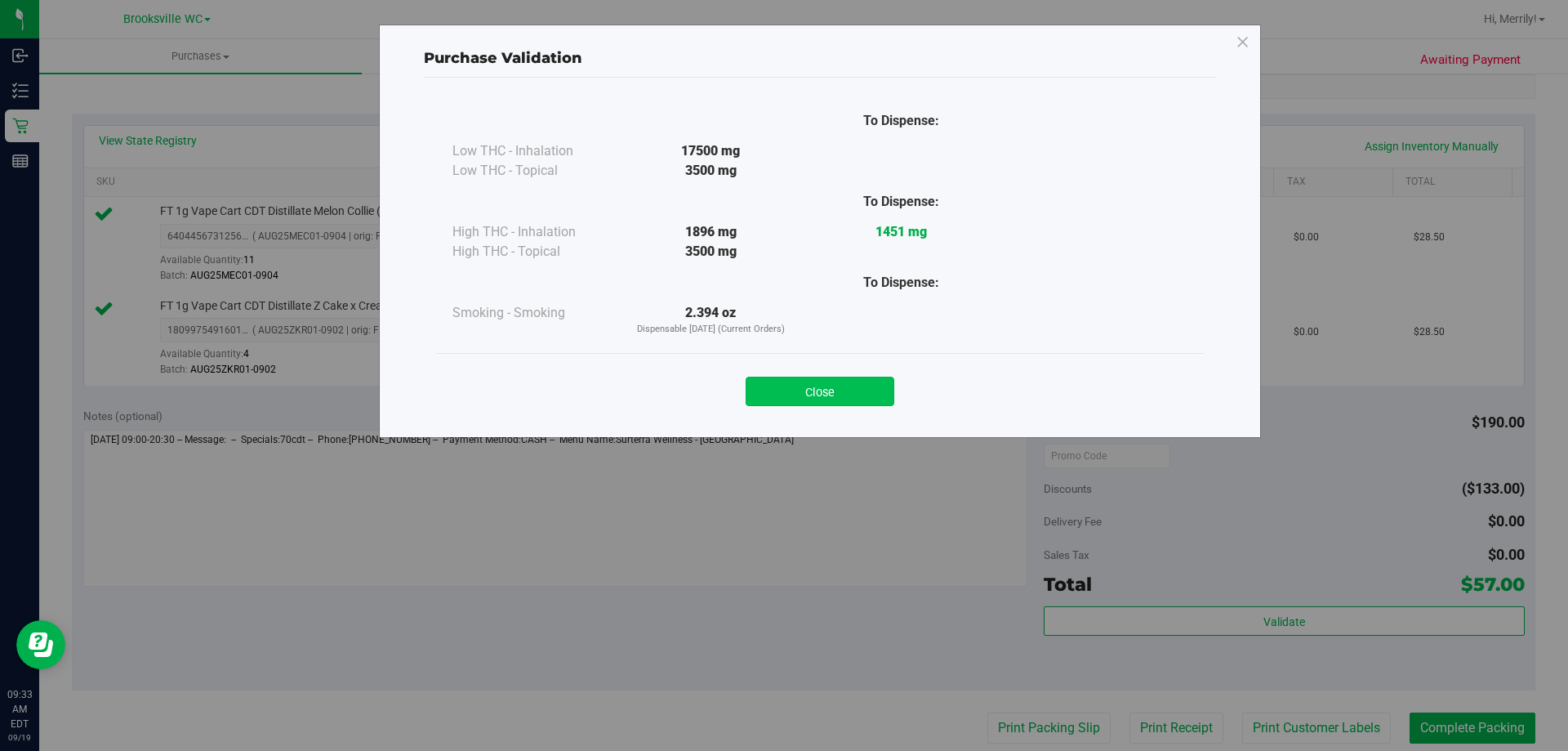
click at [789, 385] on button "Close" at bounding box center [819, 391] width 149 height 30
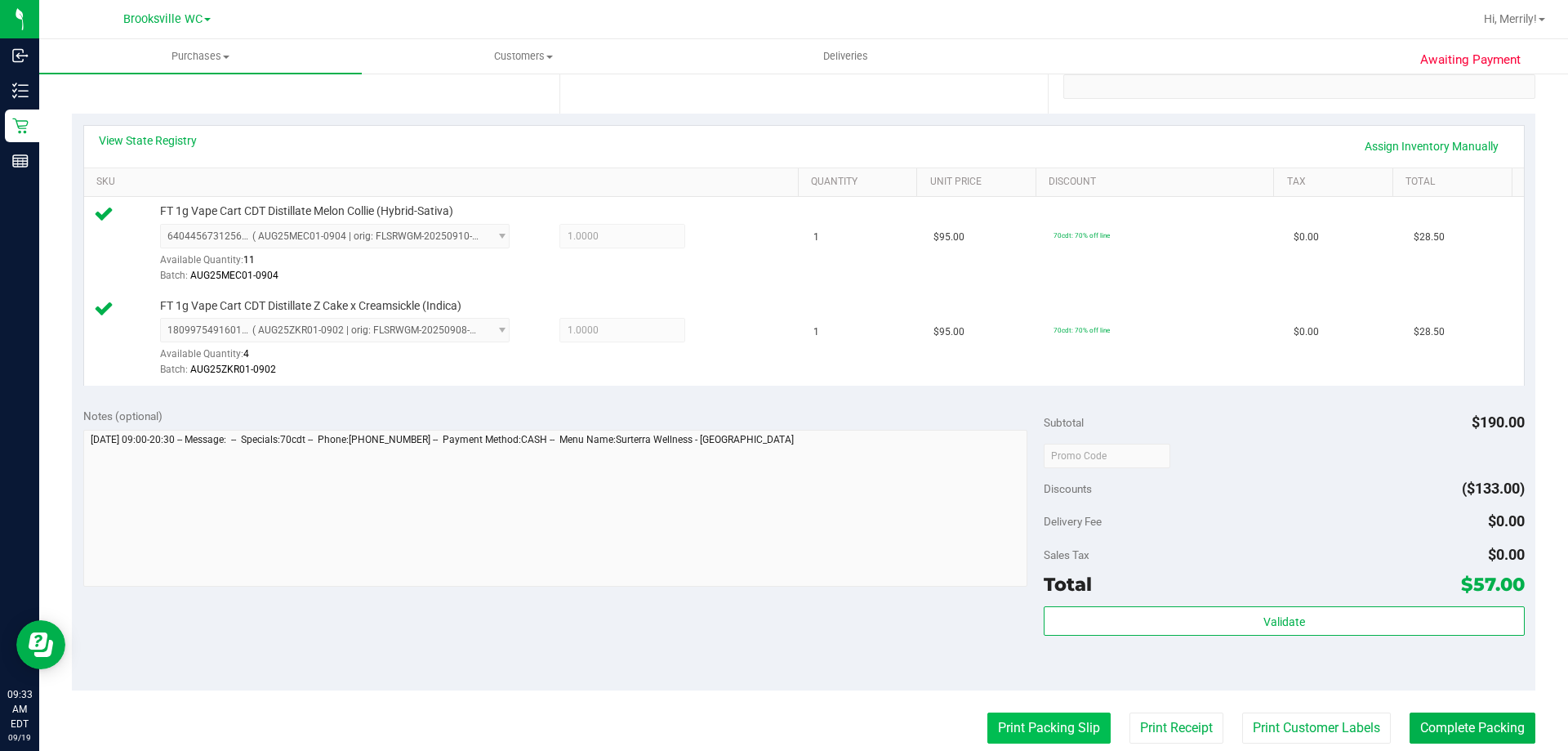
click at [1050, 731] on button "Print Packing Slip" at bounding box center [1049, 728] width 123 height 31
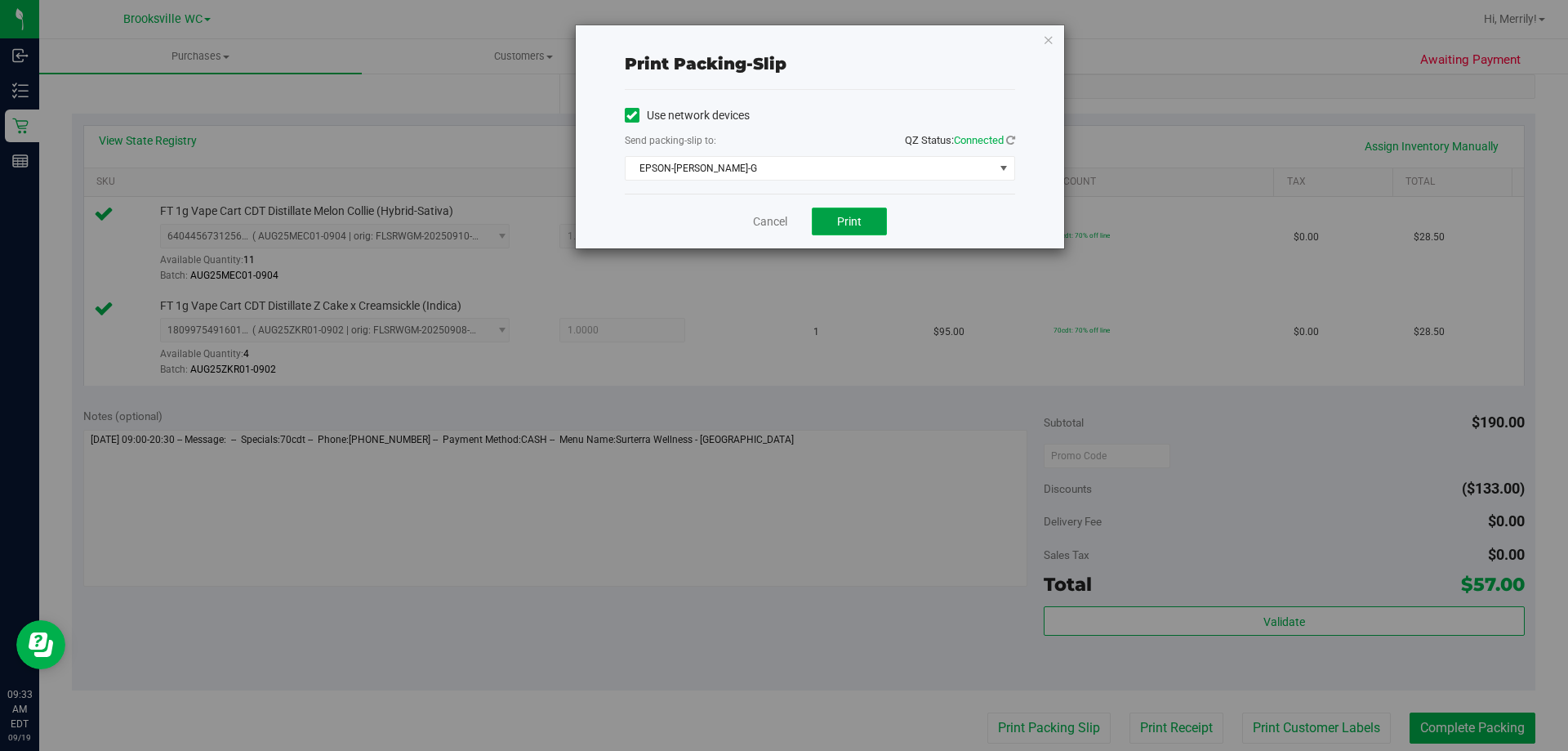
click at [834, 219] on button "Print" at bounding box center [849, 221] width 75 height 28
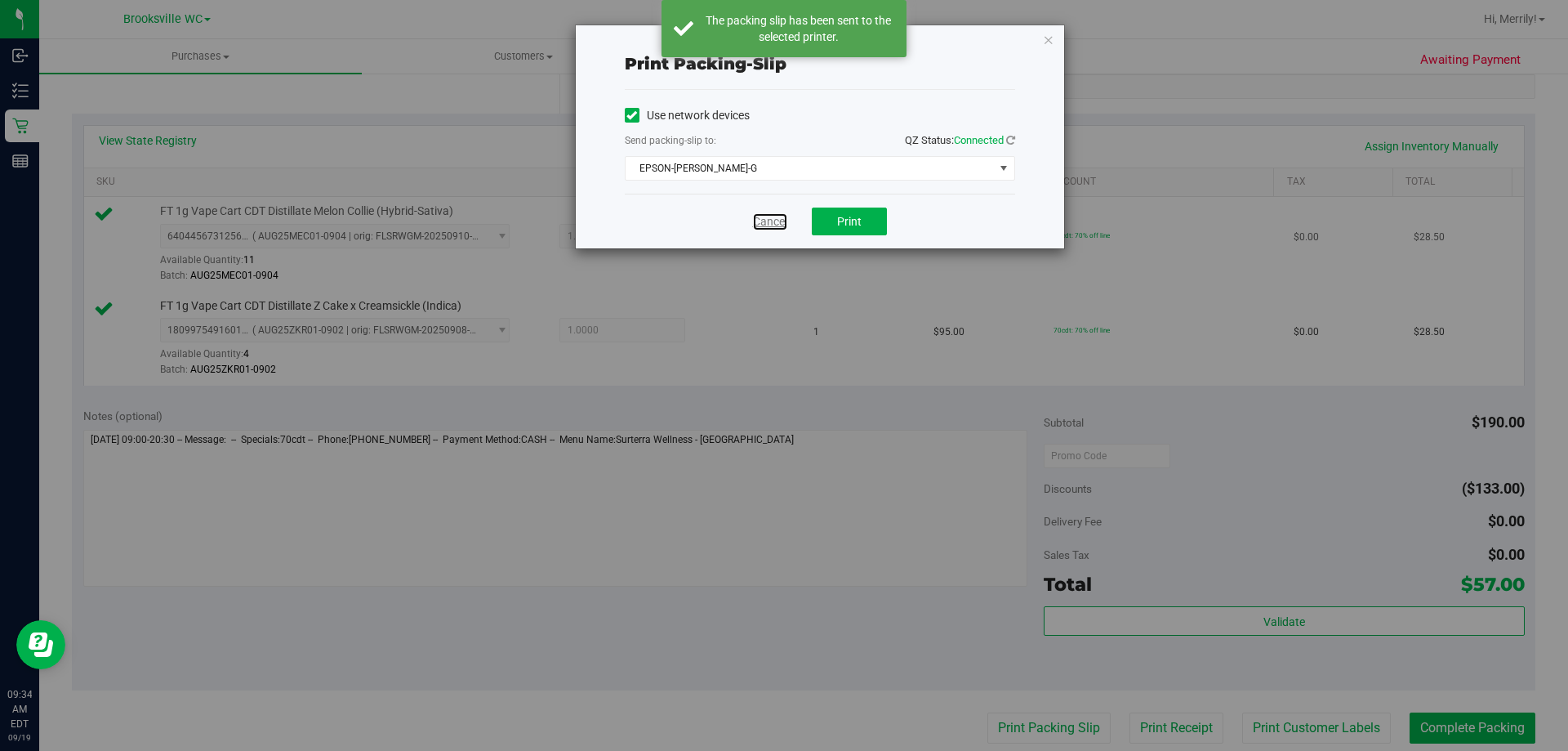
drag, startPoint x: 773, startPoint y: 217, endPoint x: 811, endPoint y: 246, distance: 47.8
click at [774, 219] on link "Cancel" at bounding box center [770, 222] width 34 height 17
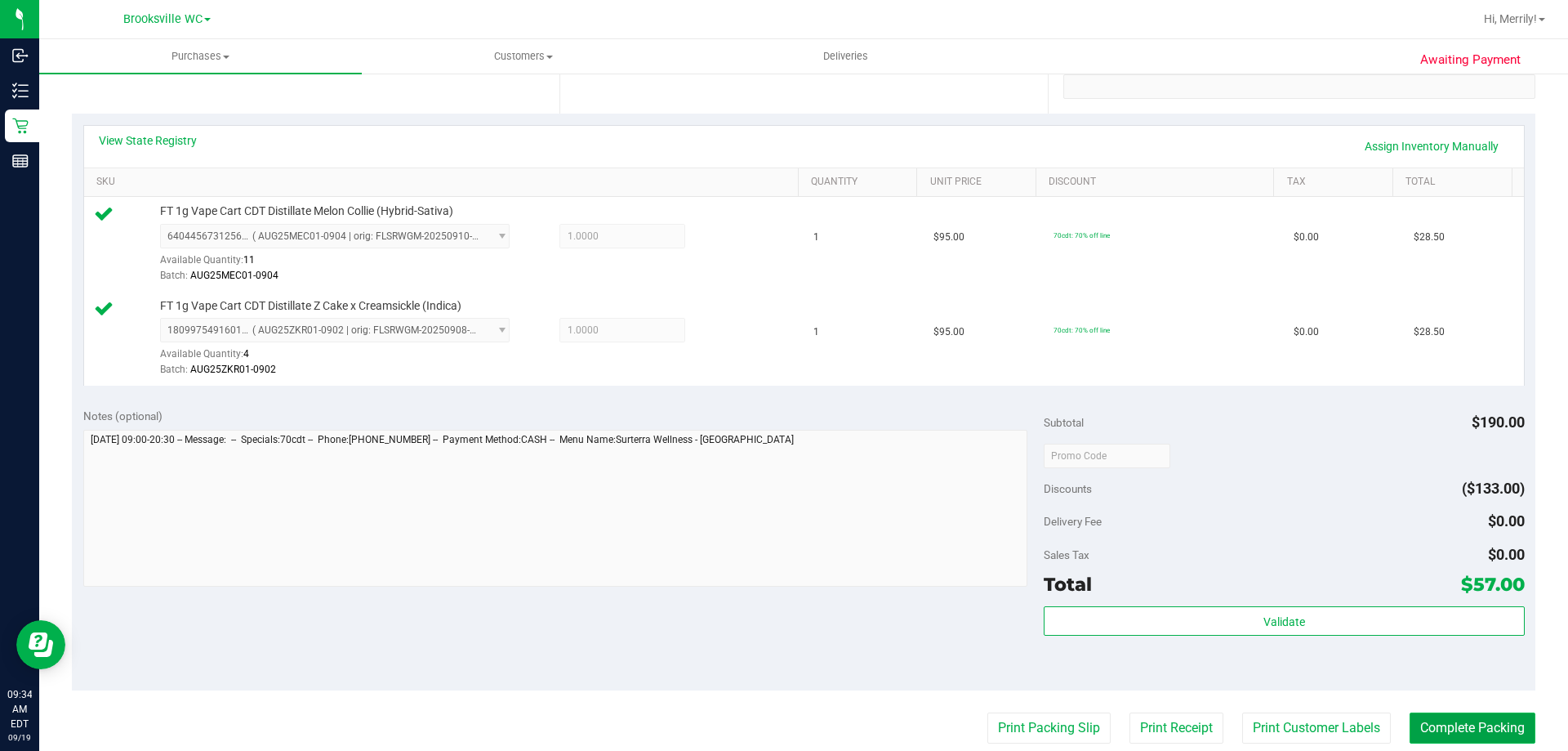
click at [1456, 728] on button "Complete Packing" at bounding box center [1473, 728] width 126 height 31
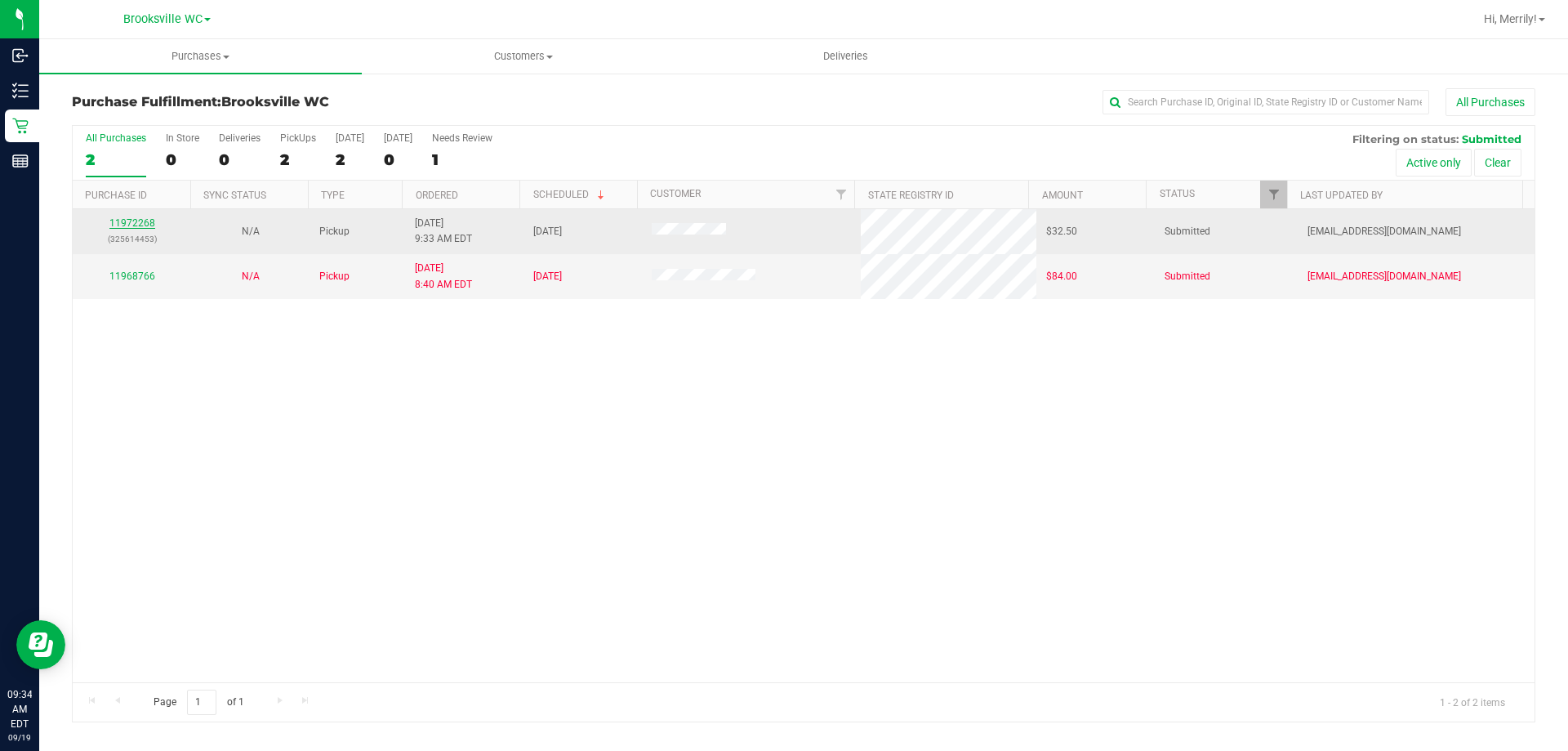
click at [132, 227] on link "11972268" at bounding box center [132, 222] width 46 height 12
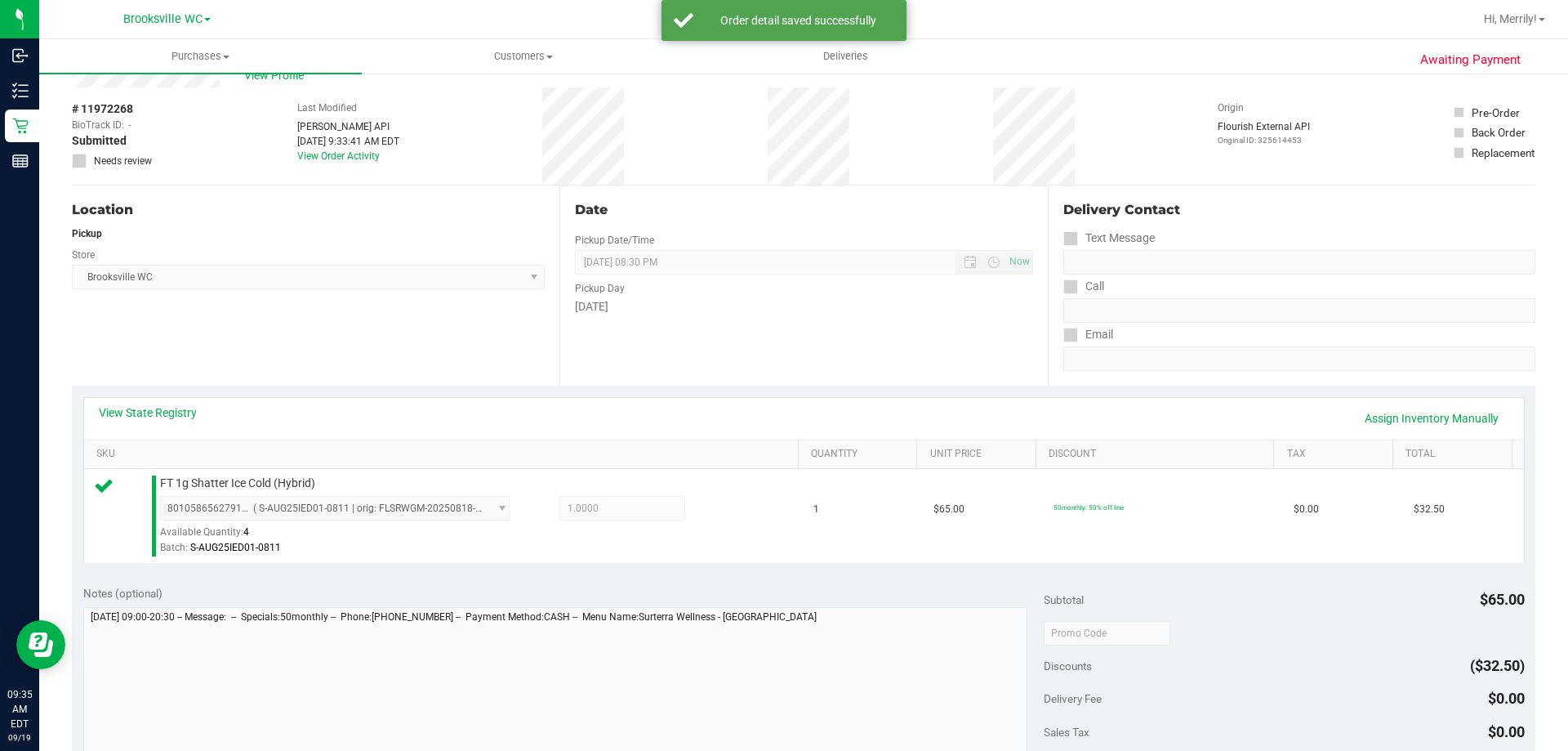
scroll to position [327, 0]
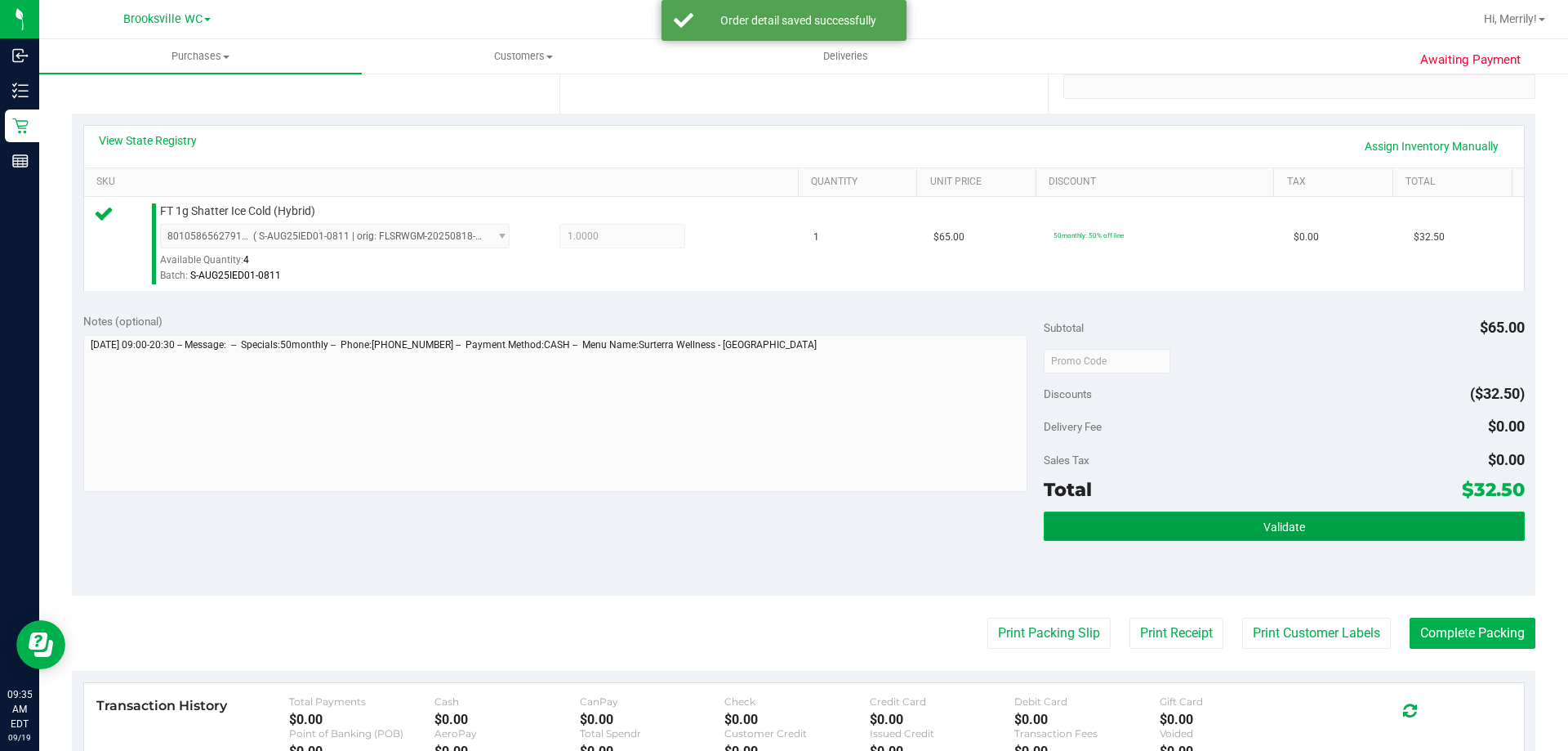
click at [1226, 518] on button "Validate" at bounding box center [1284, 526] width 481 height 30
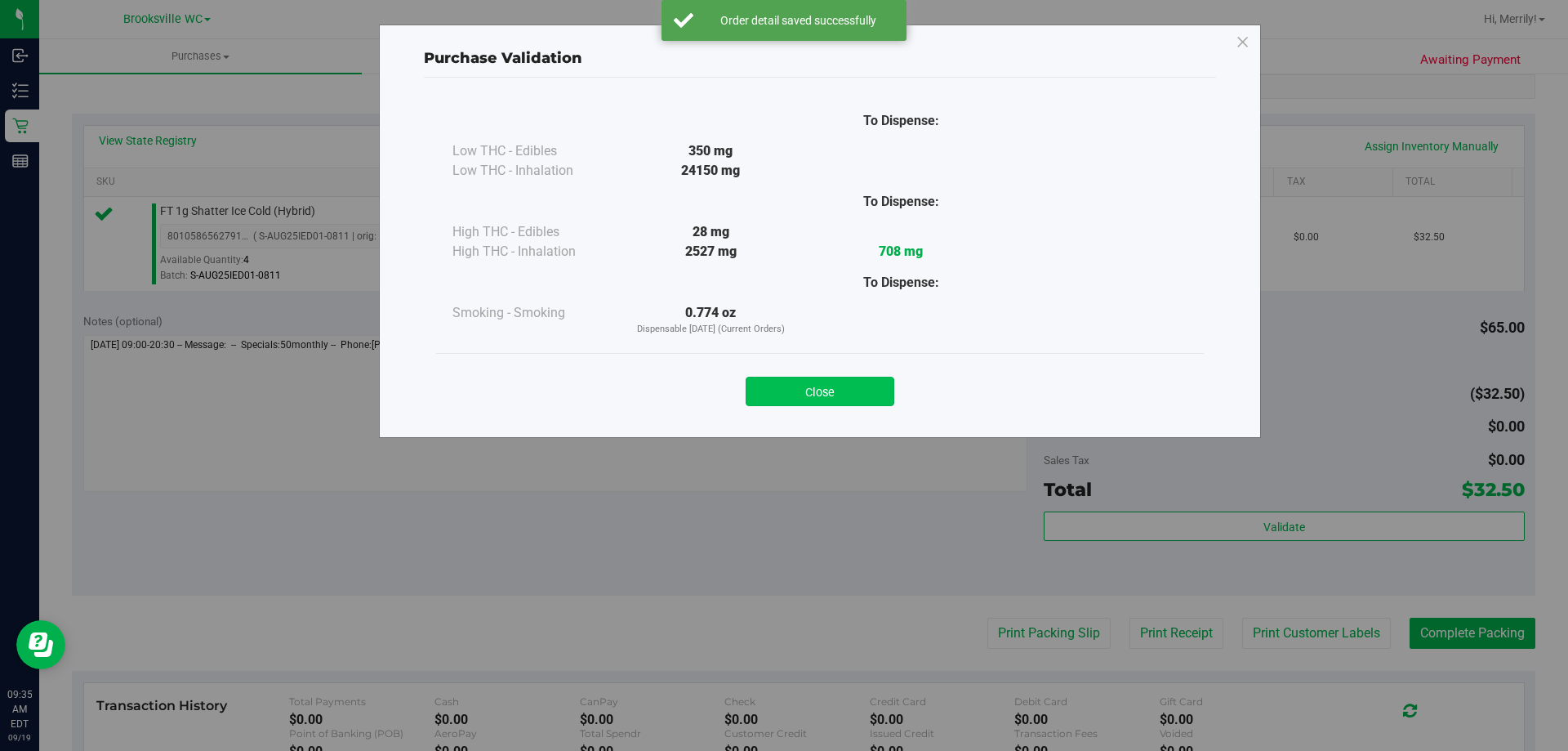
click at [813, 383] on button "Close" at bounding box center [819, 391] width 149 height 30
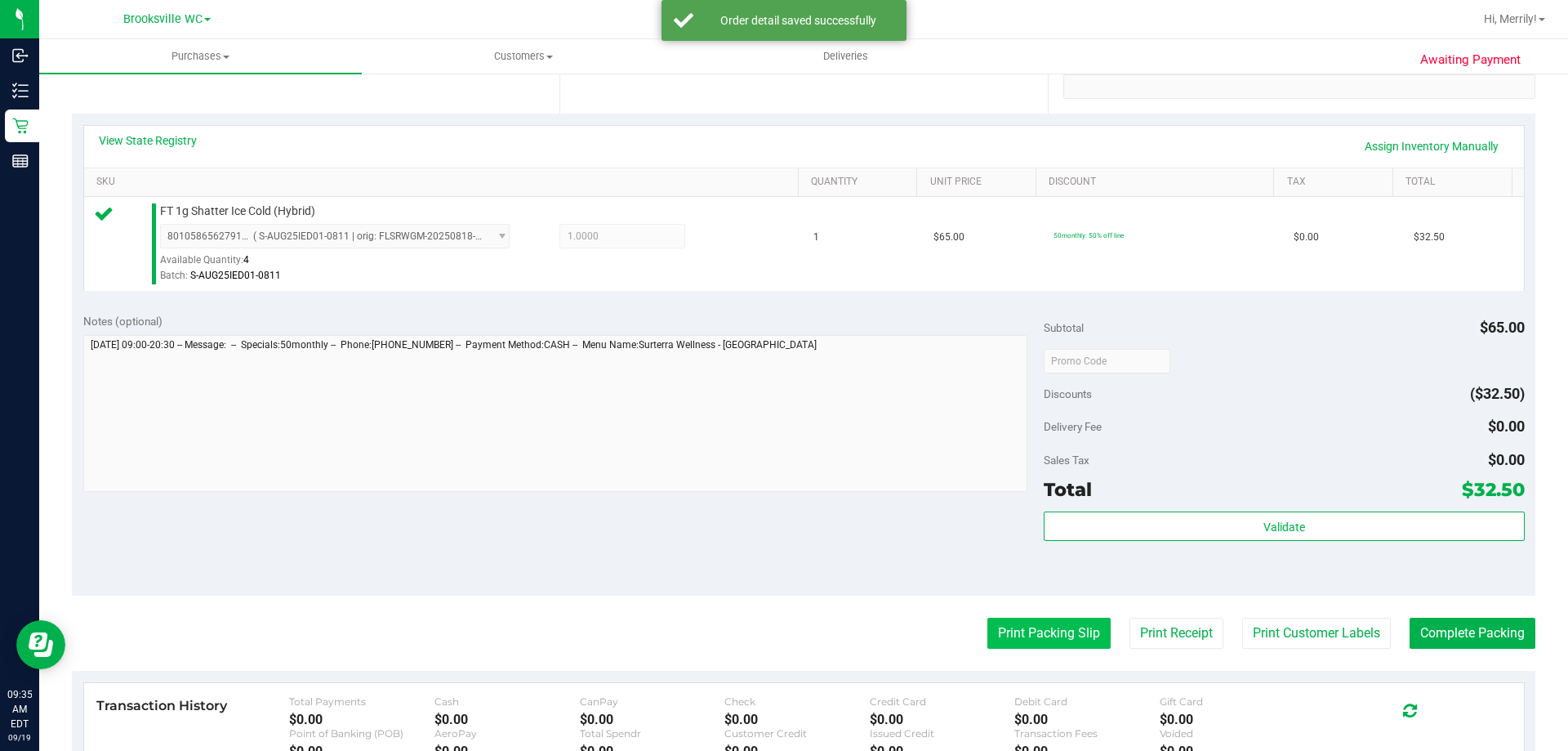
click at [1023, 644] on button "Print Packing Slip" at bounding box center [1049, 633] width 123 height 31
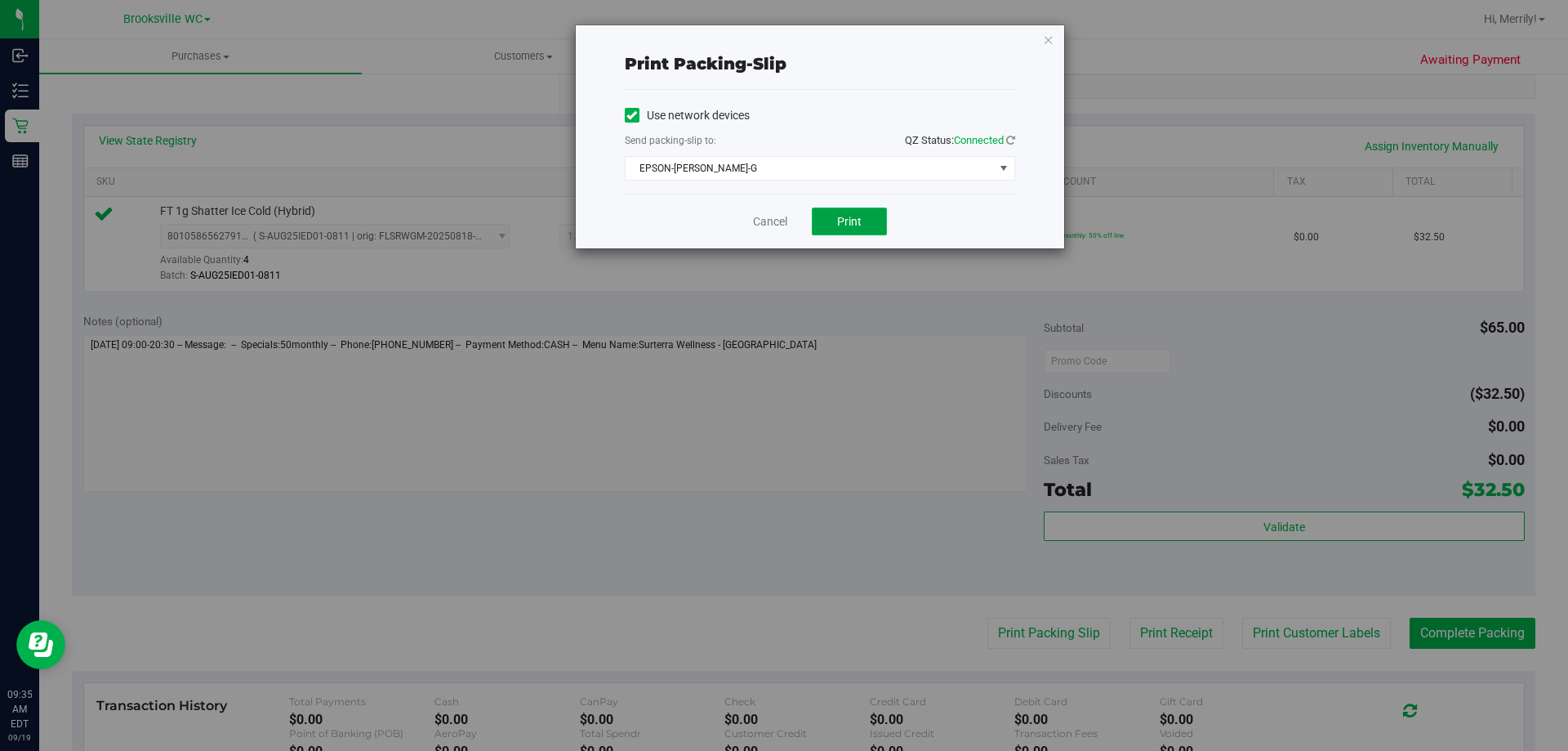
click at [856, 223] on span "Print" at bounding box center [849, 222] width 24 height 14
click at [770, 219] on link "Cancel" at bounding box center [770, 222] width 34 height 17
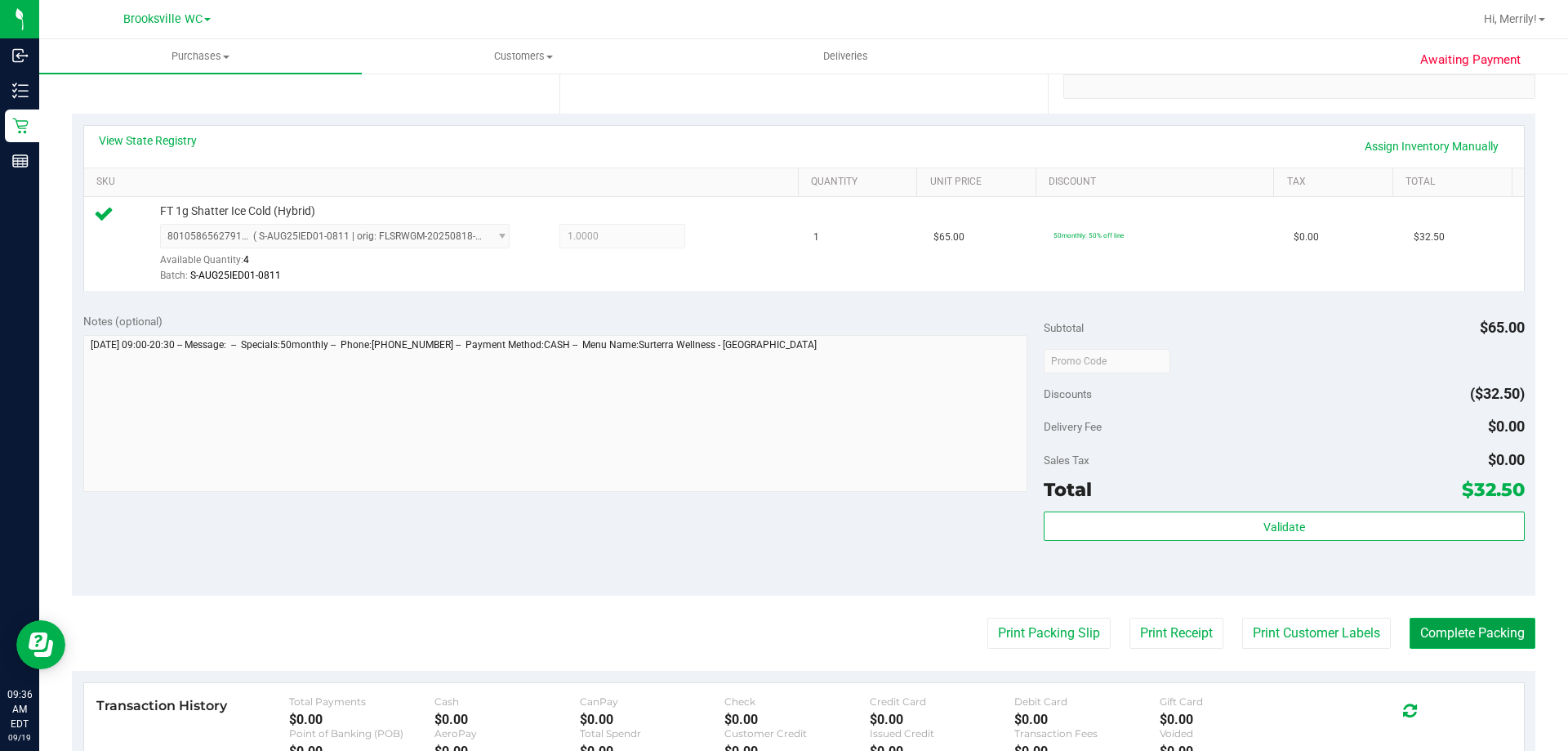
click at [1465, 631] on button "Complete Packing" at bounding box center [1473, 633] width 126 height 31
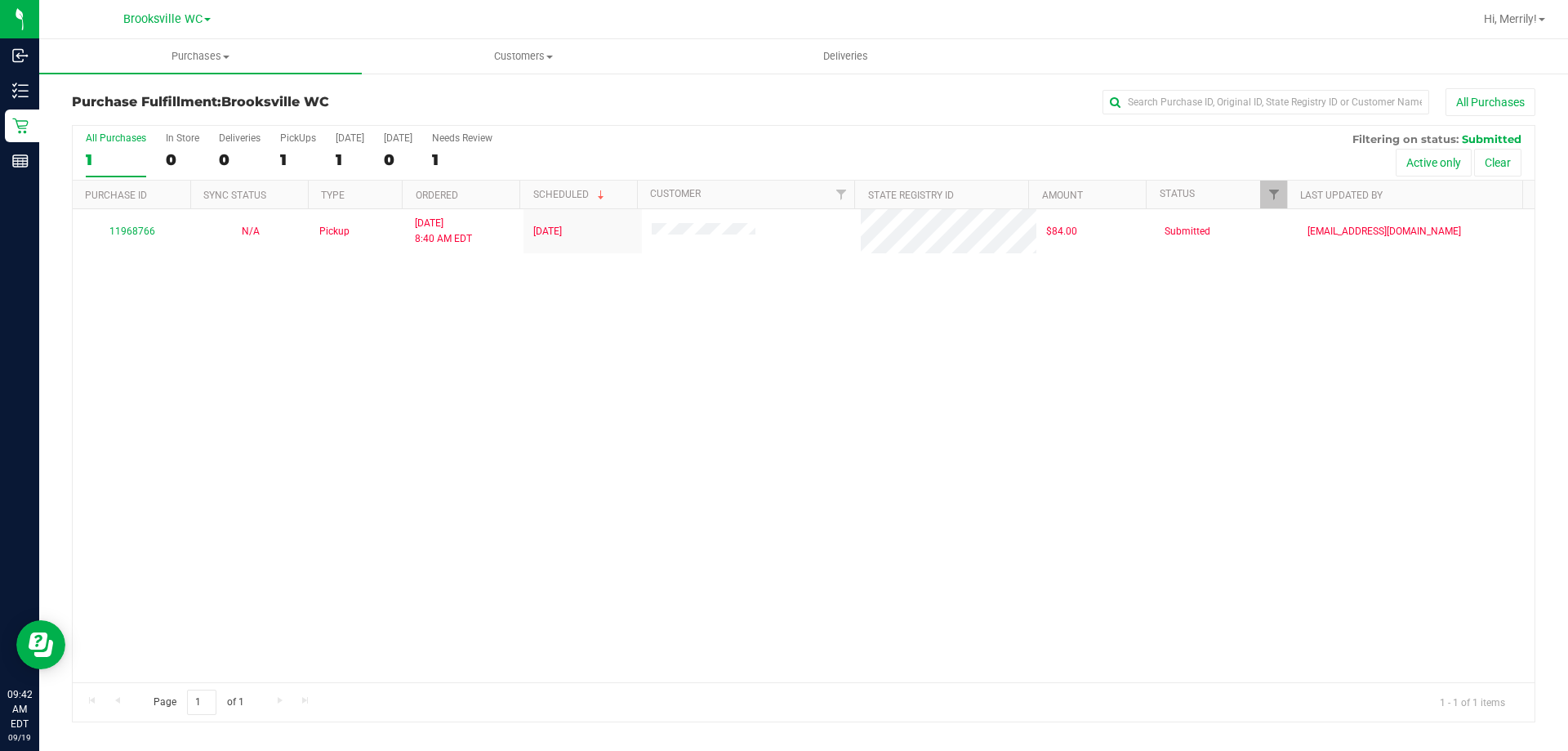
click at [169, 439] on div "11968766 N/A Pickup 9/19/2025 8:40 AM EDT 9/19/2025 $84.00 Submitted meanderson…" at bounding box center [804, 445] width 1462 height 473
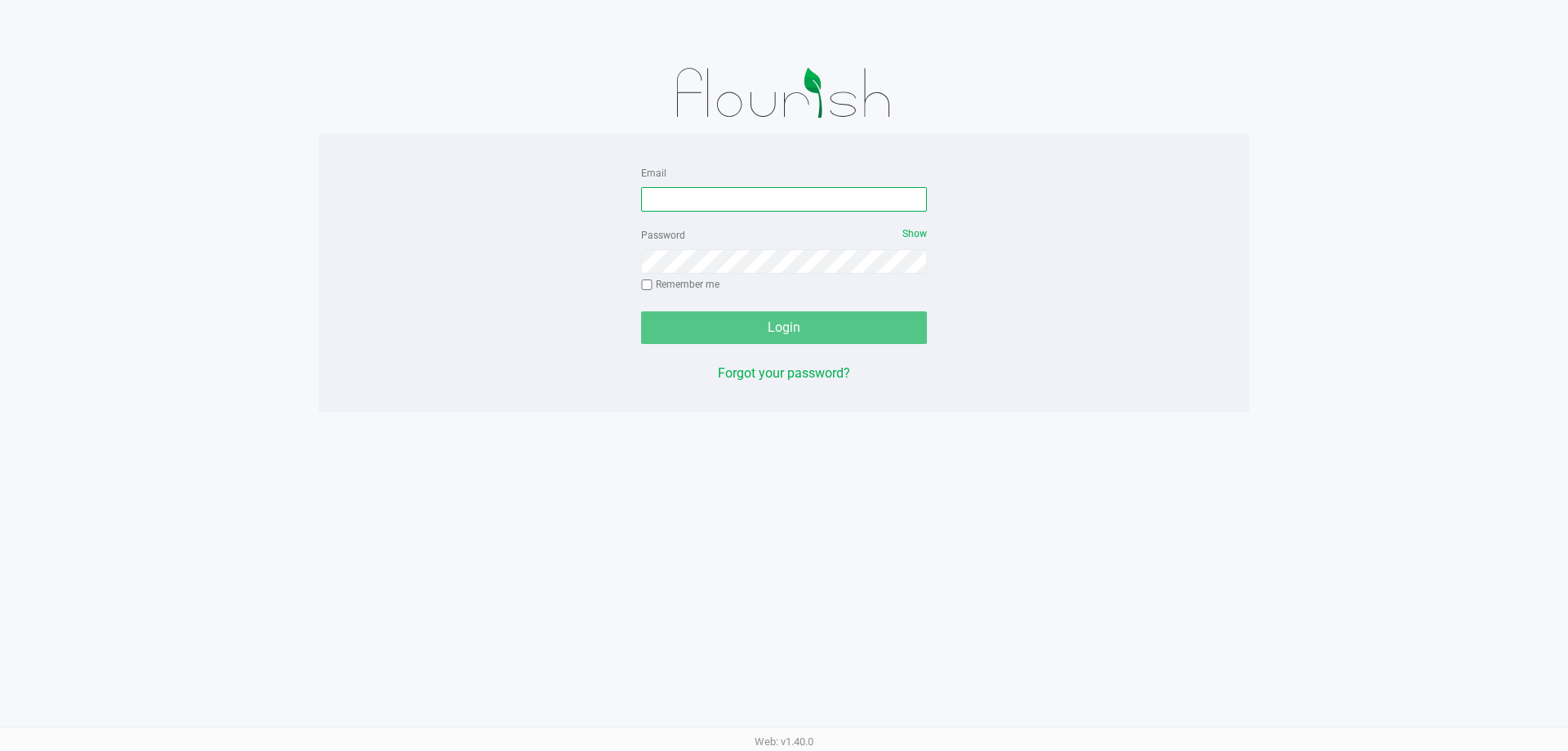
click at [737, 202] on input "Email" at bounding box center [784, 199] width 286 height 24
type input "[EMAIL_ADDRESS][DOMAIN_NAME]"
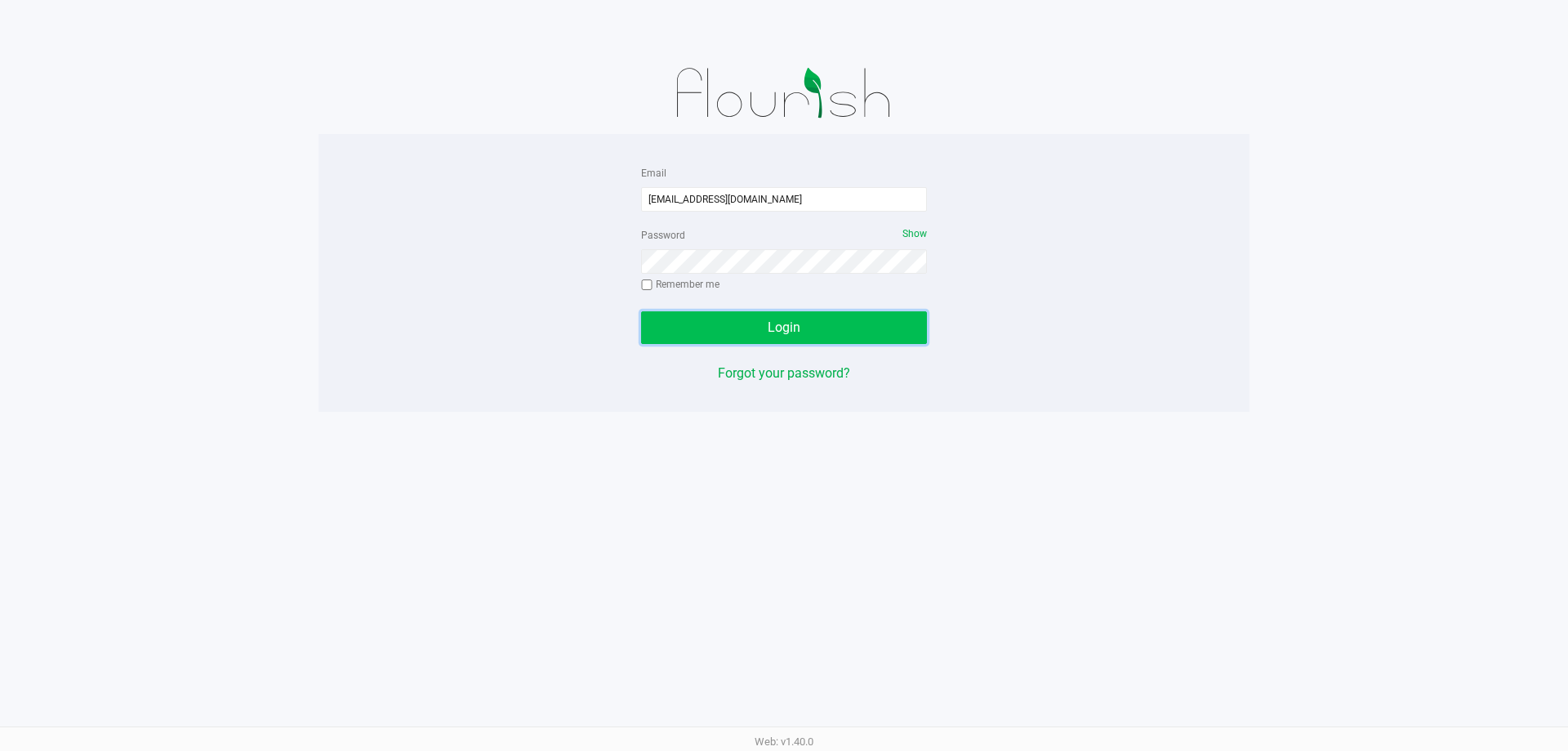
click at [731, 332] on button "Login" at bounding box center [784, 328] width 286 height 32
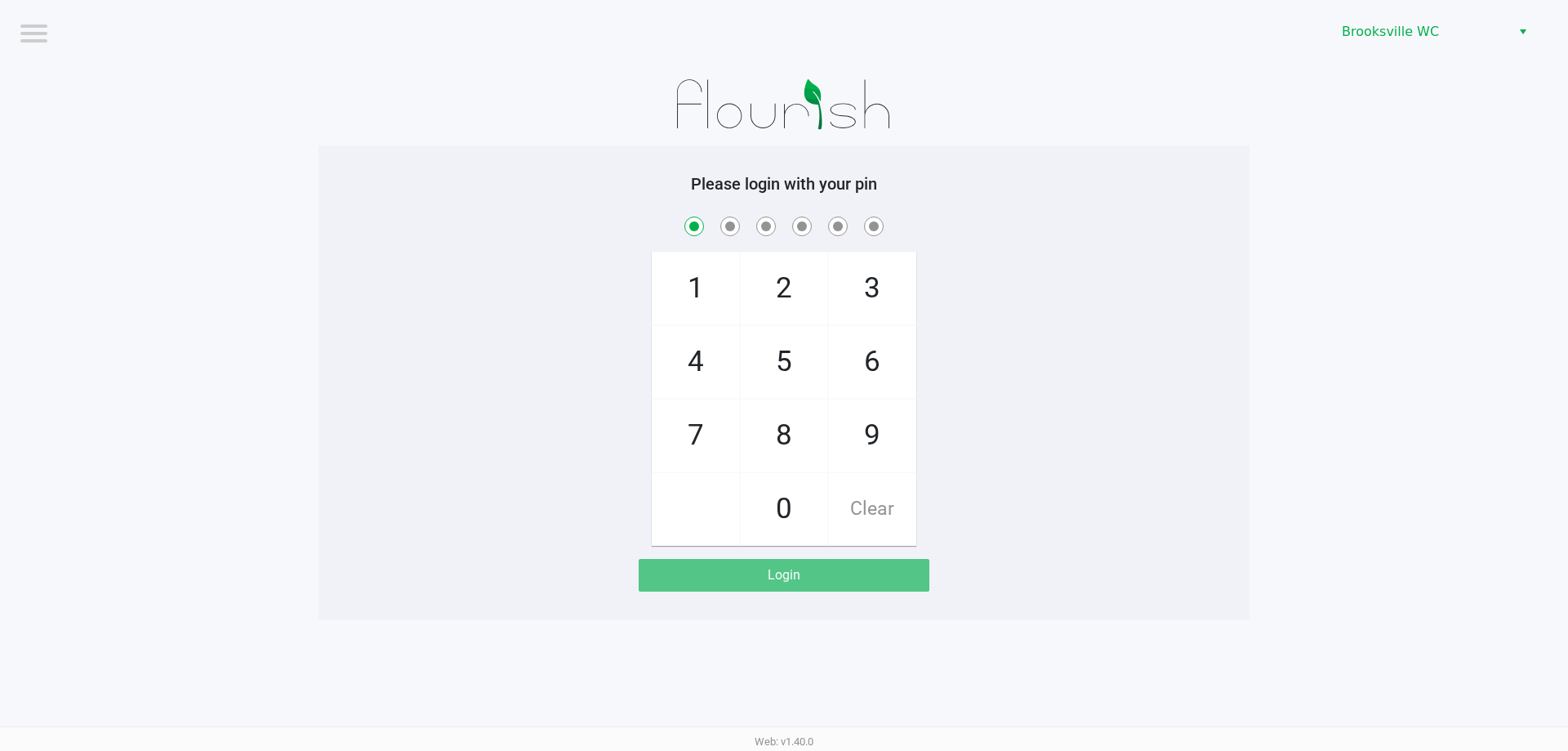
checkbox input "true"
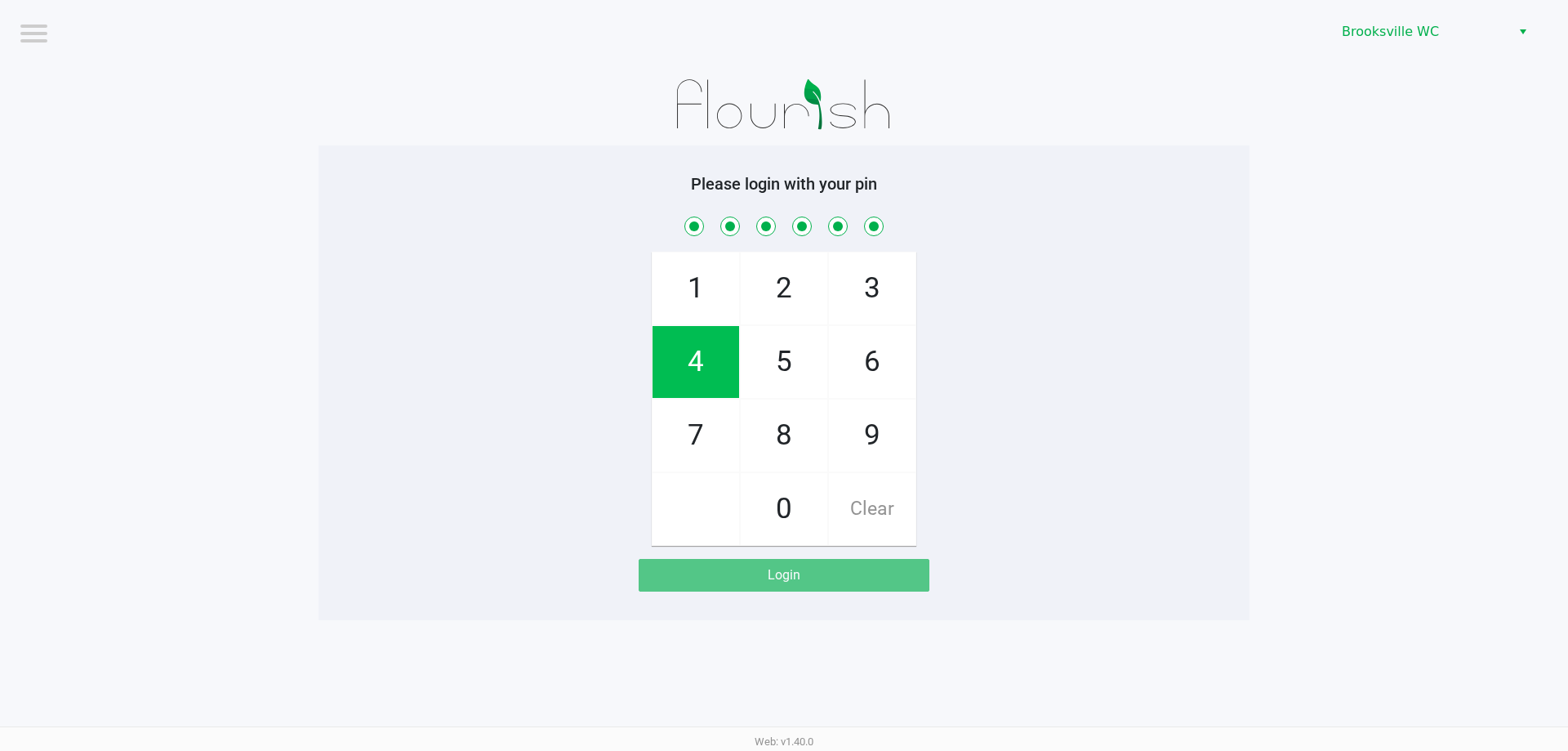
checkbox input "true"
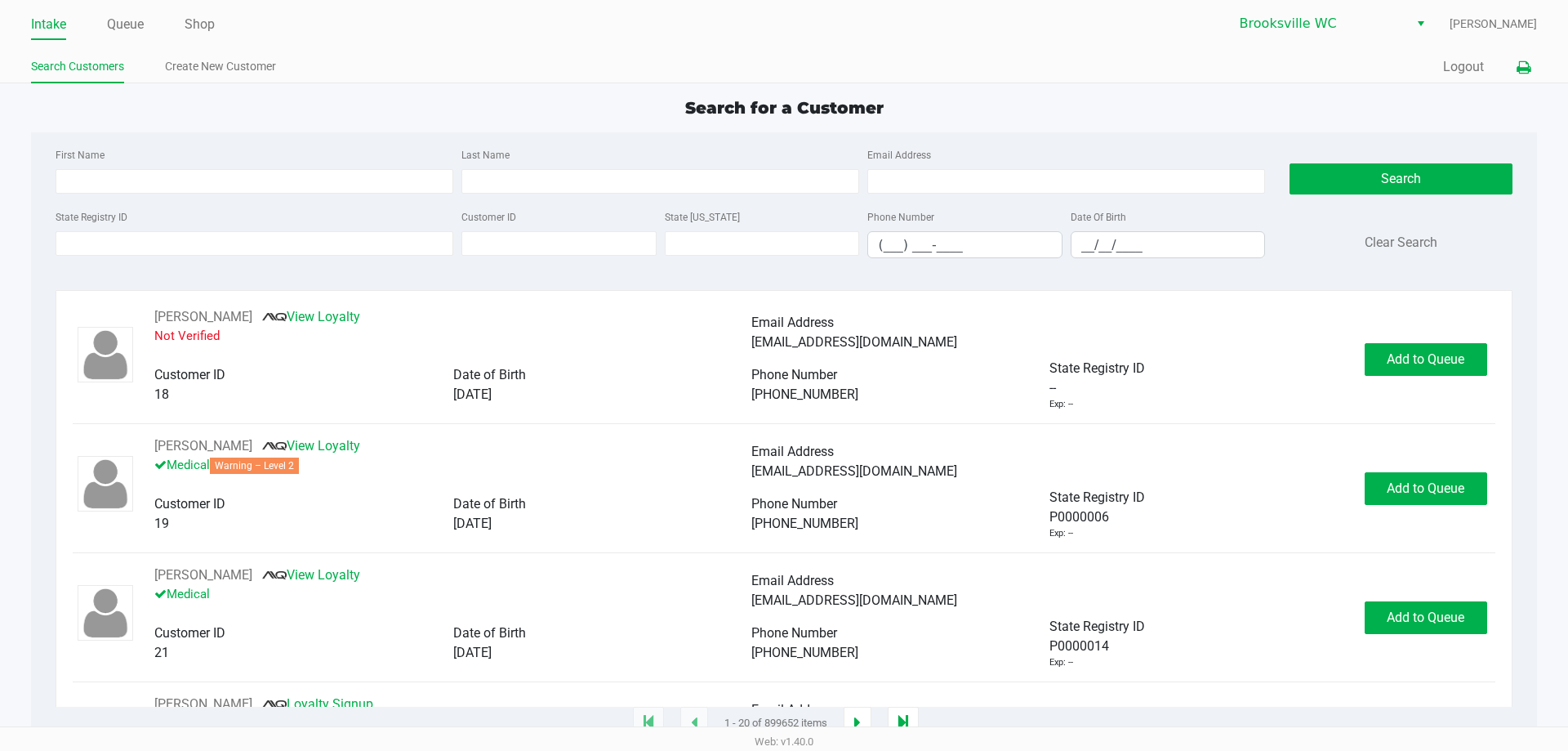
click at [1525, 70] on icon at bounding box center [1523, 68] width 14 height 12
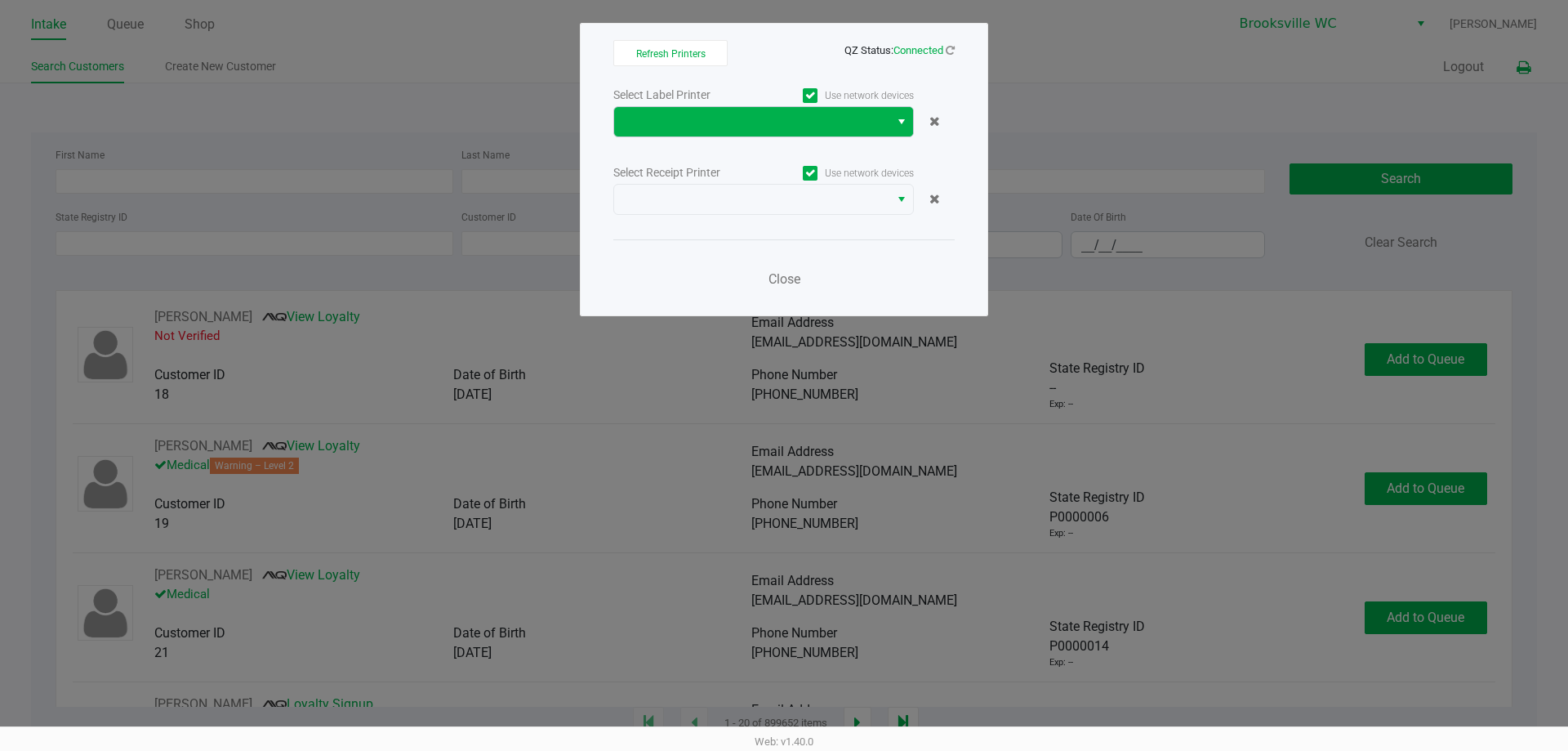
click at [895, 121] on button "Select" at bounding box center [901, 122] width 23 height 30
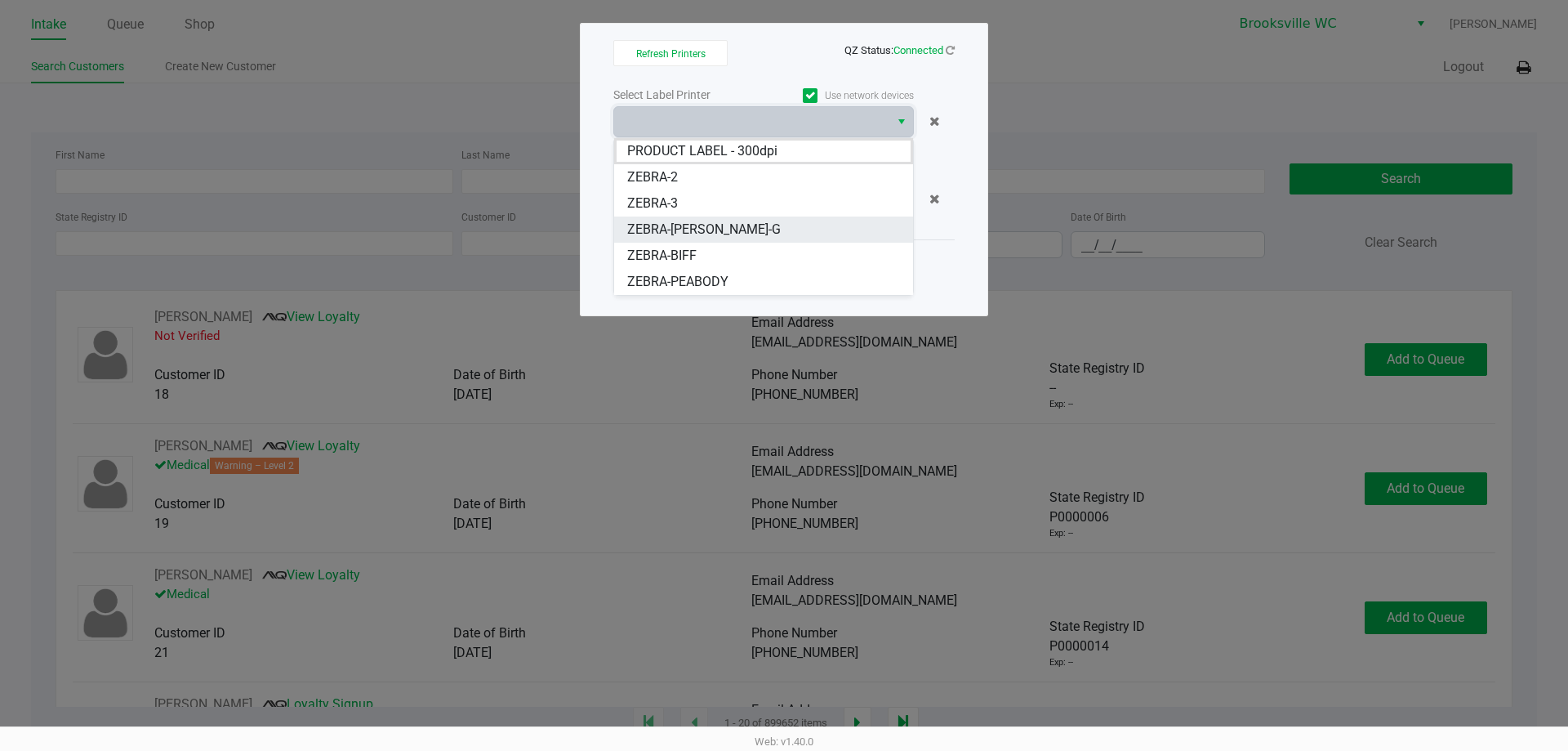
click at [713, 228] on span "ZEBRA-BECKY-G" at bounding box center [704, 230] width 154 height 20
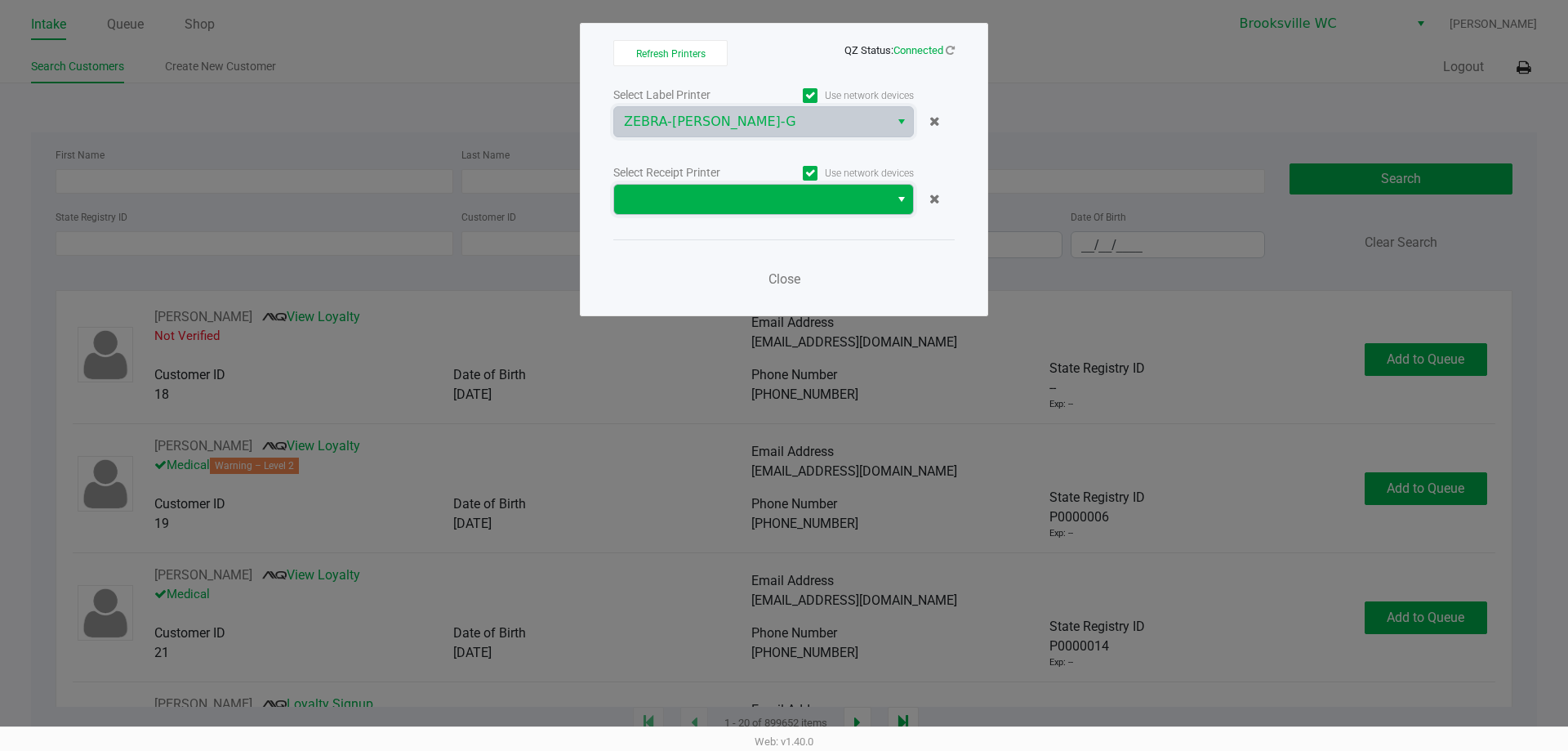
click at [873, 204] on span at bounding box center [752, 199] width 256 height 20
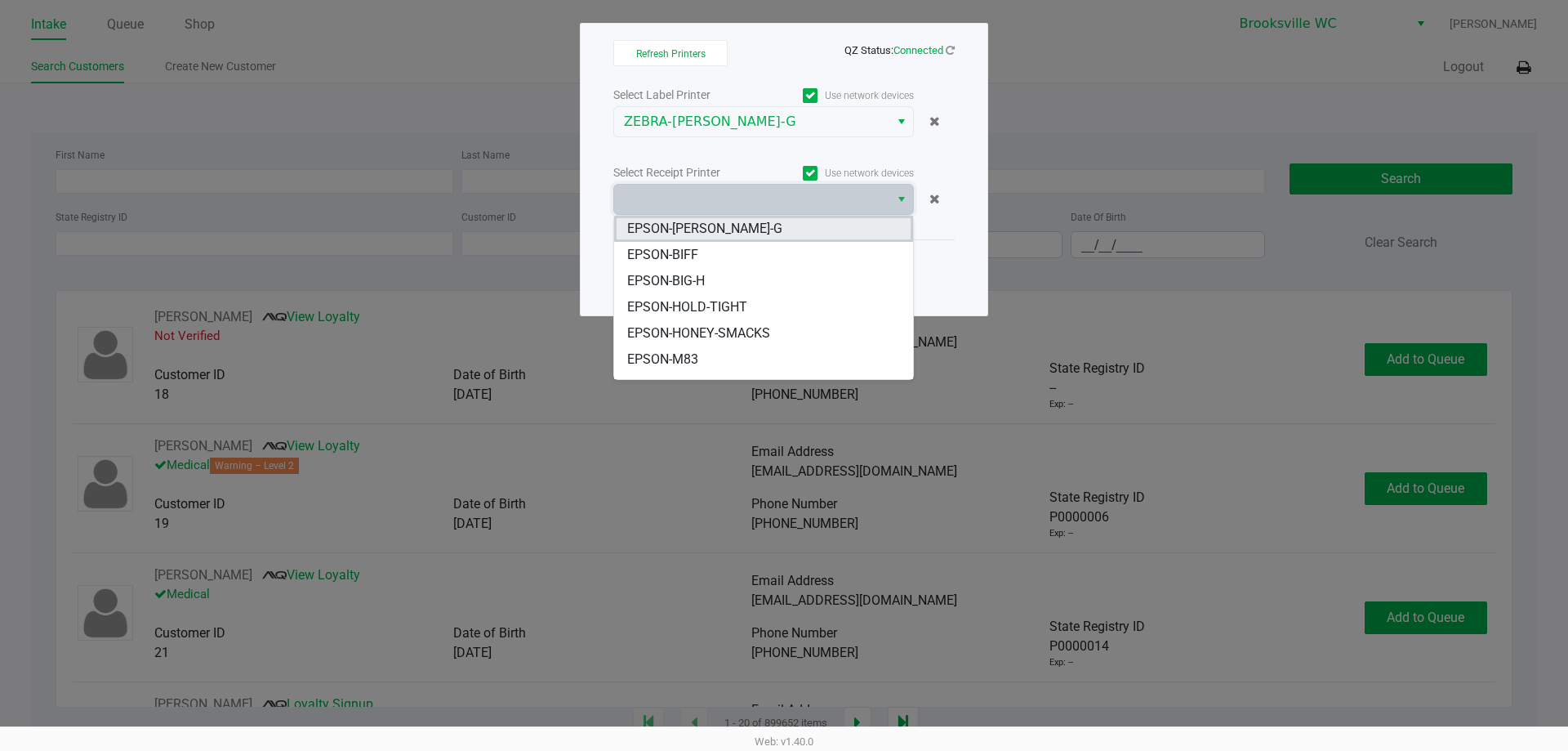
click at [718, 231] on span "EPSON-BECKY-G" at bounding box center [705, 229] width 155 height 20
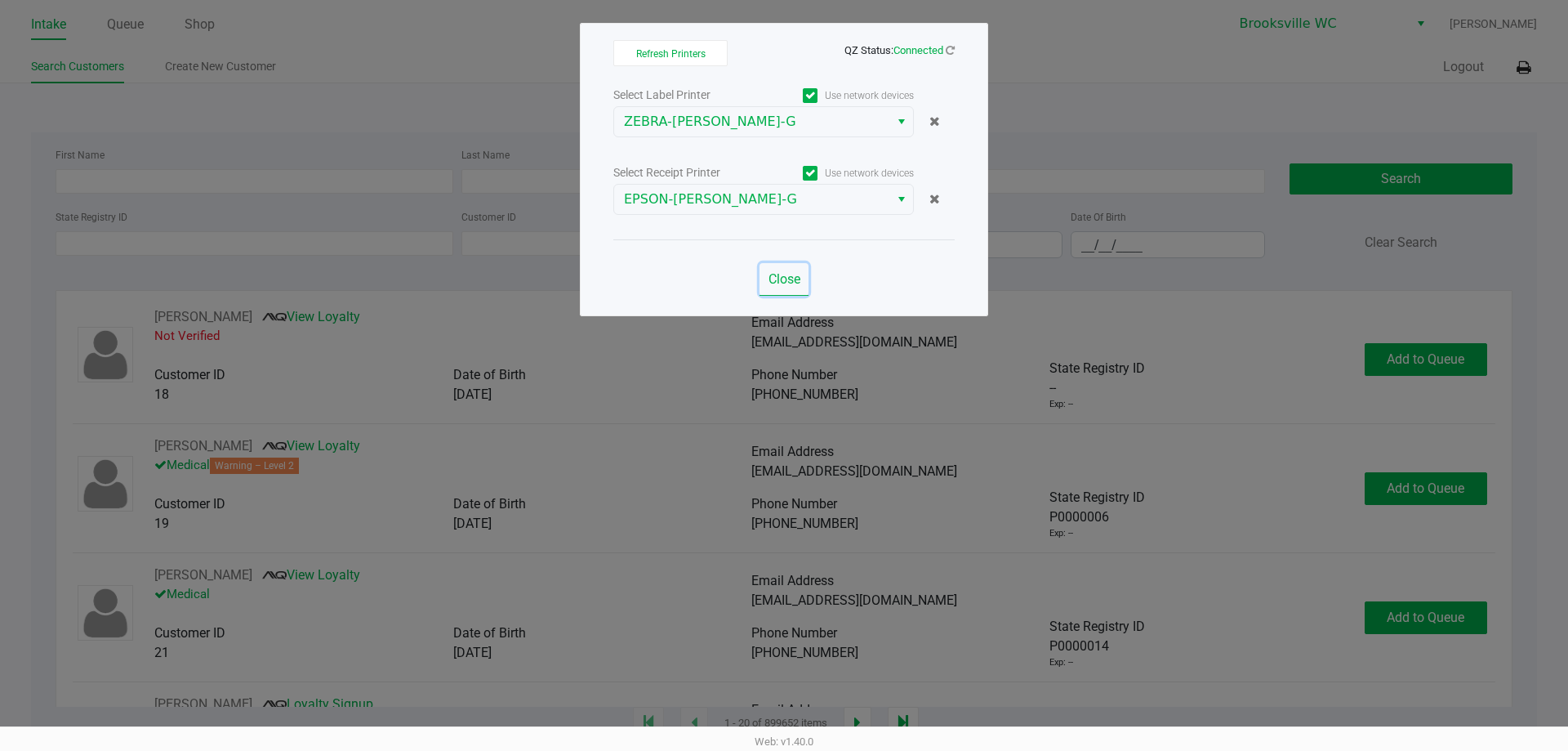
click at [788, 278] on span "Close" at bounding box center [784, 278] width 32 height 15
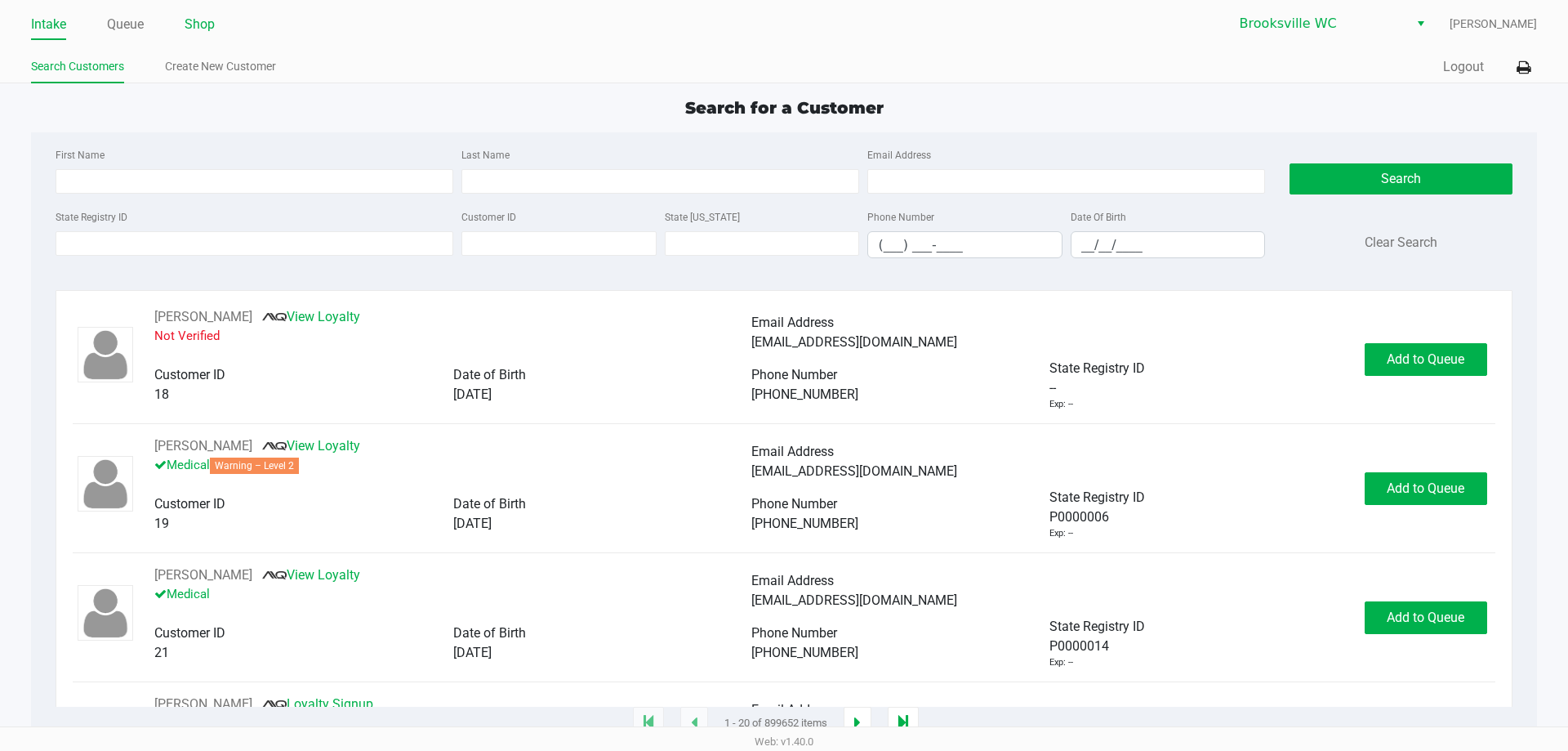
click at [201, 23] on link "Shop" at bounding box center [200, 24] width 31 height 23
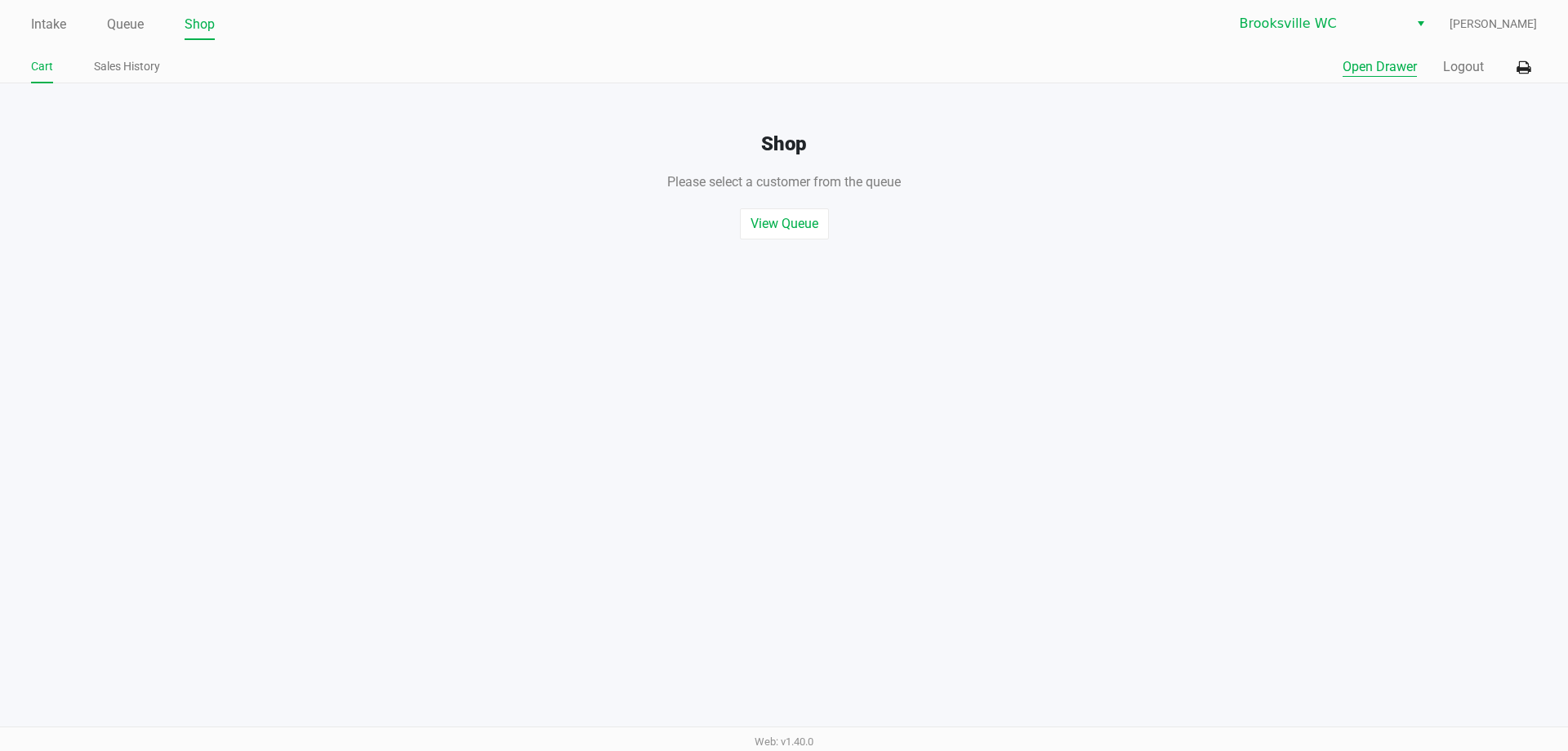
drag, startPoint x: 1355, startPoint y: 68, endPoint x: 1364, endPoint y: 62, distance: 10.8
click at [1364, 62] on button "Open Drawer" at bounding box center [1380, 68] width 75 height 20
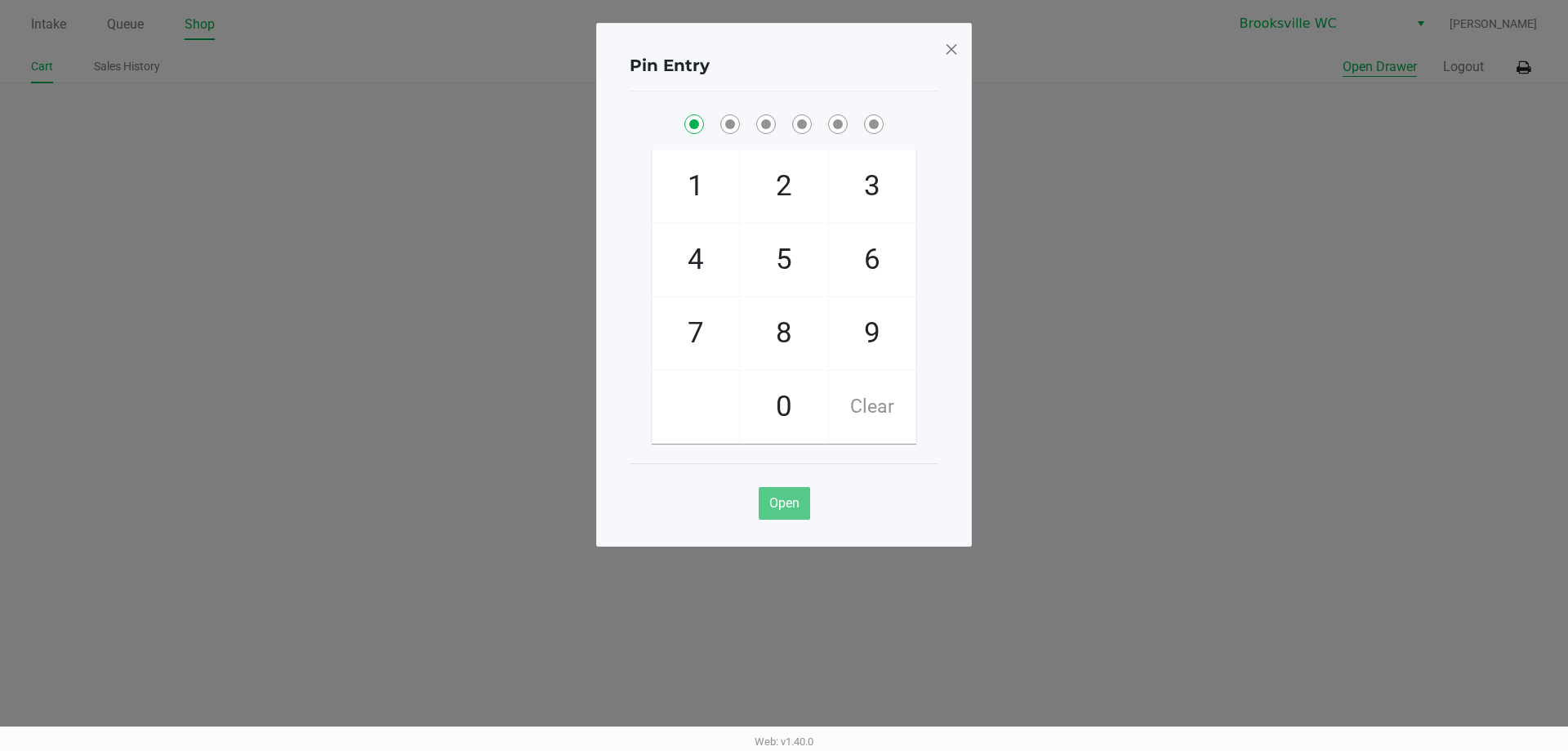
checkbox input "true"
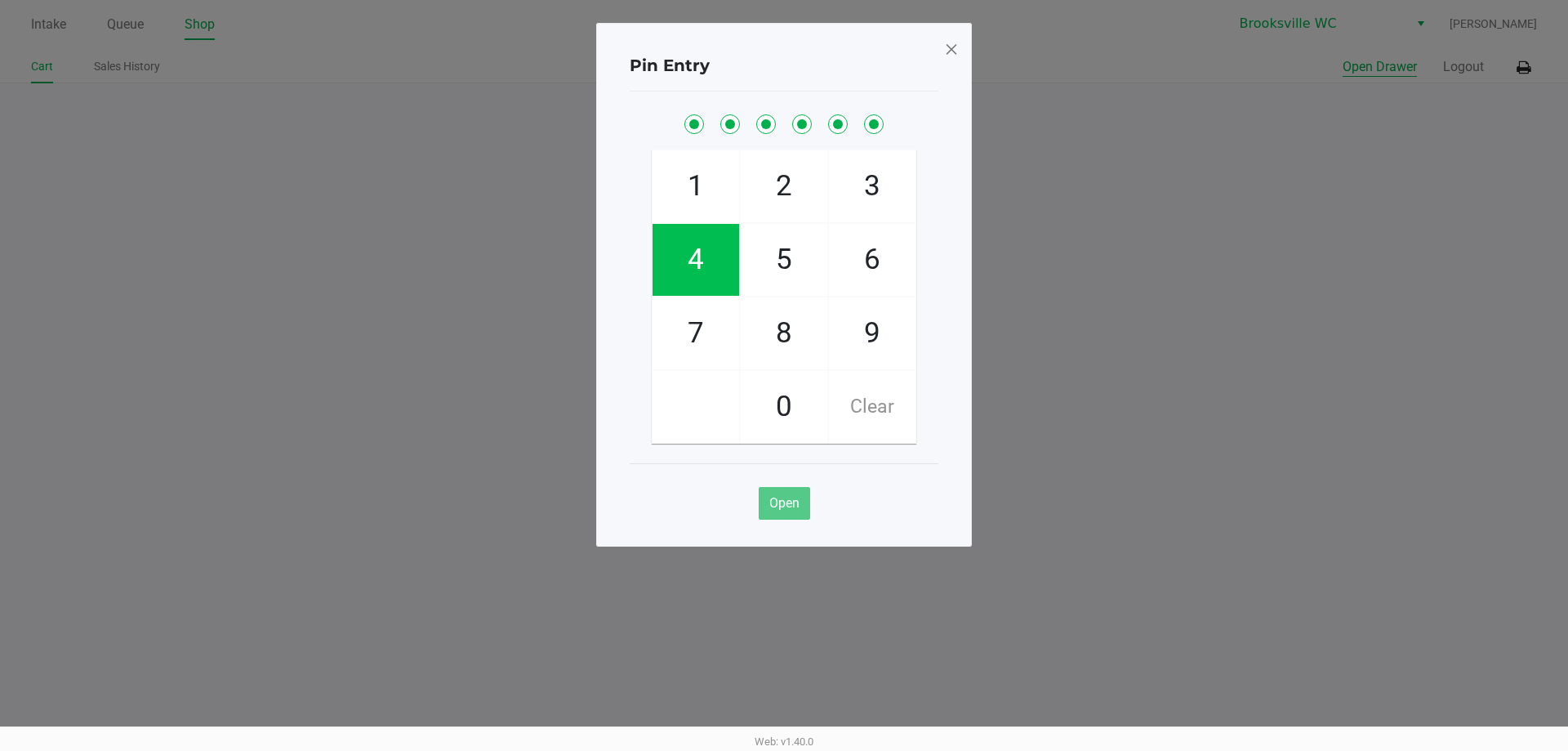
checkbox input "true"
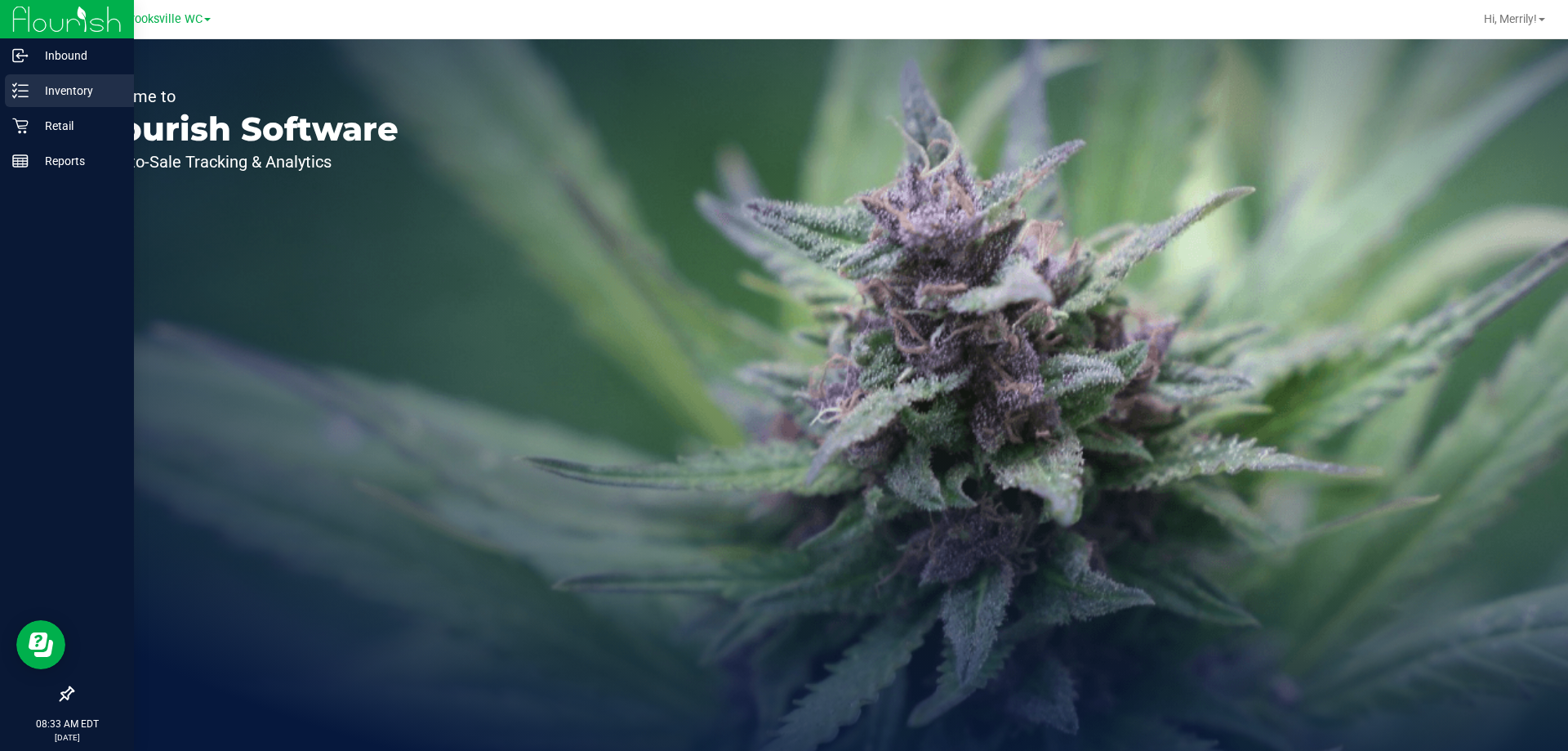
click at [18, 86] on icon at bounding box center [21, 91] width 16 height 16
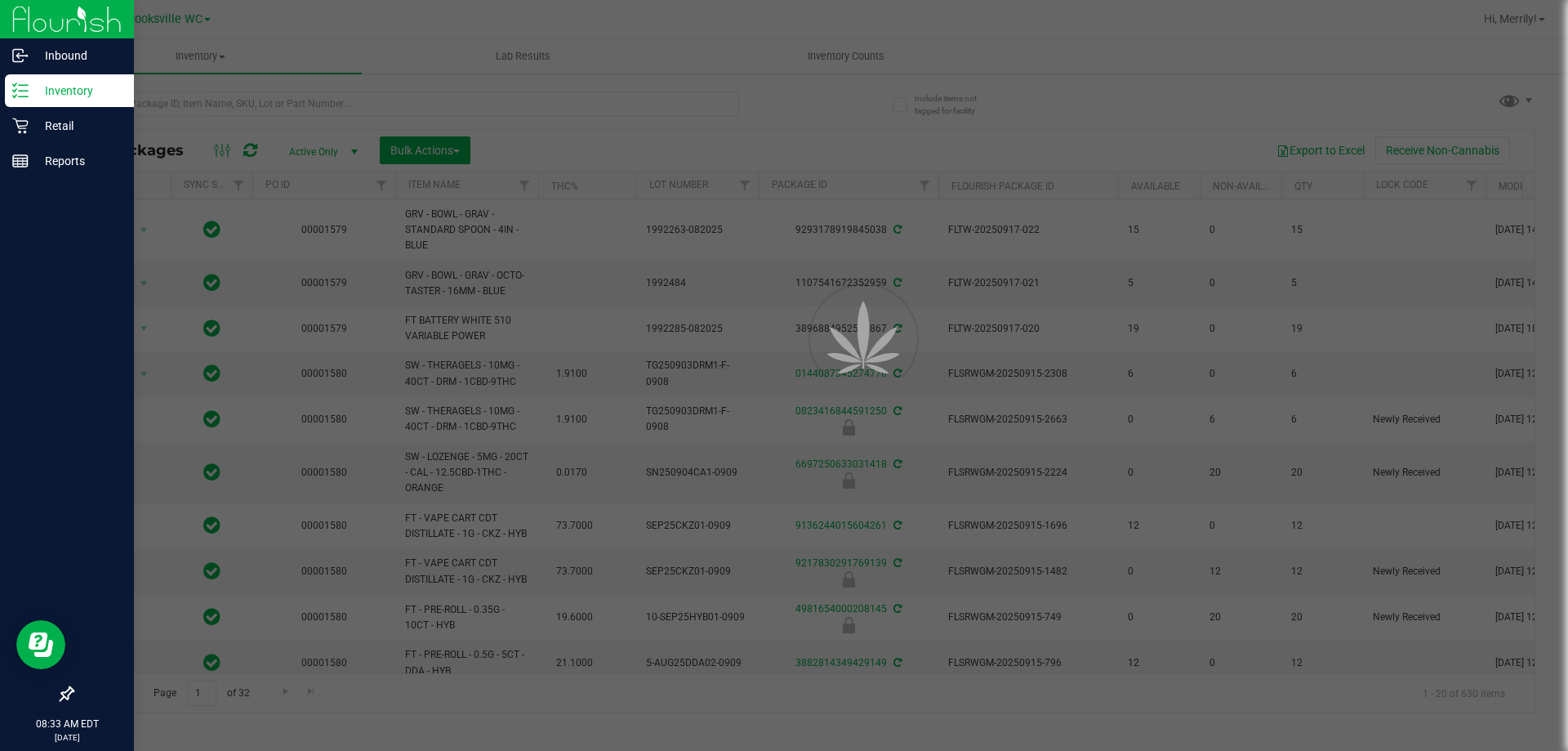
click at [211, 104] on div at bounding box center [784, 376] width 1568 height 751
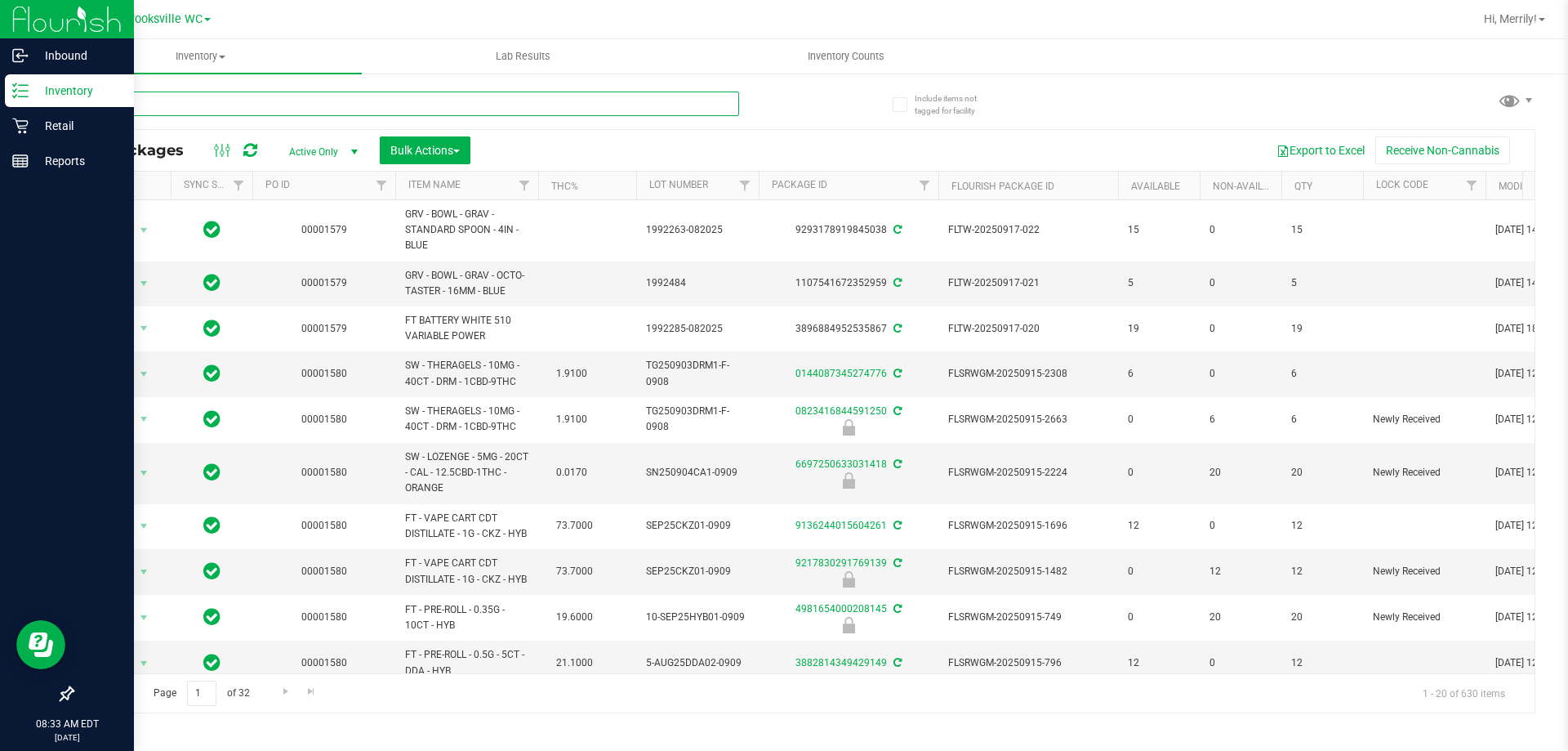
click at [208, 99] on input "text" at bounding box center [405, 104] width 667 height 24
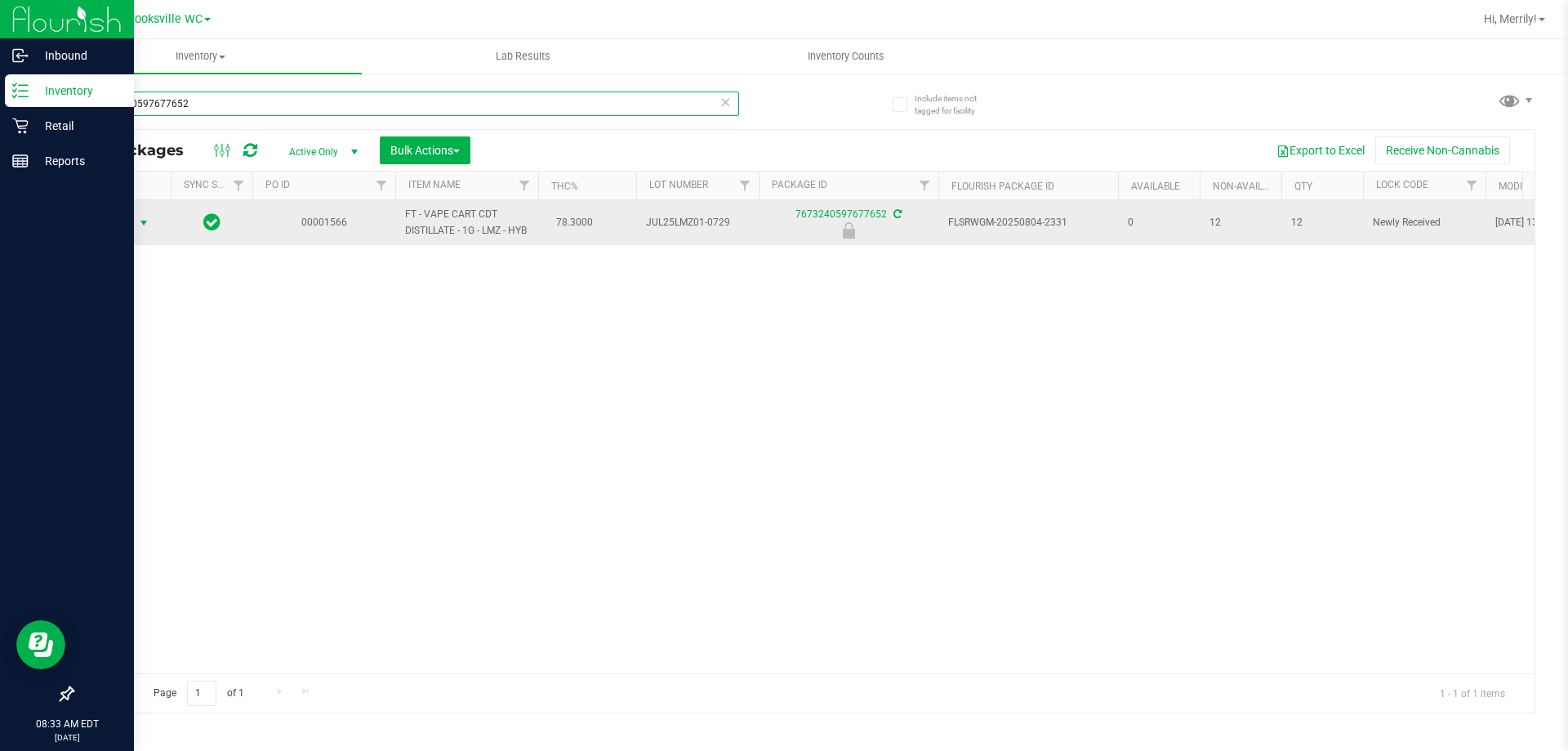
type input "7673240597677652"
click at [144, 230] on span "select" at bounding box center [143, 222] width 14 height 14
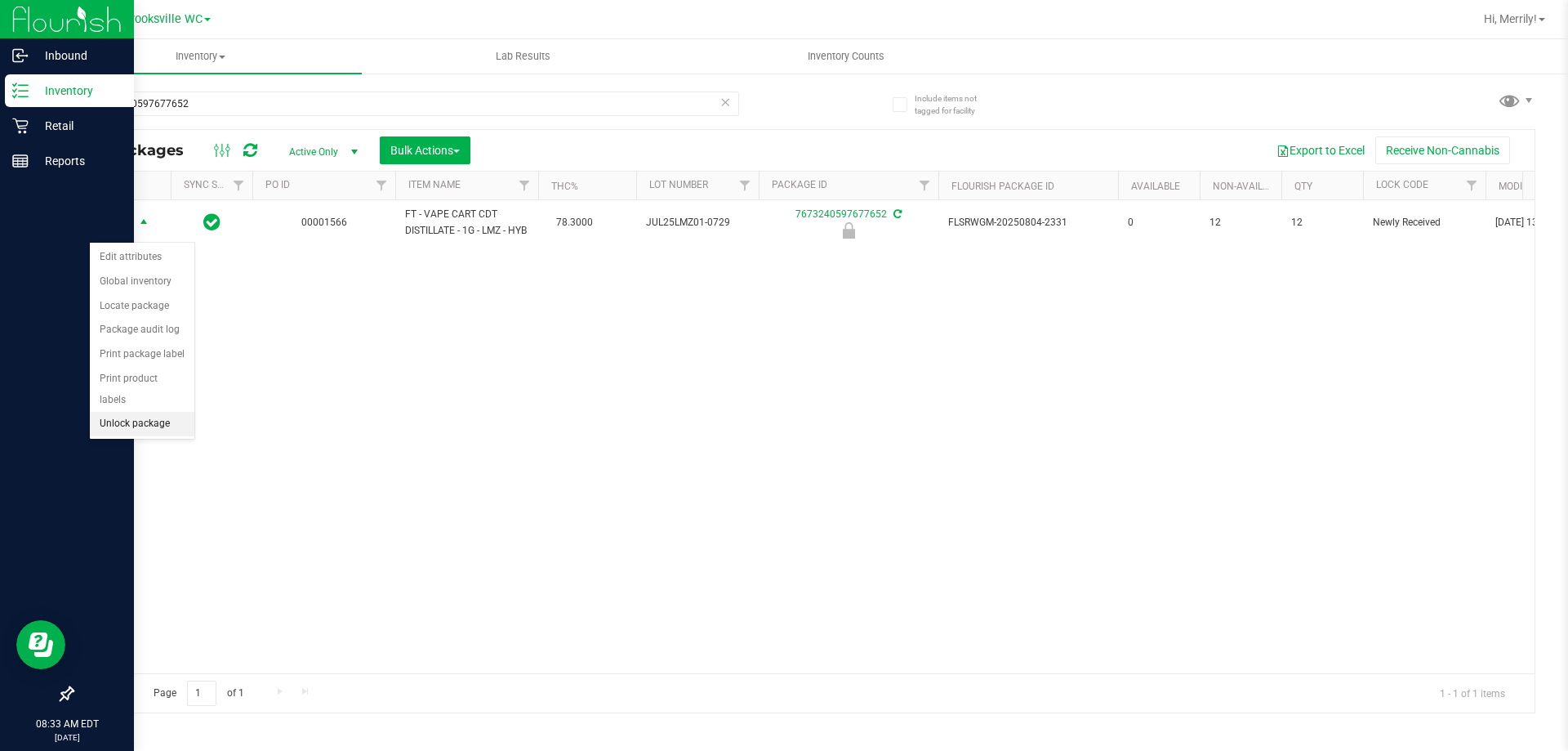
click at [125, 412] on li "Unlock package" at bounding box center [142, 423] width 104 height 24
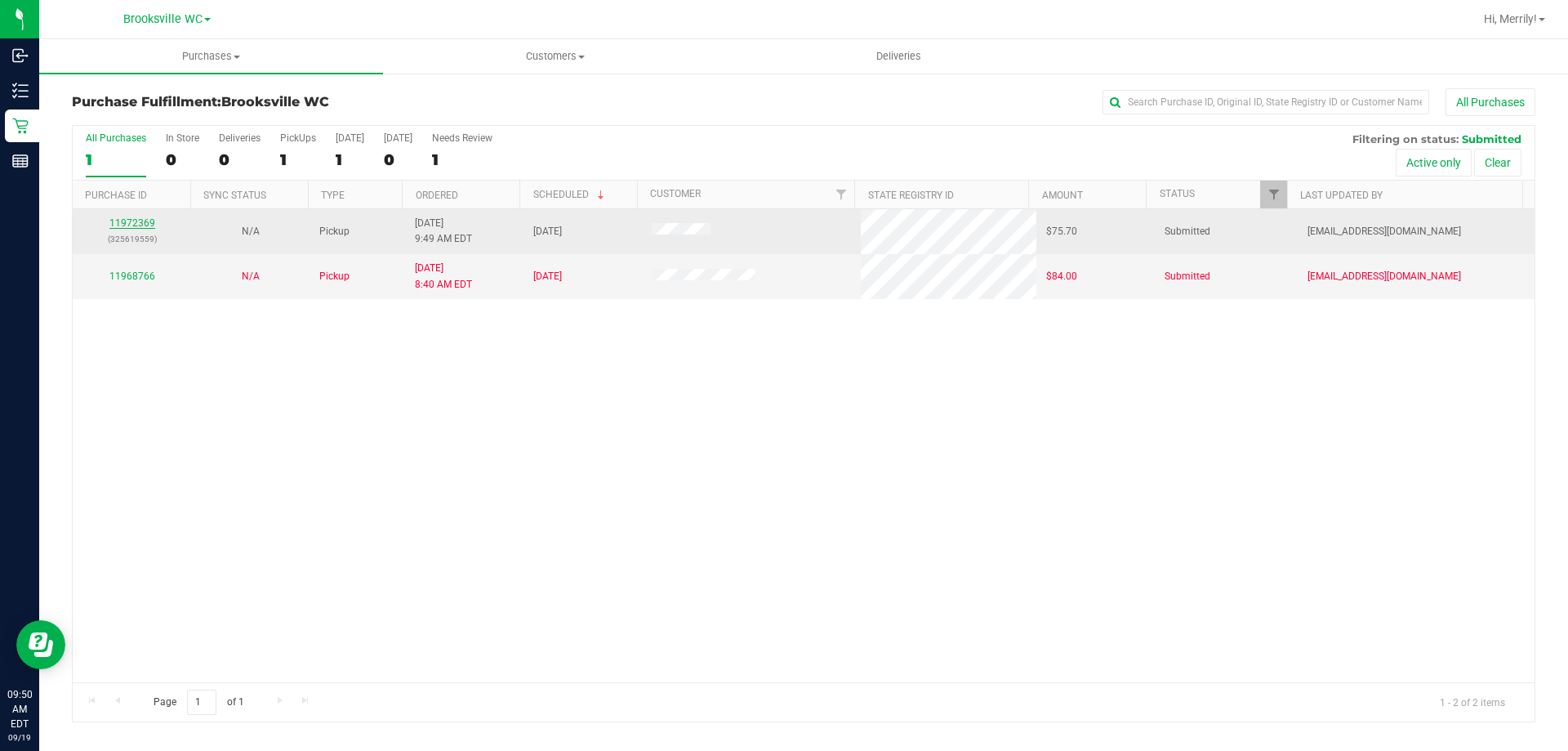
click at [126, 219] on link "11972369" at bounding box center [132, 222] width 46 height 12
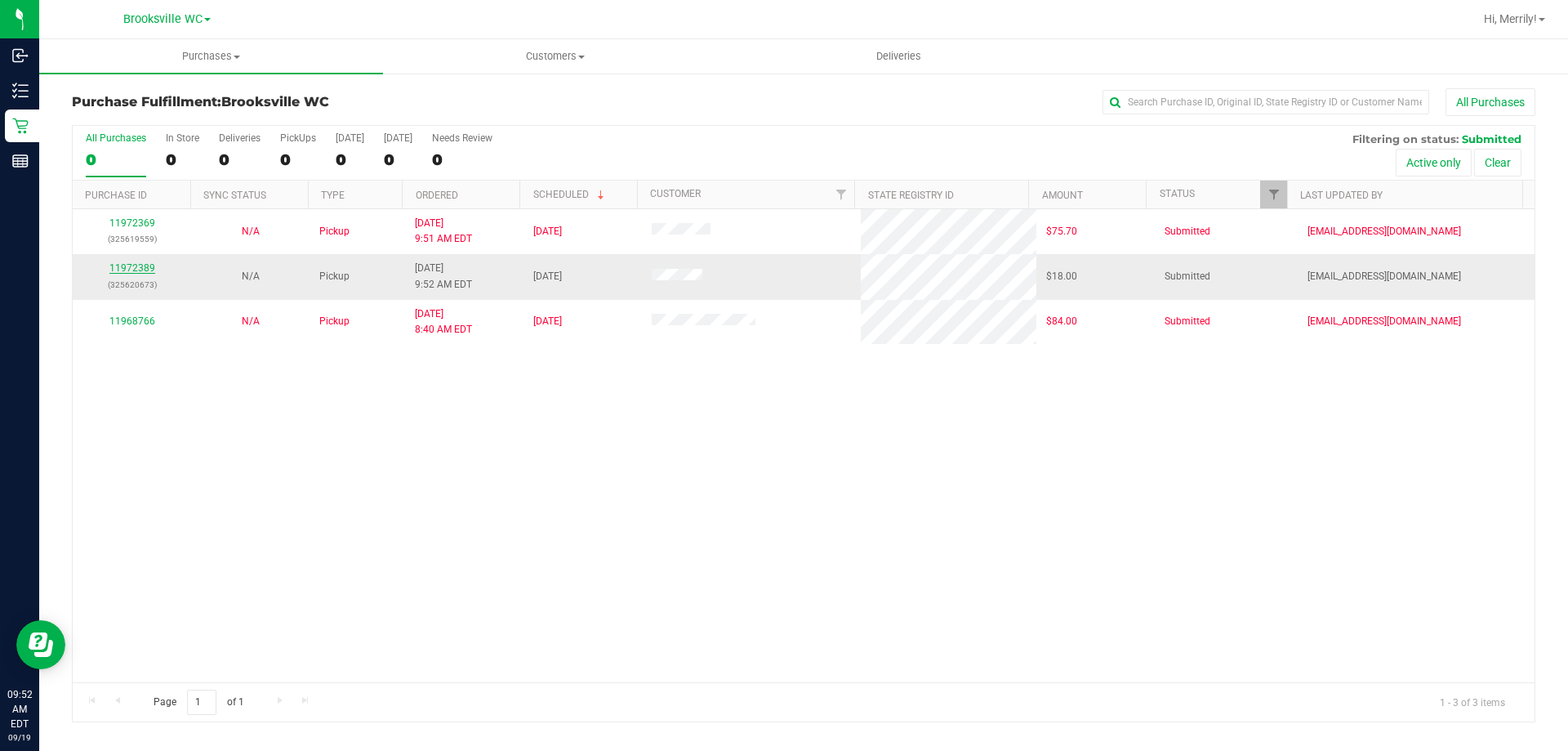
click at [120, 263] on link "11972389" at bounding box center [132, 267] width 46 height 12
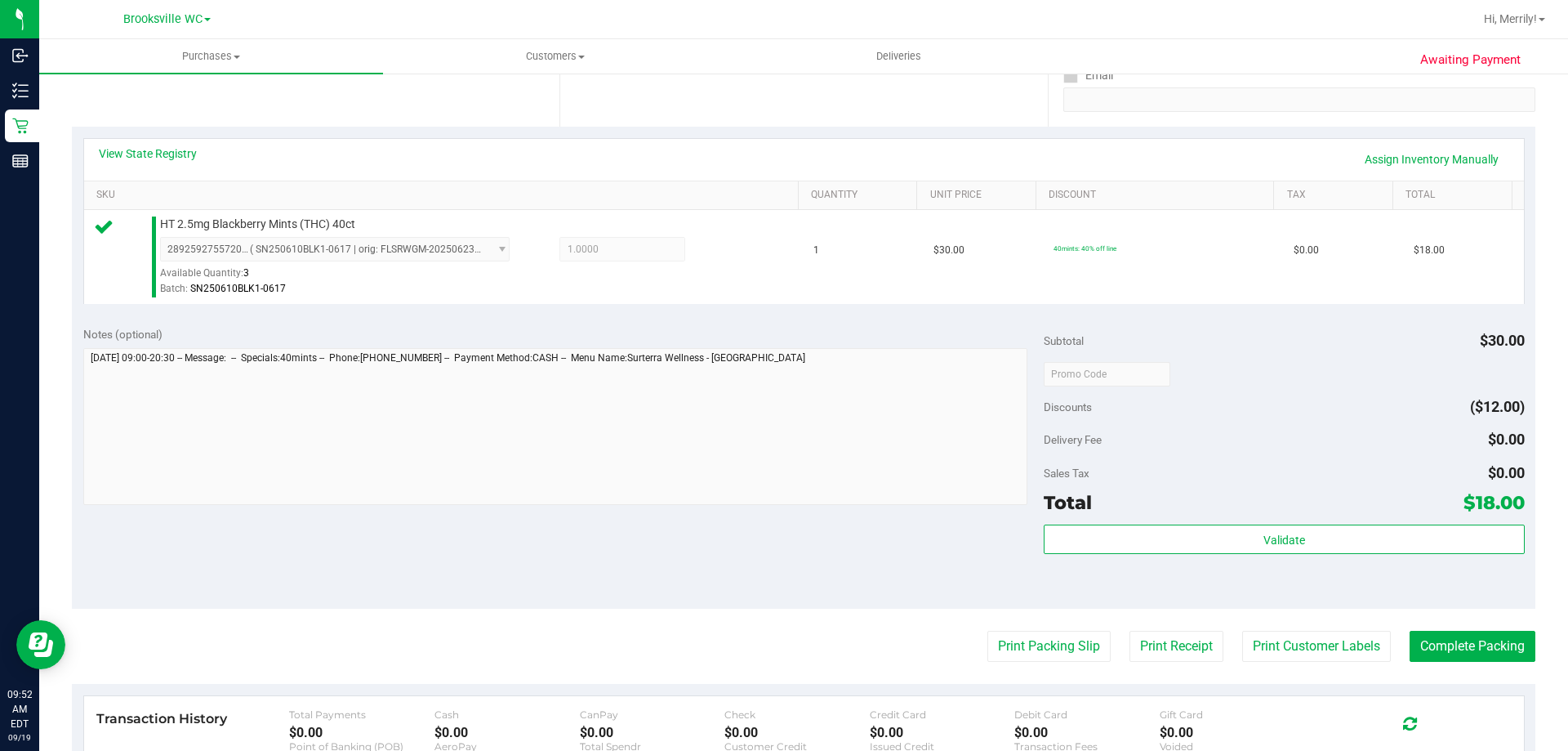
scroll to position [409, 0]
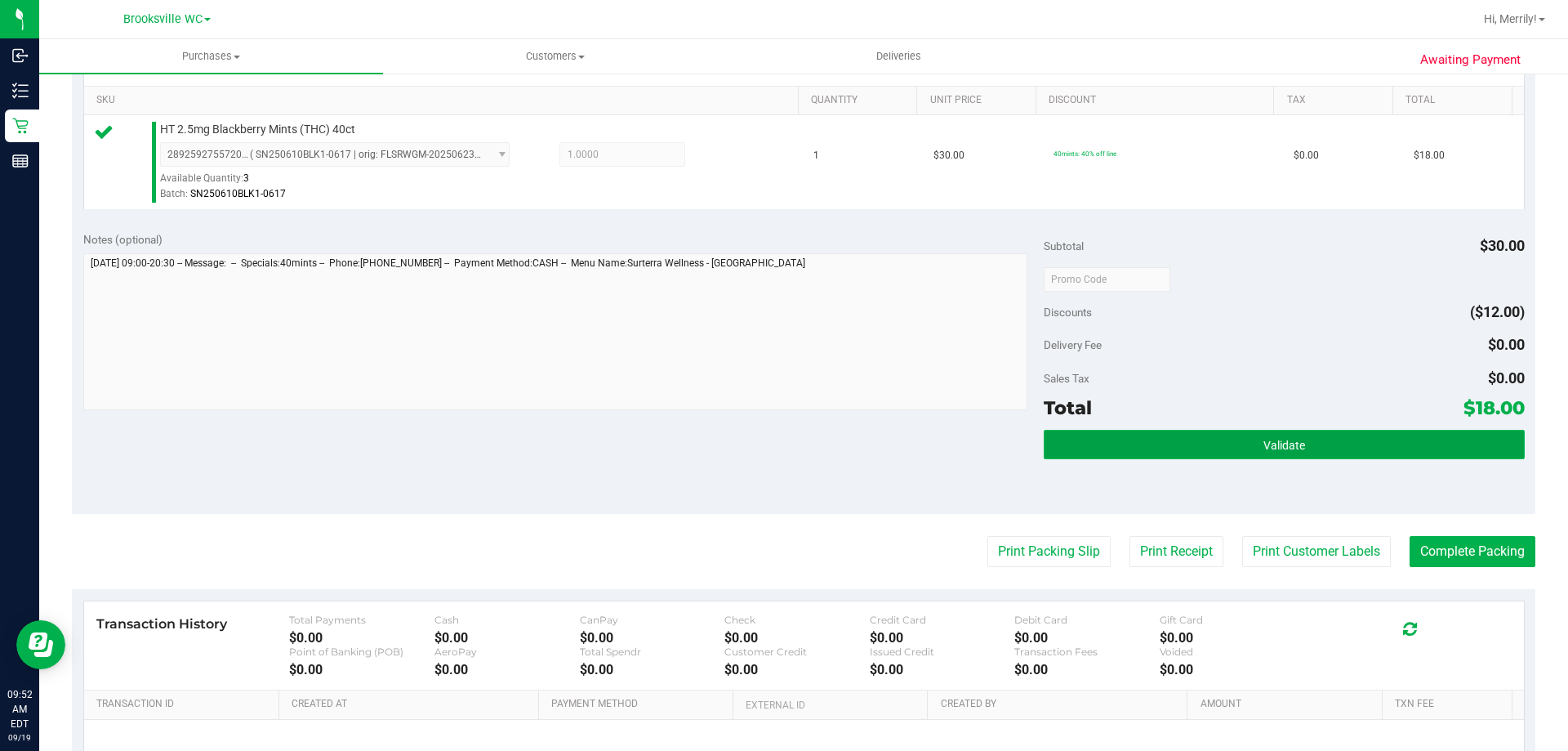
click at [1203, 437] on button "Validate" at bounding box center [1284, 444] width 481 height 30
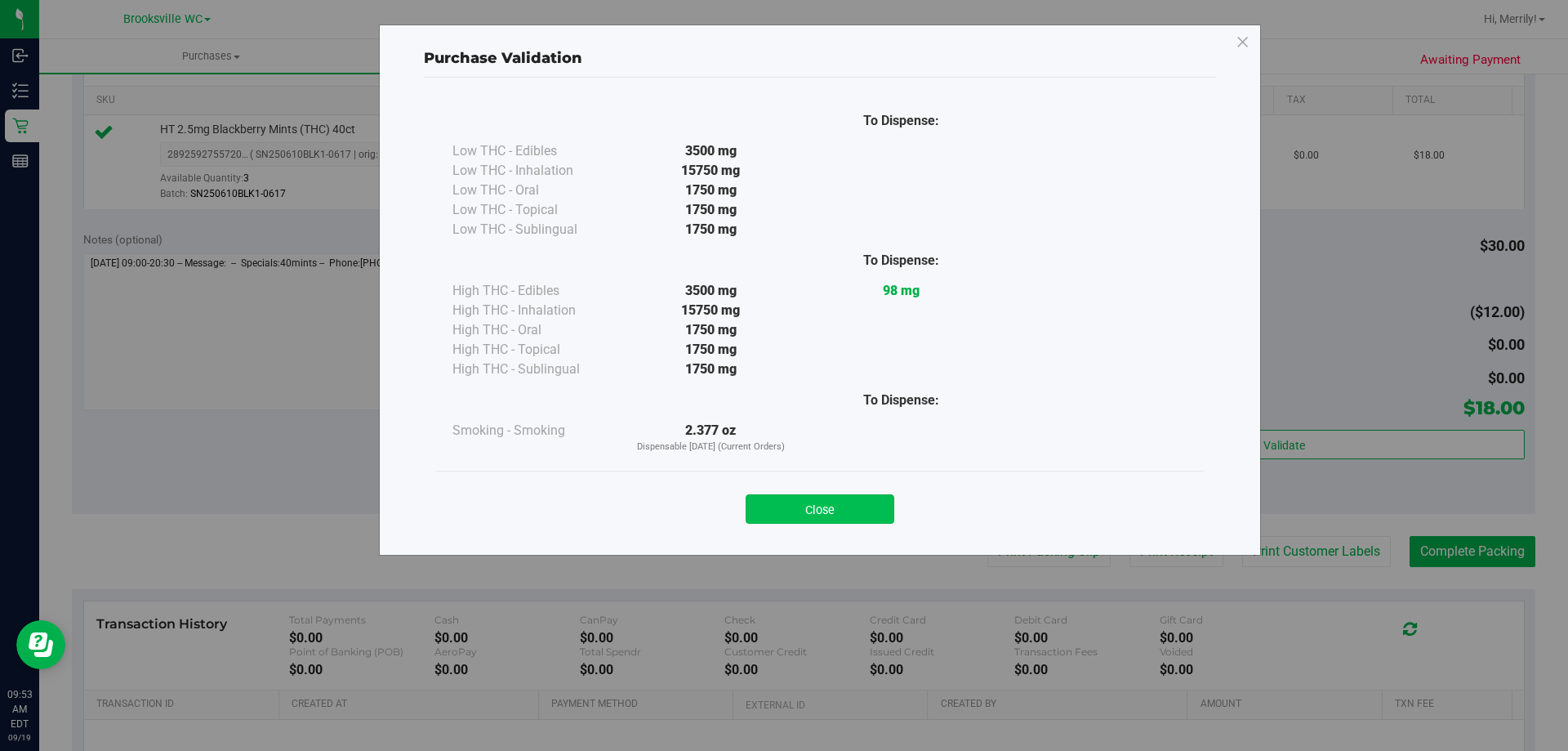
click at [806, 515] on button "Close" at bounding box center [819, 509] width 149 height 30
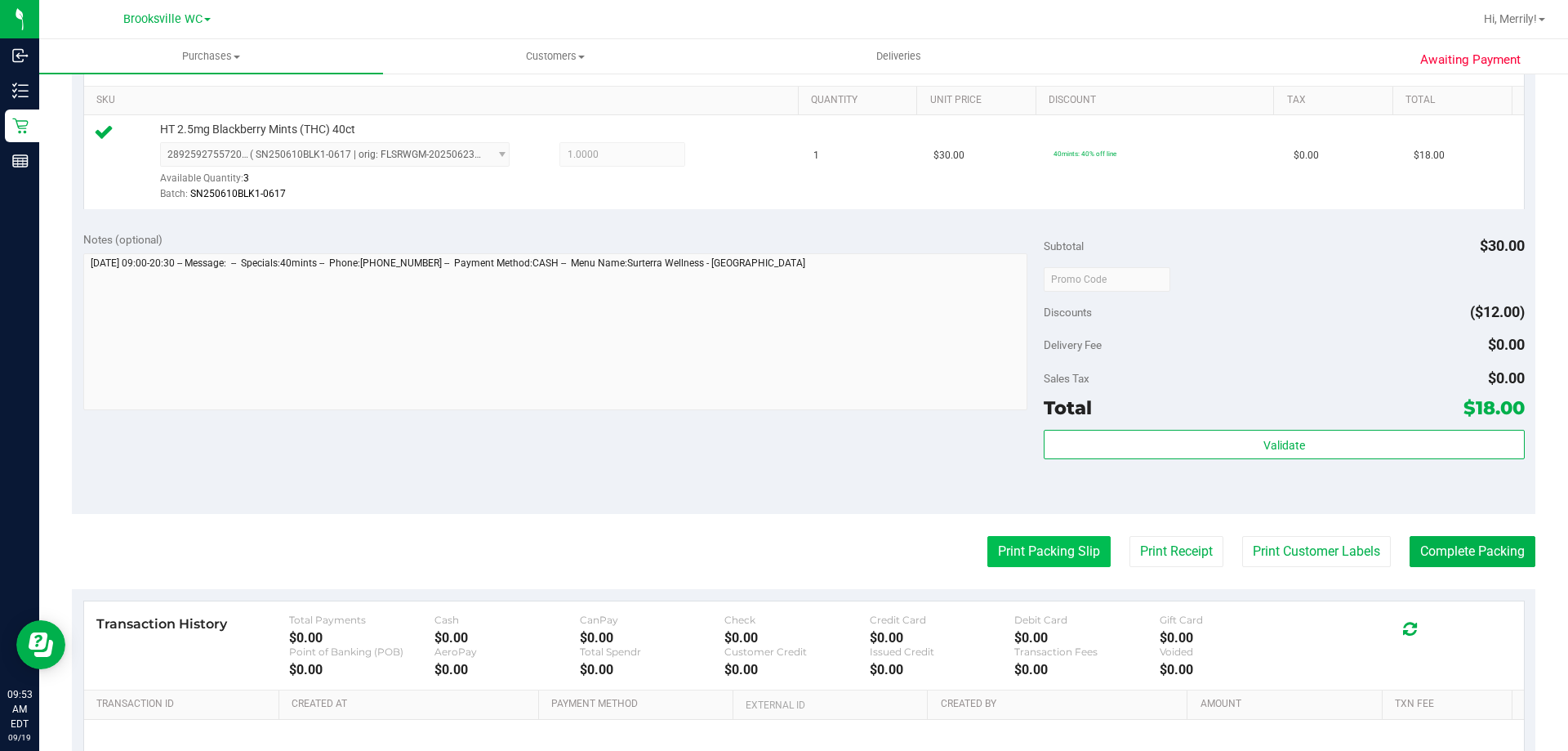
click at [1042, 556] on button "Print Packing Slip" at bounding box center [1049, 551] width 123 height 31
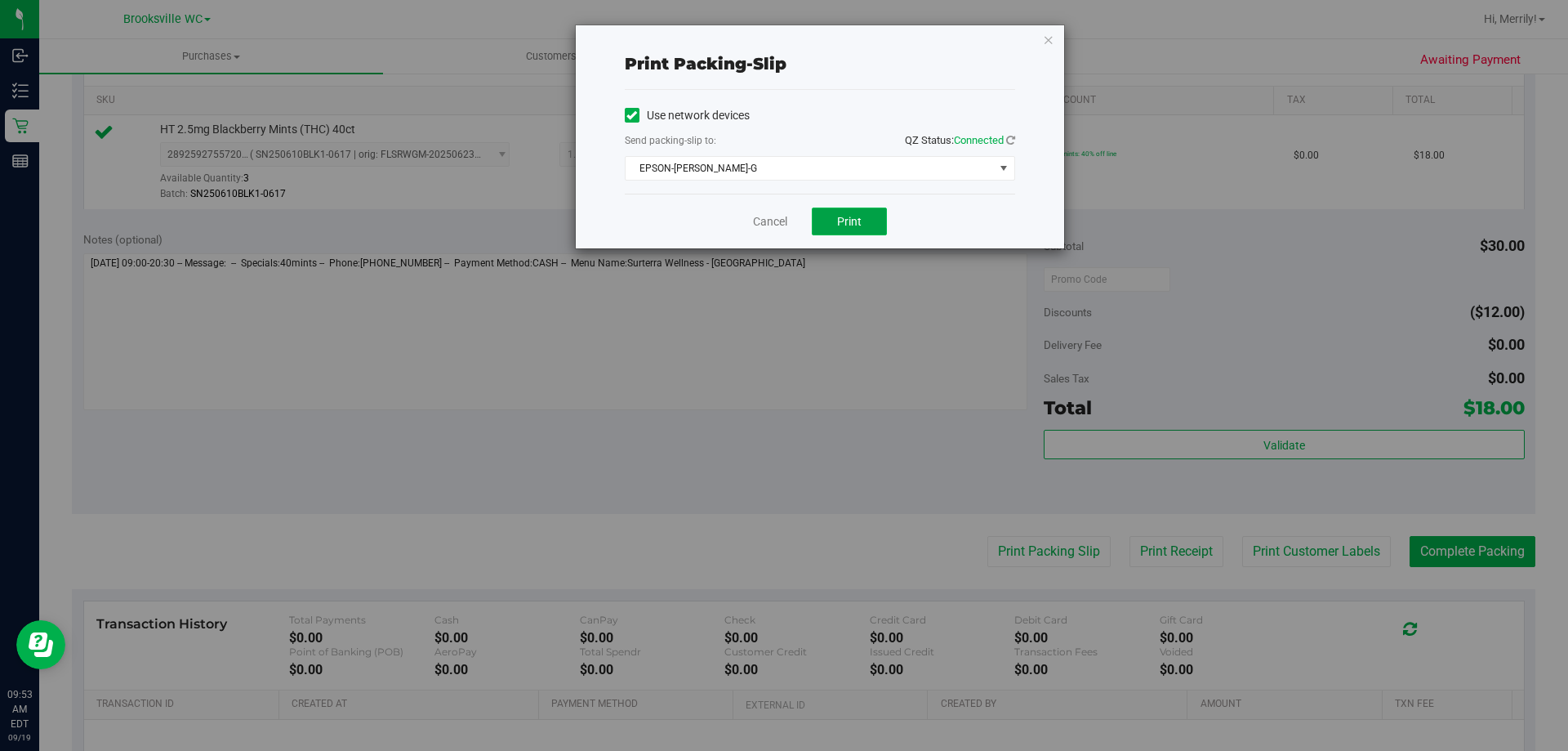
click at [842, 218] on span "Print" at bounding box center [849, 222] width 24 height 14
click at [777, 216] on link "Cancel" at bounding box center [770, 222] width 34 height 17
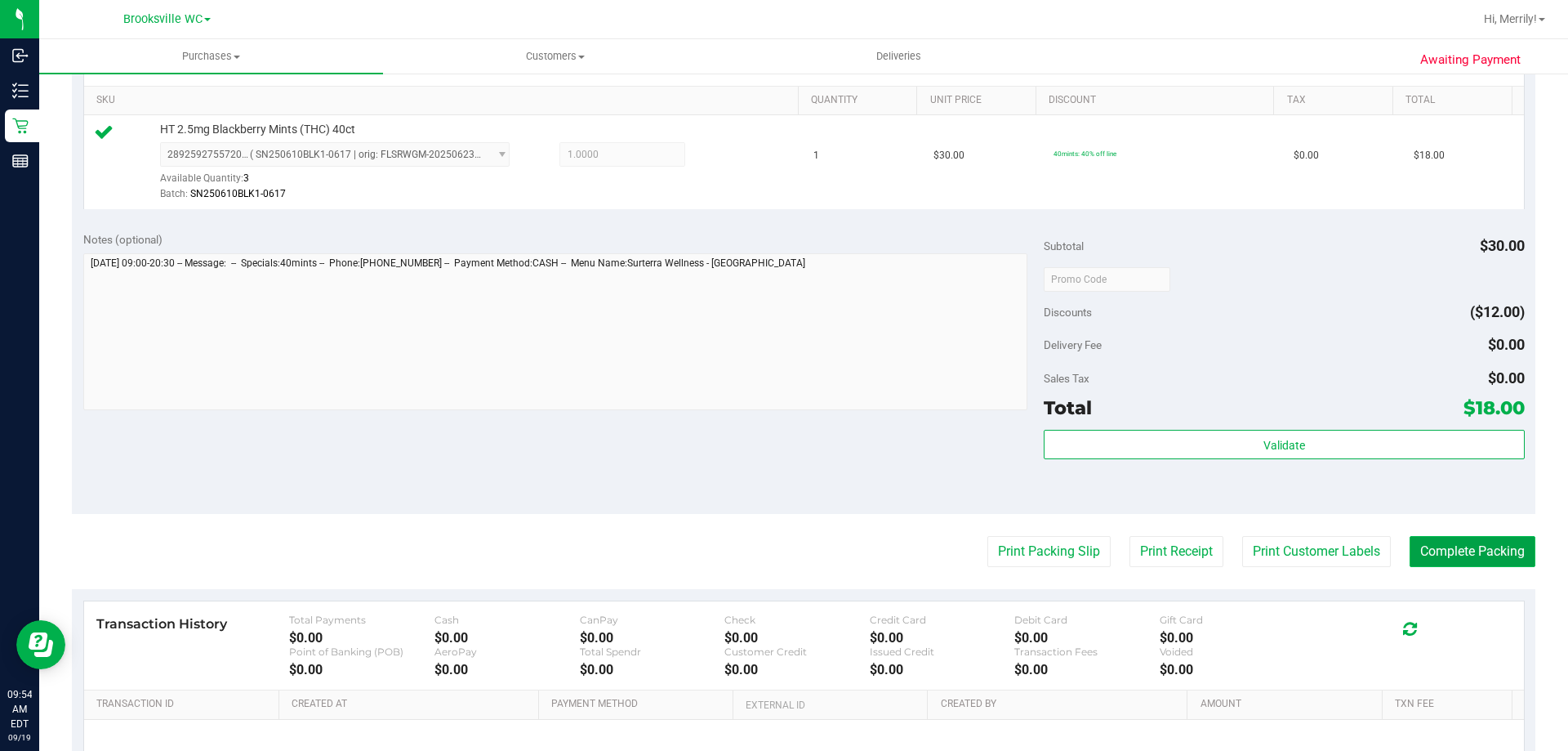
click at [1450, 551] on button "Complete Packing" at bounding box center [1473, 551] width 126 height 31
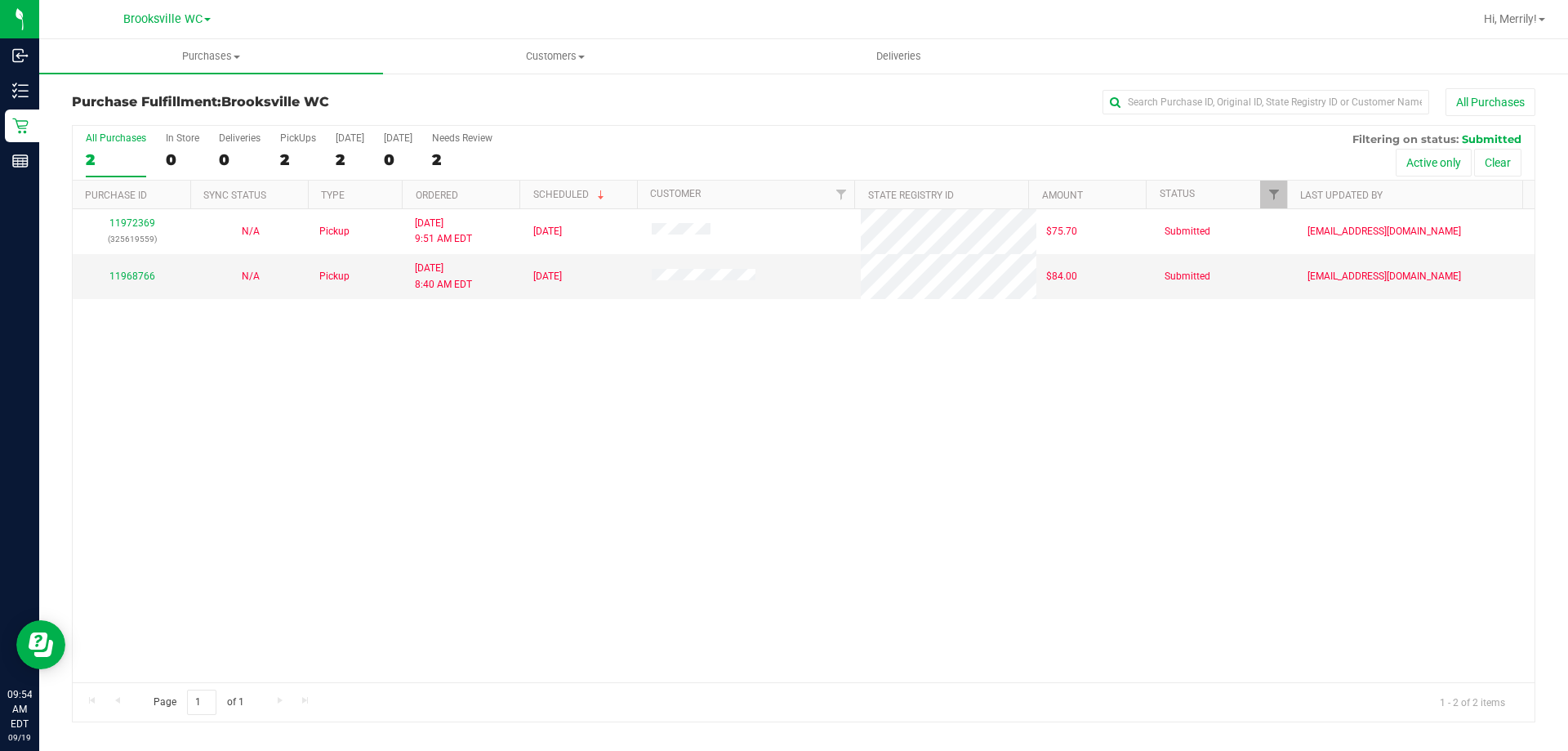
click at [356, 357] on div "11972369 (325619559) N/A Pickup 9/19/2025 9:51 AM EDT 9/19/2025 $75.70 Submitte…" at bounding box center [804, 445] width 1462 height 473
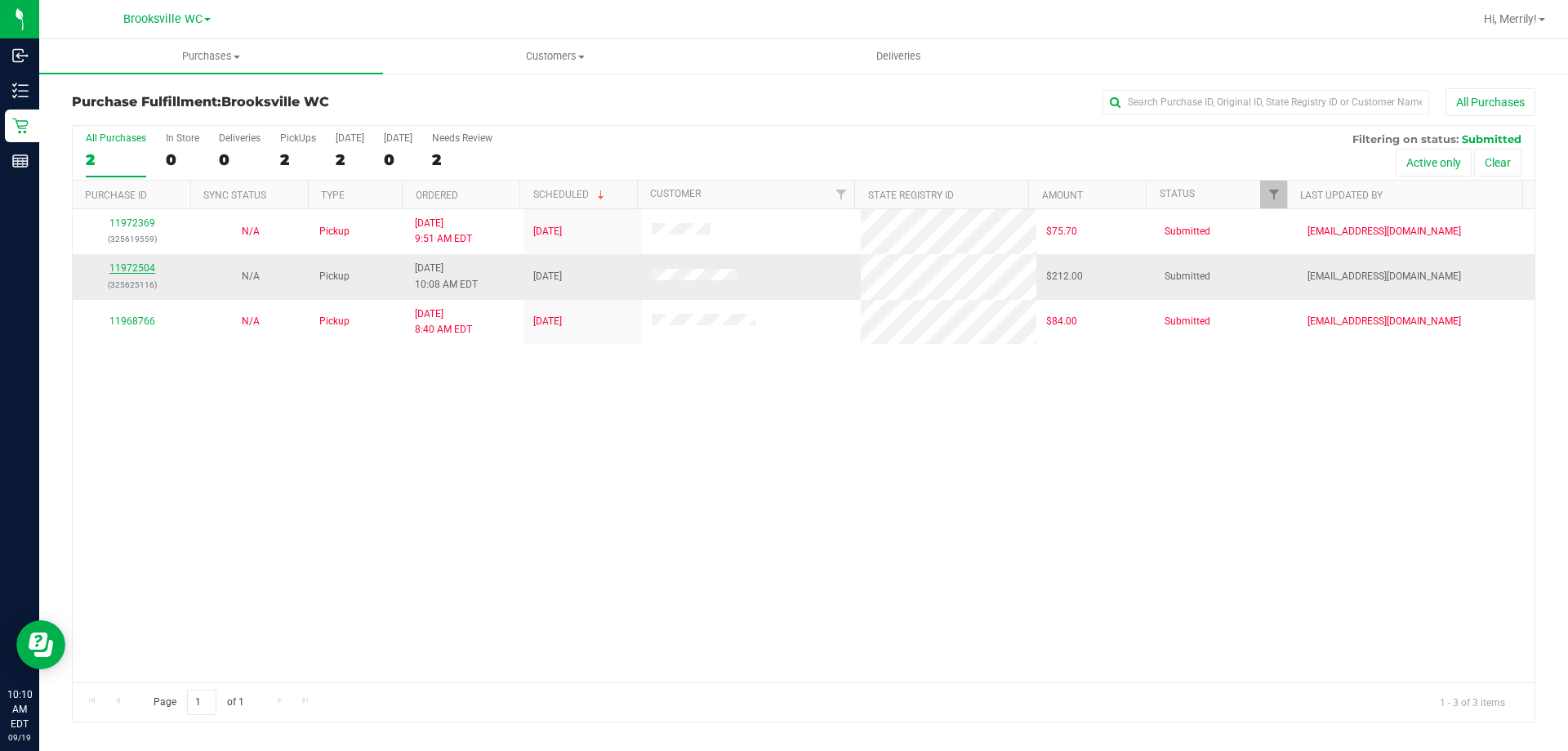
click at [136, 269] on link "11972504" at bounding box center [132, 267] width 46 height 12
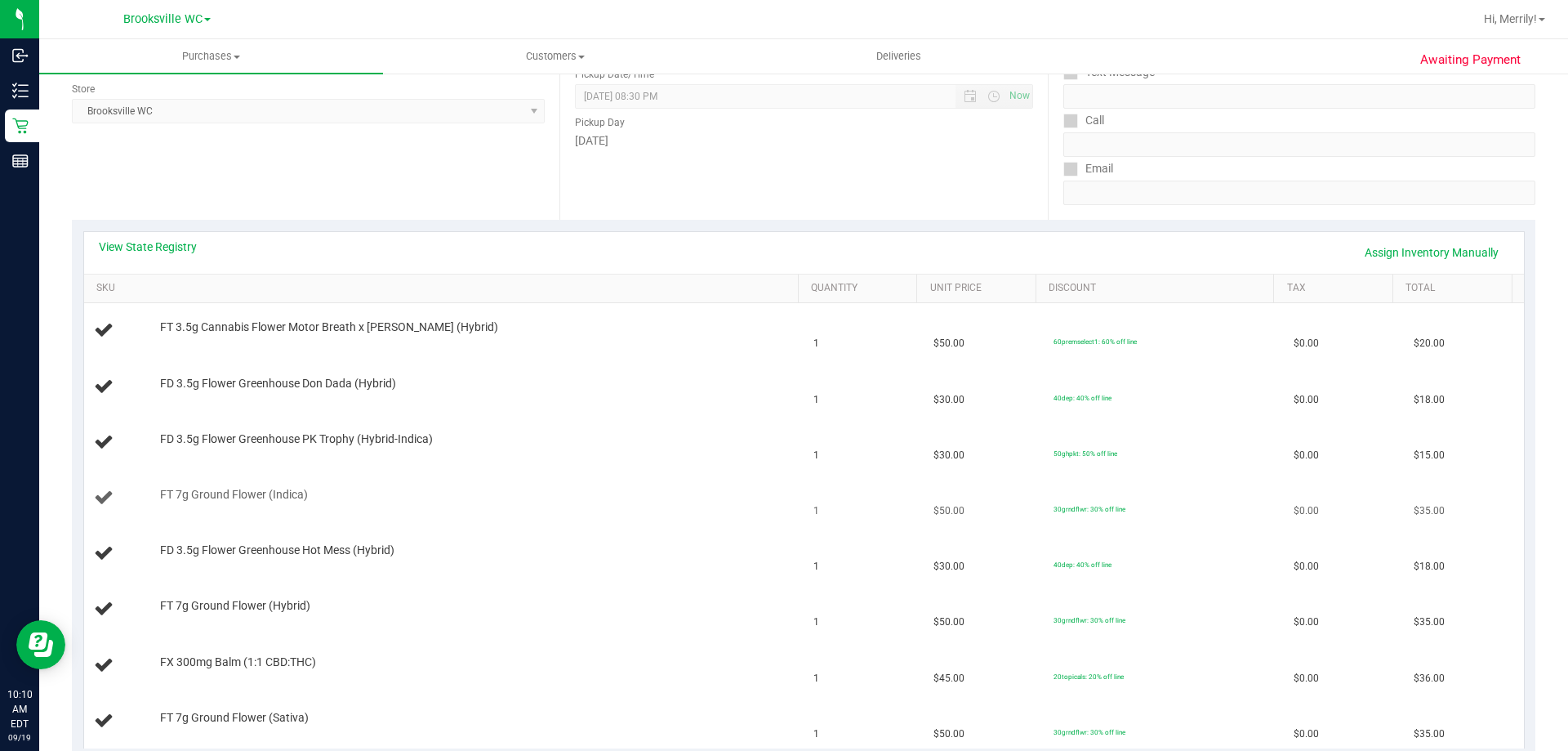
scroll to position [245, 0]
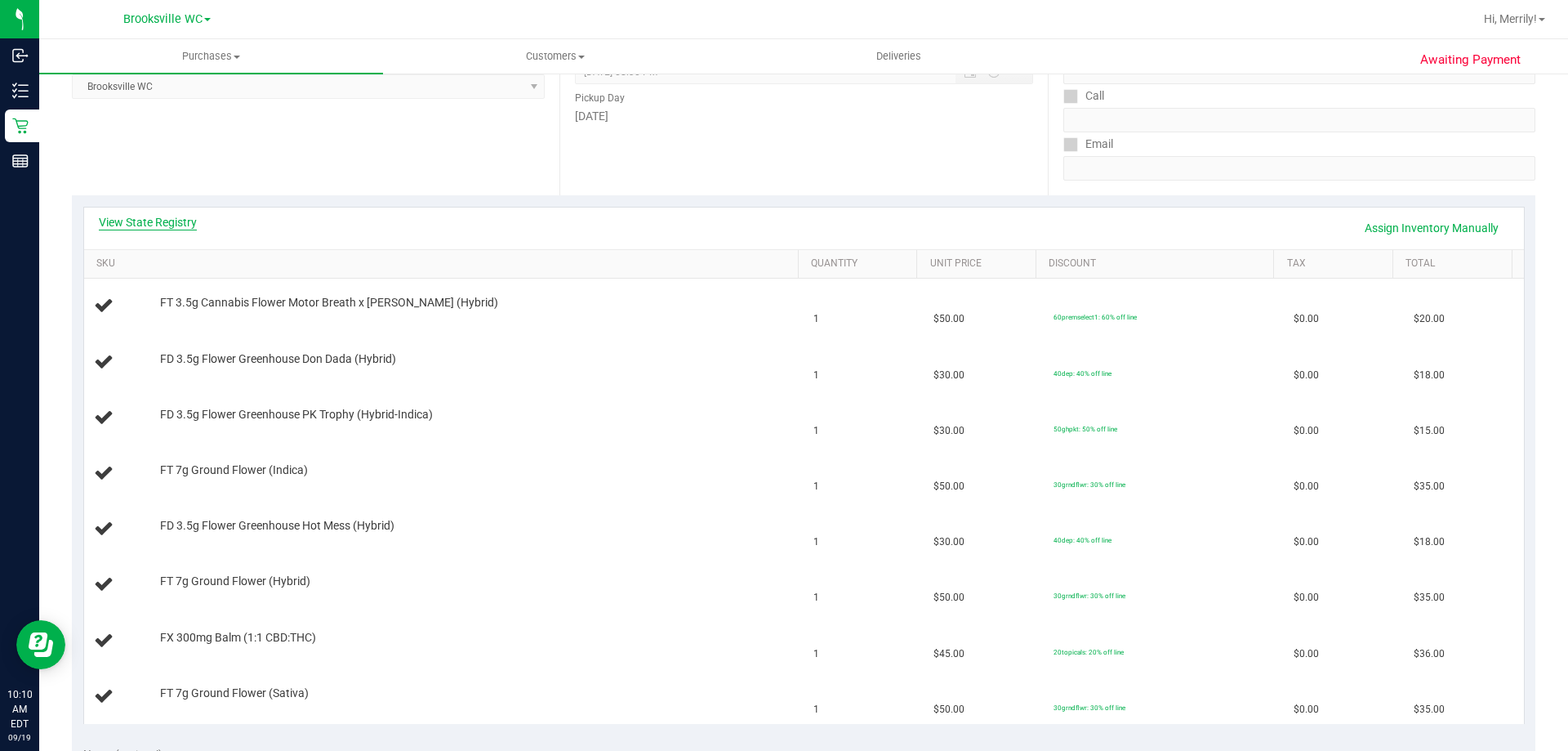
click at [170, 217] on link "View State Registry" at bounding box center [148, 222] width 98 height 16
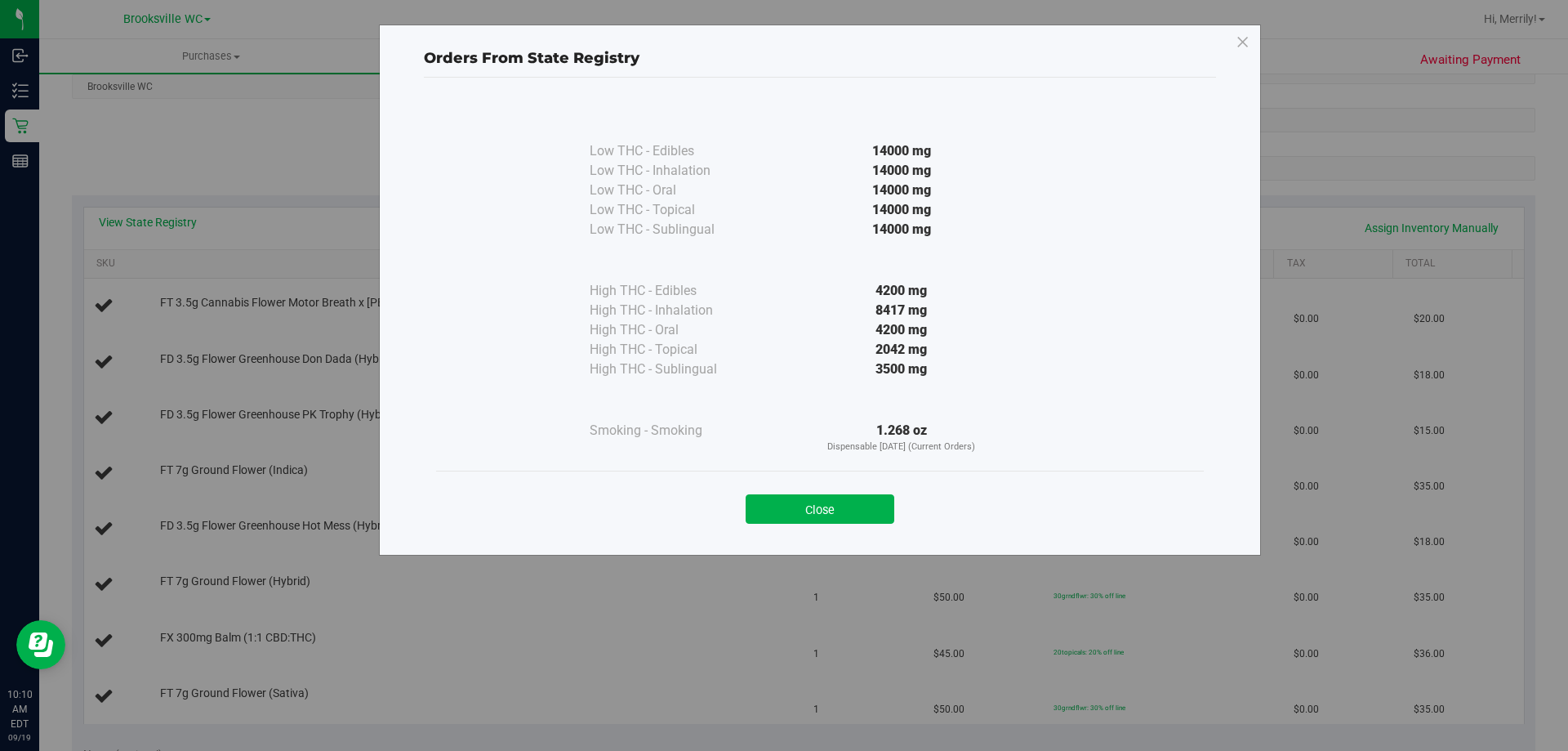
click at [807, 524] on div "Close" at bounding box center [820, 503] width 768 height 66
click at [839, 502] on button "Close" at bounding box center [819, 509] width 149 height 30
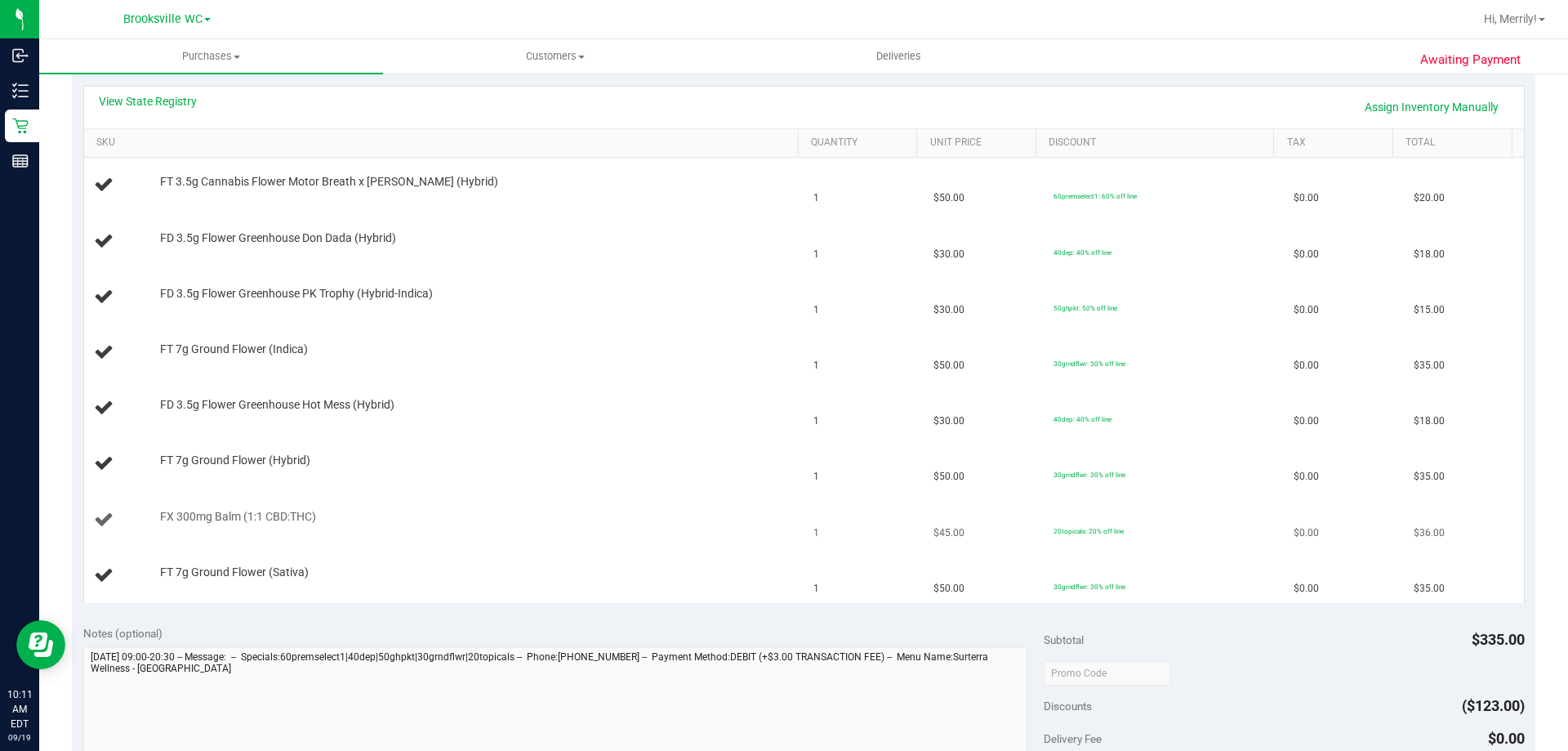
scroll to position [327, 0]
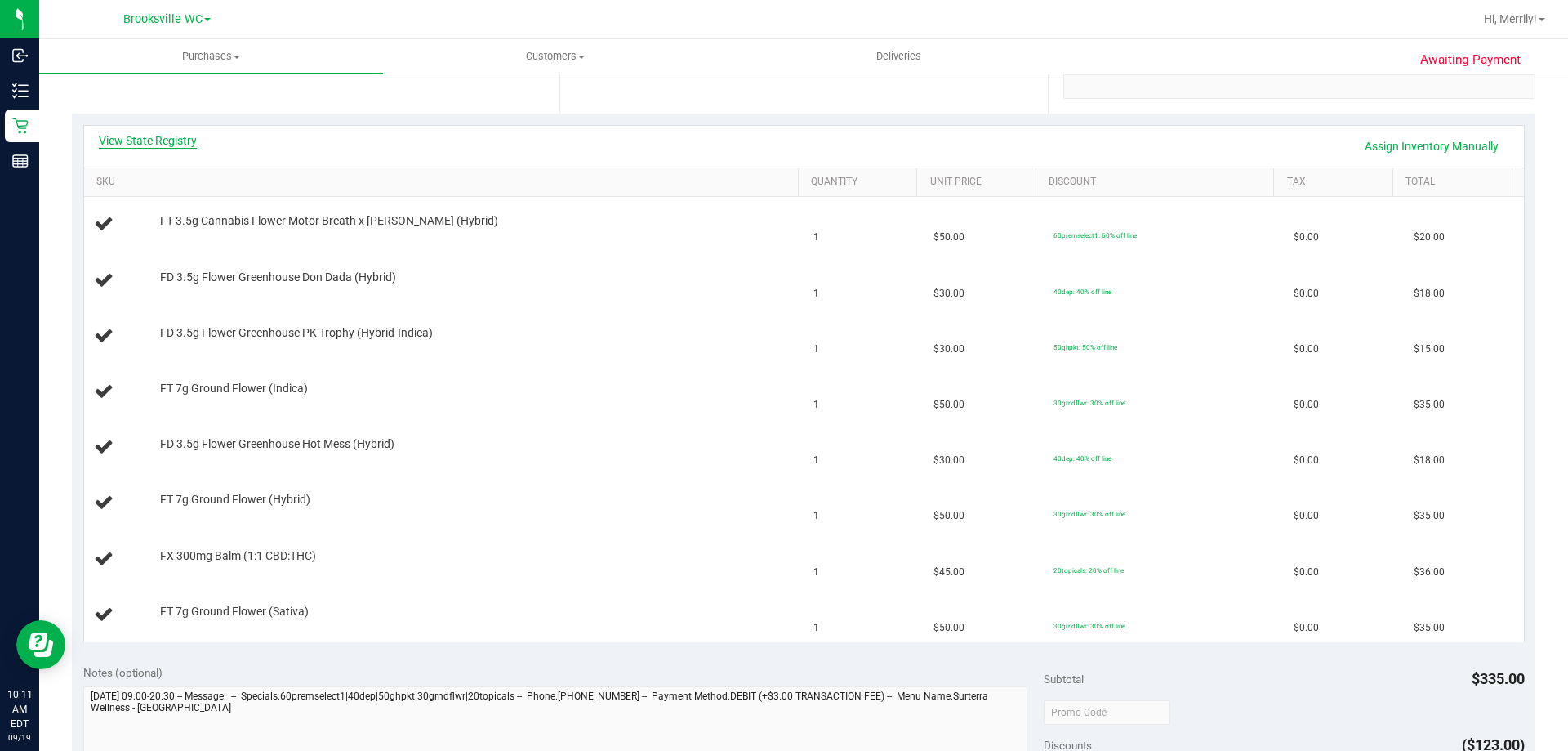
click at [153, 140] on link "View State Registry" at bounding box center [148, 140] width 98 height 16
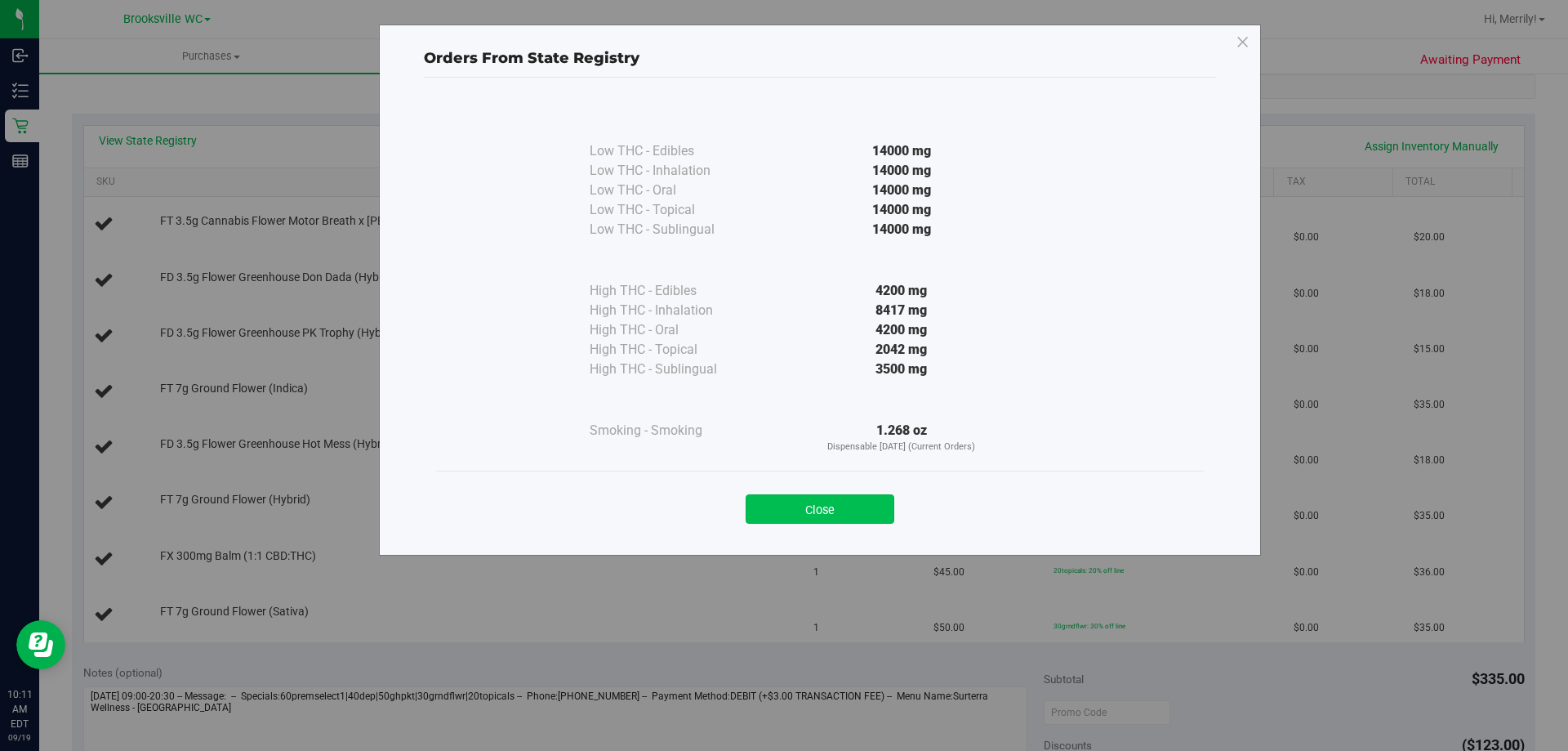
click at [824, 507] on button "Close" at bounding box center [819, 509] width 149 height 30
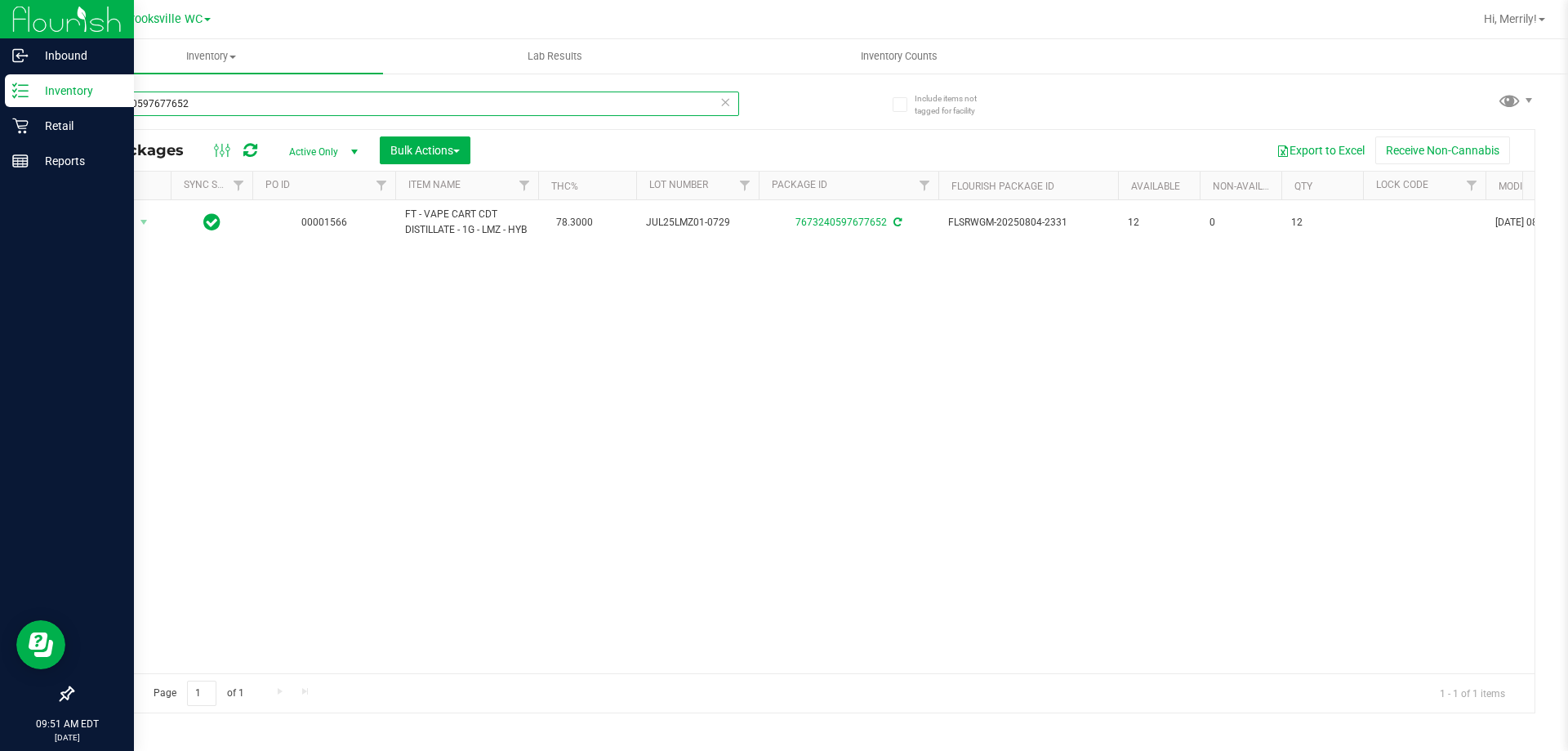
drag, startPoint x: 189, startPoint y: 100, endPoint x: 0, endPoint y: 19, distance: 205.6
click at [0, 19] on div "Inbound Inventory Retail Reports 09:51 AM EDT [DATE] 09/19 Brooksville WC Hi, M…" at bounding box center [784, 376] width 1568 height 751
type input "mpa"
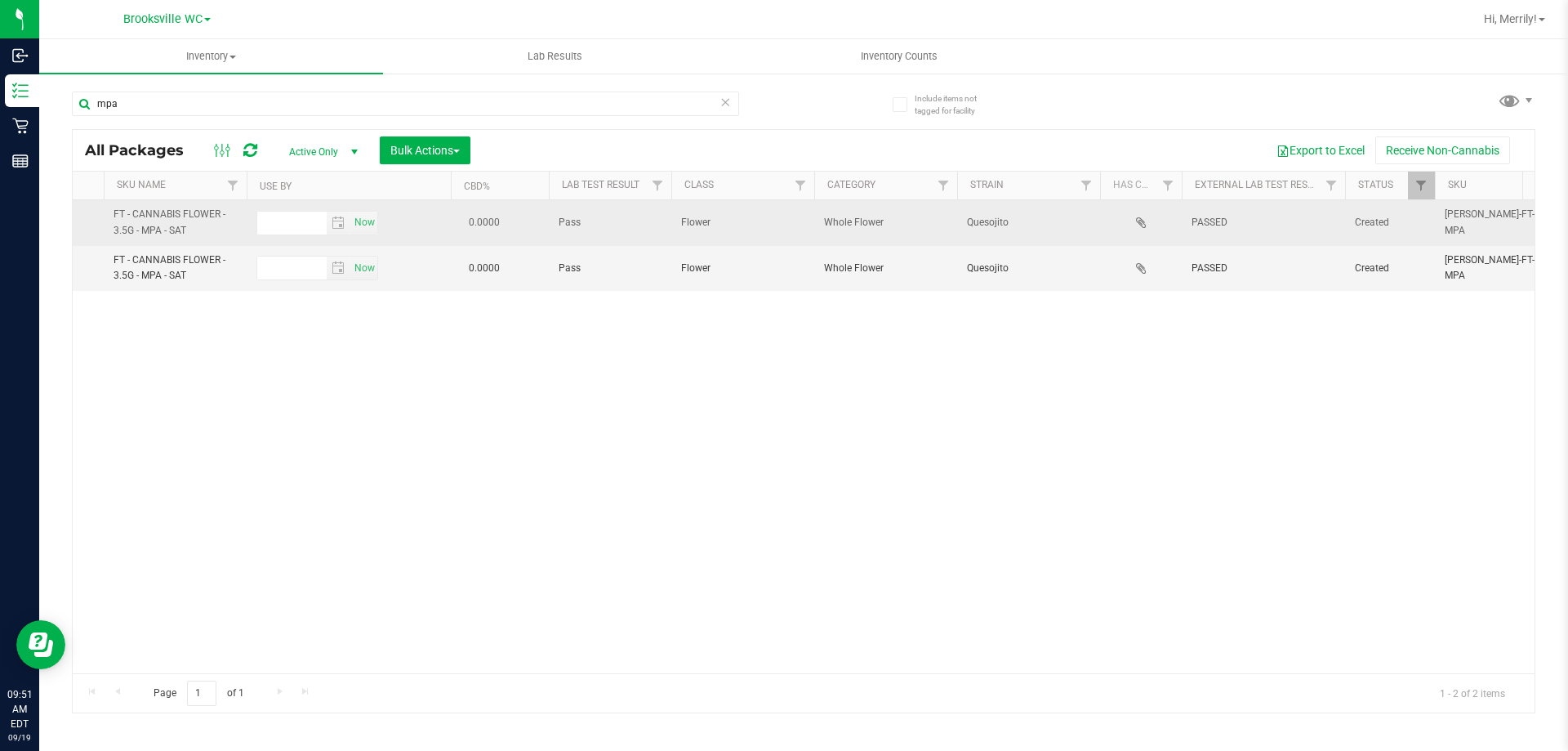
drag, startPoint x: 965, startPoint y: 221, endPoint x: 1023, endPoint y: 226, distance: 58.2
click at [1023, 226] on td "Quesojito" at bounding box center [1028, 222] width 143 height 46
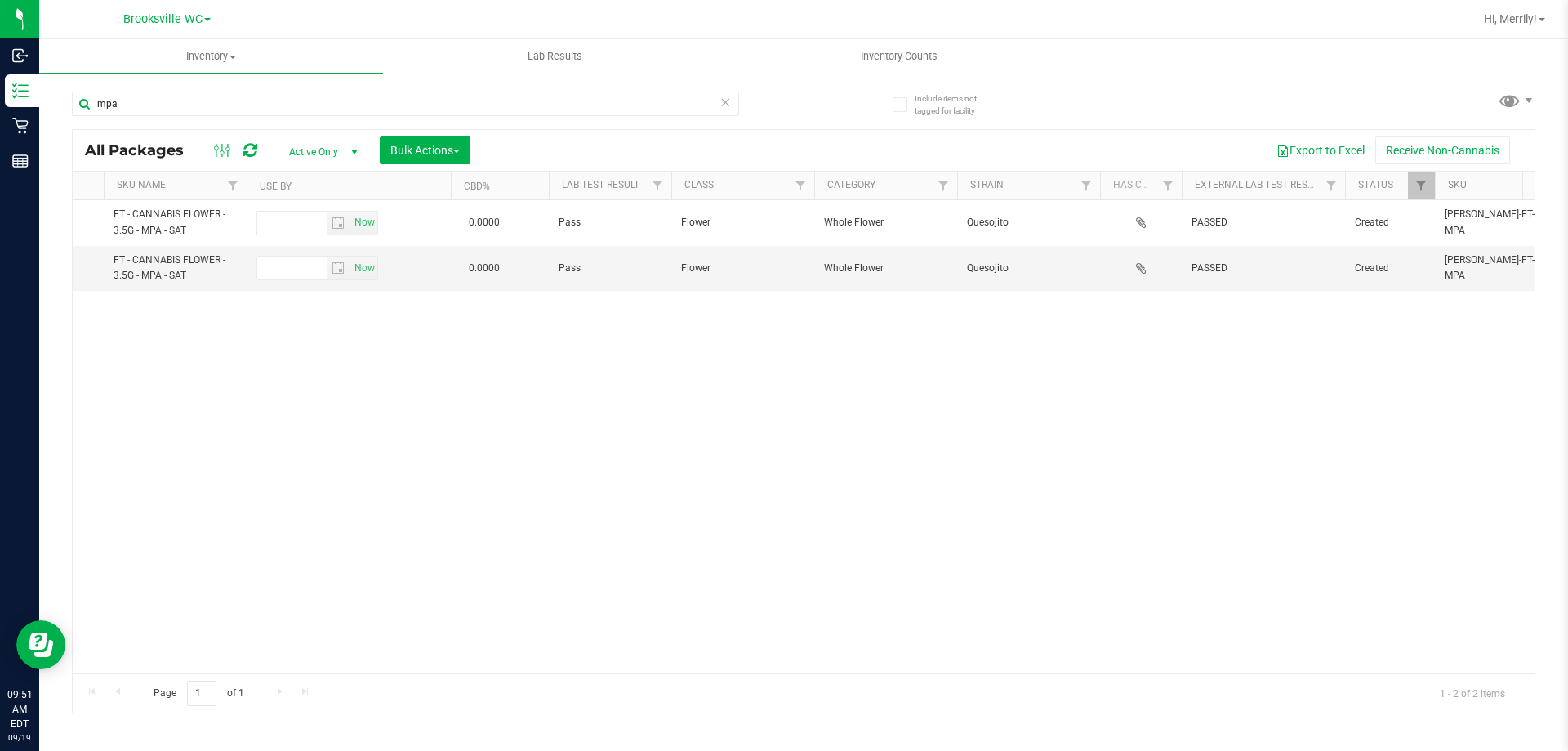
copy span "Quesojito"
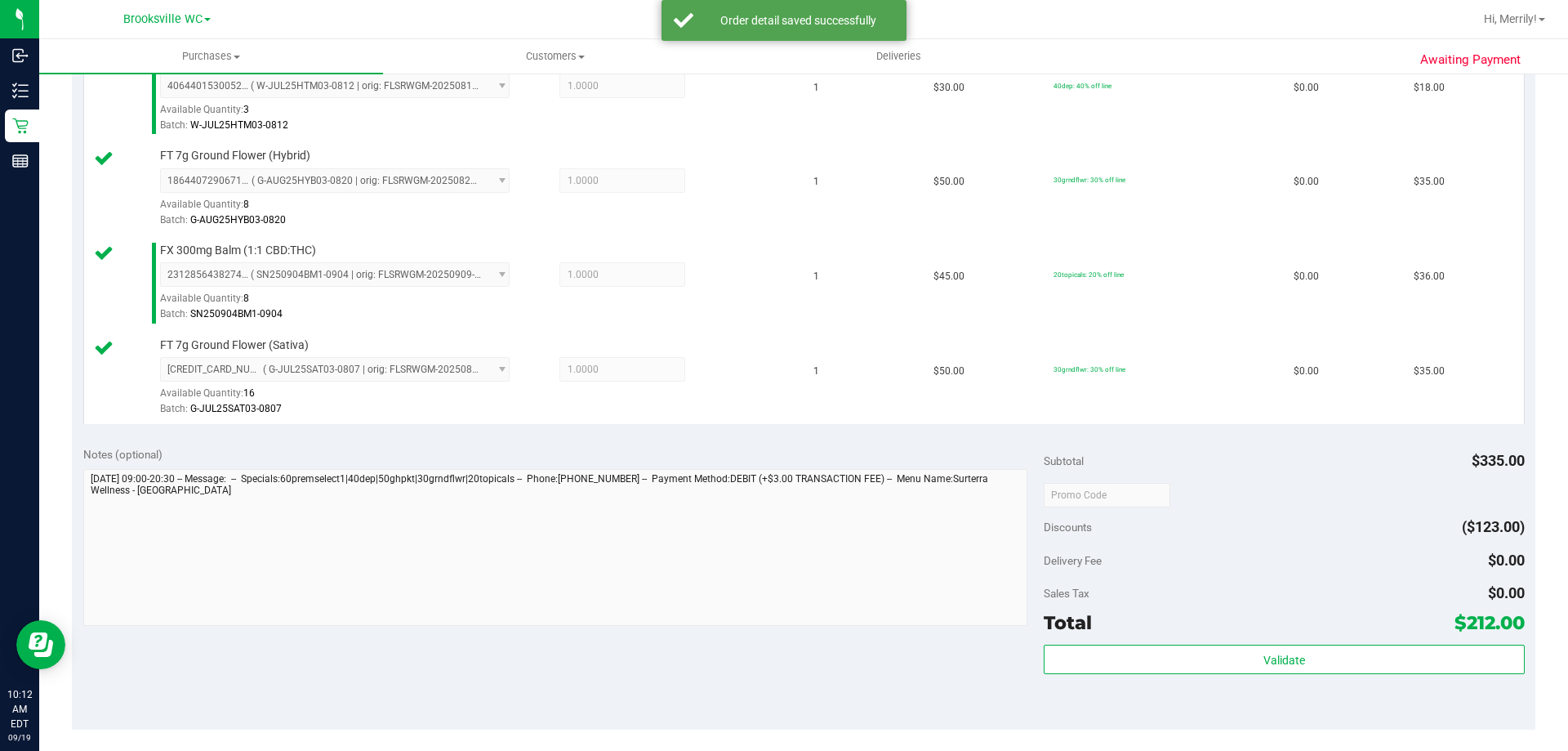
scroll to position [899, 0]
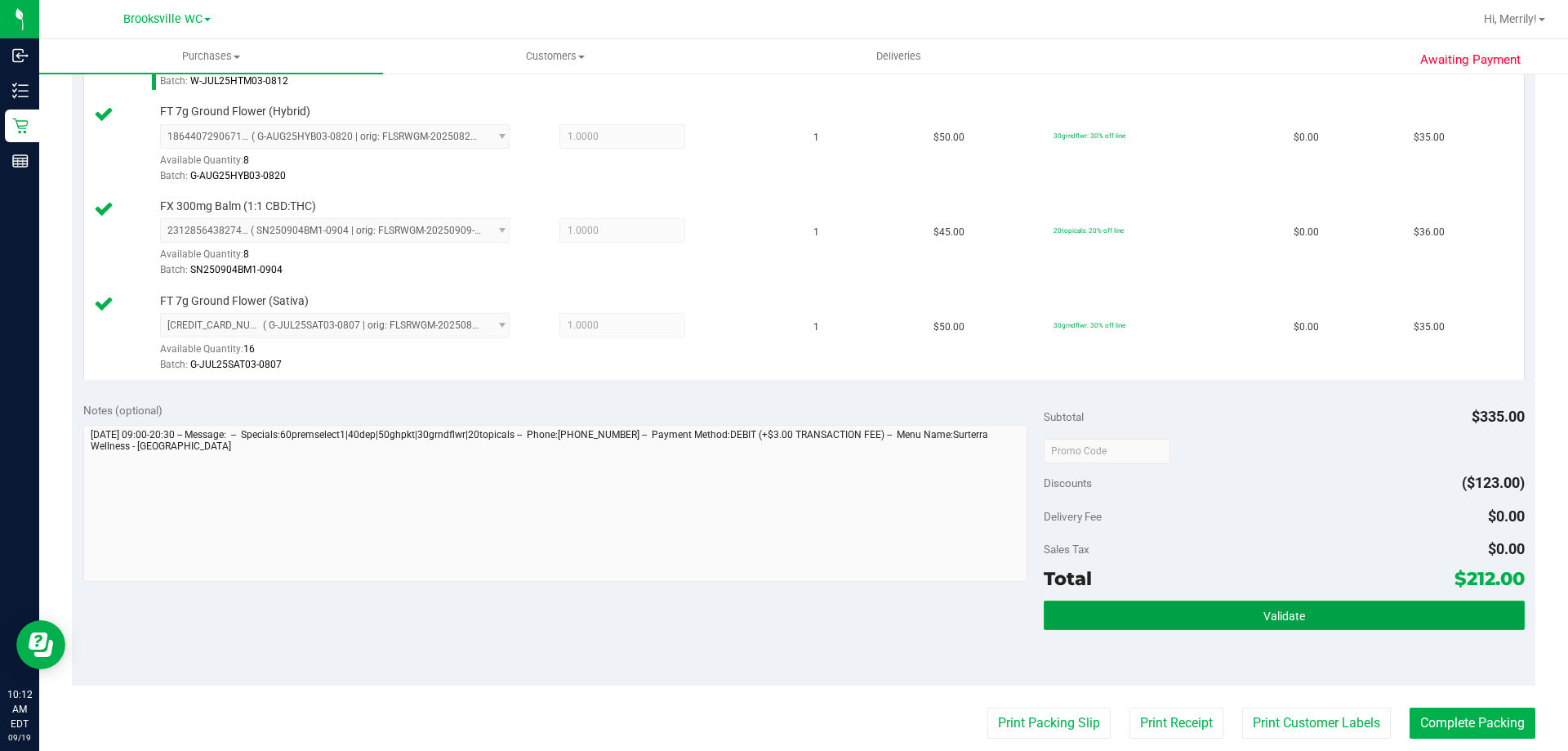
click at [1244, 612] on button "Validate" at bounding box center [1284, 615] width 481 height 30
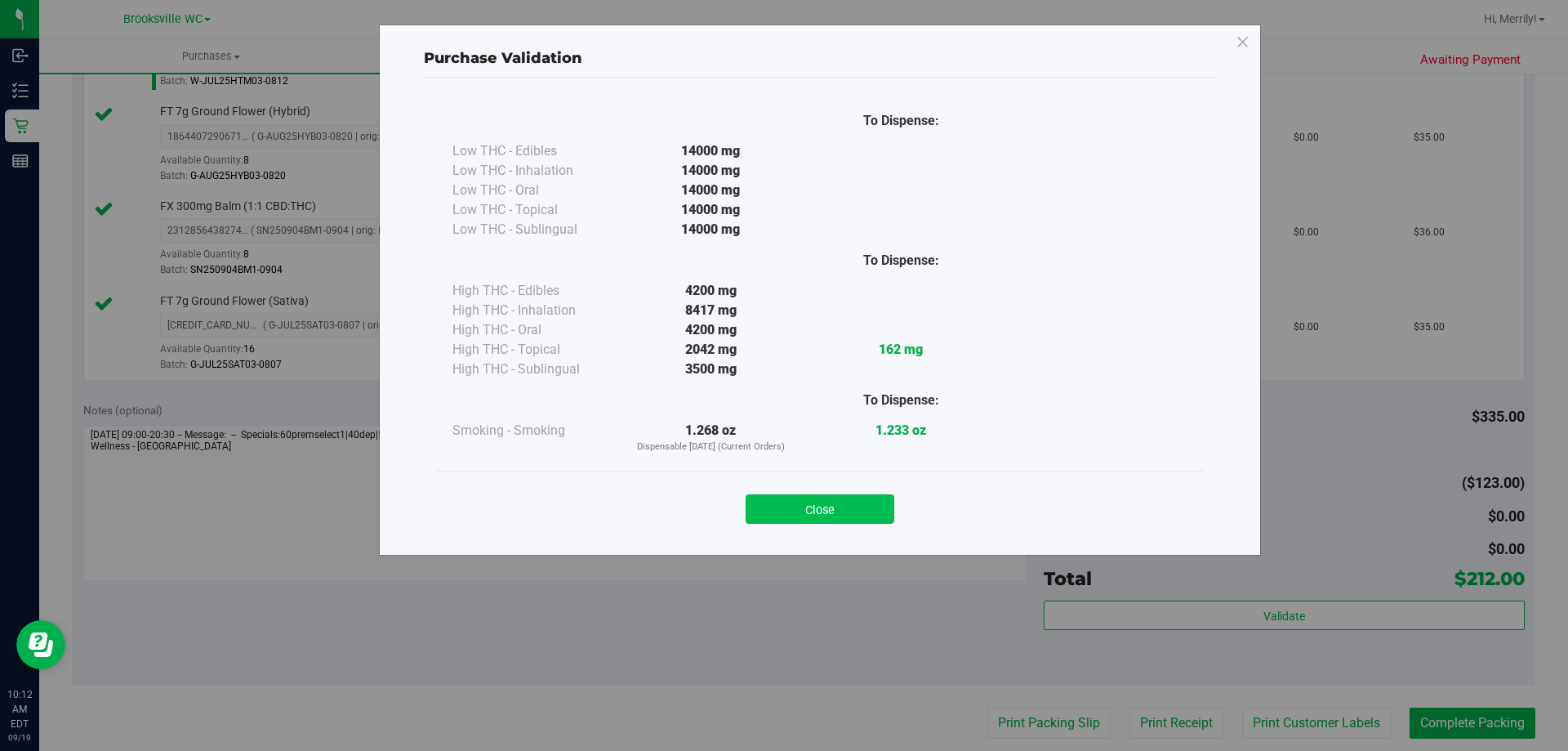
click at [824, 509] on button "Close" at bounding box center [819, 509] width 149 height 30
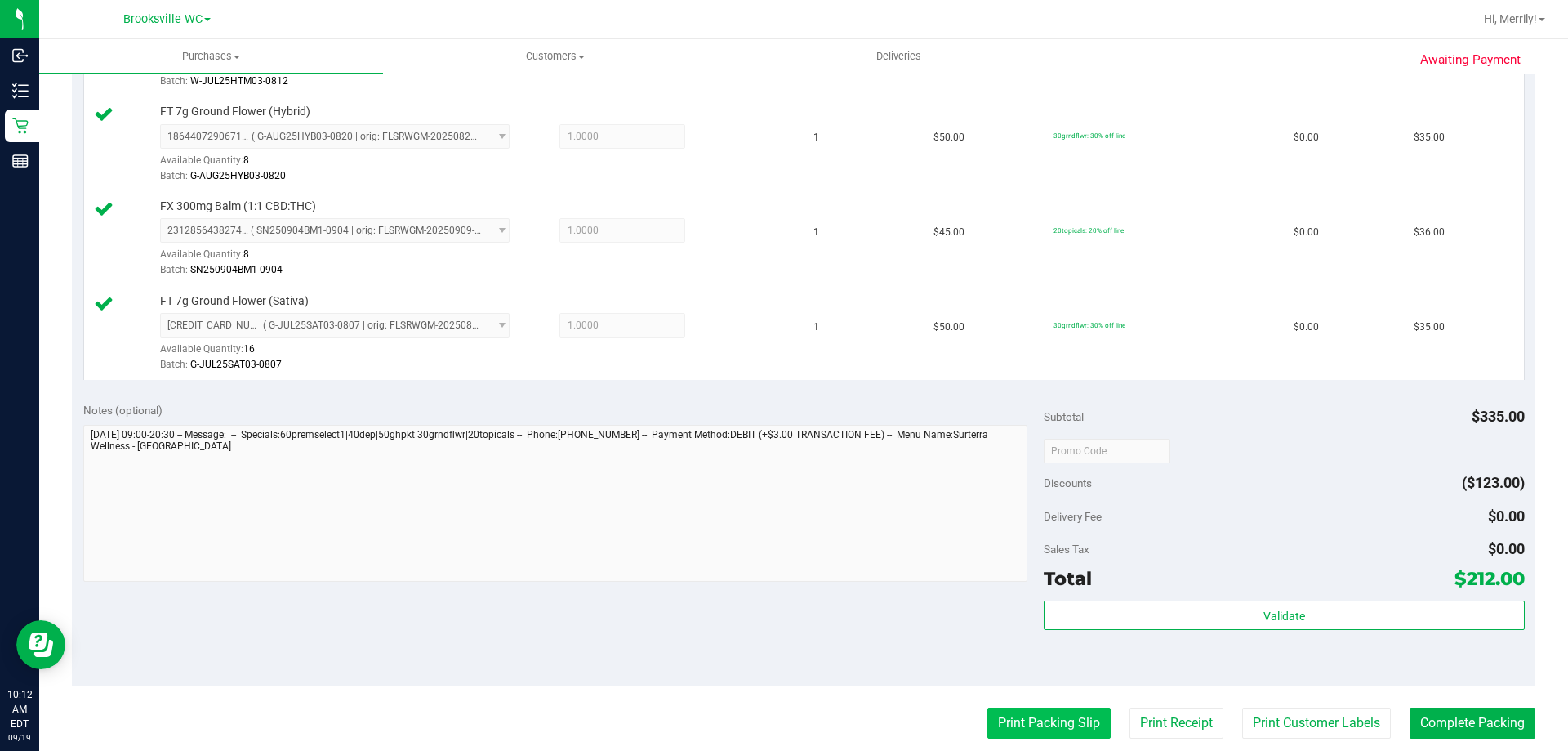
click at [1039, 718] on button "Print Packing Slip" at bounding box center [1049, 723] width 123 height 31
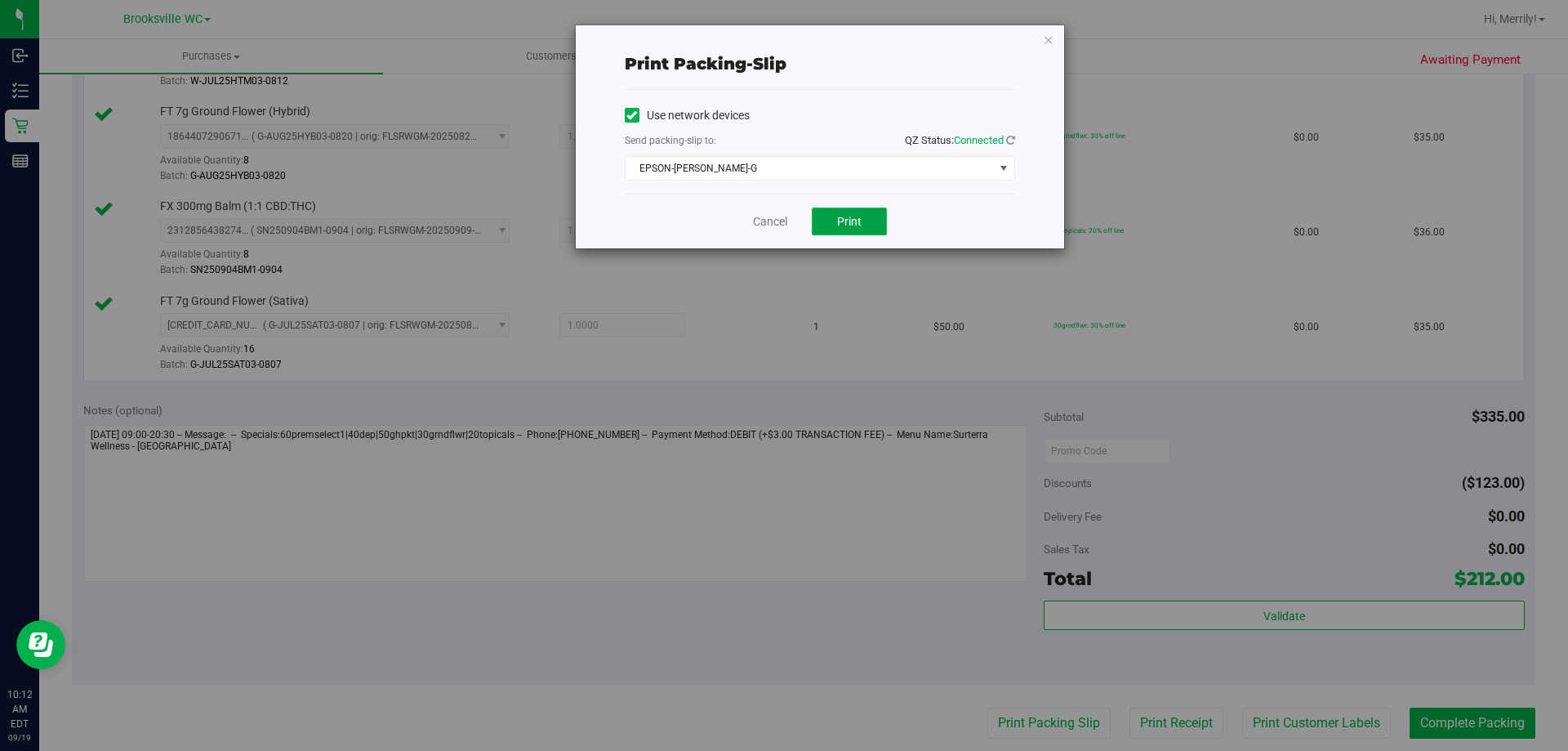
click at [857, 216] on span "Print" at bounding box center [849, 222] width 24 height 14
click at [771, 222] on link "Cancel" at bounding box center [770, 222] width 34 height 17
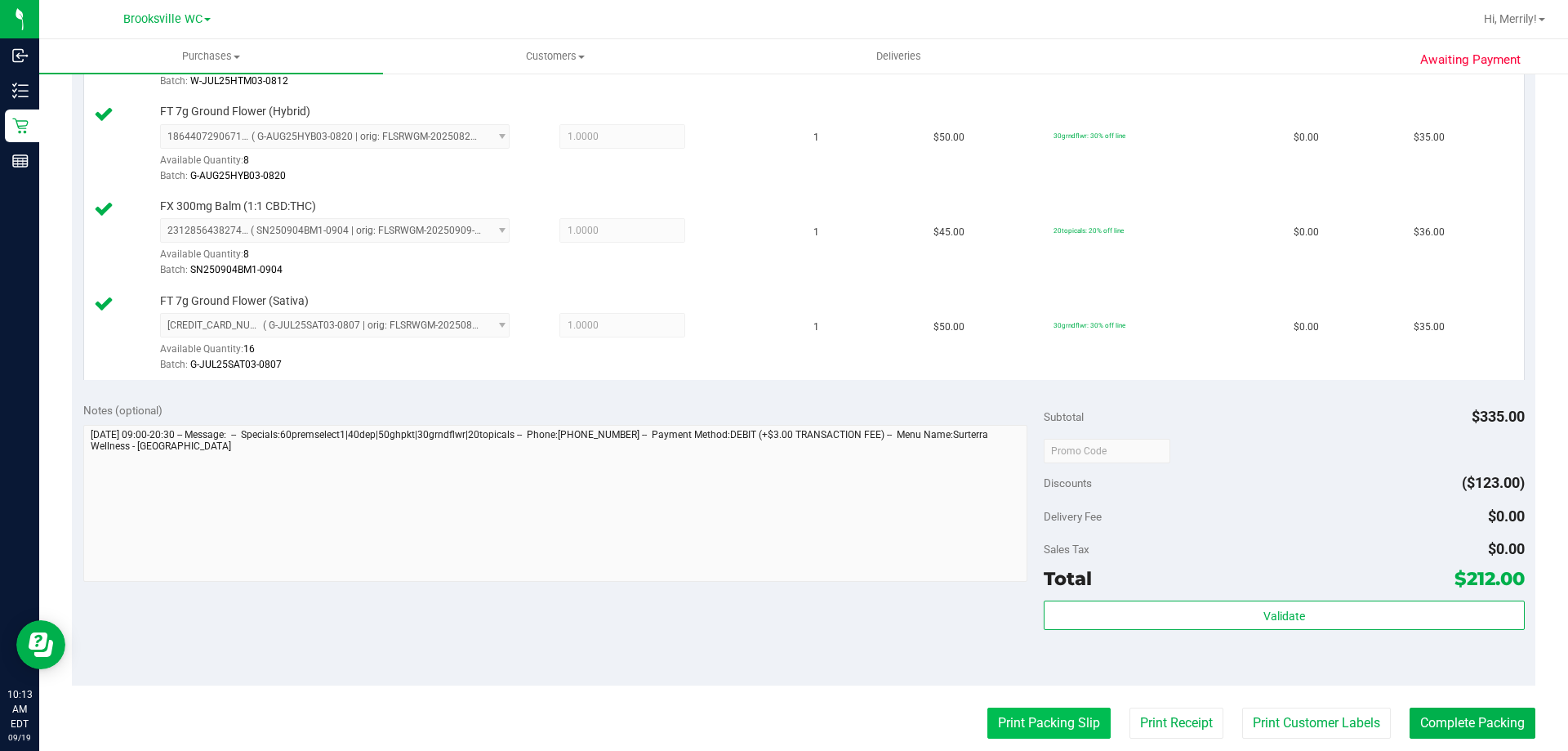
click at [1062, 732] on button "Print Packing Slip" at bounding box center [1049, 723] width 123 height 31
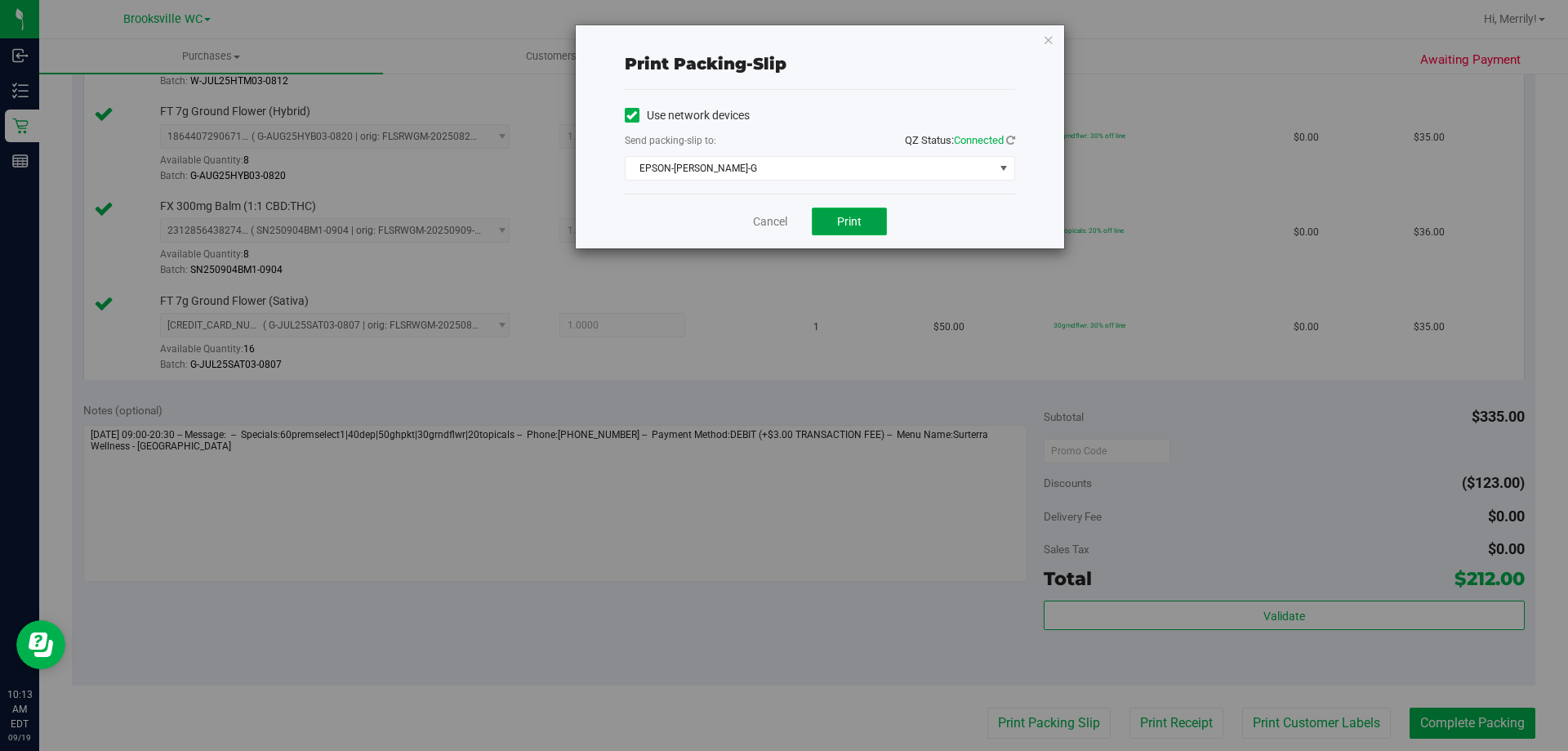
click at [865, 221] on button "Print" at bounding box center [849, 221] width 75 height 28
click at [762, 220] on link "Cancel" at bounding box center [770, 222] width 34 height 17
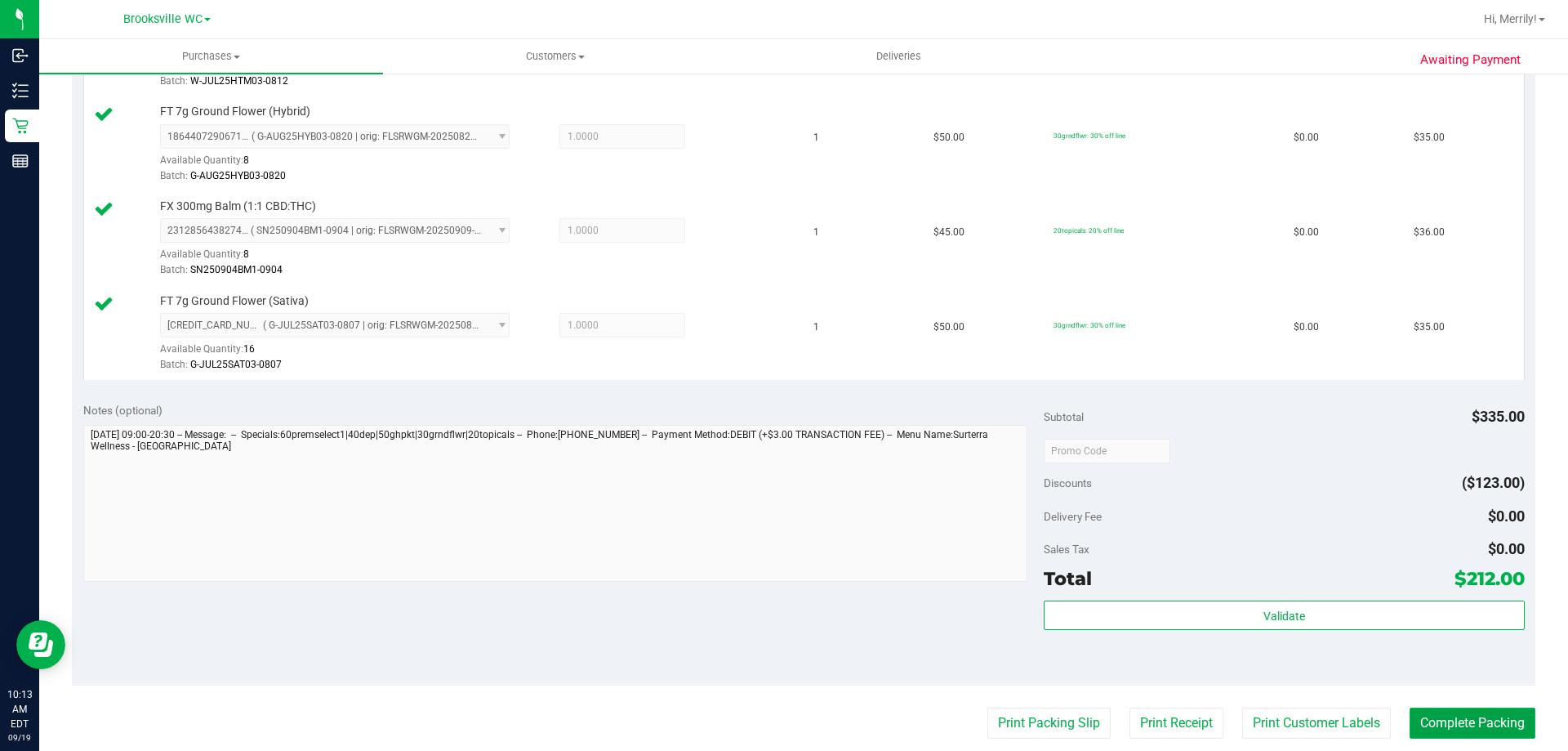
click at [1448, 720] on button "Complete Packing" at bounding box center [1473, 723] width 126 height 31
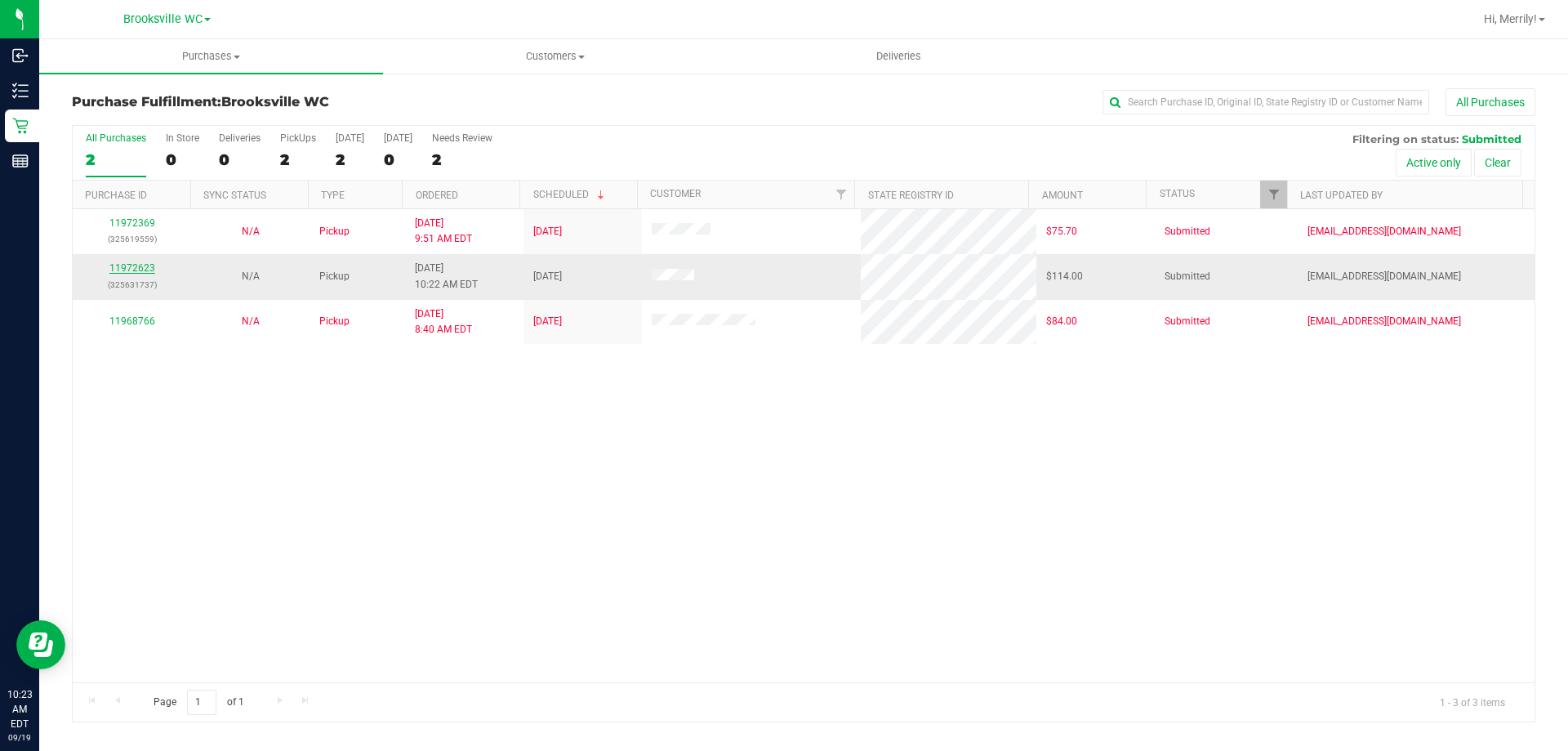
click at [128, 267] on link "11972623" at bounding box center [132, 267] width 46 height 12
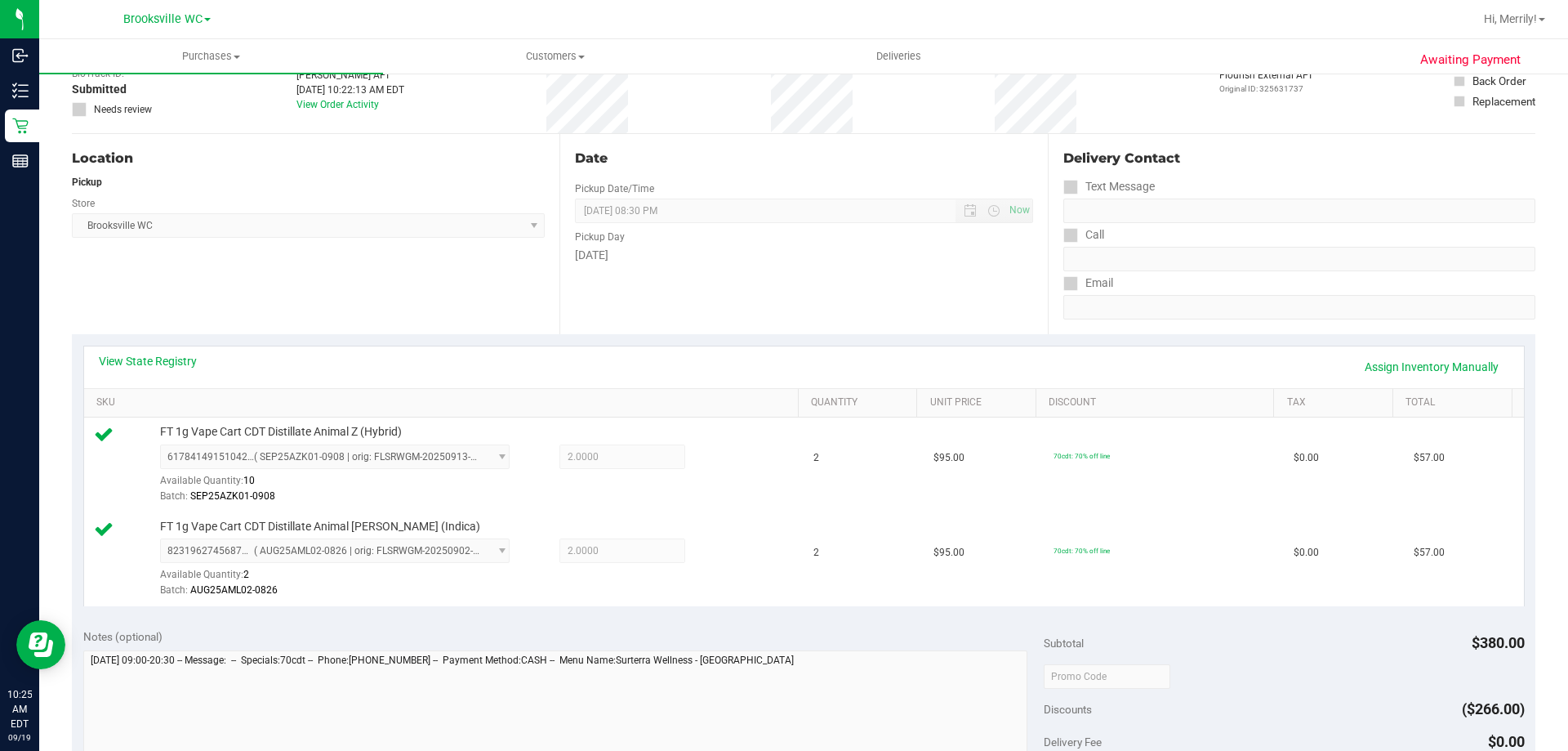
scroll to position [327, 0]
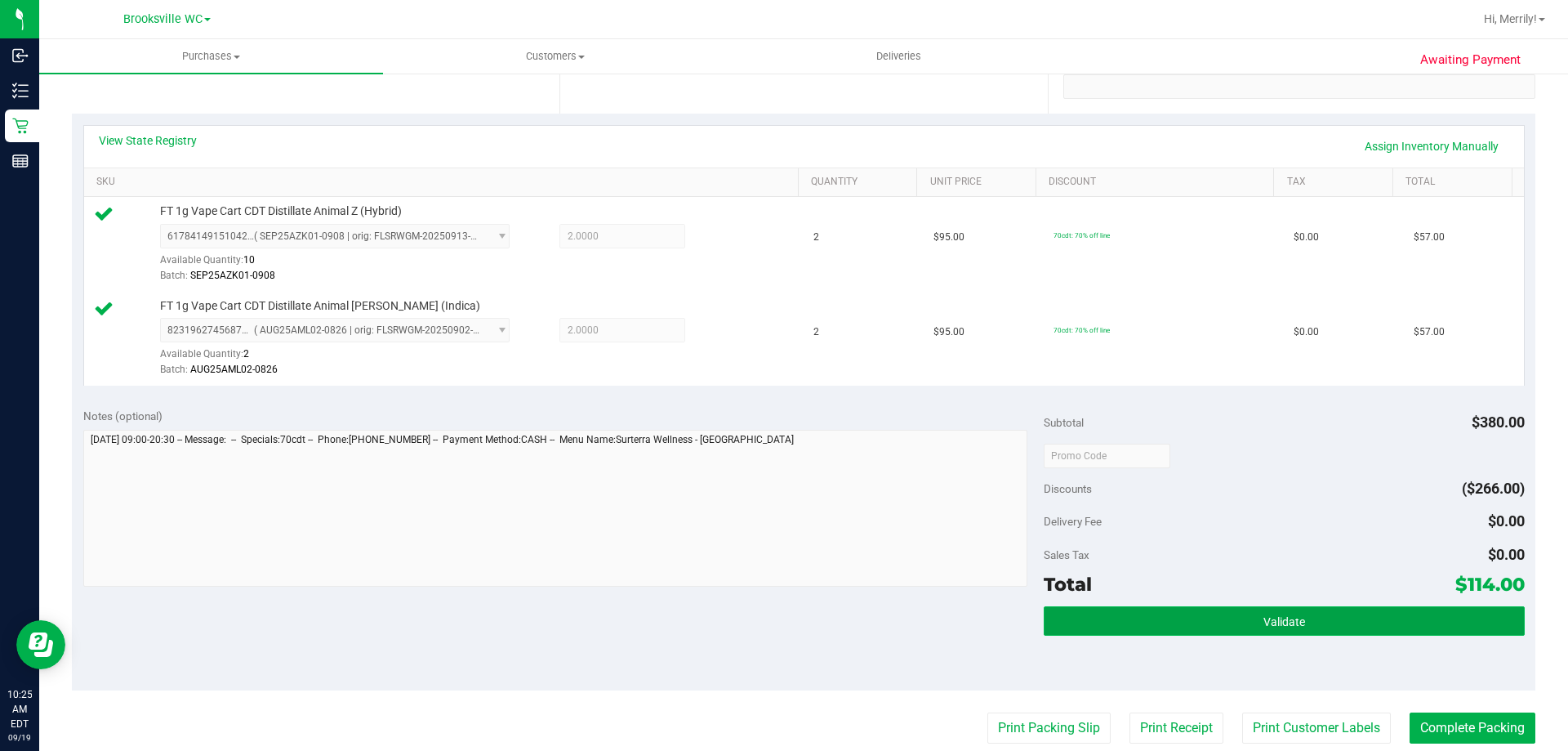
click at [1231, 624] on button "Validate" at bounding box center [1284, 620] width 481 height 30
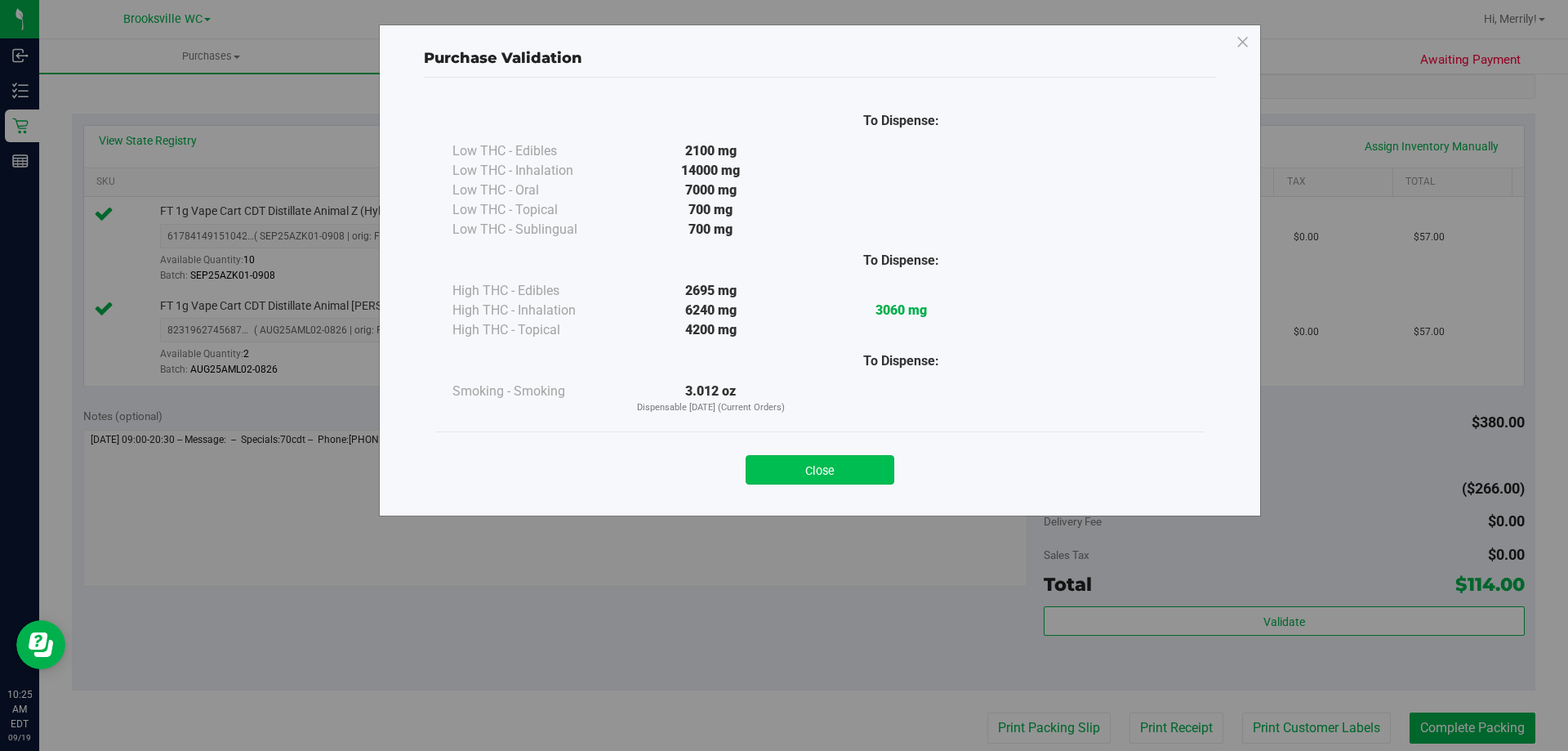
click at [801, 474] on button "Close" at bounding box center [819, 469] width 149 height 30
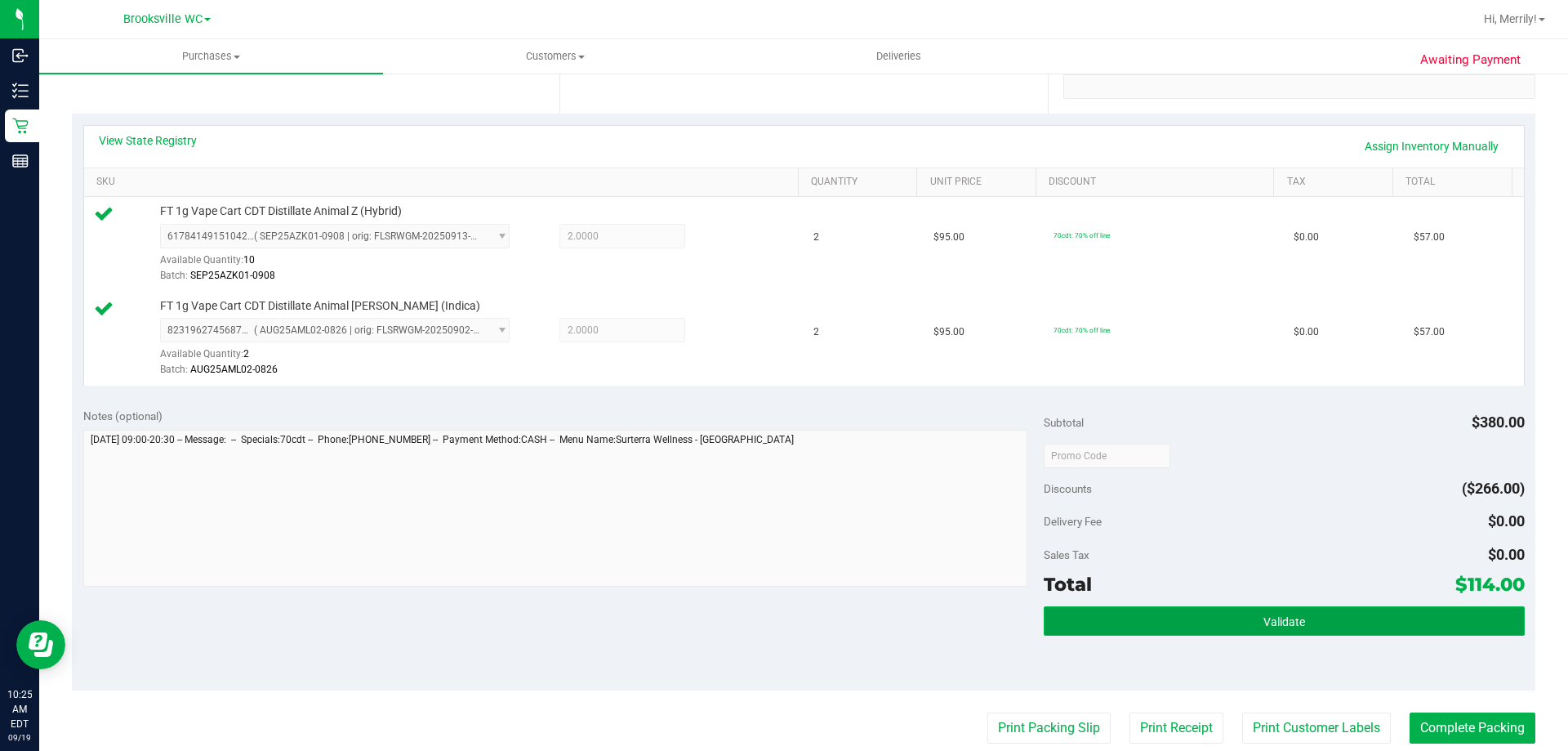
click at [1141, 628] on button "Validate" at bounding box center [1284, 620] width 481 height 30
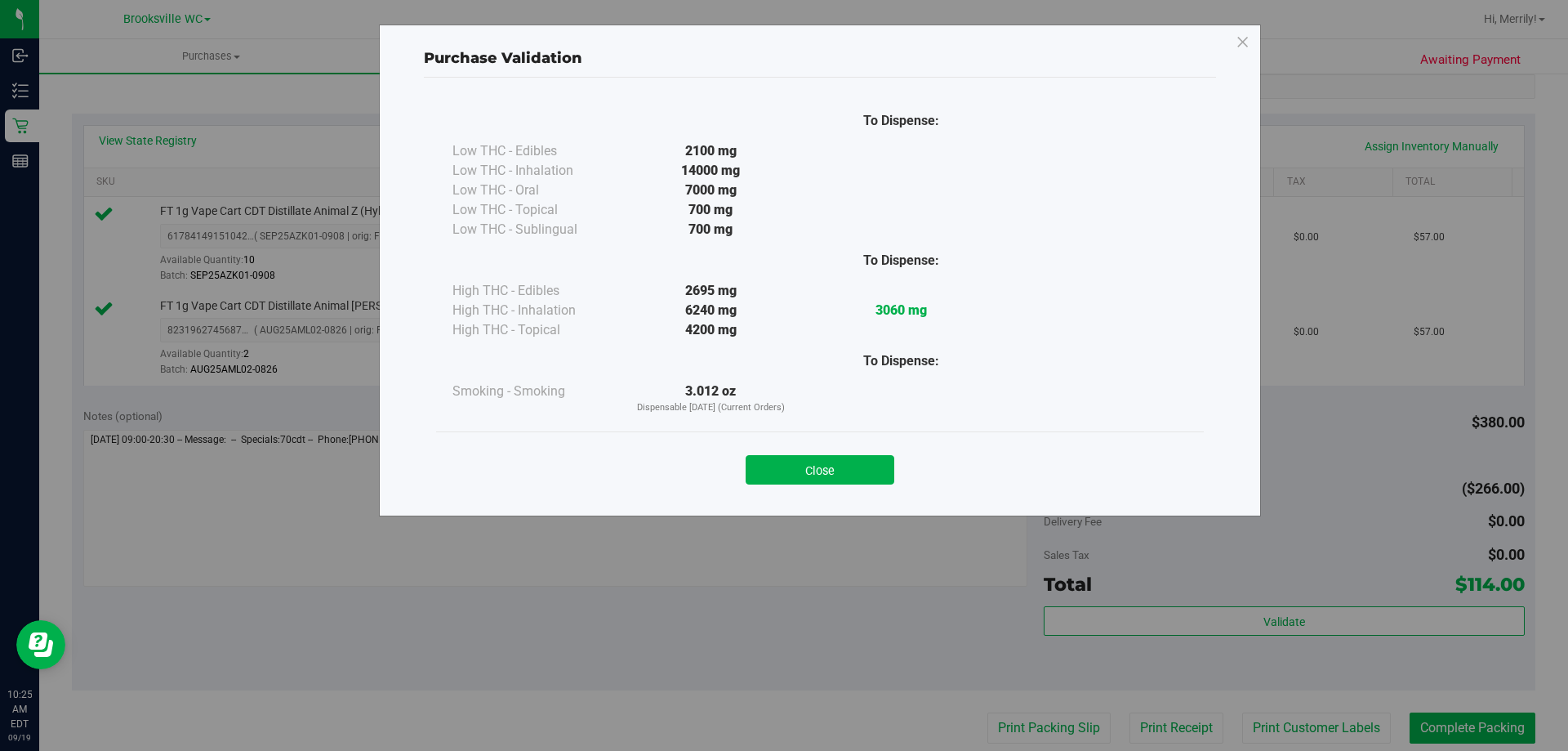
click at [831, 473] on button "Close" at bounding box center [819, 469] width 149 height 30
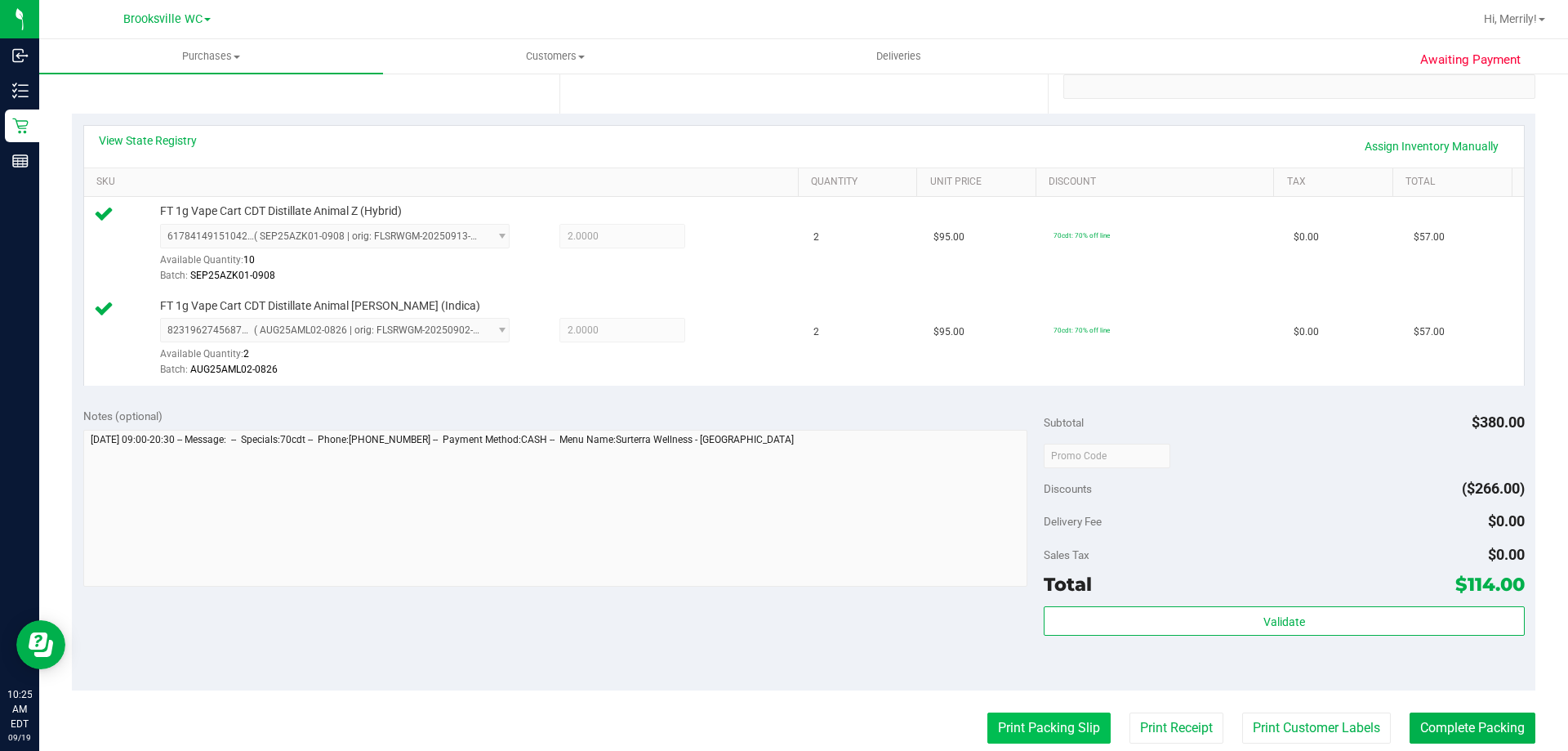
click at [1040, 724] on button "Print Packing Slip" at bounding box center [1049, 728] width 123 height 31
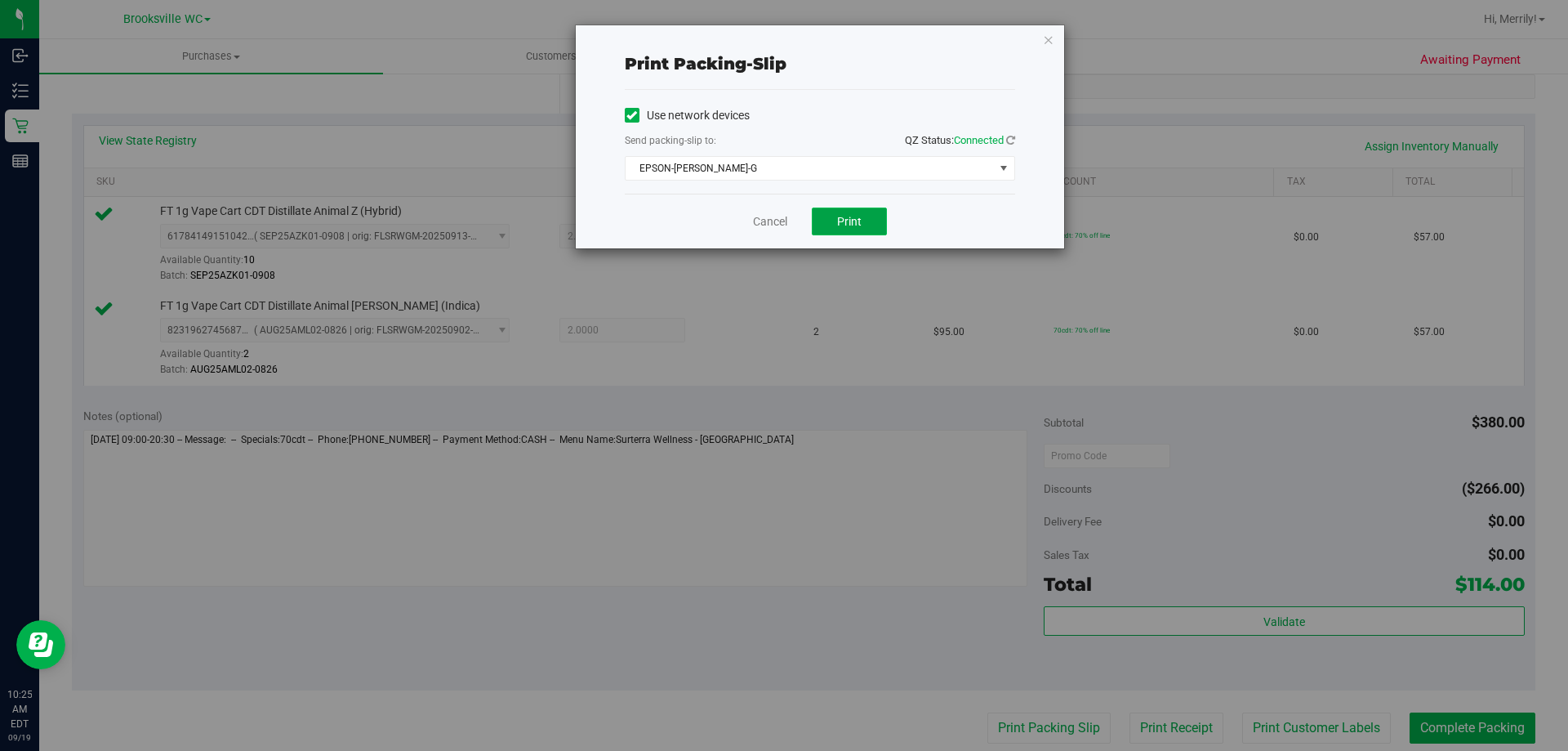
click at [868, 216] on button "Print" at bounding box center [849, 221] width 75 height 28
click at [771, 221] on link "Cancel" at bounding box center [770, 222] width 34 height 17
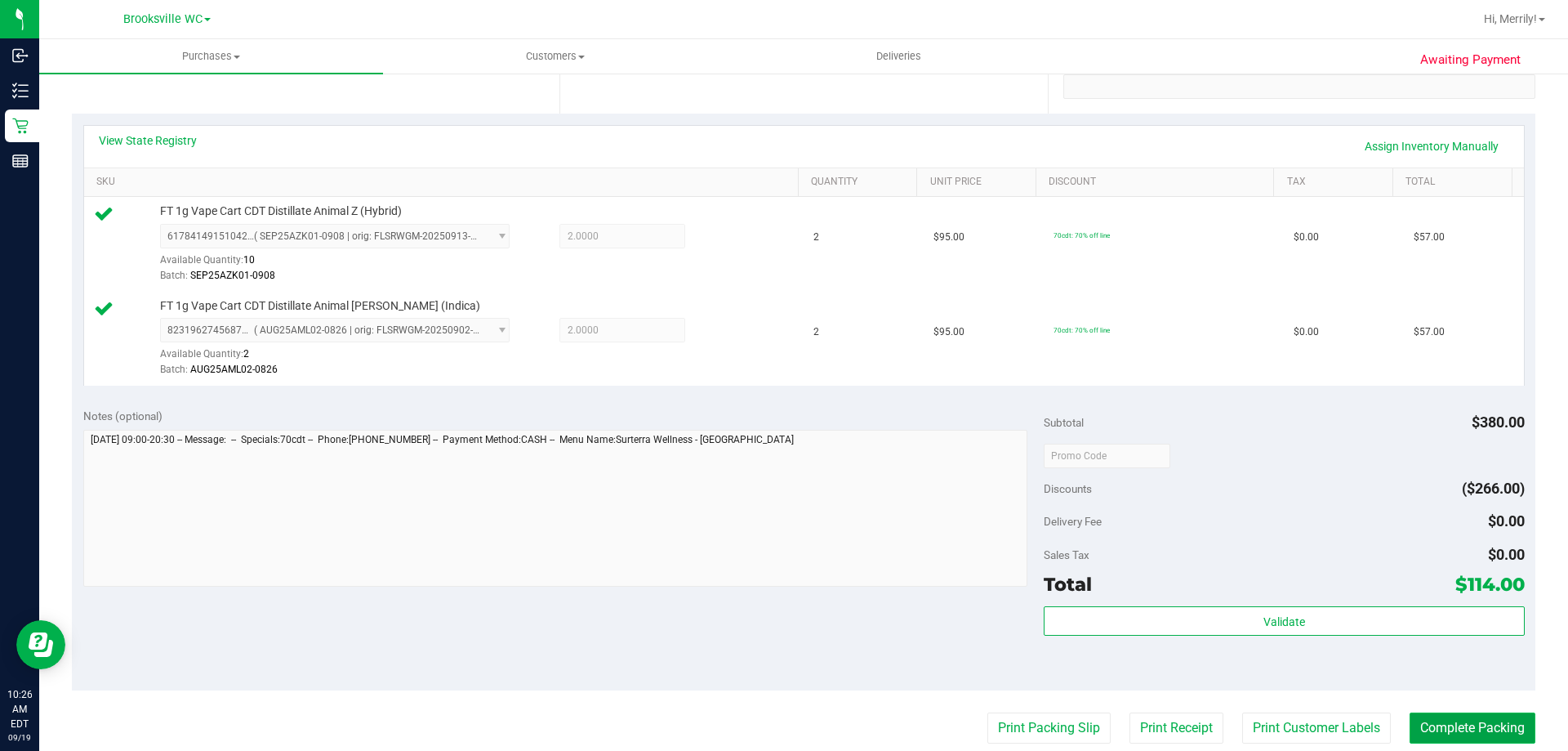
click at [1455, 730] on button "Complete Packing" at bounding box center [1473, 728] width 126 height 31
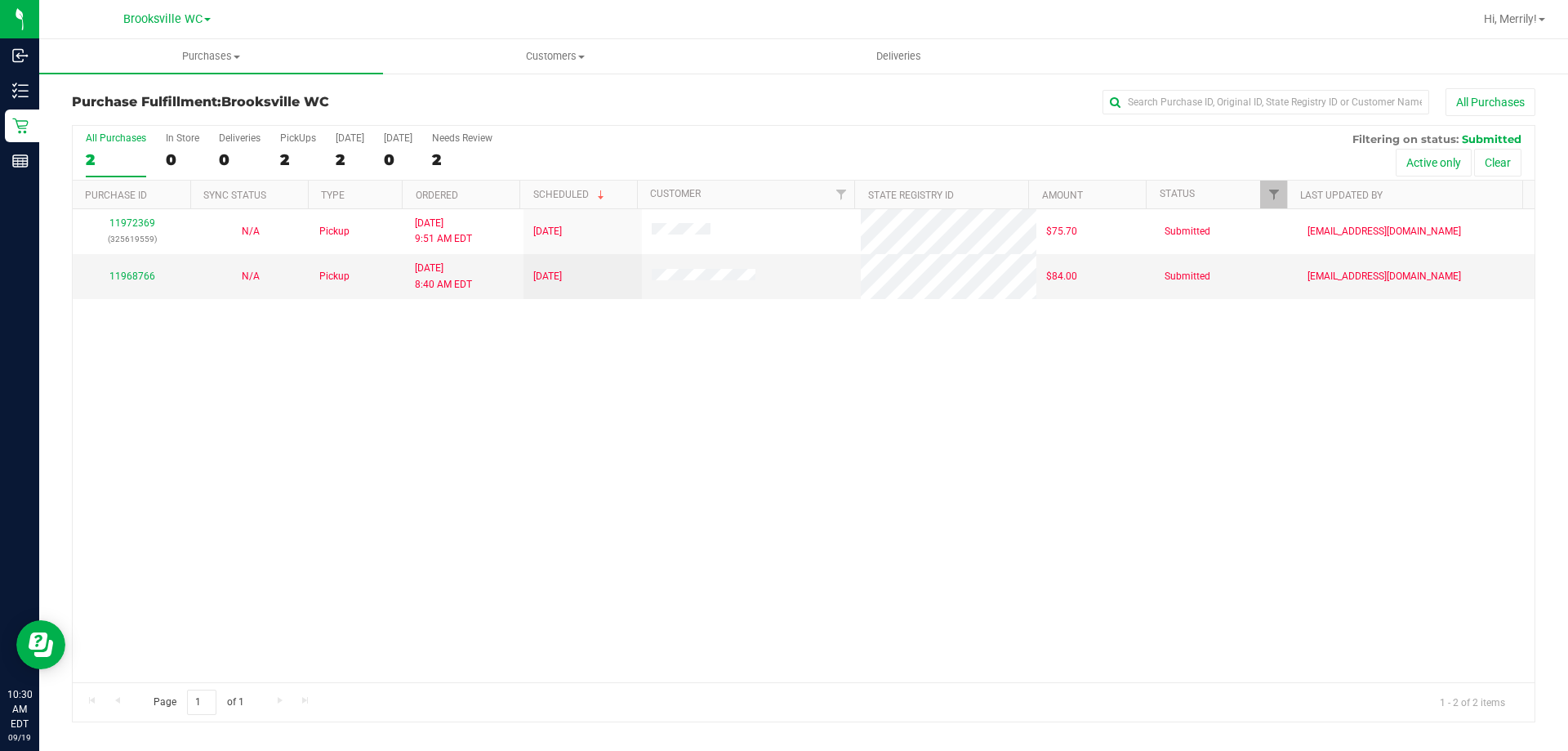
click at [531, 556] on div "11972369 (325619559) N/A Pickup 9/19/2025 9:51 AM EDT 9/19/2025 $75.70 Submitte…" at bounding box center [804, 445] width 1462 height 473
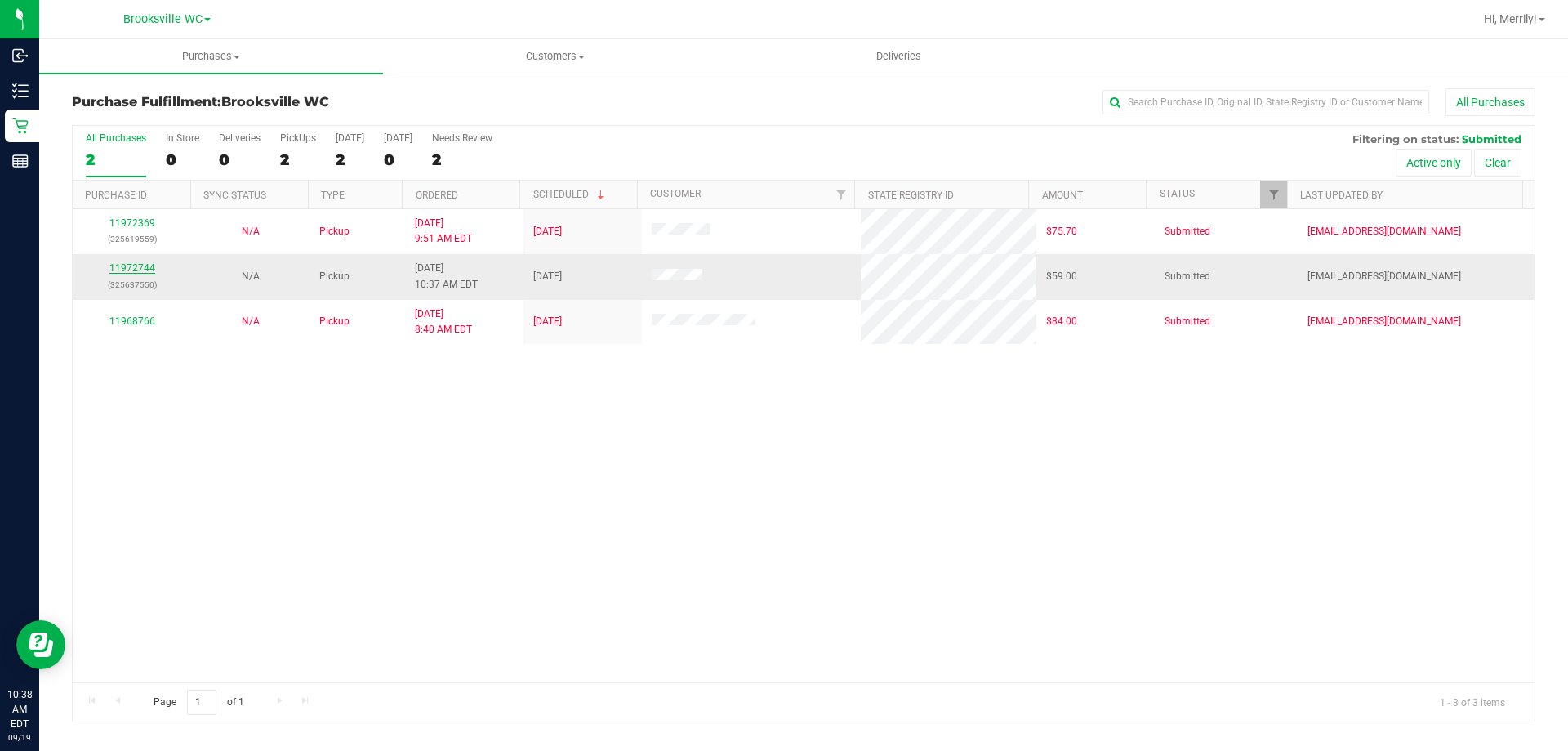
click at [123, 265] on link "11972744" at bounding box center [132, 267] width 46 height 12
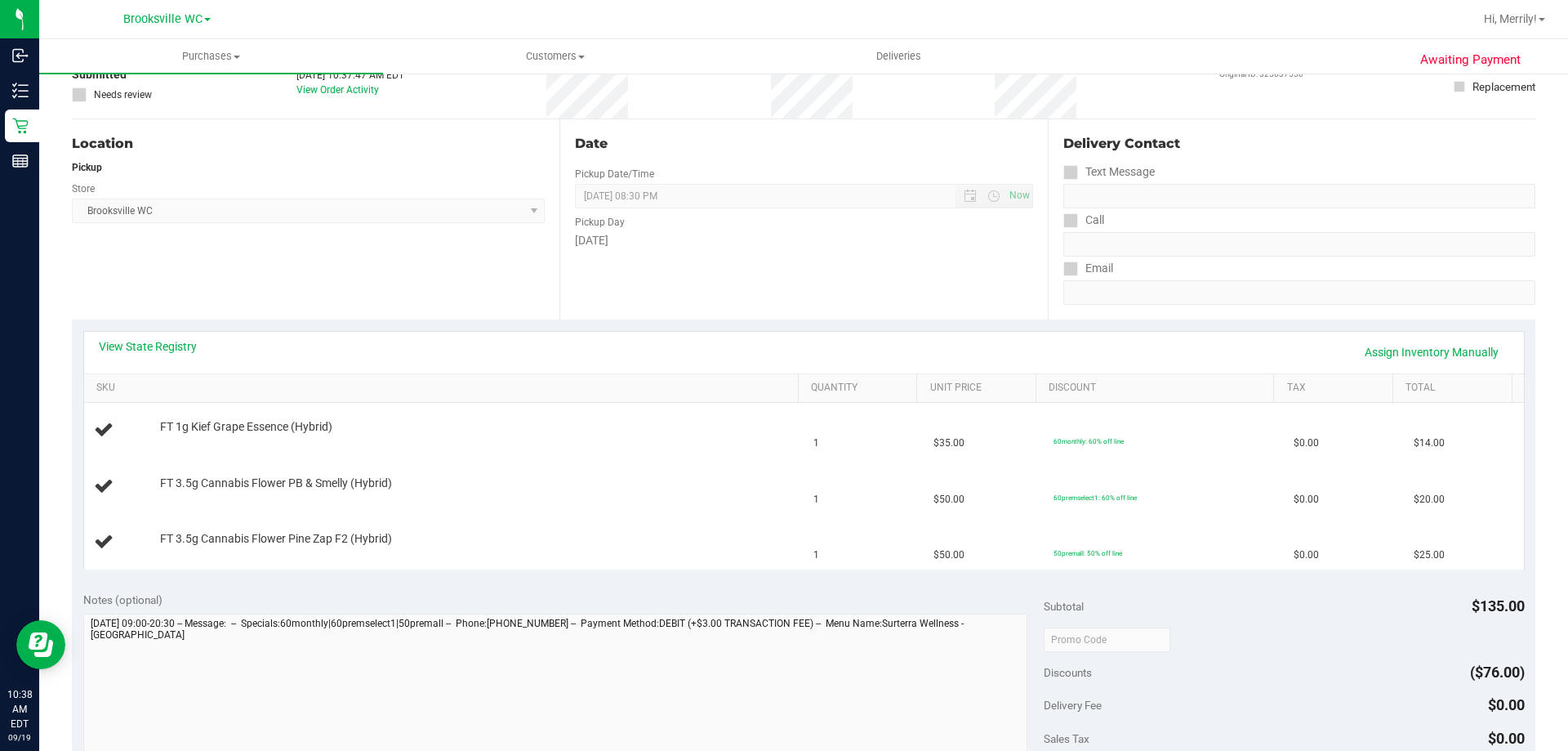
scroll to position [163, 0]
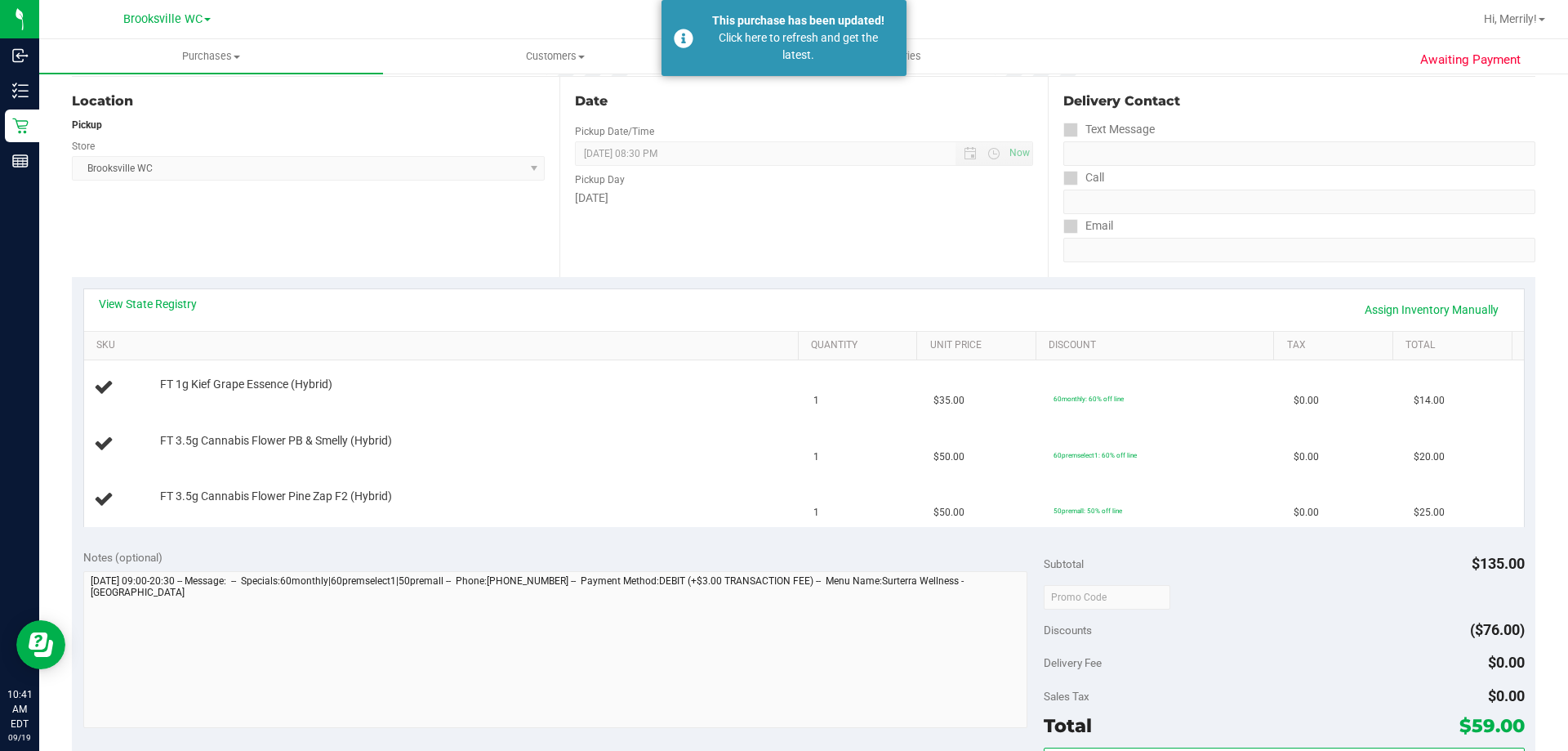
click at [311, 215] on div "Location Pickup Store Brooksville WC Select Store Bonita Springs WC Boynton Bea…" at bounding box center [316, 176] width 488 height 200
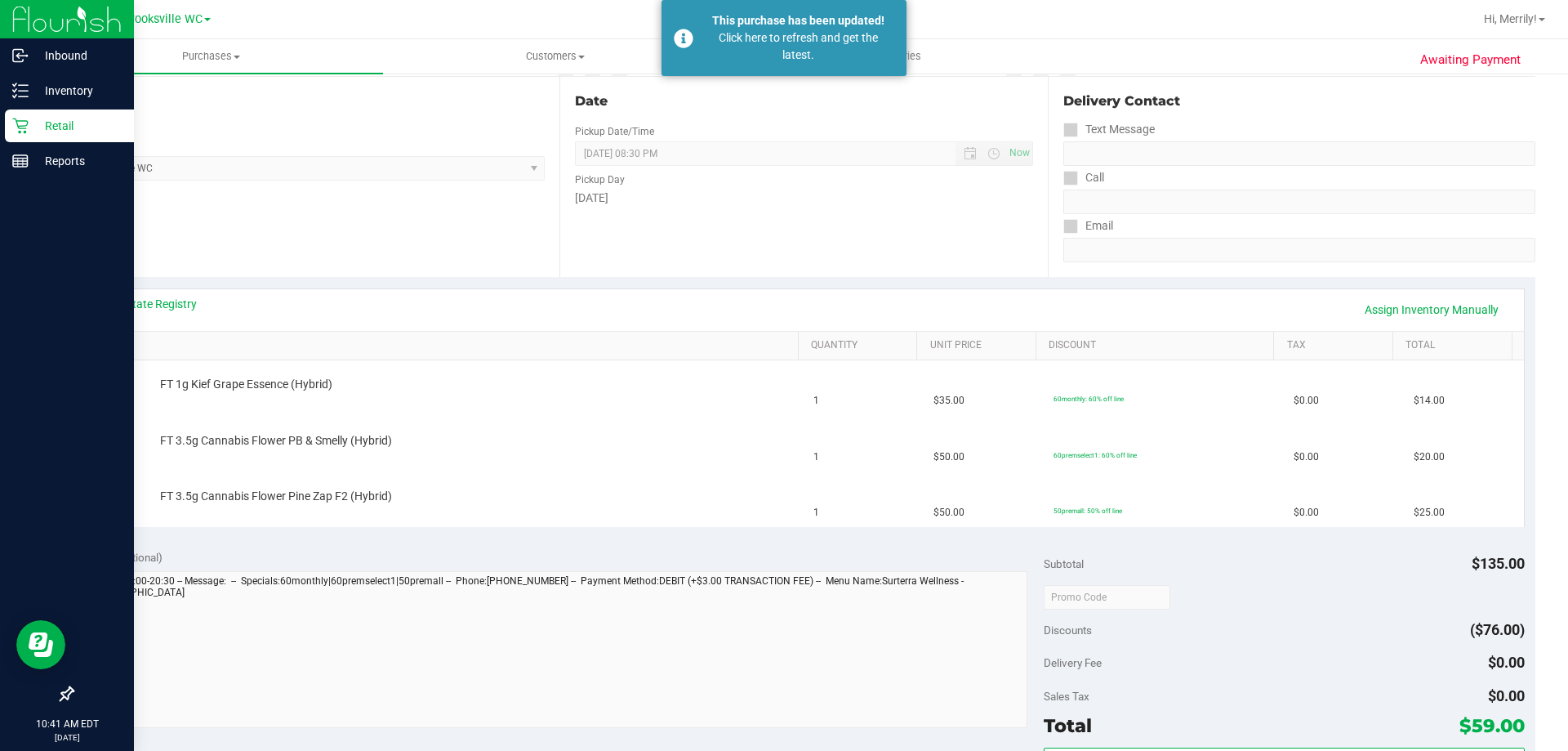
click at [15, 129] on icon at bounding box center [21, 126] width 16 height 16
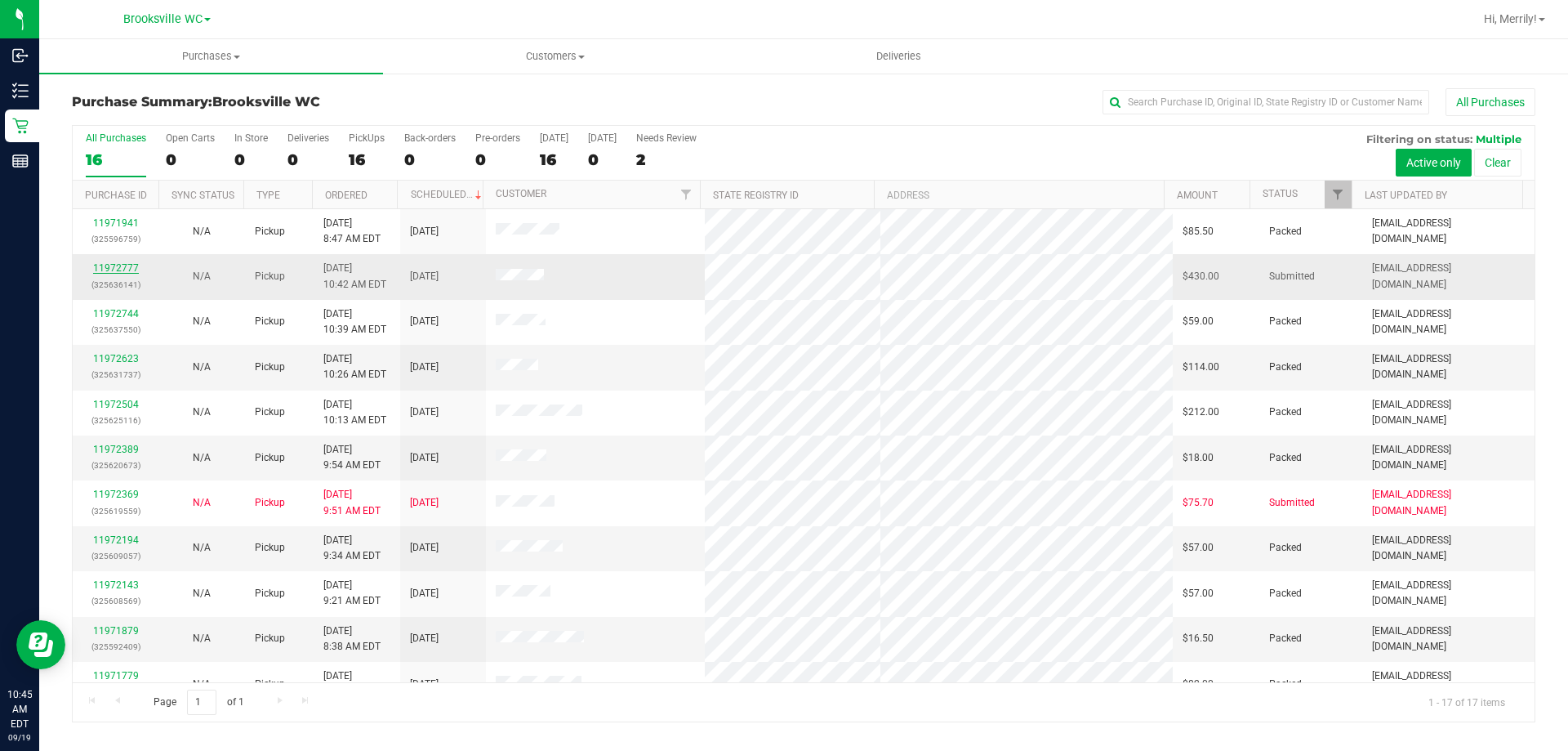
click at [121, 266] on link "11972777" at bounding box center [115, 267] width 46 height 12
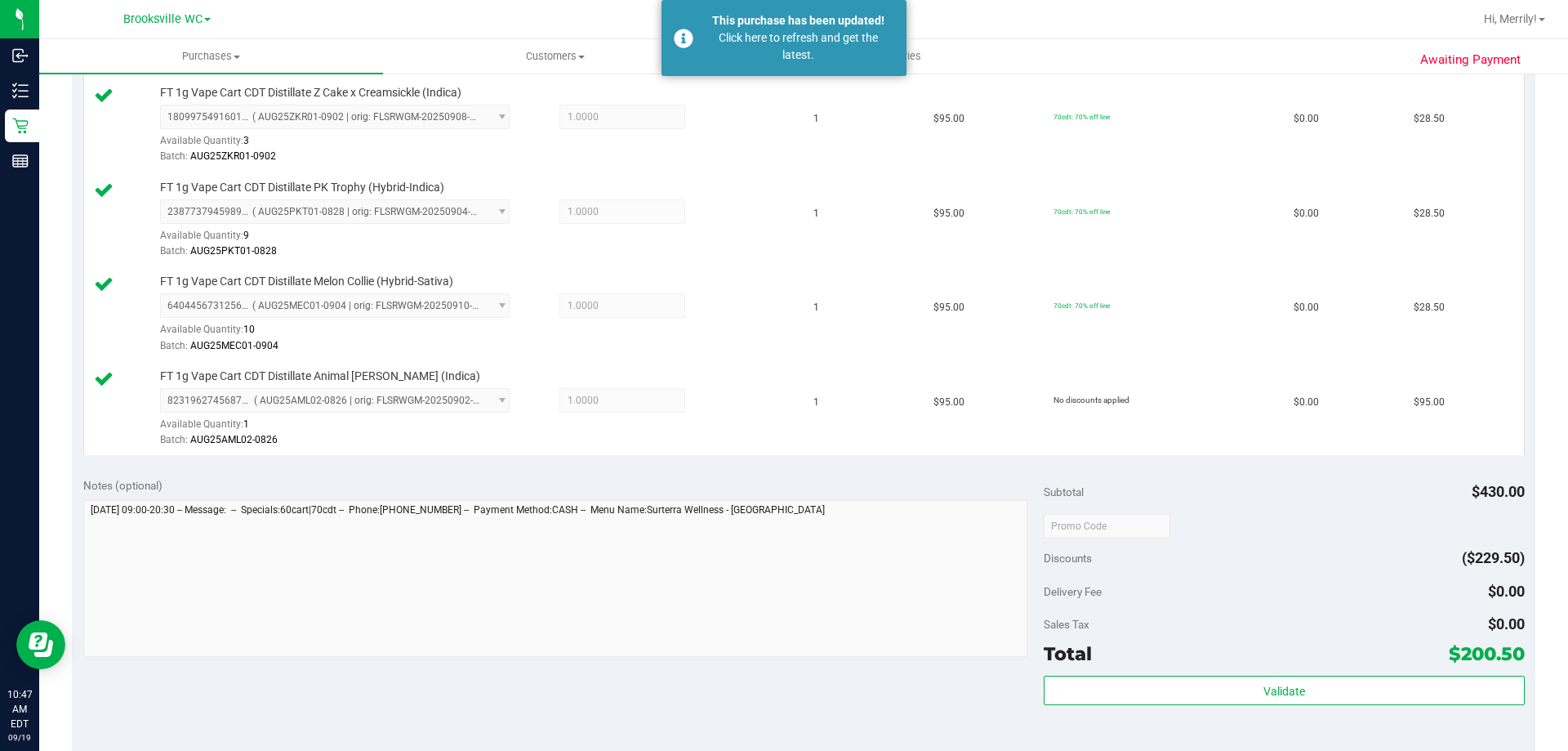
scroll to position [572, 0]
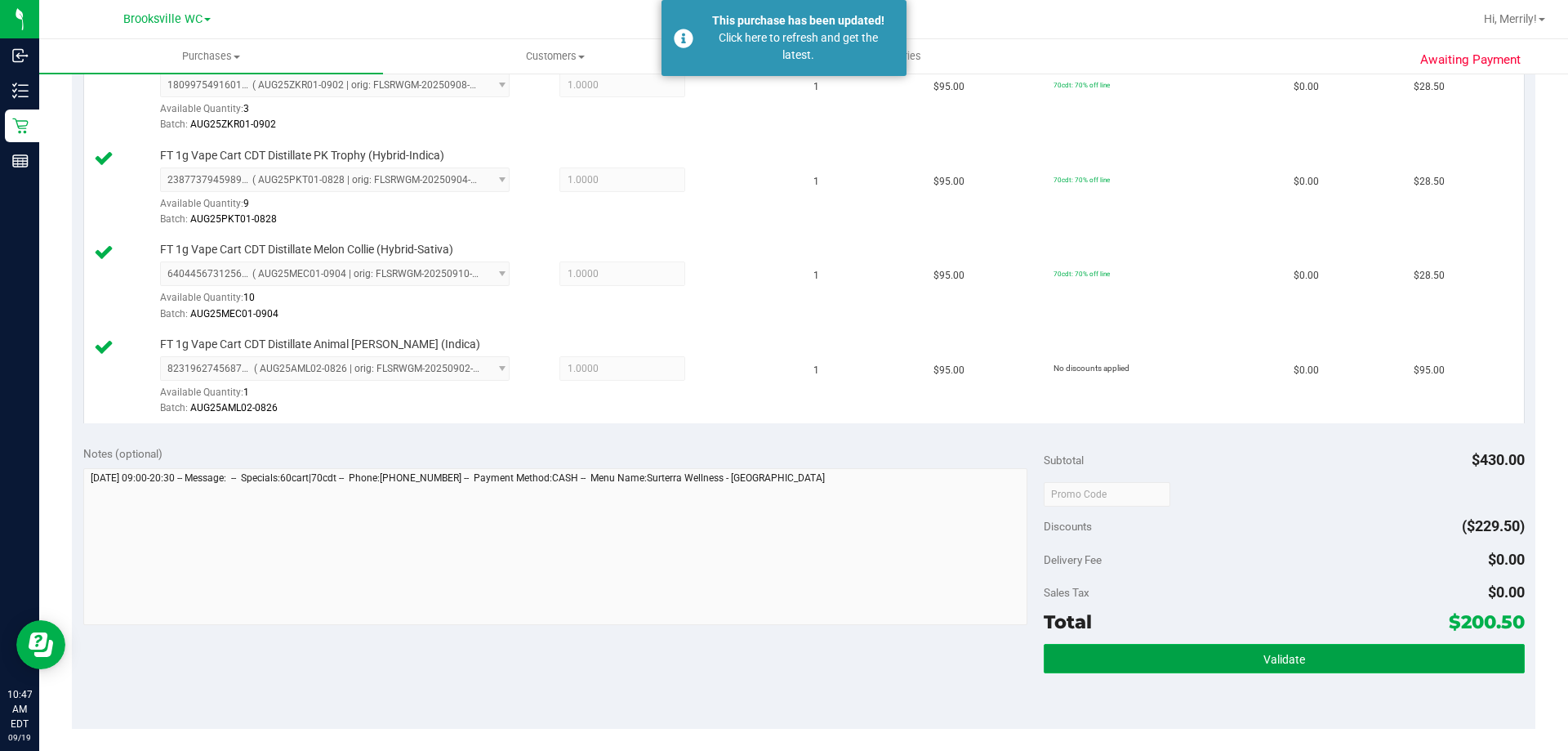
click at [1280, 658] on span "Validate" at bounding box center [1284, 659] width 41 height 14
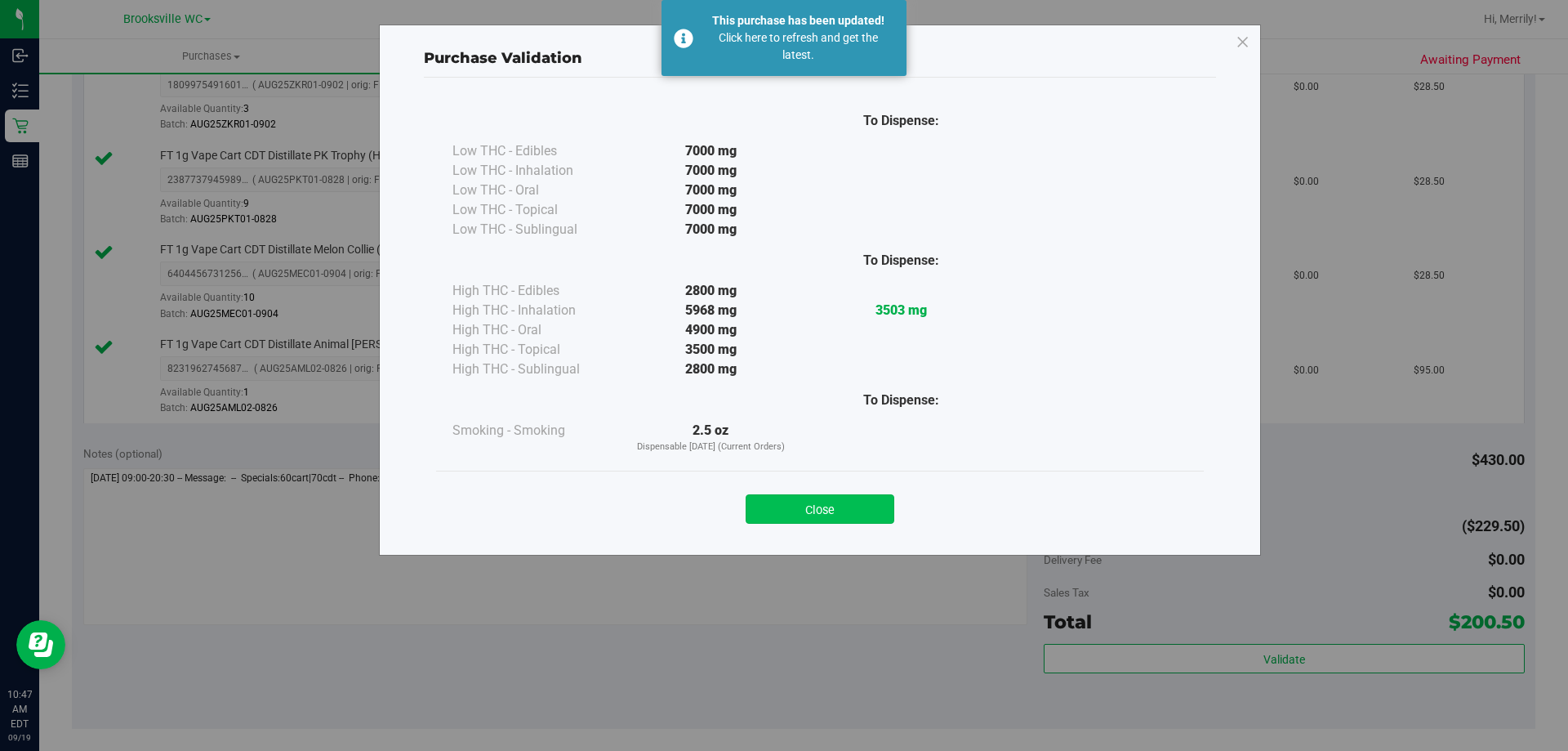
click at [818, 506] on button "Close" at bounding box center [819, 509] width 149 height 30
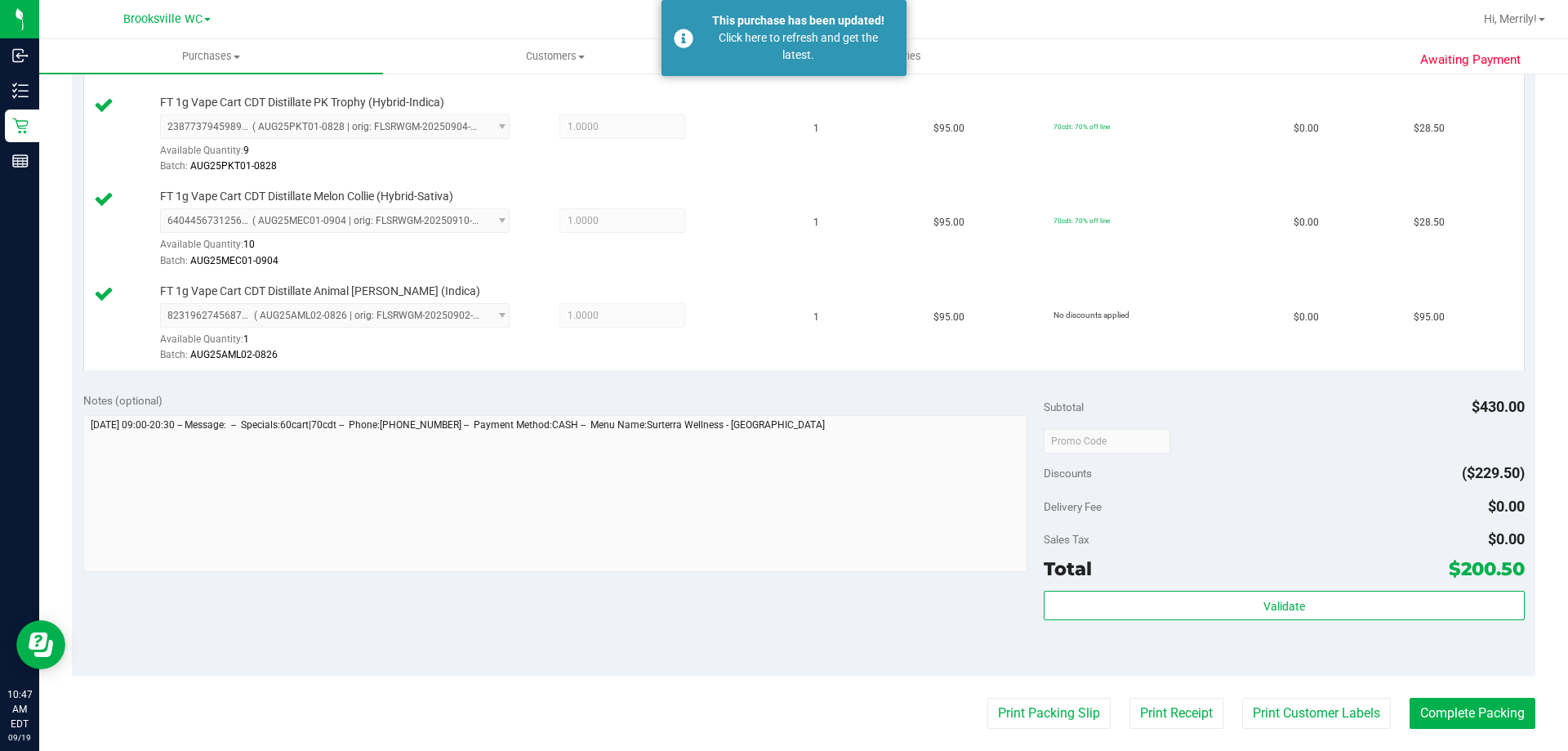
scroll to position [736, 0]
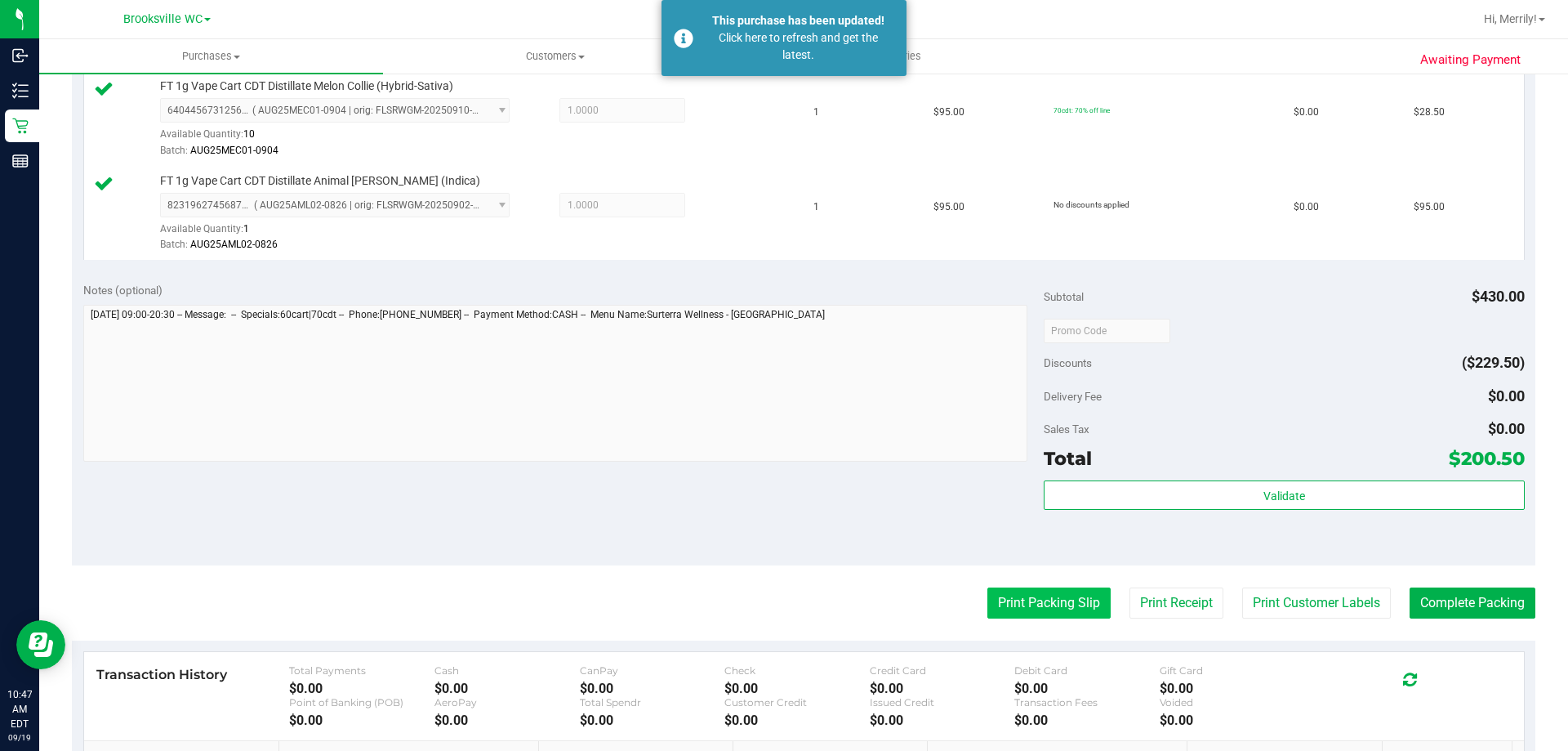
click at [1013, 598] on button "Print Packing Slip" at bounding box center [1049, 602] width 123 height 31
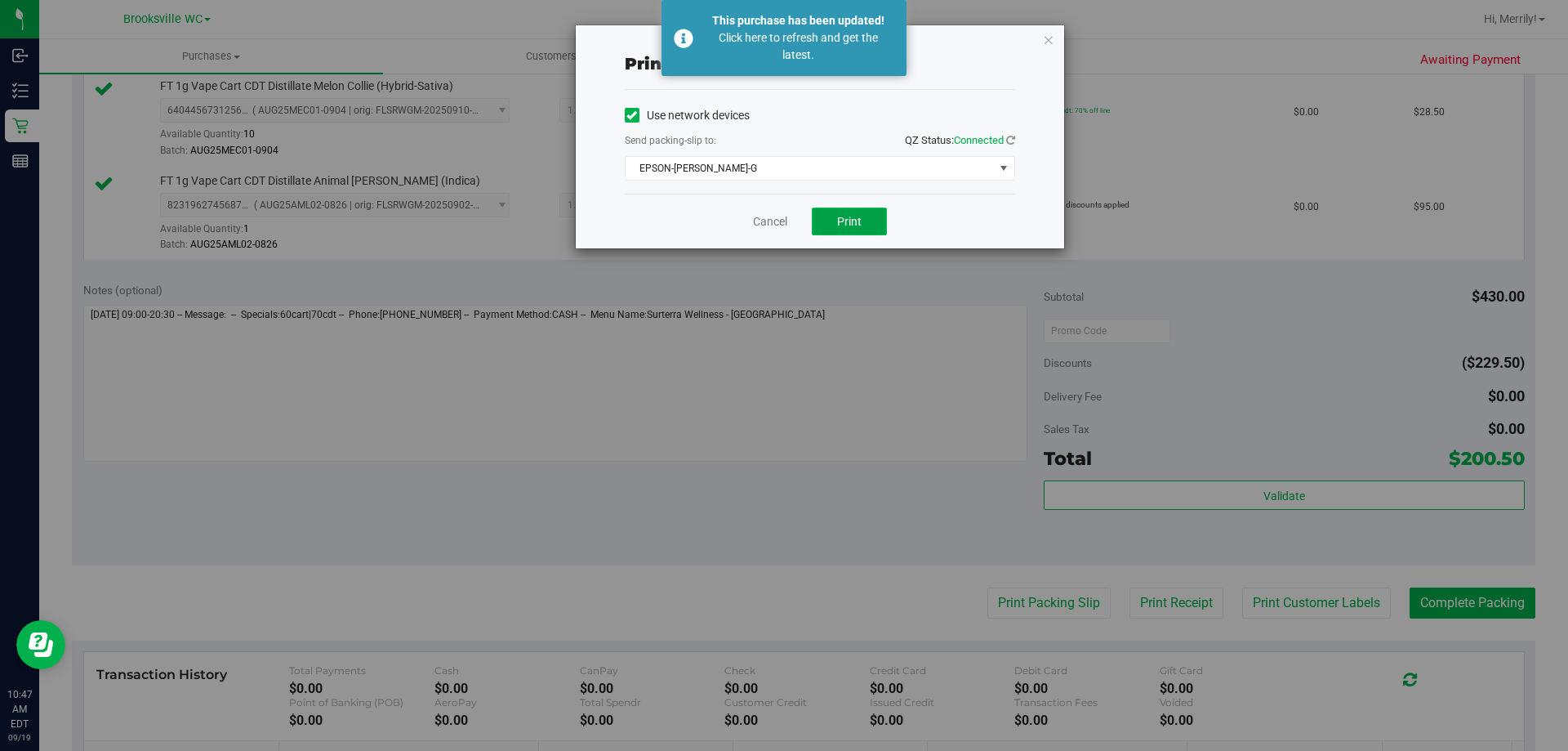
click at [868, 222] on button "Print" at bounding box center [849, 221] width 75 height 28
drag, startPoint x: 766, startPoint y: 222, endPoint x: 782, endPoint y: 222, distance: 16.0
click at [768, 222] on link "Cancel" at bounding box center [770, 222] width 34 height 17
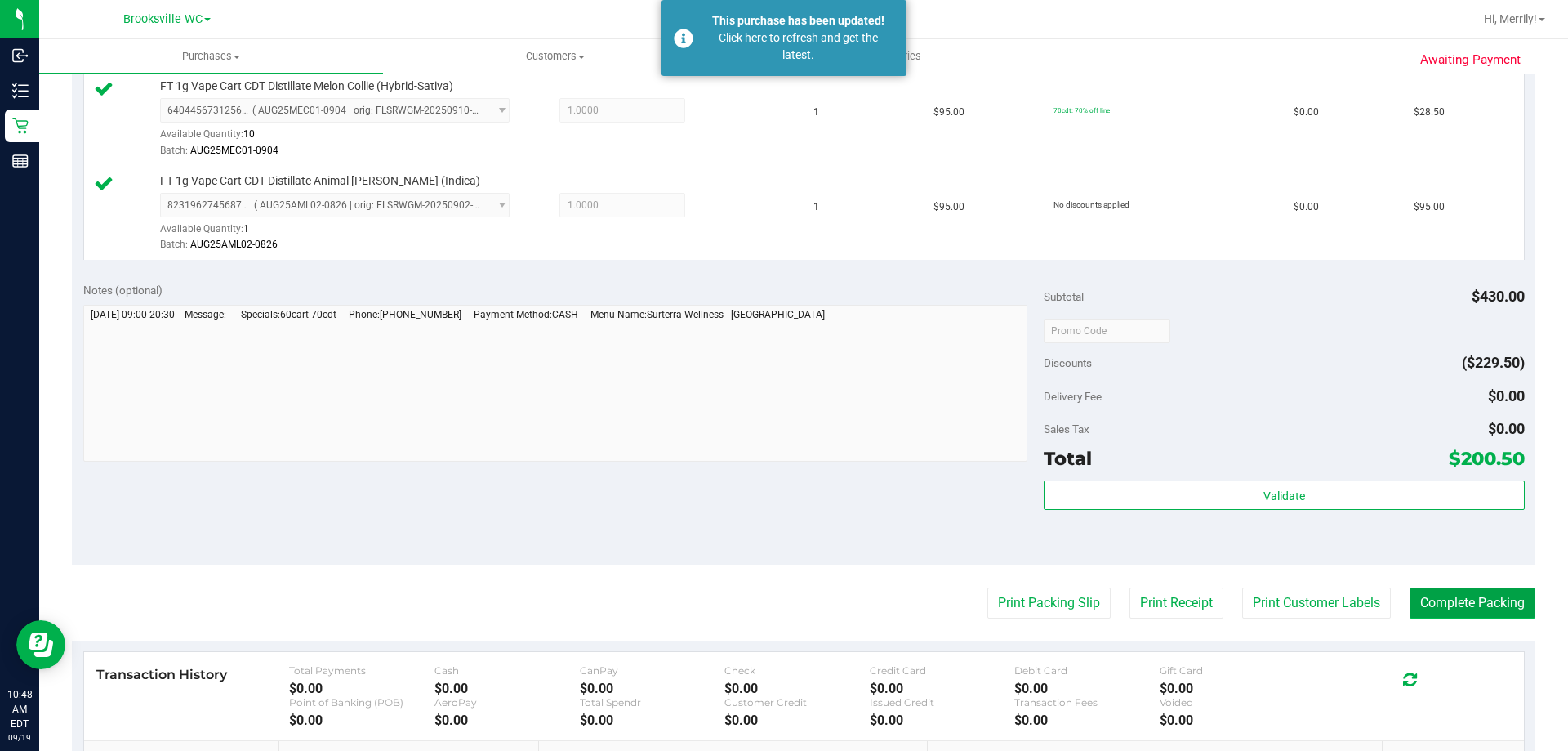
click at [1466, 605] on button "Complete Packing" at bounding box center [1473, 602] width 126 height 31
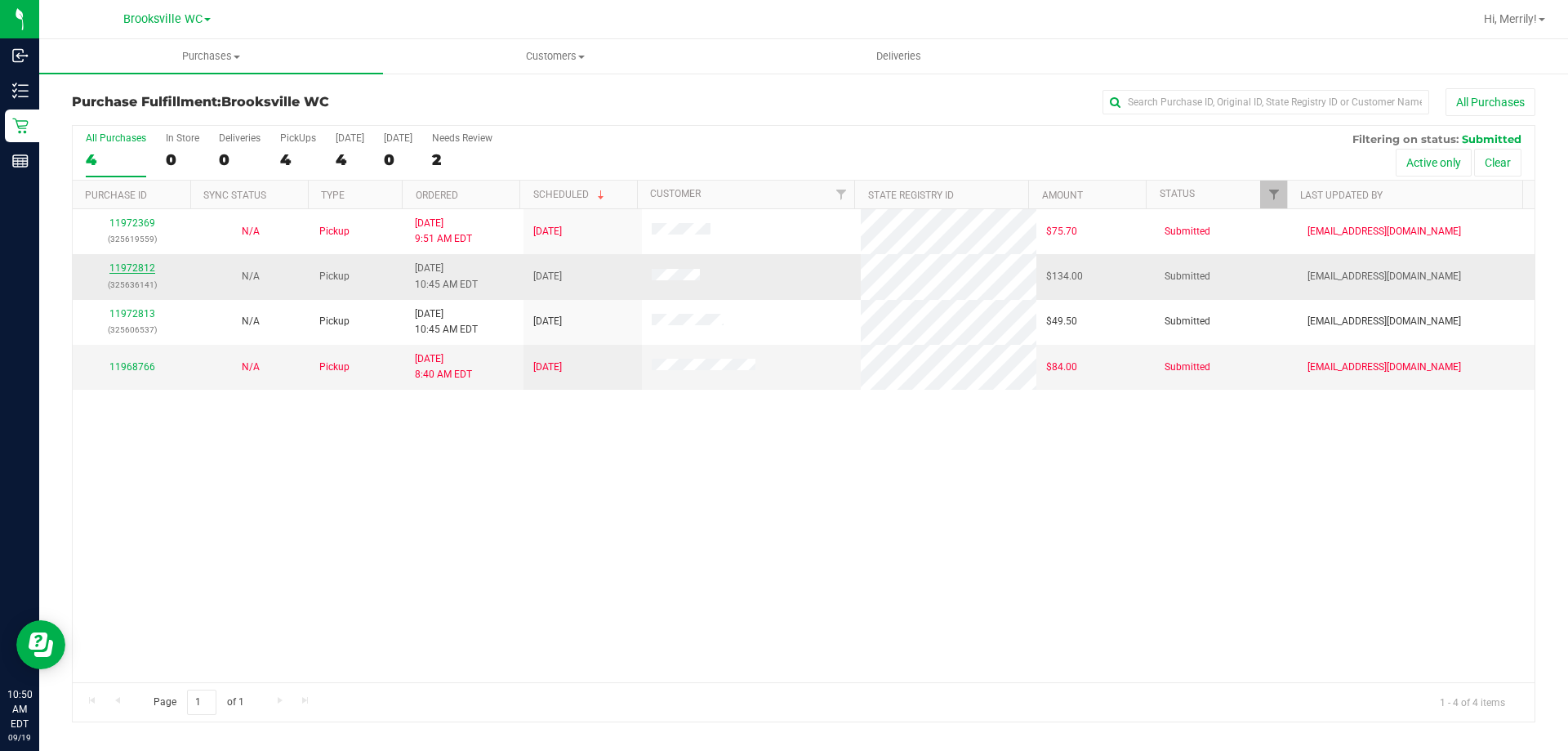
click at [136, 267] on link "11972812" at bounding box center [132, 267] width 46 height 12
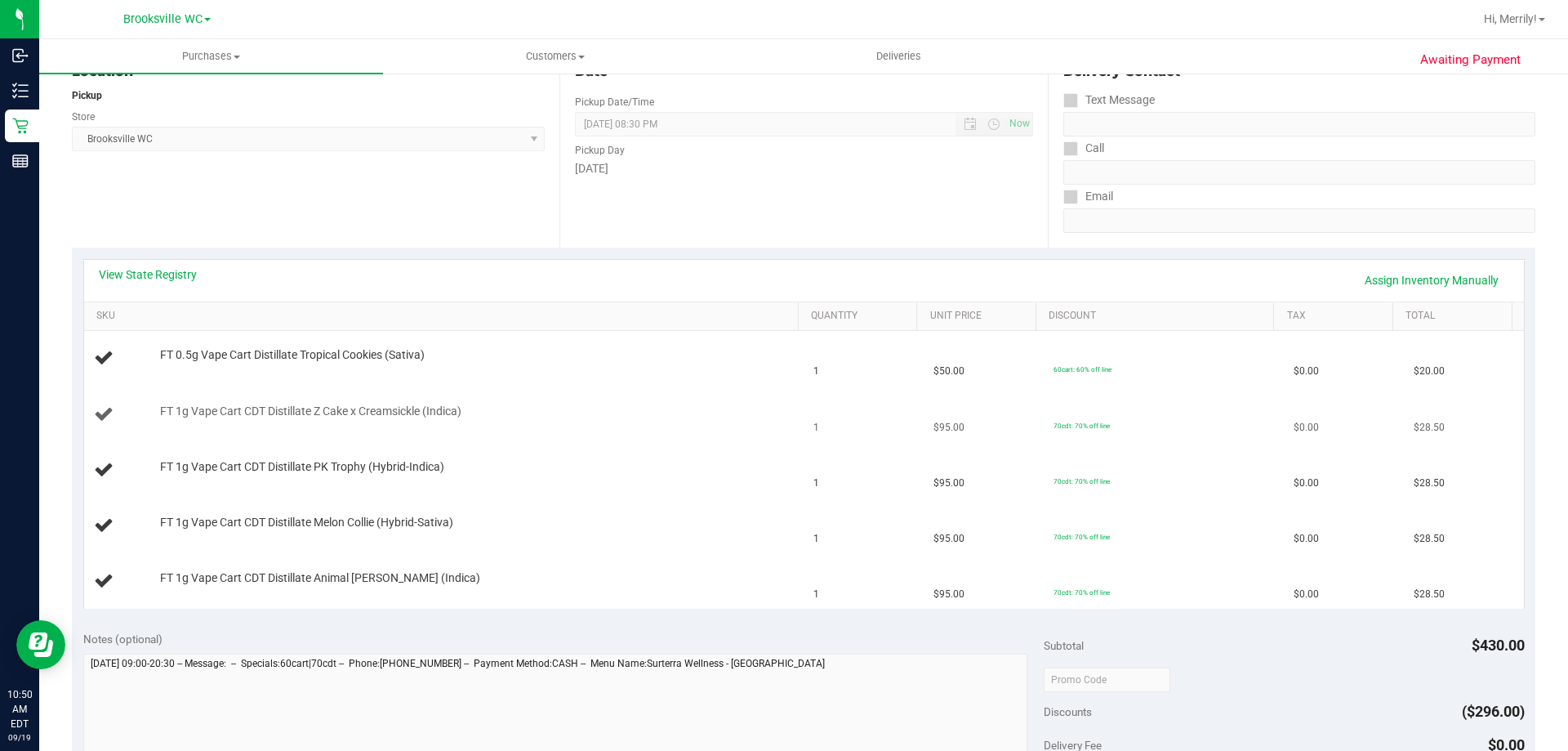
scroll to position [163, 0]
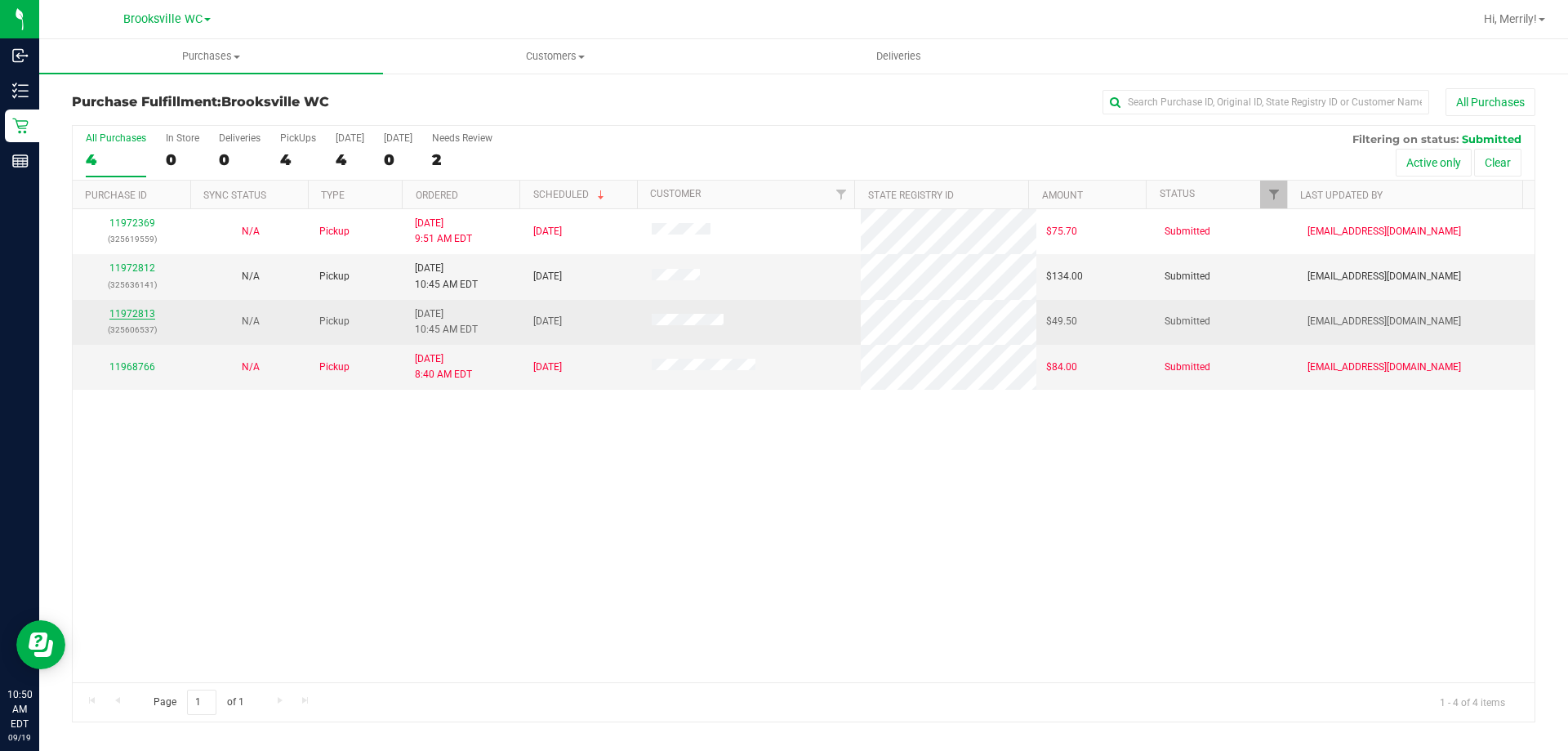
click at [138, 317] on link "11972813" at bounding box center [132, 313] width 46 height 12
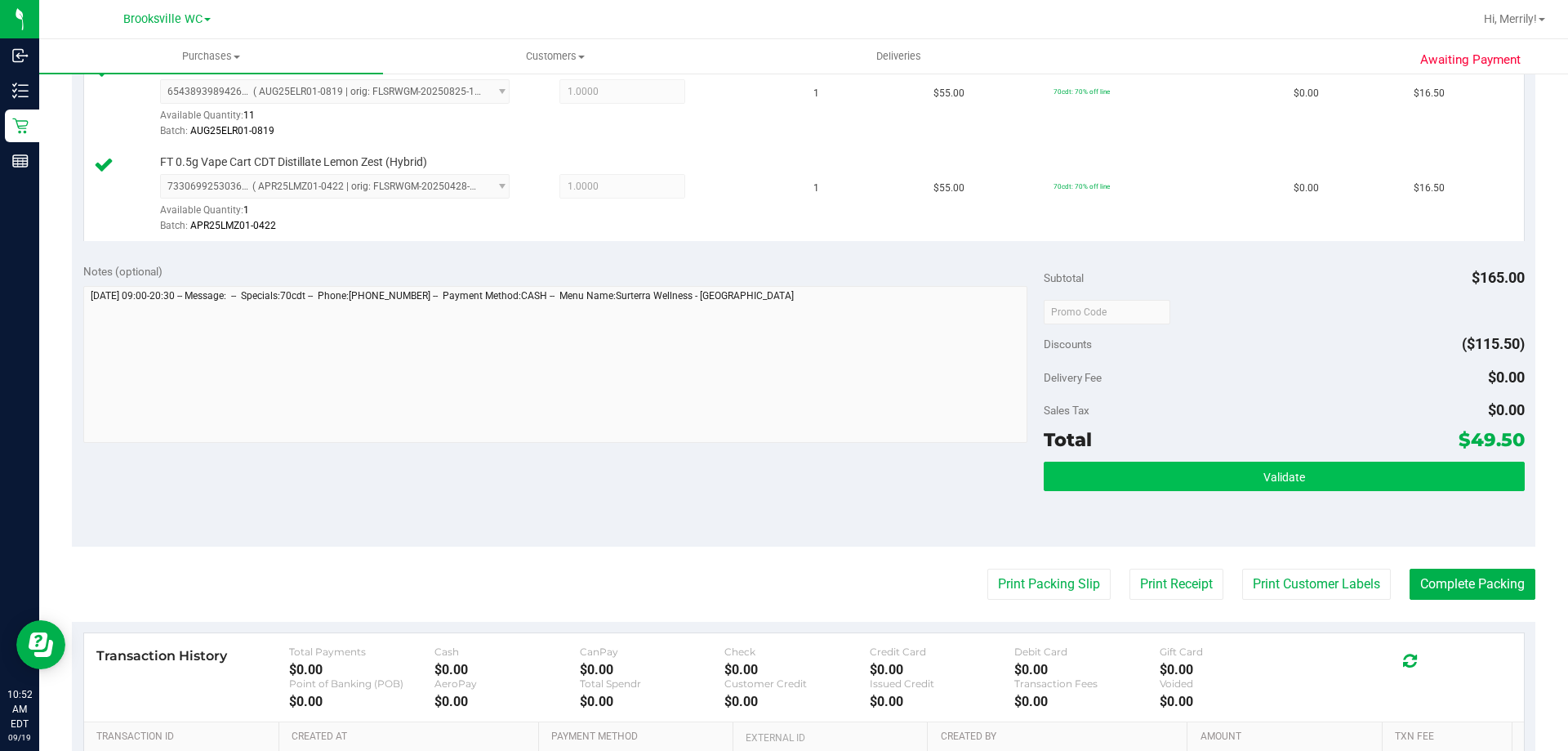
scroll to position [572, 0]
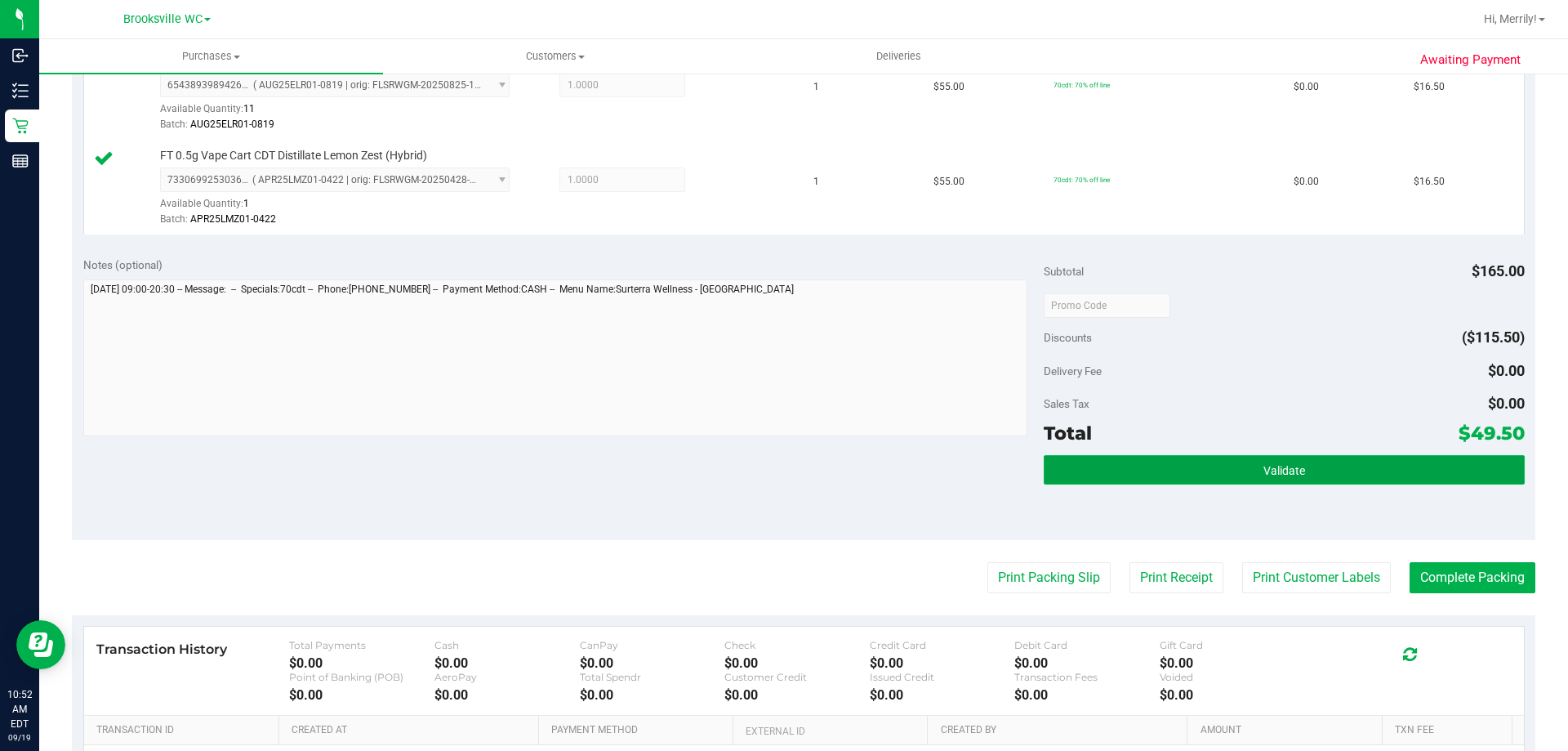
click at [1285, 464] on span "Validate" at bounding box center [1284, 470] width 41 height 14
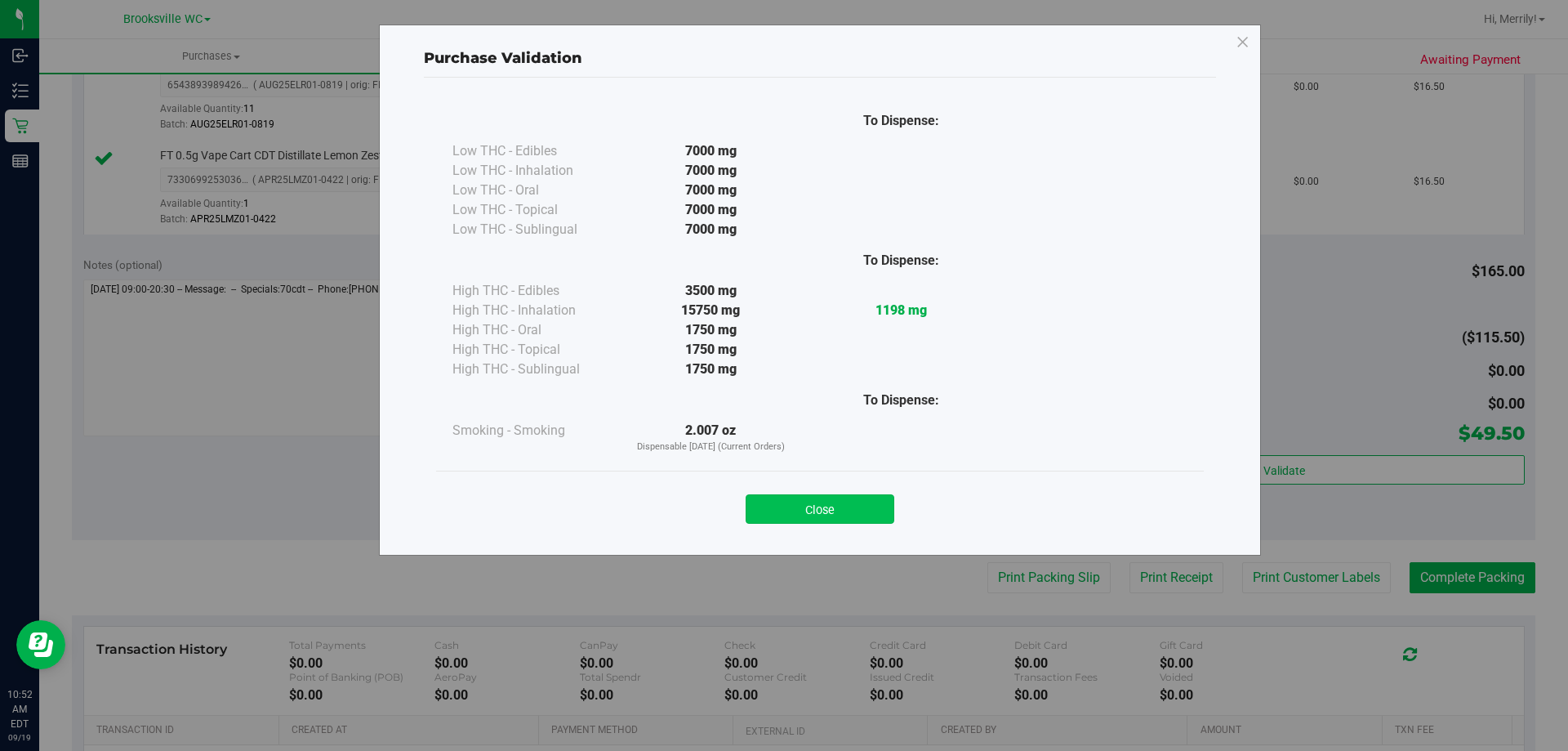
click at [852, 500] on button "Close" at bounding box center [819, 509] width 149 height 30
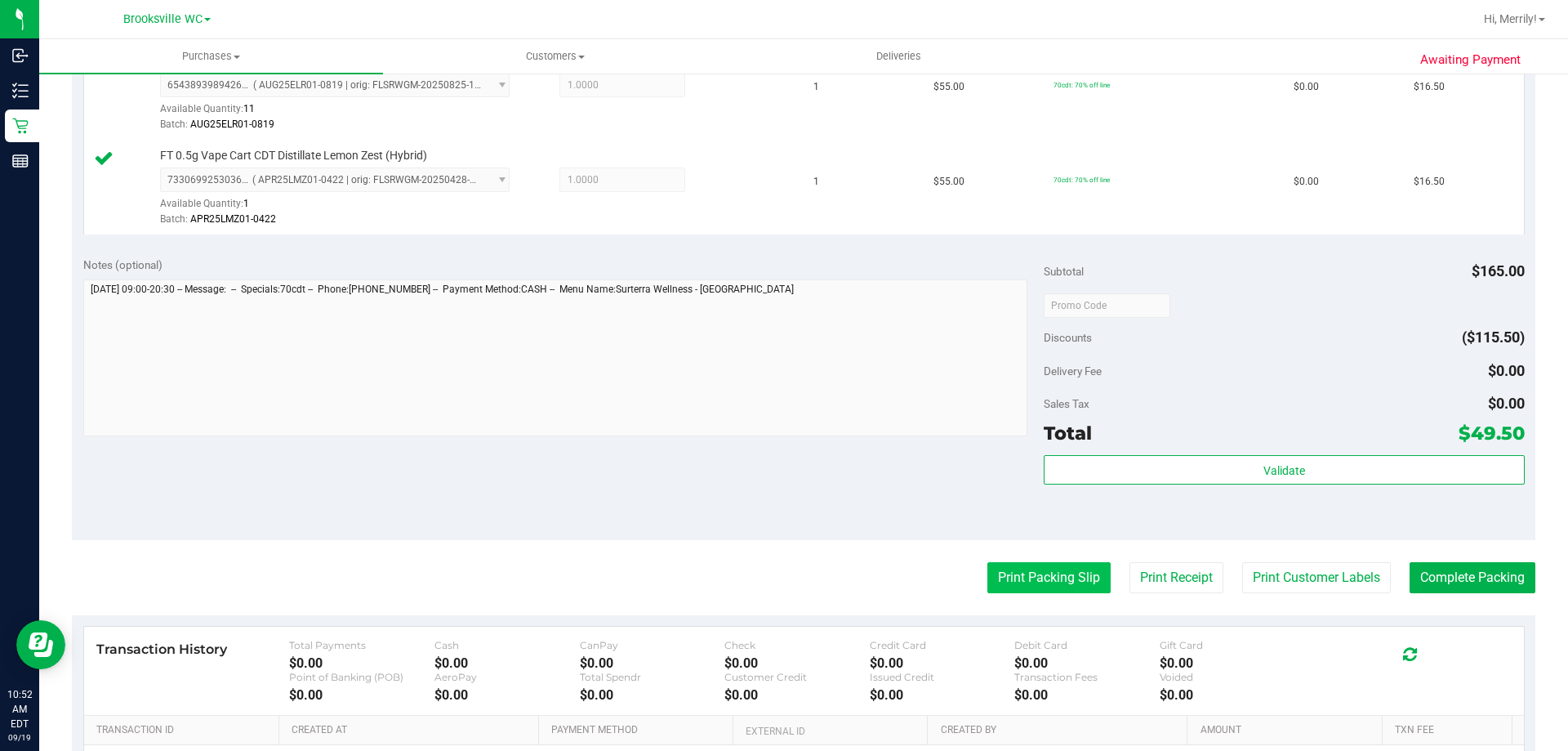
click at [1020, 575] on button "Print Packing Slip" at bounding box center [1049, 577] width 123 height 31
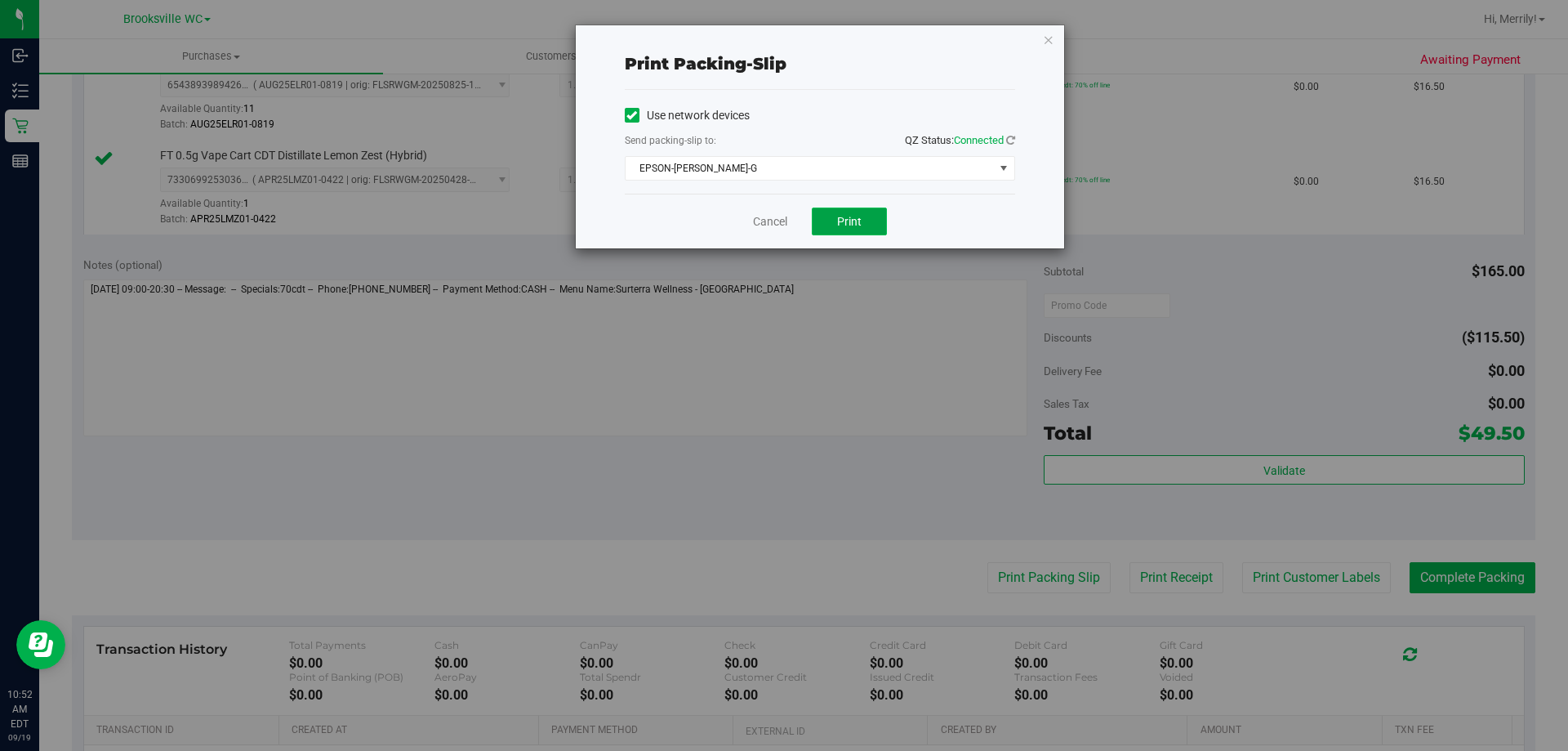
click at [843, 215] on span "Print" at bounding box center [849, 222] width 24 height 14
click at [768, 225] on link "Cancel" at bounding box center [770, 222] width 34 height 17
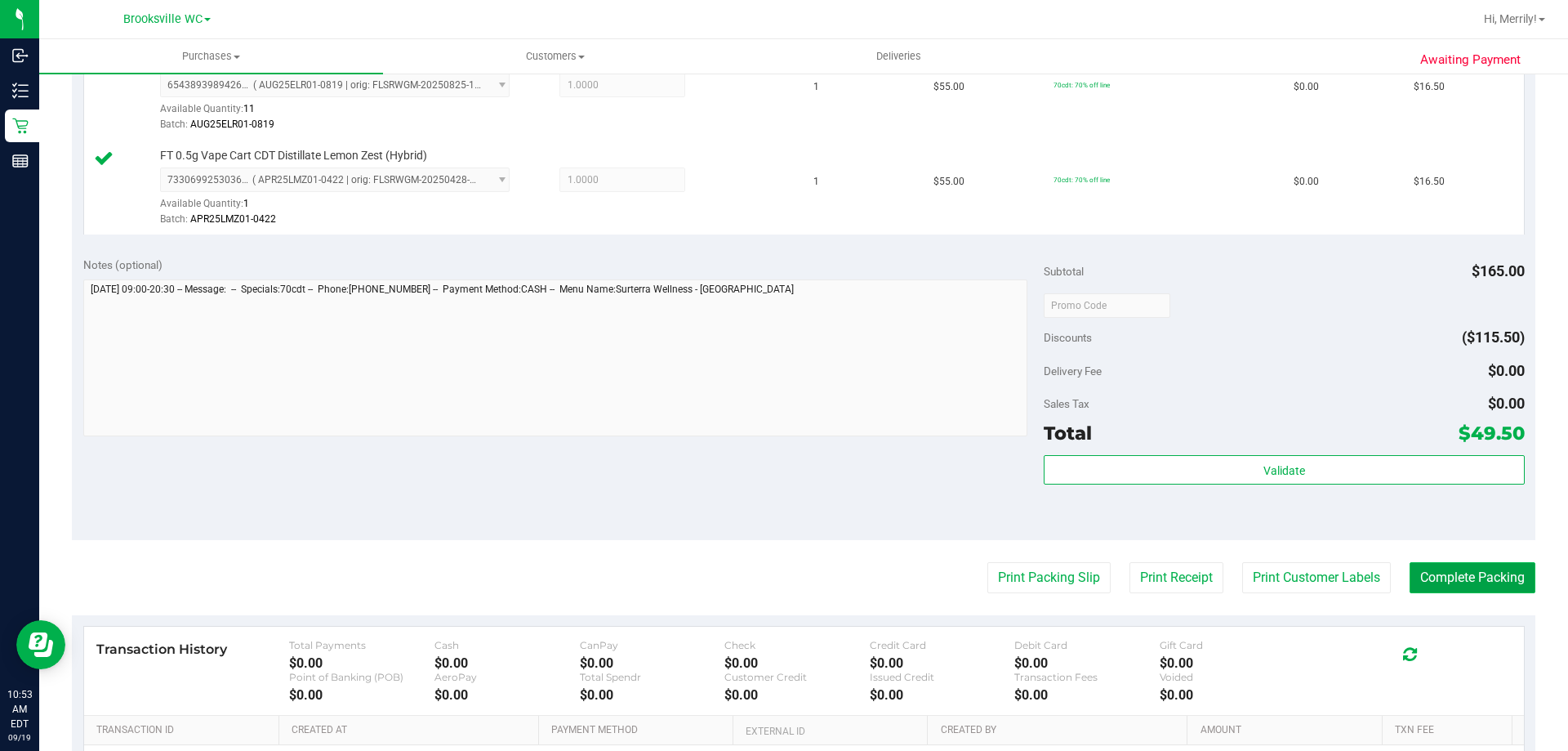
click at [1443, 570] on button "Complete Packing" at bounding box center [1473, 577] width 126 height 31
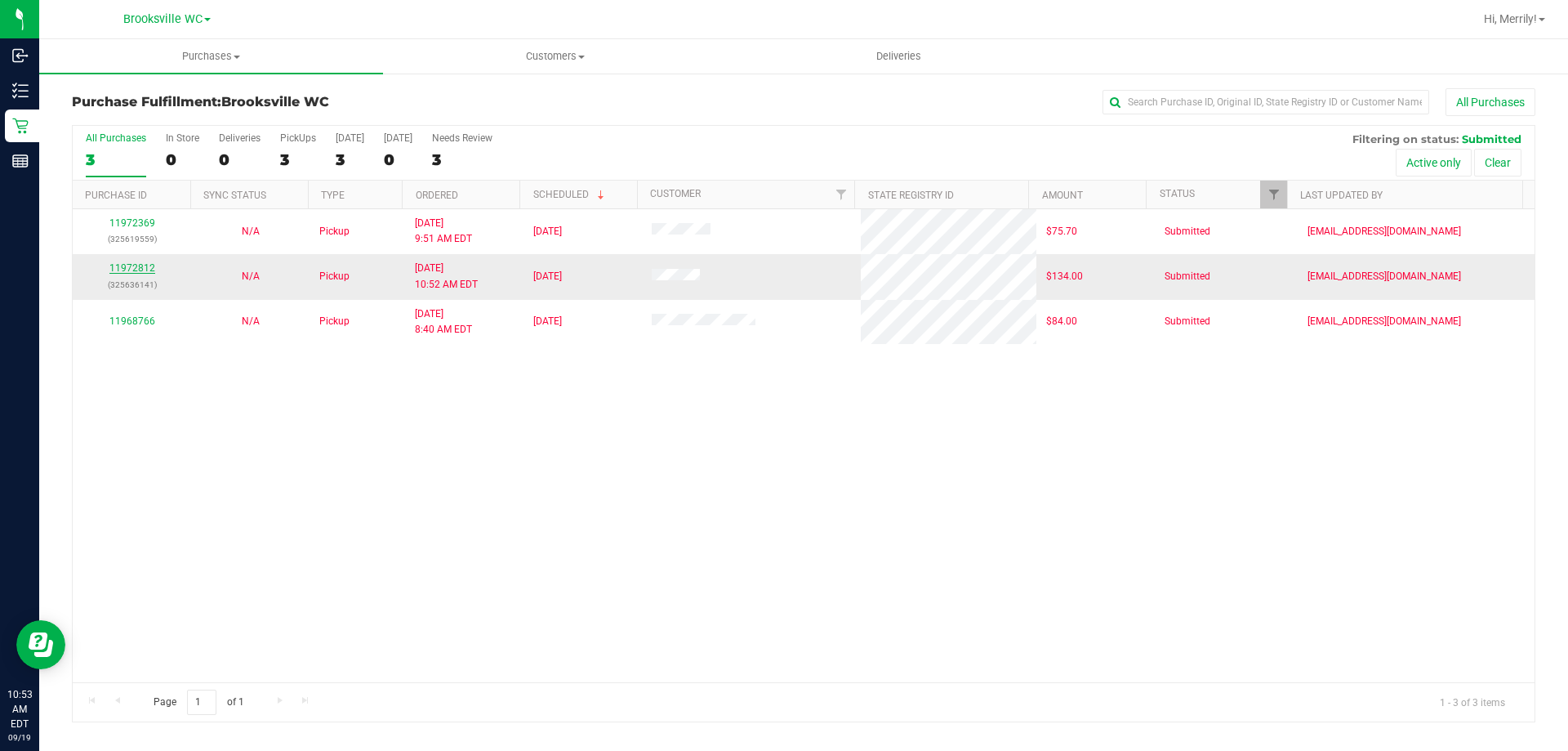
click at [137, 267] on link "11972812" at bounding box center [132, 267] width 46 height 12
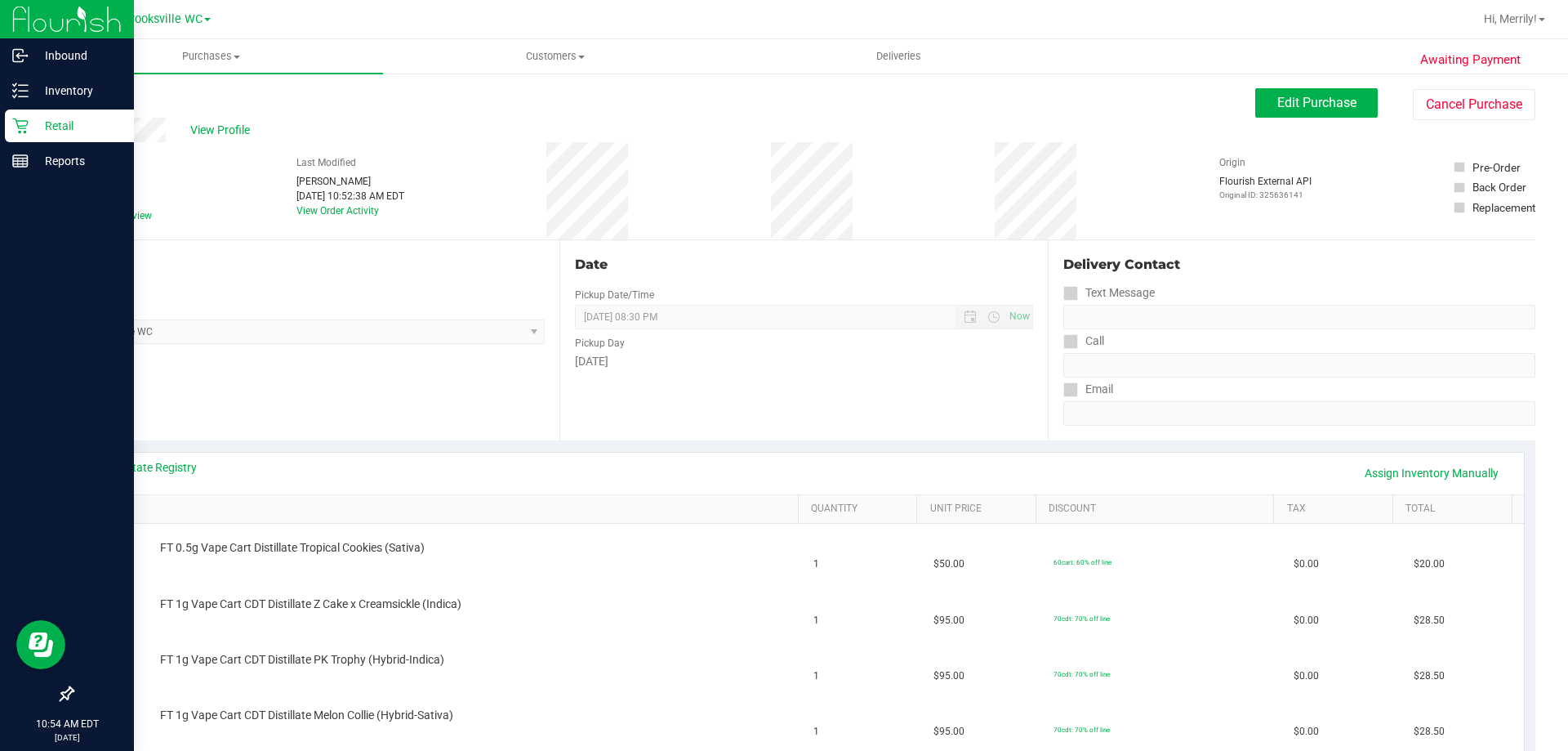
click at [23, 122] on icon at bounding box center [21, 126] width 16 height 16
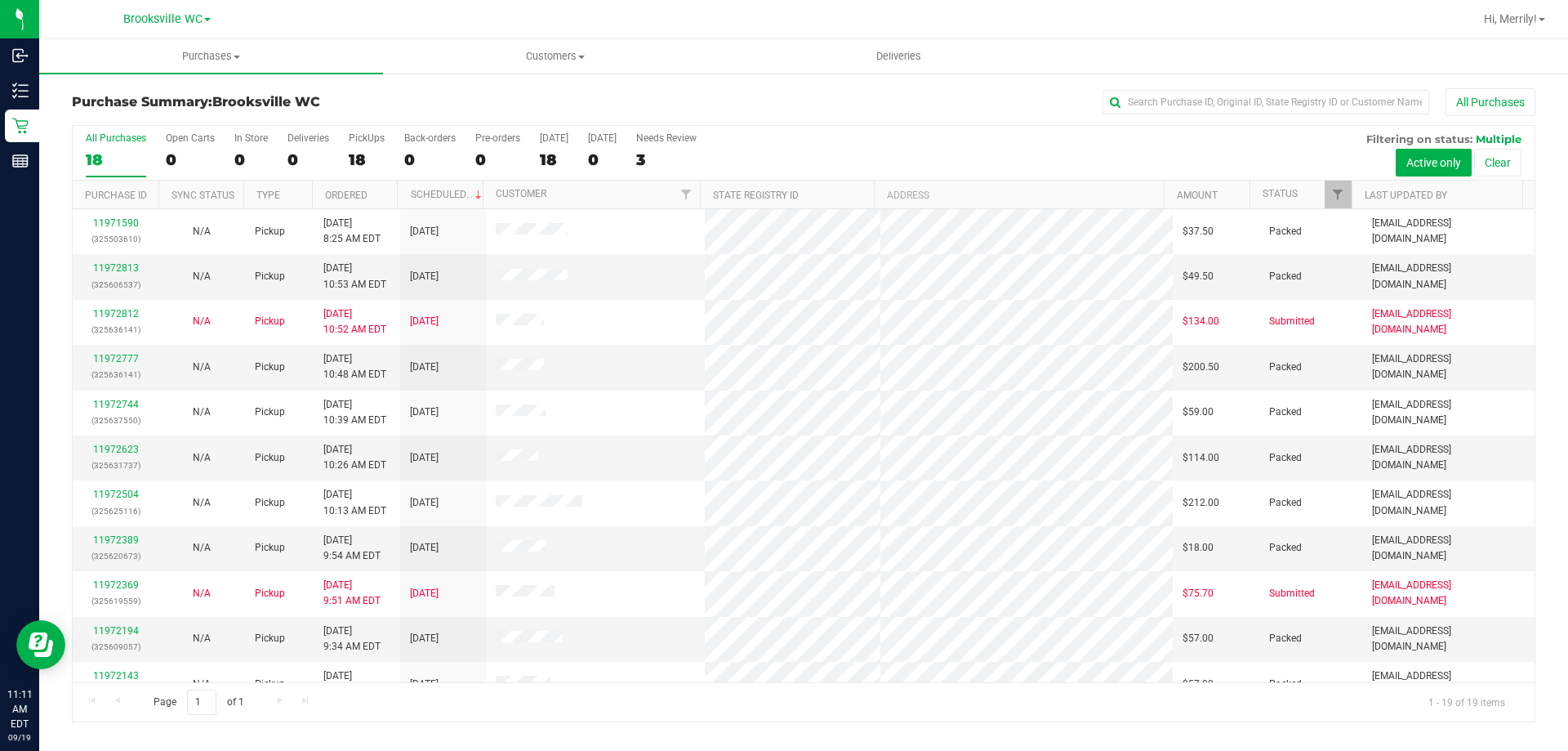
click at [482, 98] on h3 "Purchase Summary: Brooksville WC" at bounding box center [316, 102] width 488 height 14
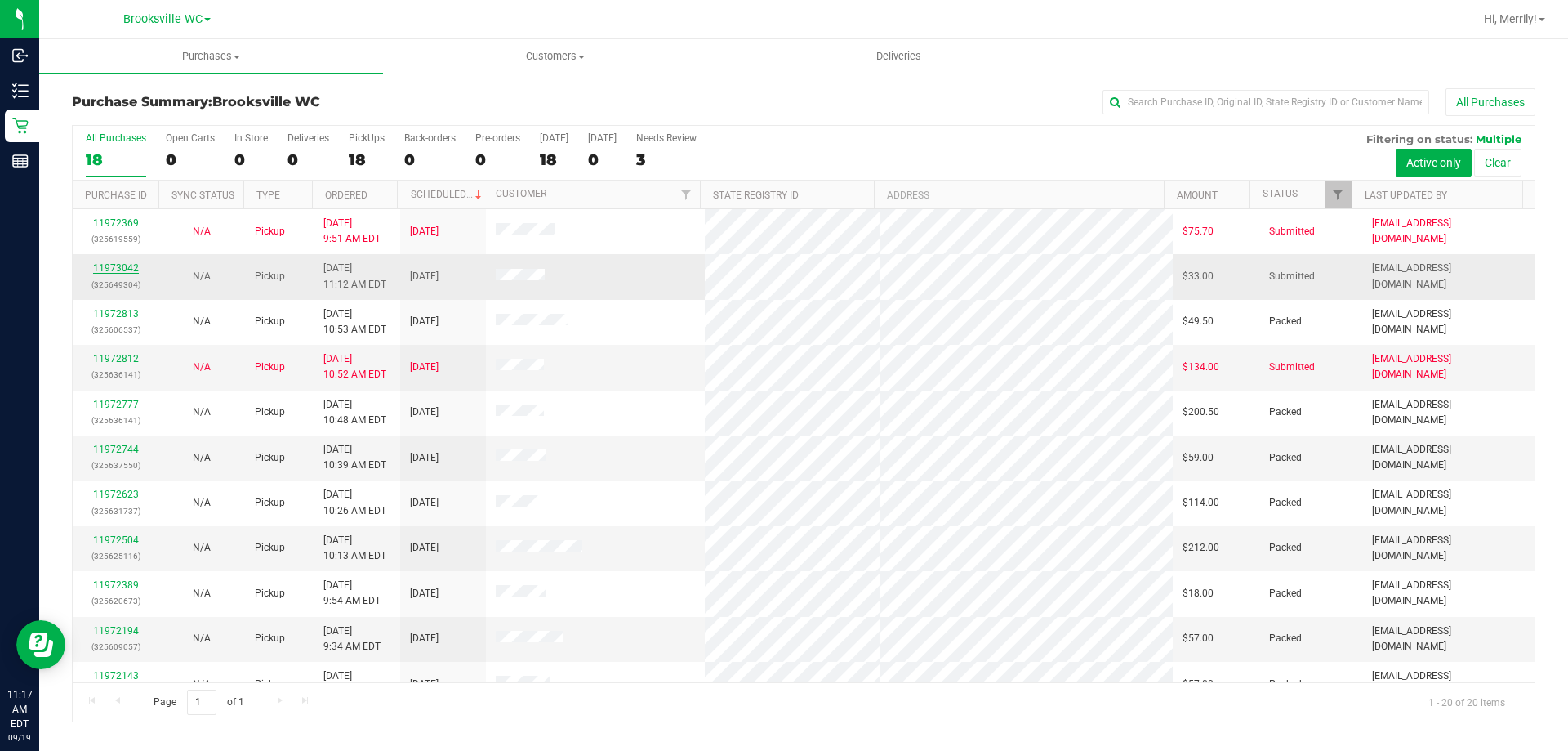
click at [121, 267] on link "11973042" at bounding box center [115, 267] width 46 height 12
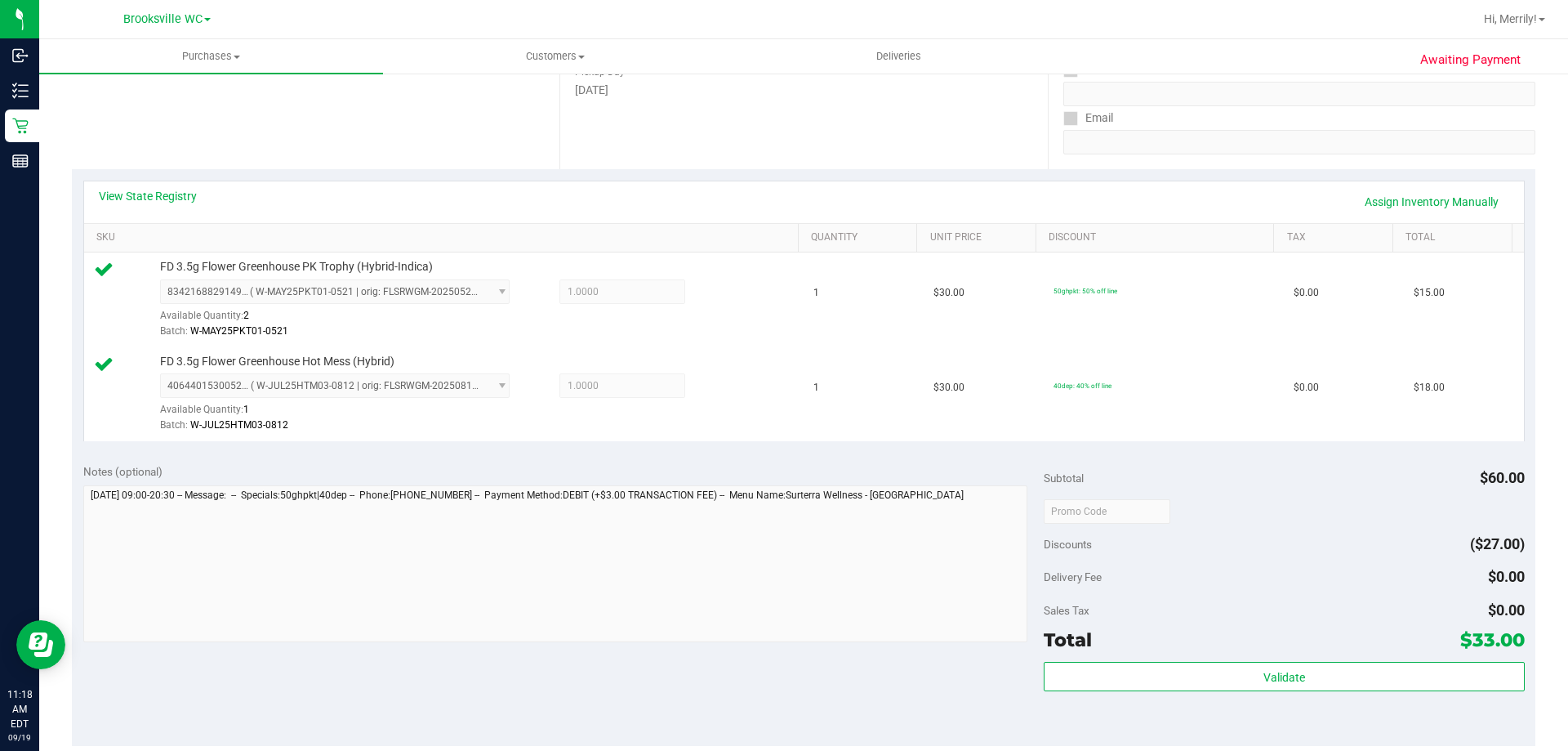
scroll to position [327, 0]
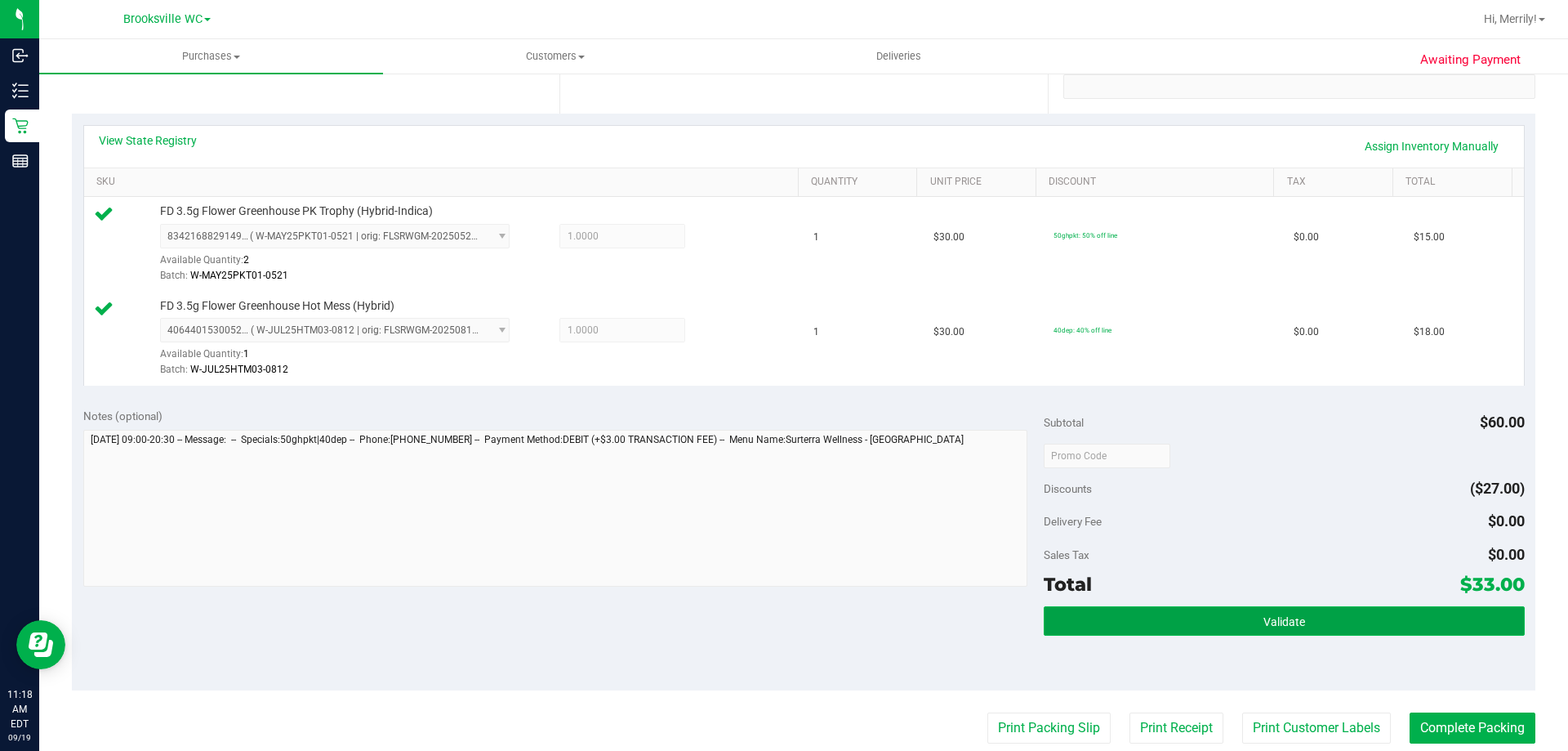
click at [1237, 611] on button "Validate" at bounding box center [1284, 620] width 481 height 30
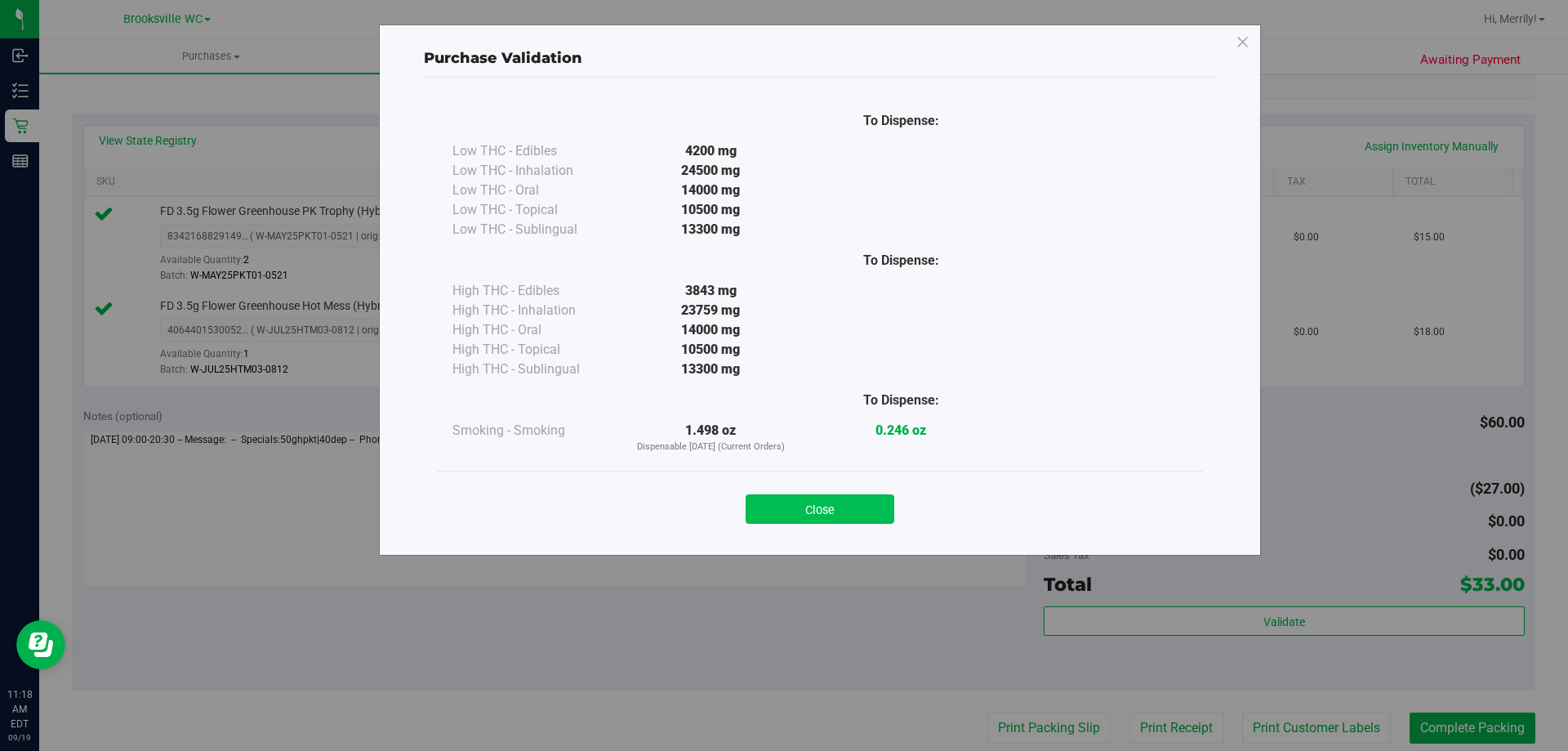
click at [828, 497] on button "Close" at bounding box center [819, 509] width 149 height 30
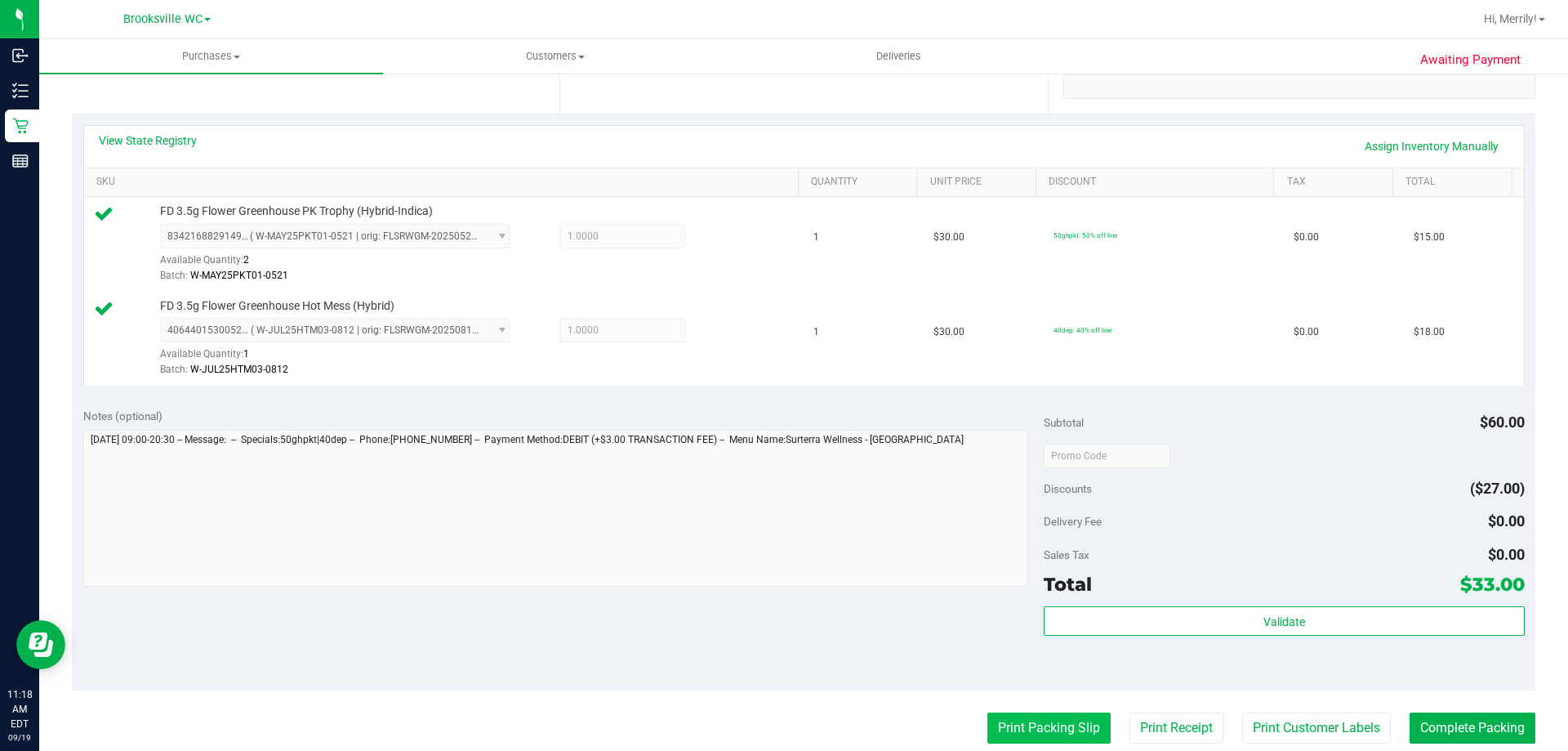
click at [1027, 734] on button "Print Packing Slip" at bounding box center [1049, 728] width 123 height 31
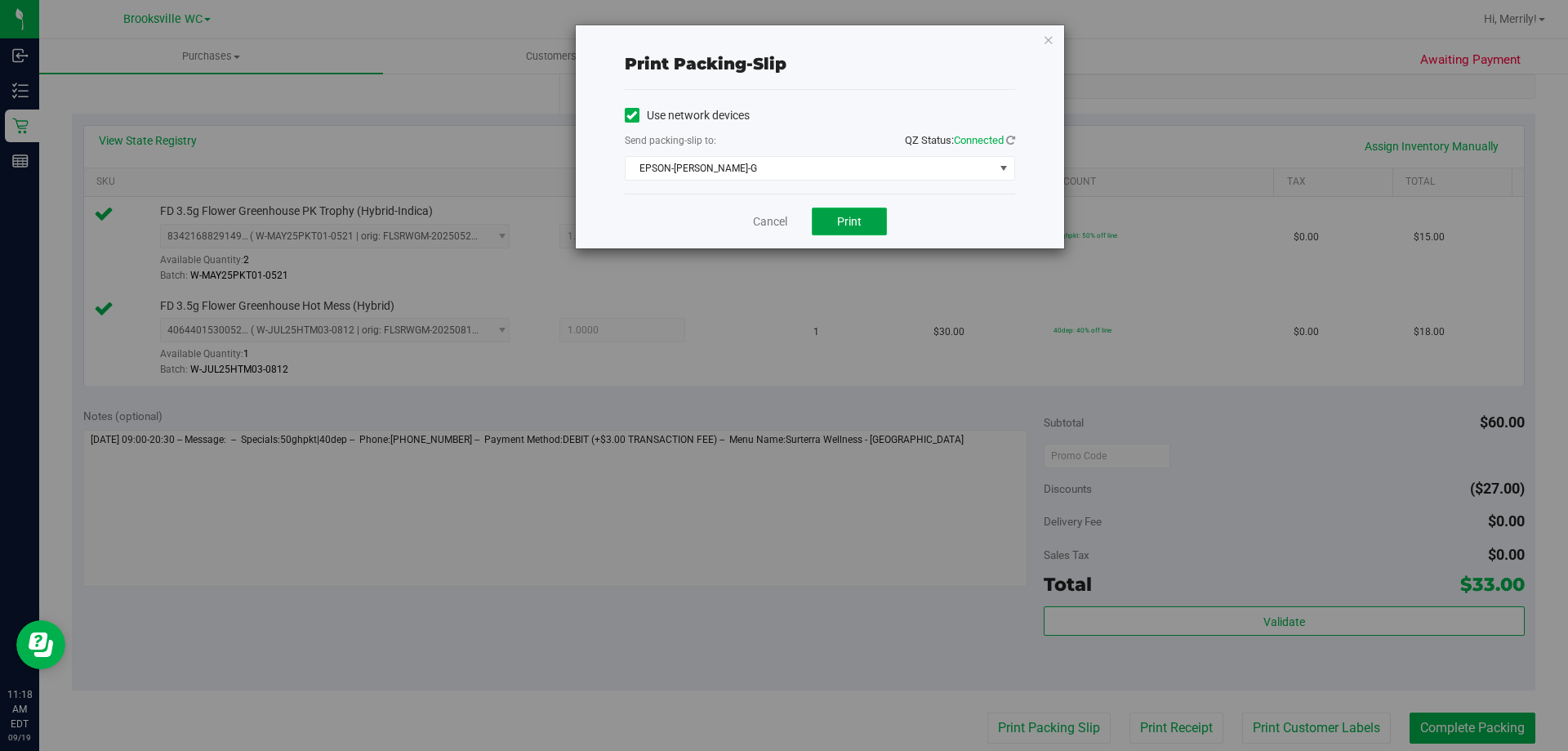
click at [833, 216] on button "Print" at bounding box center [849, 221] width 75 height 28
click at [770, 214] on link "Cancel" at bounding box center [770, 222] width 34 height 17
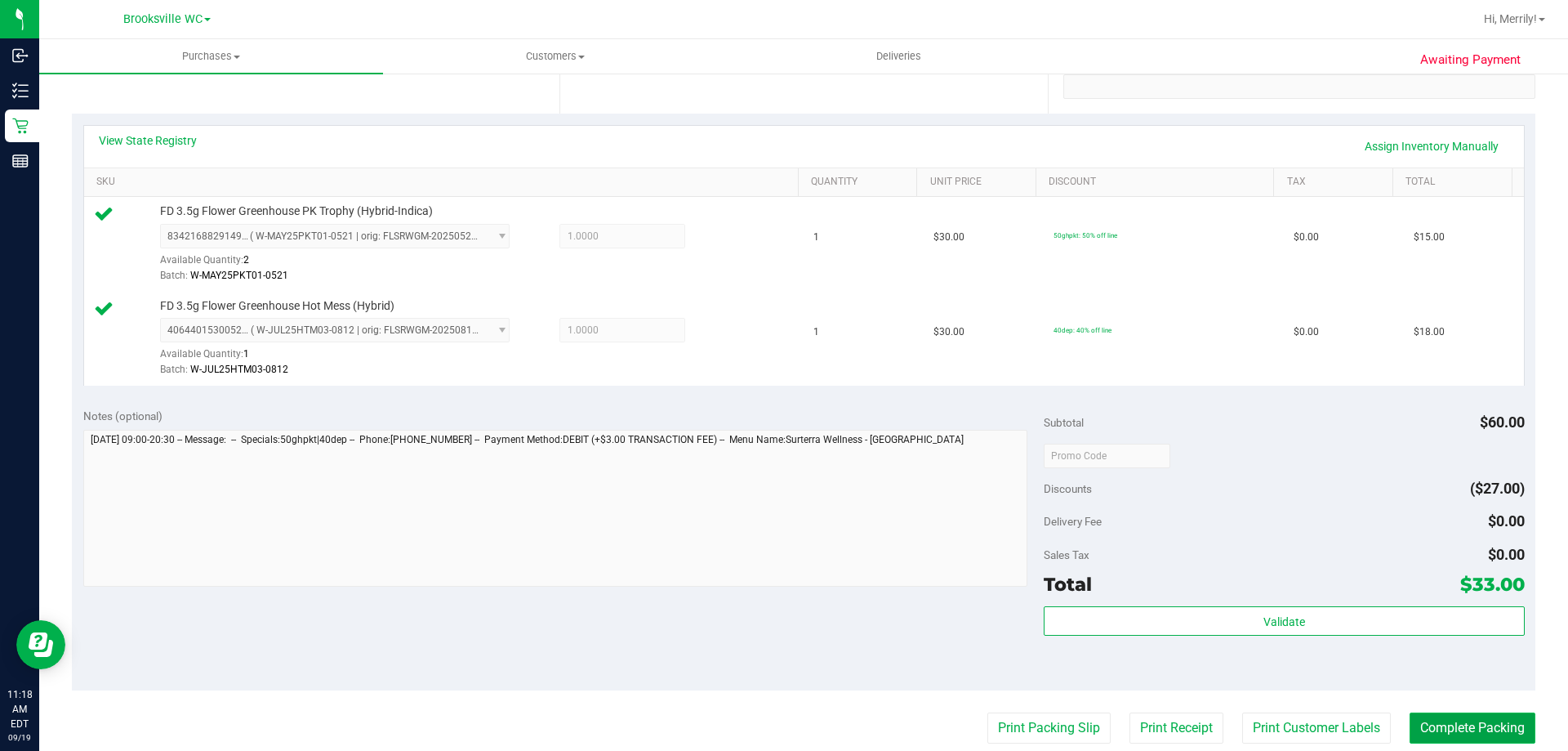
click at [1490, 726] on button "Complete Packing" at bounding box center [1473, 728] width 126 height 31
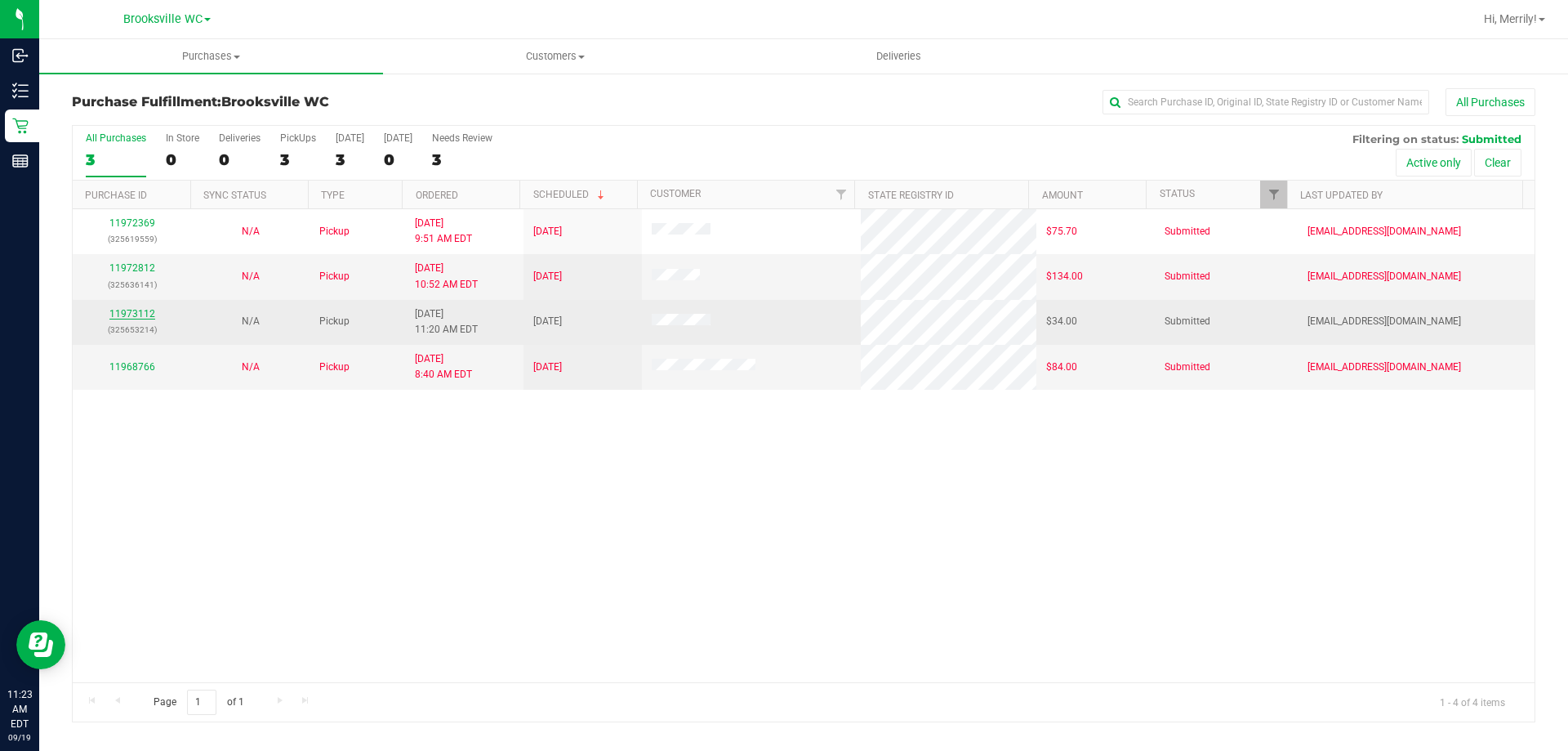
click at [132, 313] on link "11973112" at bounding box center [132, 313] width 46 height 12
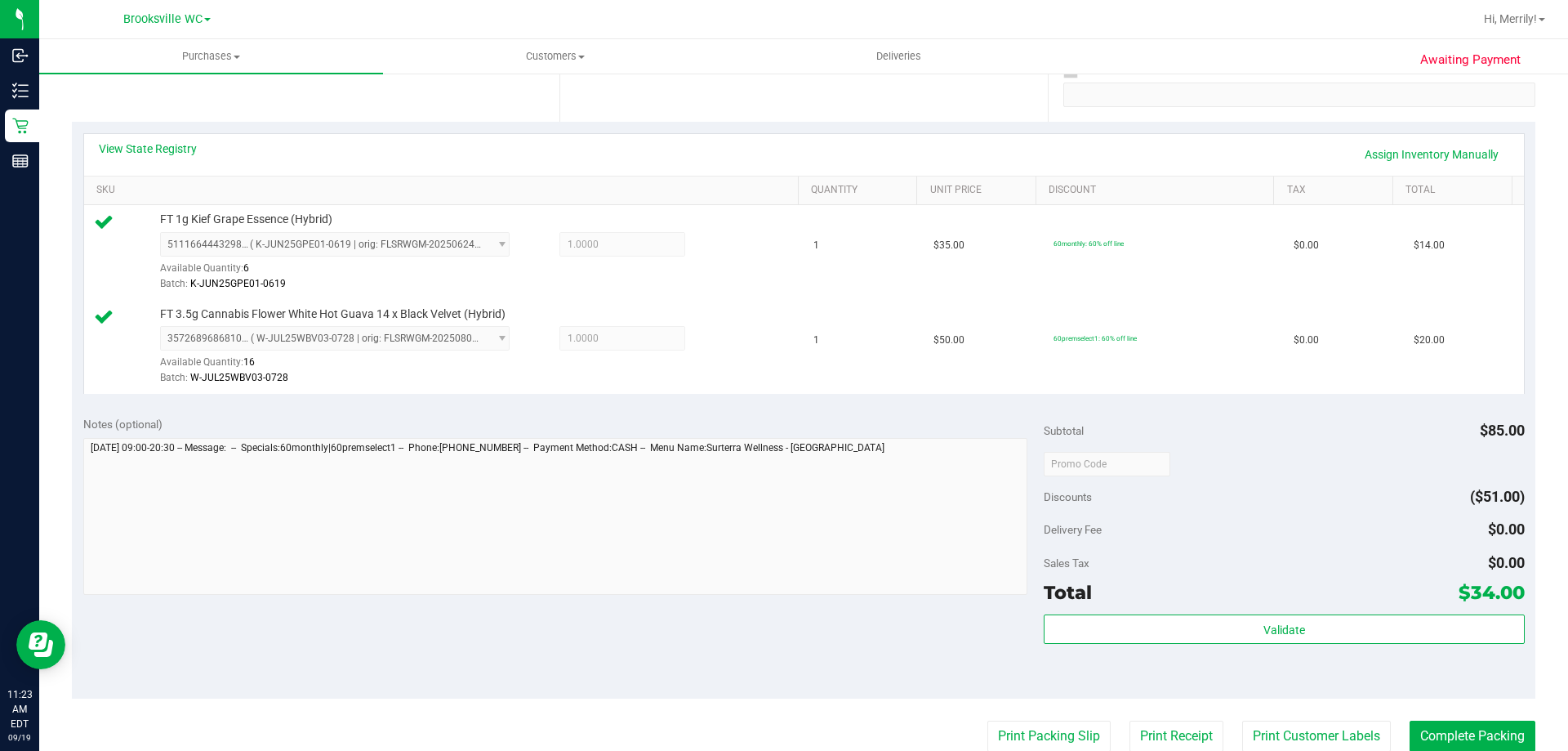
scroll to position [327, 0]
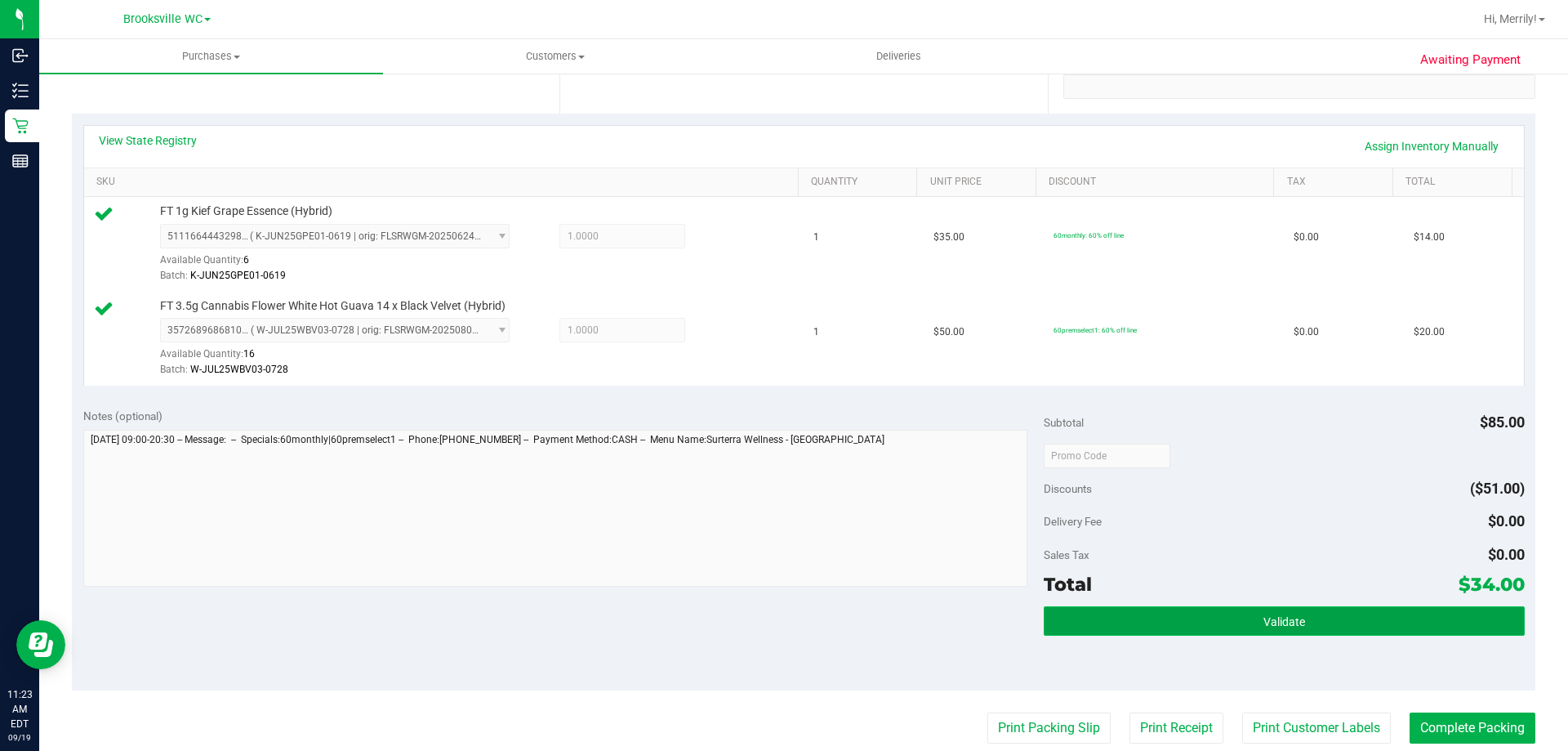
click at [1285, 618] on span "Validate" at bounding box center [1284, 621] width 41 height 14
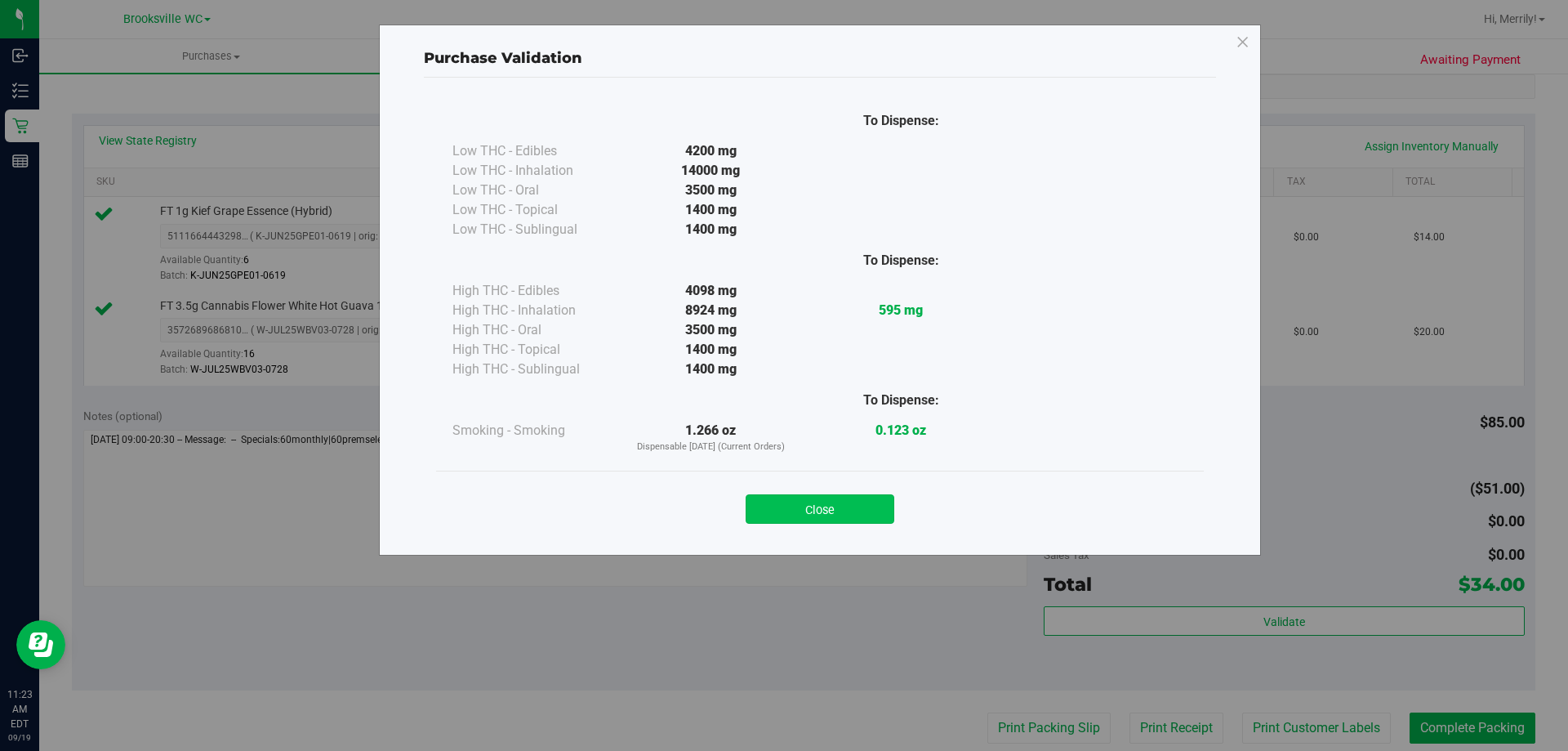
click at [816, 506] on button "Close" at bounding box center [819, 509] width 149 height 30
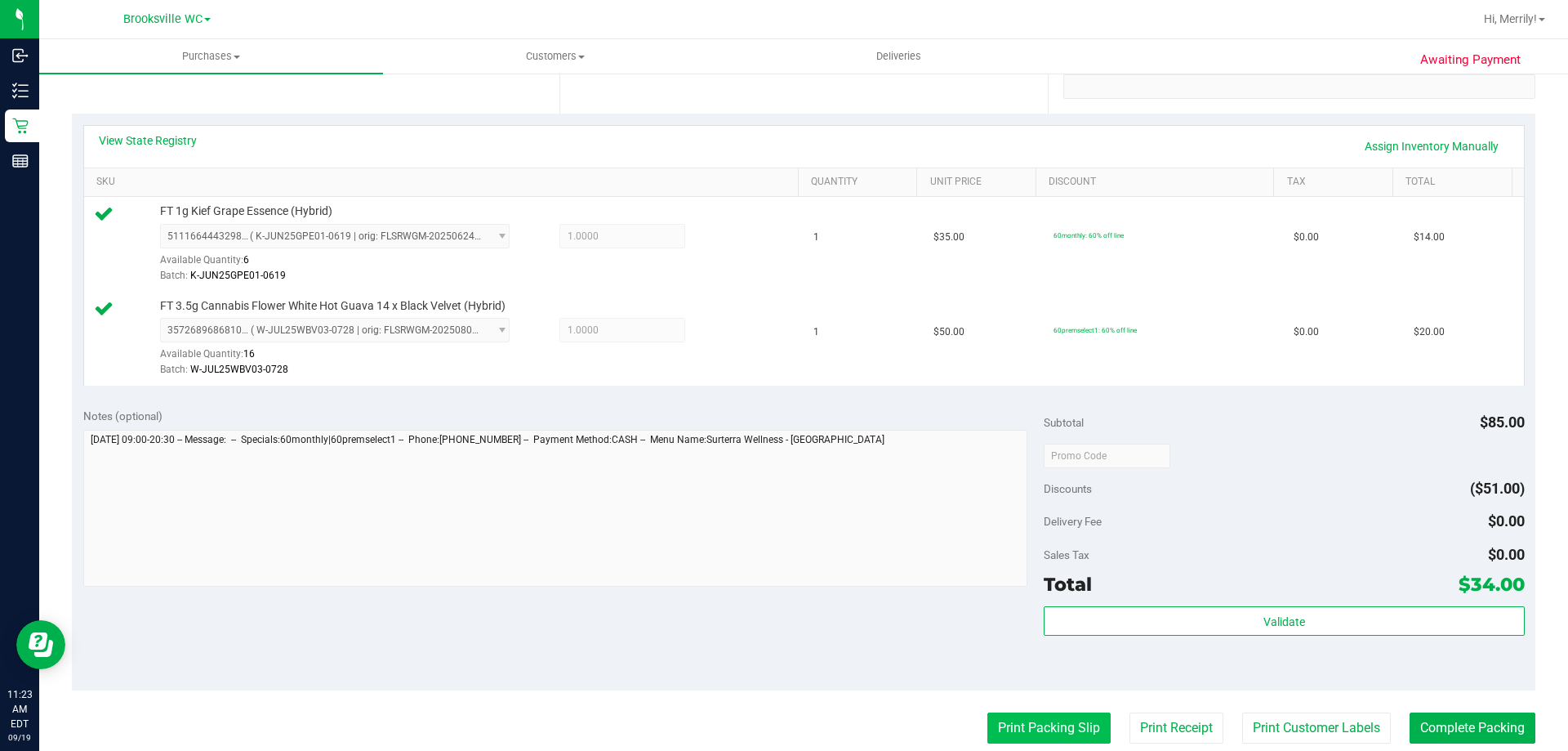
click at [1041, 720] on button "Print Packing Slip" at bounding box center [1049, 728] width 123 height 31
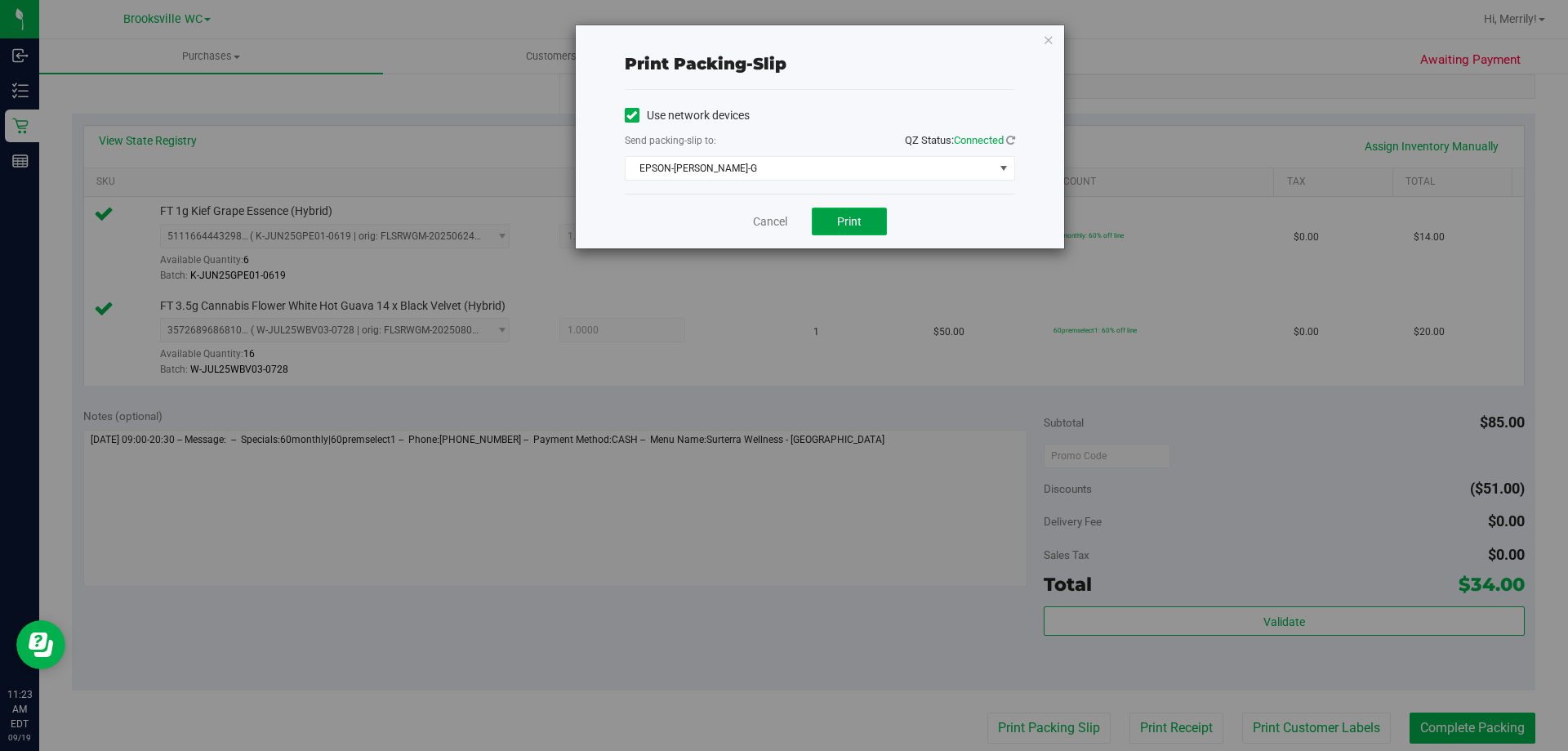
click at [850, 223] on span "Print" at bounding box center [849, 222] width 24 height 14
drag, startPoint x: 754, startPoint y: 223, endPoint x: 768, endPoint y: 225, distance: 14.1
click at [755, 223] on link "Cancel" at bounding box center [770, 222] width 34 height 17
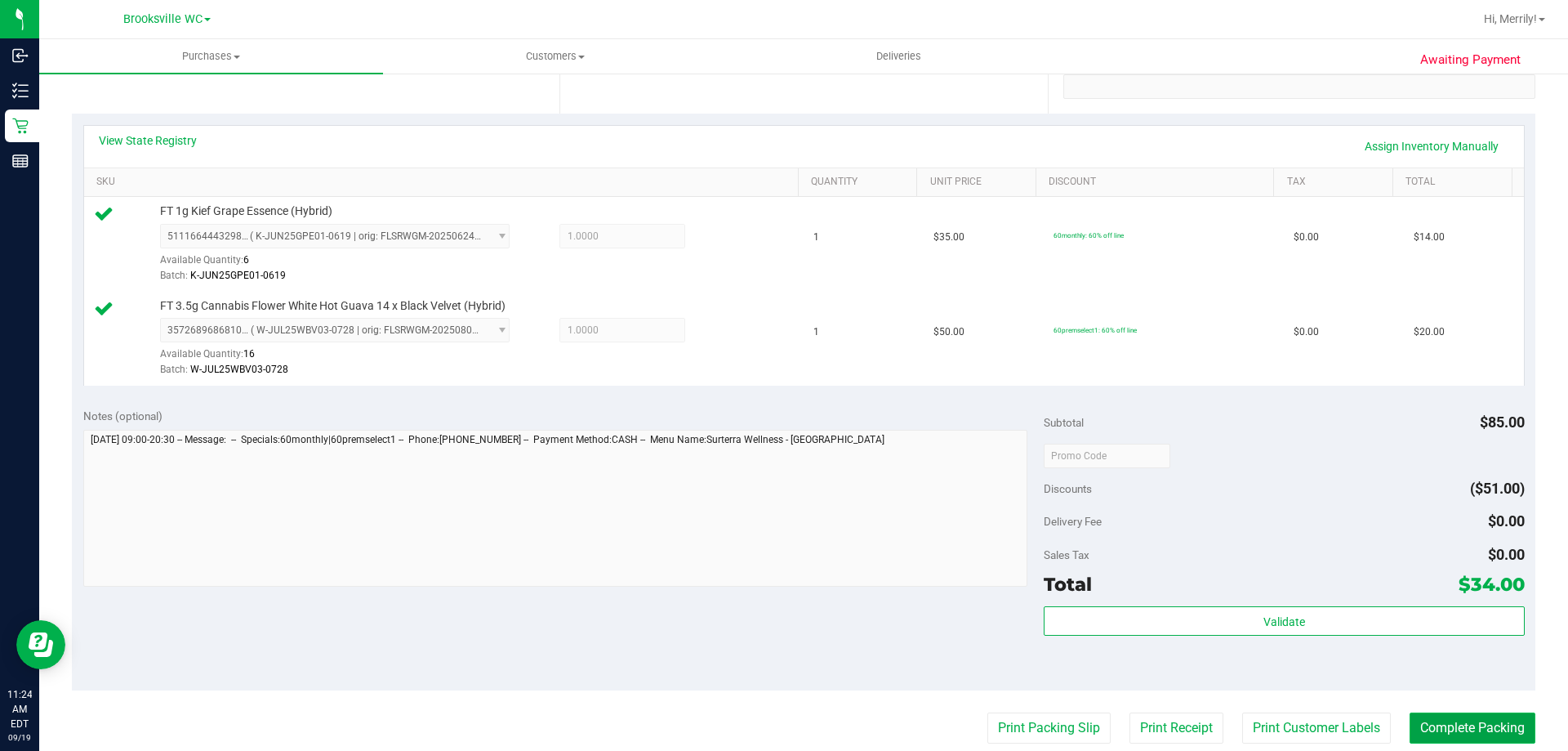
drag, startPoint x: 1490, startPoint y: 725, endPoint x: 1469, endPoint y: 720, distance: 21.6
click at [1476, 725] on button "Complete Packing" at bounding box center [1473, 728] width 126 height 31
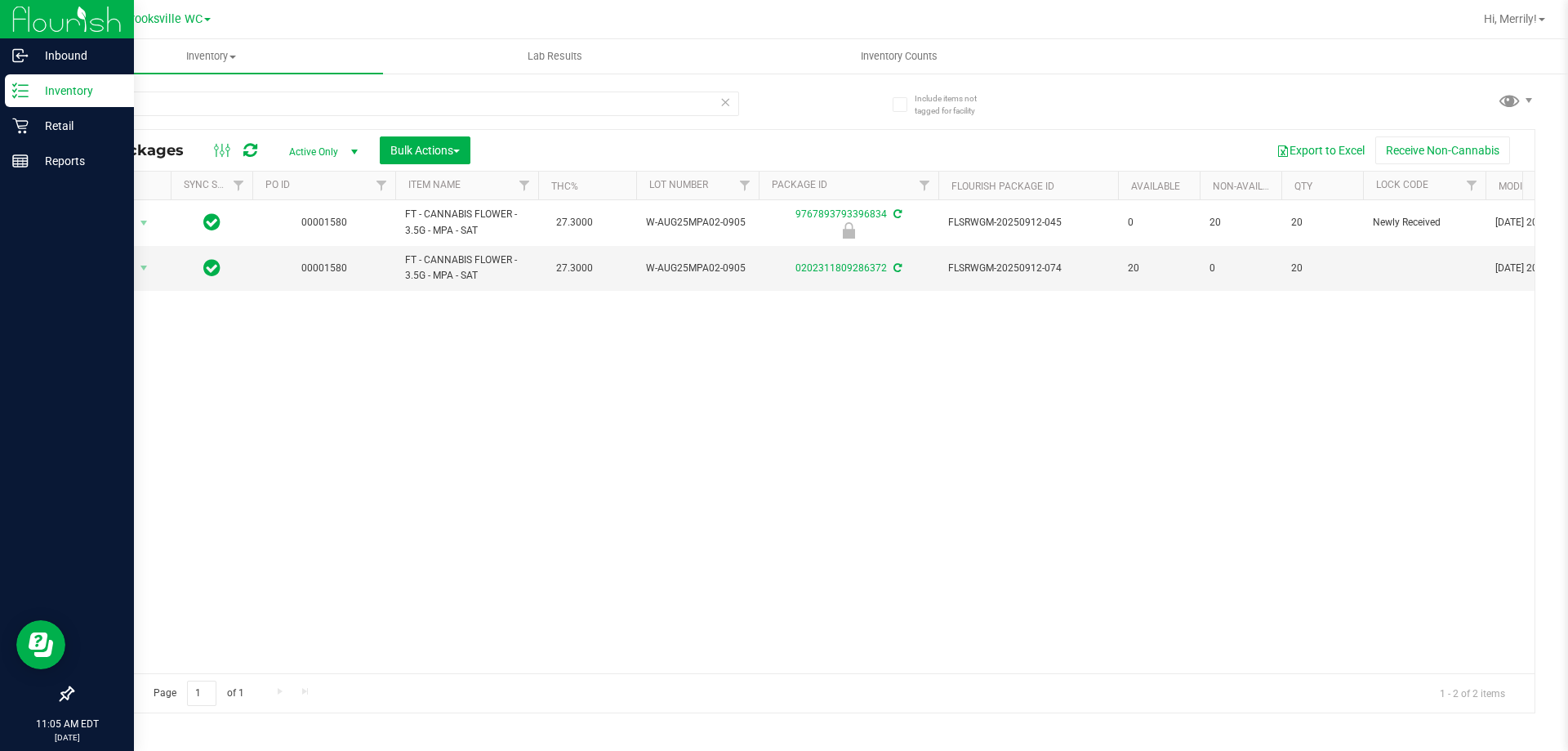
scroll to position [0, 1708]
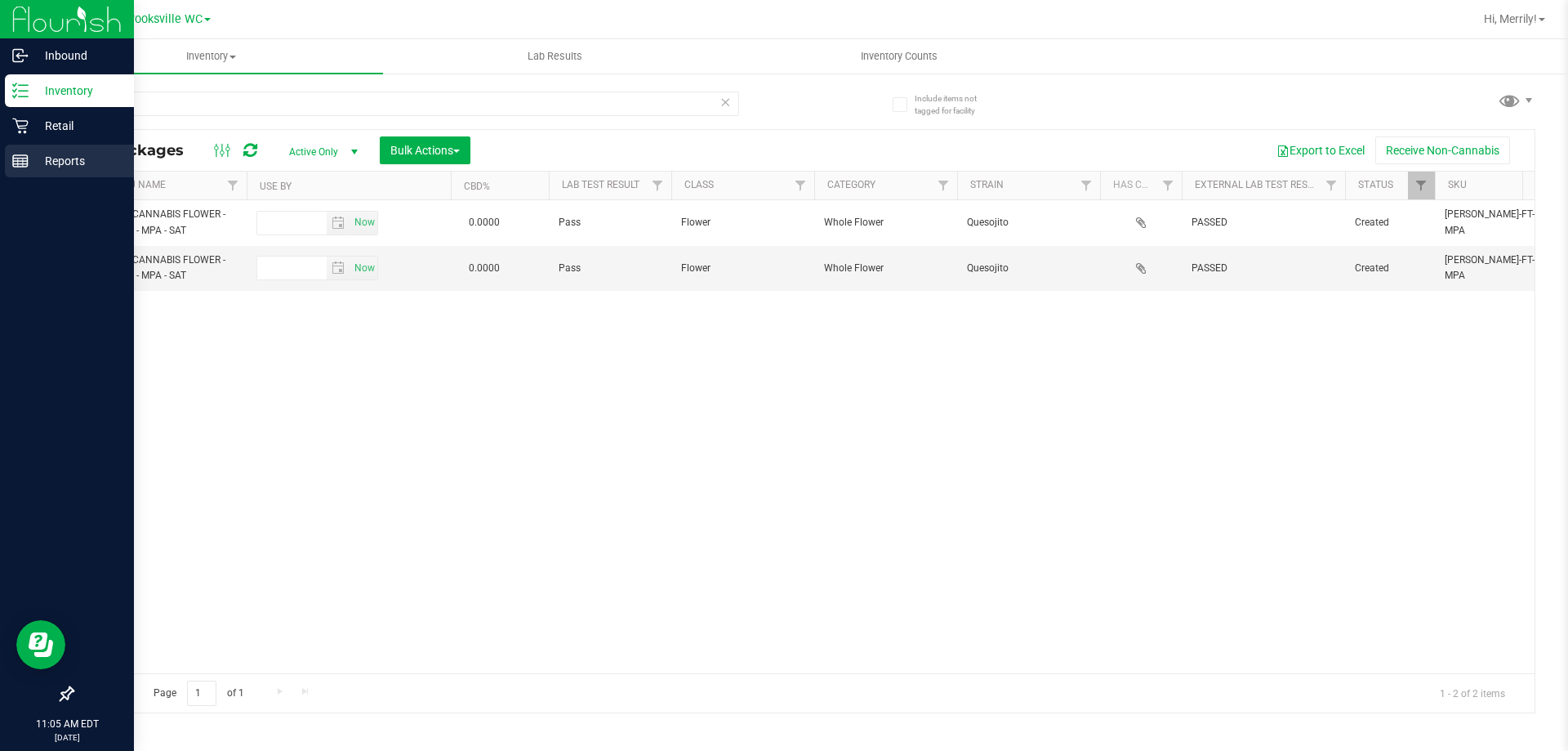
click at [23, 158] on line at bounding box center [21, 158] width 14 height 0
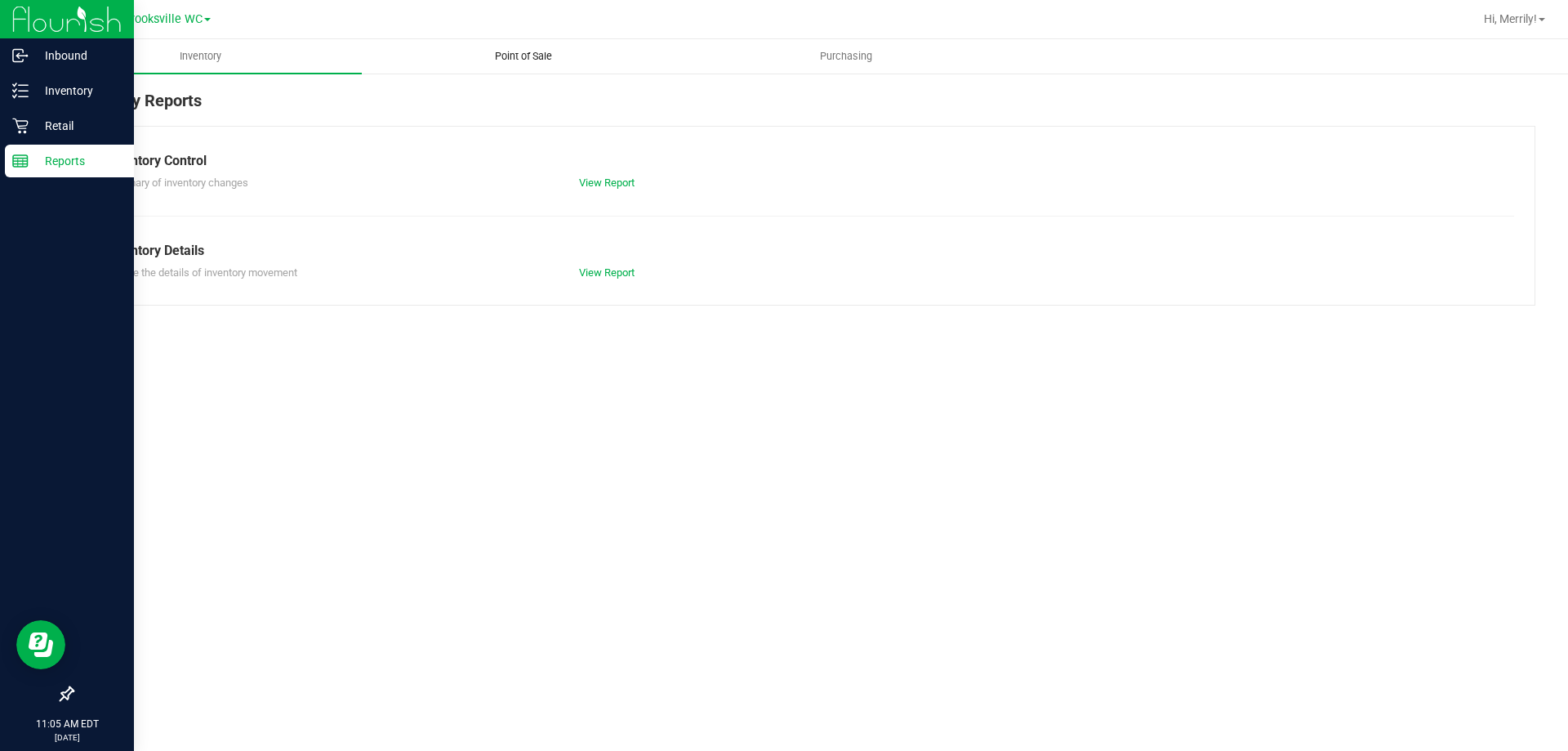
click at [536, 47] on uib-tab-heading "Point of Sale" at bounding box center [523, 56] width 321 height 32
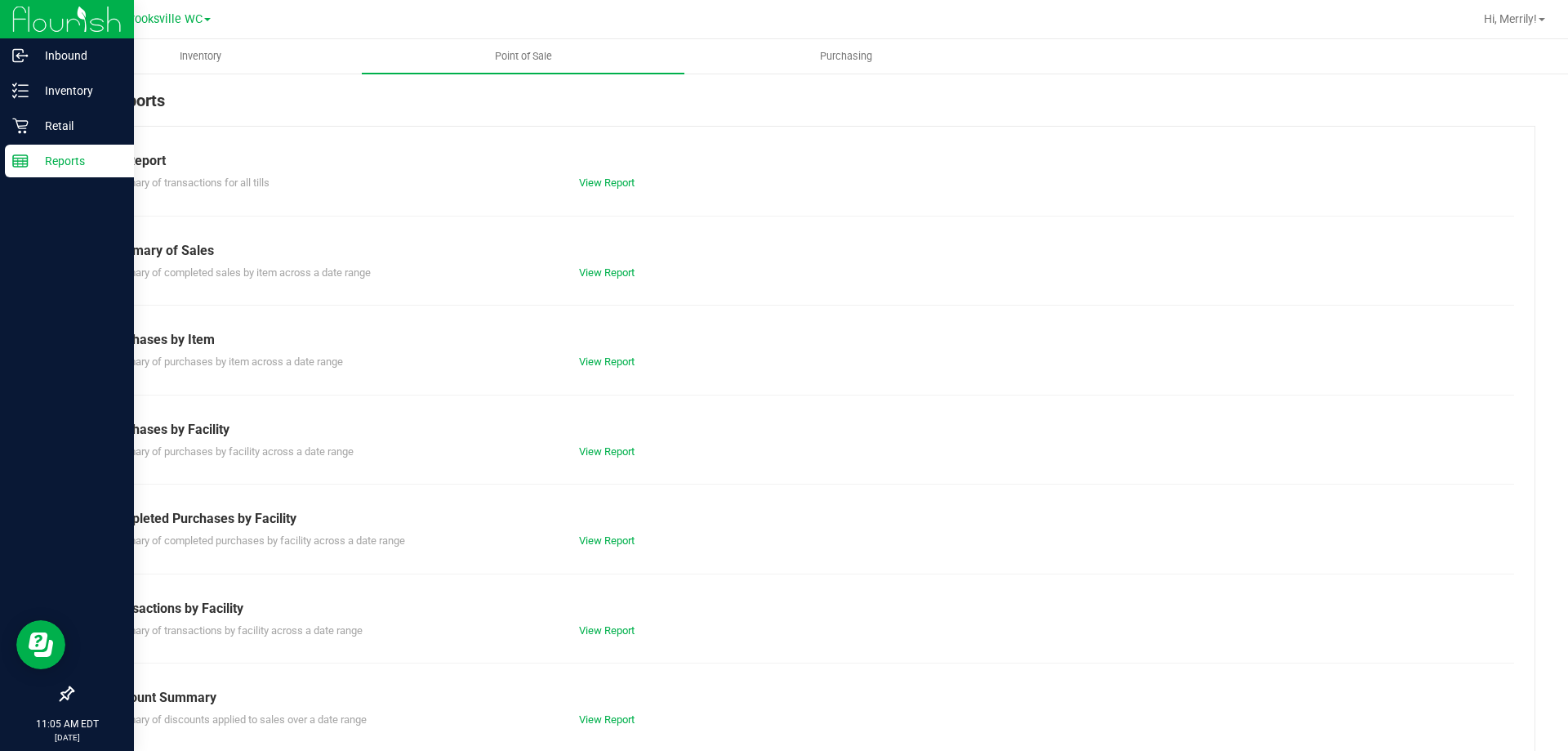
click at [596, 533] on div "View Report" at bounding box center [685, 541] width 237 height 16
click at [595, 538] on link "View Report" at bounding box center [607, 540] width 56 height 13
